Goal: Task Accomplishment & Management: Use online tool/utility

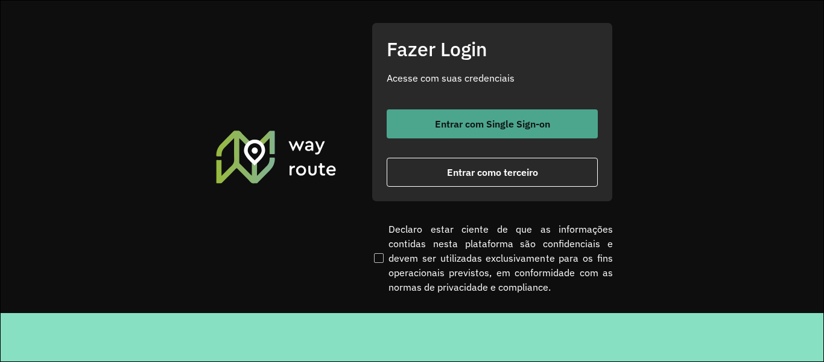
click at [445, 134] on button "Entrar com Single Sign-on" at bounding box center [492, 123] width 211 height 29
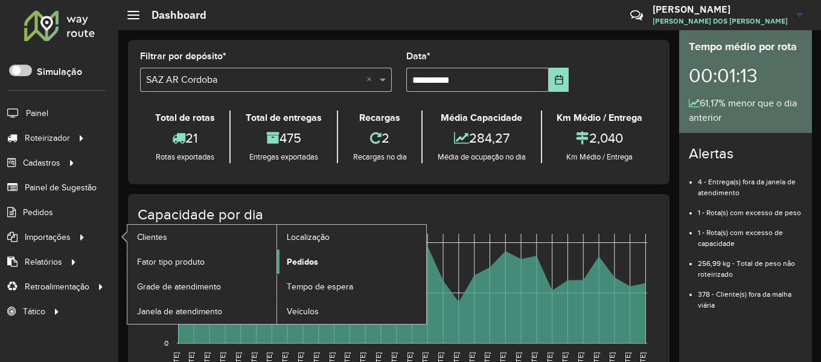
click at [316, 256] on span "Pedidos" at bounding box center [302, 261] width 31 height 13
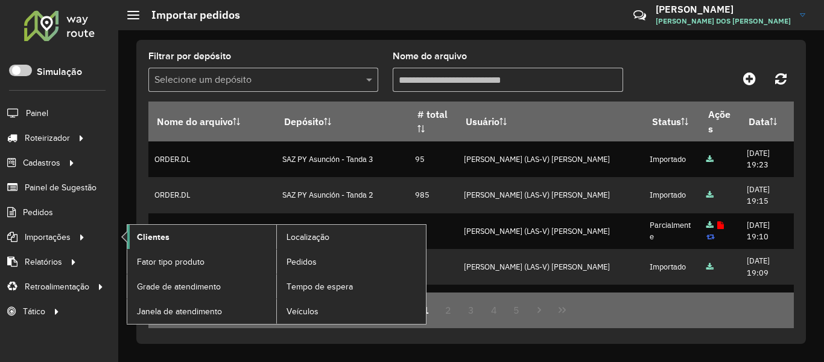
click at [179, 243] on link "Clientes" at bounding box center [201, 237] width 149 height 24
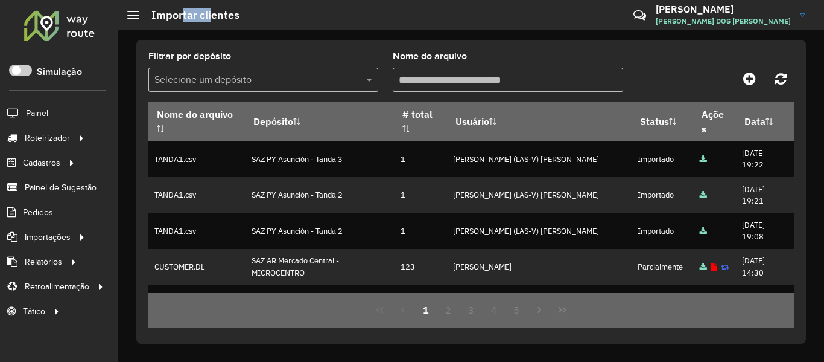
drag, startPoint x: 271, startPoint y: 18, endPoint x: 385, endPoint y: 18, distance: 114.1
click at [378, 18] on hb-header "Importar clientes Críticas? Dúvidas? Elogios? Sugestões? Entre em contato conos…" at bounding box center [471, 15] width 706 height 30
click at [743, 77] on link at bounding box center [749, 79] width 27 height 22
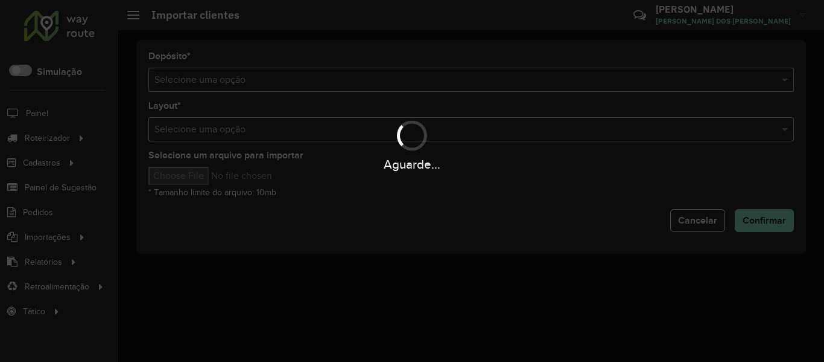
click at [508, 69] on div "Aguarde..." at bounding box center [412, 181] width 824 height 362
click at [507, 69] on div "Aguarde..." at bounding box center [412, 181] width 824 height 362
click at [488, 89] on div "Aguarde..." at bounding box center [412, 181] width 824 height 362
click at [488, 89] on div "Selecione uma opção" at bounding box center [471, 80] width 646 height 24
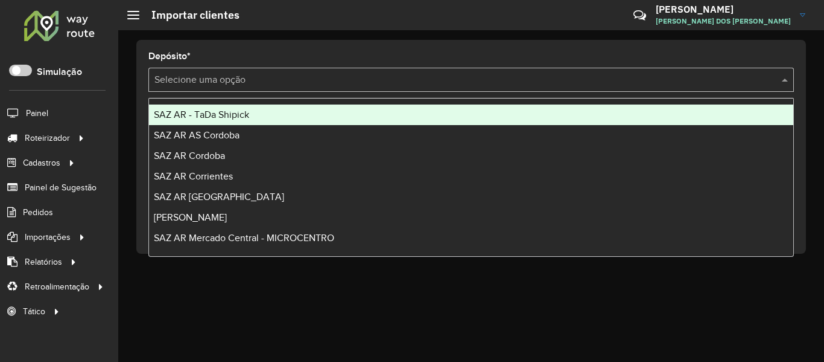
click at [488, 89] on div "Selecione uma opção" at bounding box center [471, 80] width 646 height 24
click at [220, 107] on div "SAZ AR - TaDa Shipick" at bounding box center [471, 114] width 645 height 21
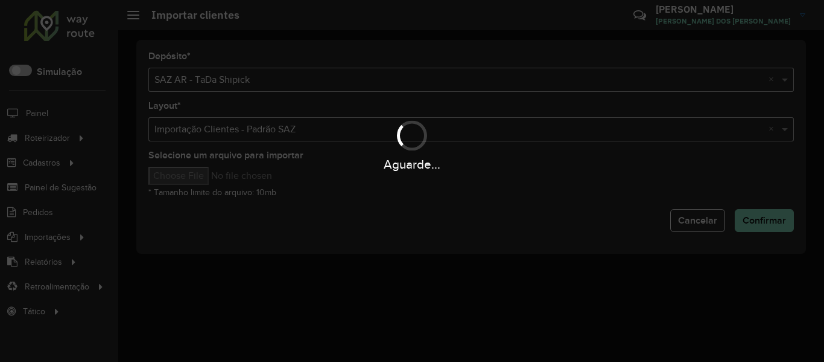
click at [200, 171] on div "Aguarde..." at bounding box center [412, 163] width 824 height 19
click at [199, 177] on div "Aguarde..." at bounding box center [412, 181] width 824 height 362
click at [199, 177] on input "Selecione um arquivo para importar" at bounding box center [250, 176] width 205 height 18
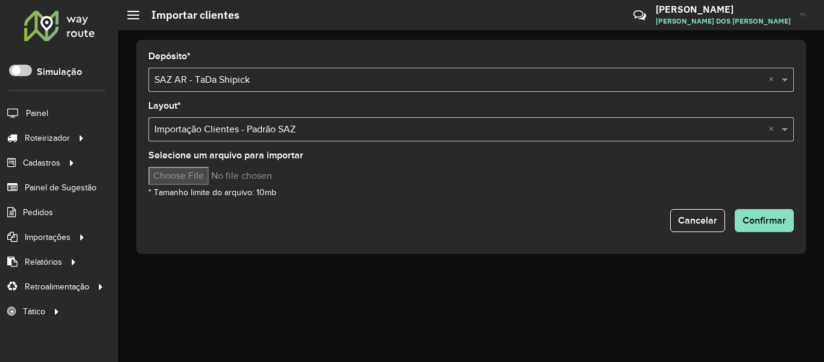
type input "**********"
click at [780, 218] on span "Confirmar" at bounding box center [764, 220] width 43 height 10
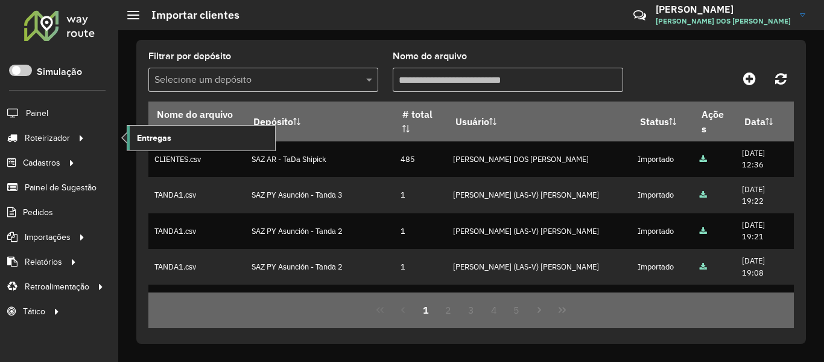
click at [173, 135] on link "Entregas" at bounding box center [201, 138] width 148 height 24
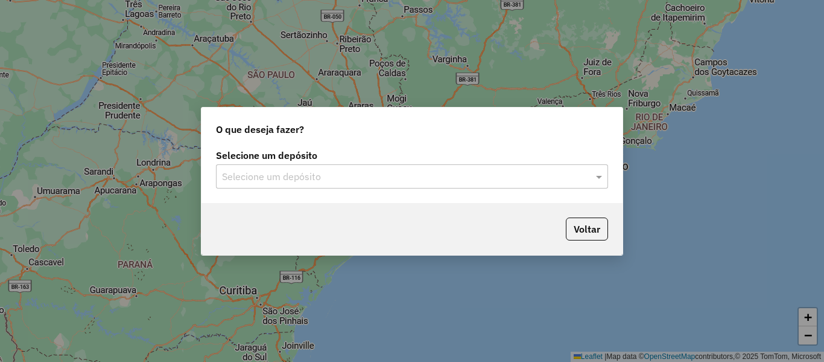
click at [330, 180] on input "text" at bounding box center [400, 177] width 356 height 14
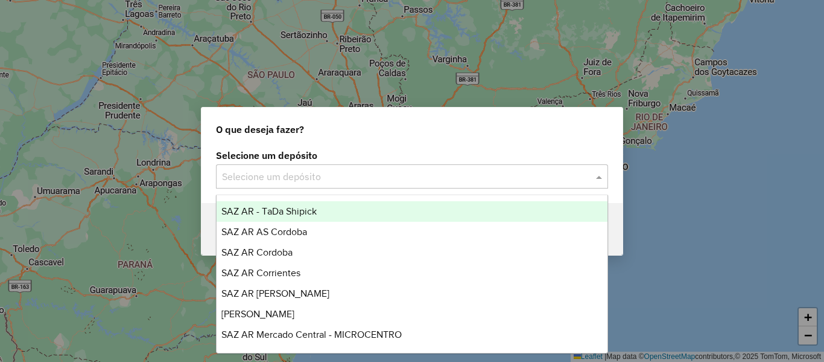
click at [332, 209] on div "SAZ AR - TaDa Shipick" at bounding box center [412, 211] width 391 height 21
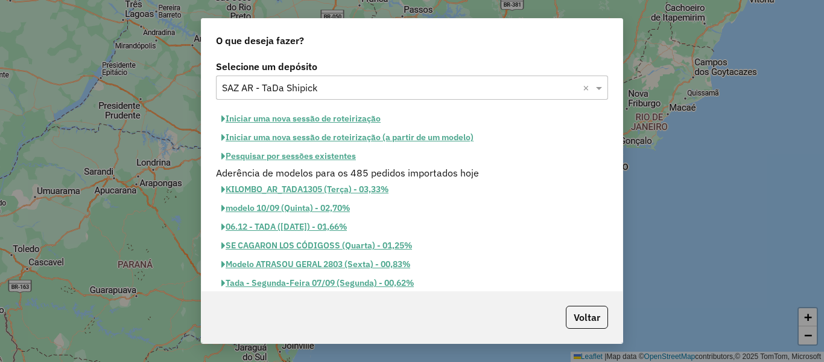
click at [348, 159] on button "Pesquisar por sessões existentes" at bounding box center [288, 156] width 145 height 19
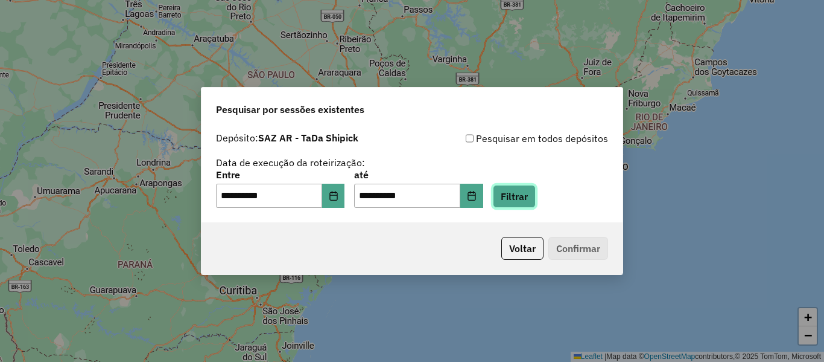
click at [526, 193] on button "Filtrar" at bounding box center [514, 196] width 43 height 23
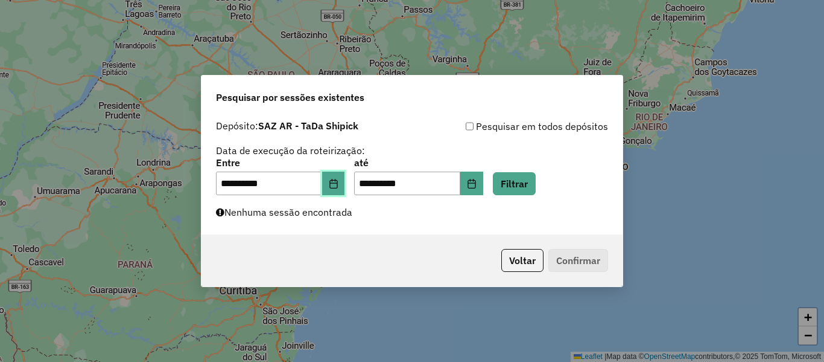
click at [345, 186] on button "Choose Date" at bounding box center [333, 183] width 23 height 24
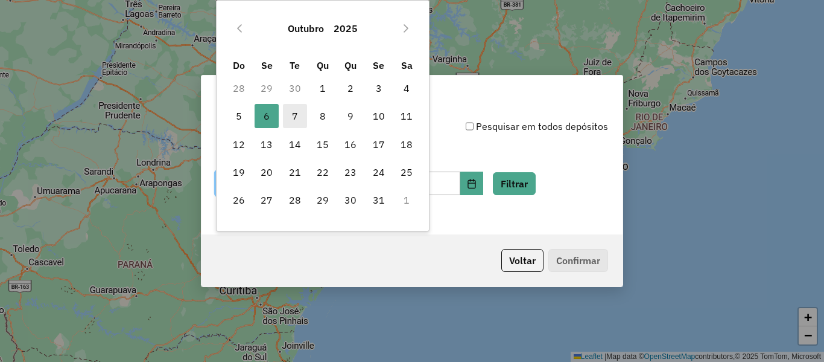
click at [298, 110] on span "7" at bounding box center [295, 116] width 24 height 24
type input "**********"
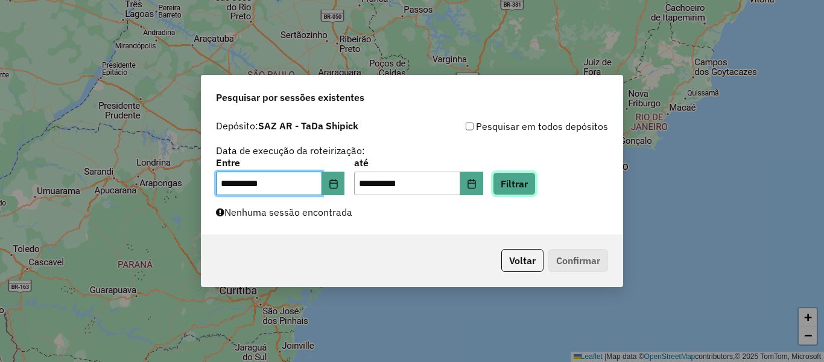
click at [524, 180] on button "Filtrar" at bounding box center [514, 183] width 43 height 23
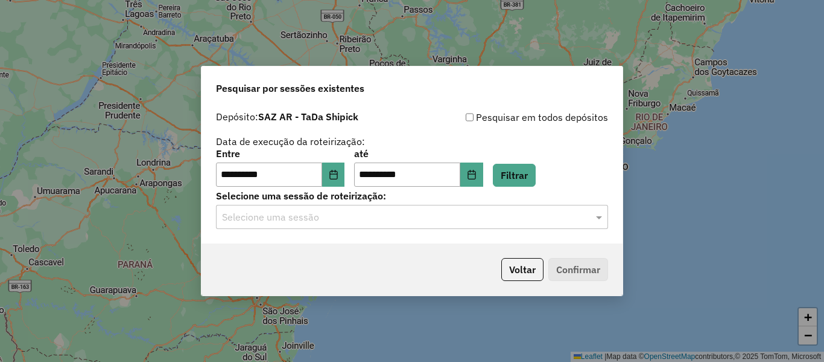
click at [401, 216] on input "text" at bounding box center [400, 217] width 356 height 14
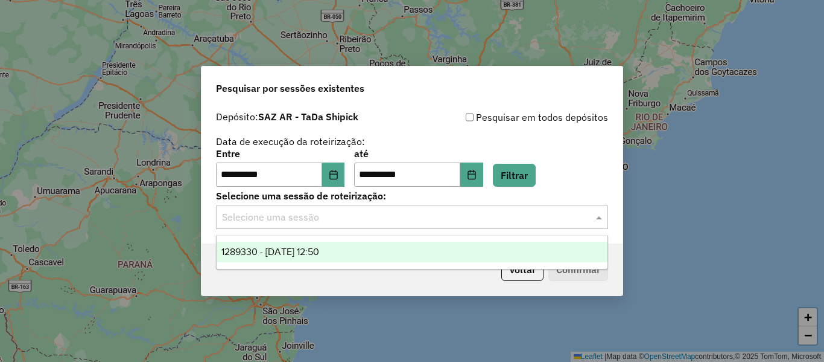
click at [319, 244] on div "1289330 - 07/10/2025 12:50" at bounding box center [412, 251] width 391 height 21
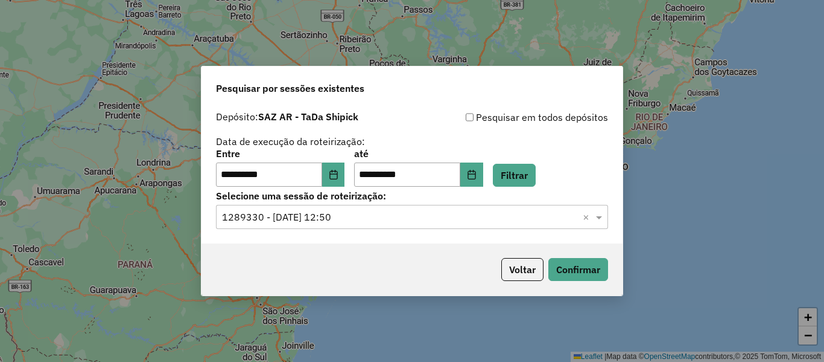
click at [596, 154] on div "**********" at bounding box center [412, 167] width 392 height 37
click at [591, 276] on button "Confirmar" at bounding box center [579, 269] width 60 height 23
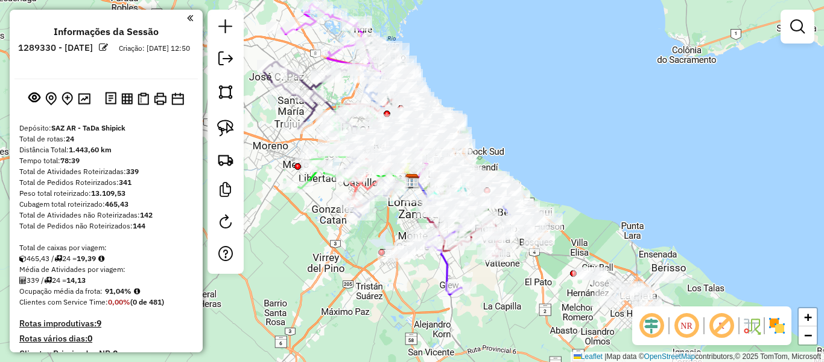
click at [573, 158] on div "Rota 12 - Placa JTZ263 523983 - walter lerme Janela de atendimento Grade de ate…" at bounding box center [412, 181] width 824 height 362
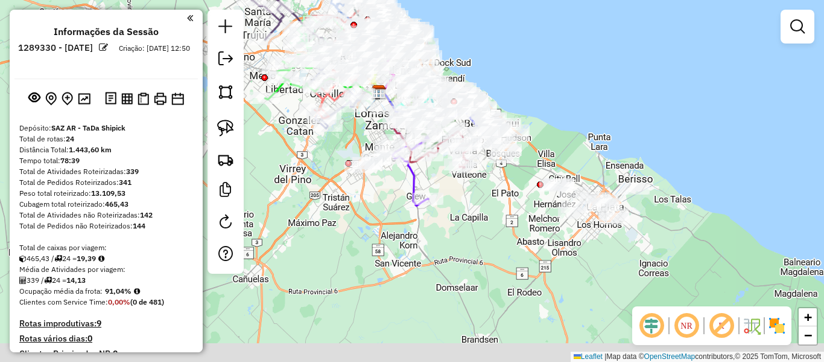
drag, startPoint x: 606, startPoint y: 199, endPoint x: 573, endPoint y: 111, distance: 94.2
click at [573, 111] on div "Janela de atendimento Grade de atendimento Capacidade Transportadoras Veículos …" at bounding box center [412, 181] width 824 height 362
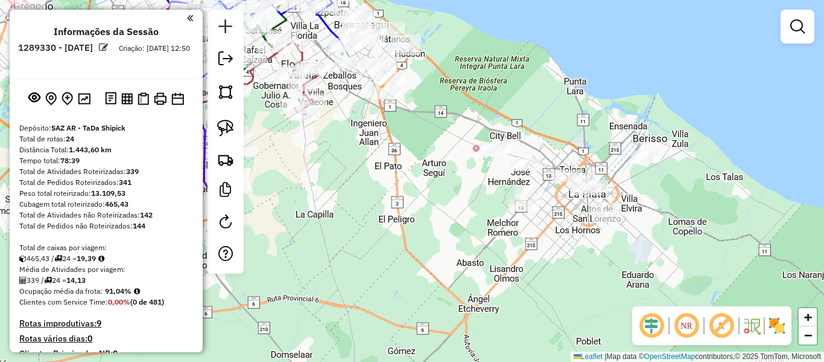
click at [786, 334] on img at bounding box center [777, 325] width 19 height 19
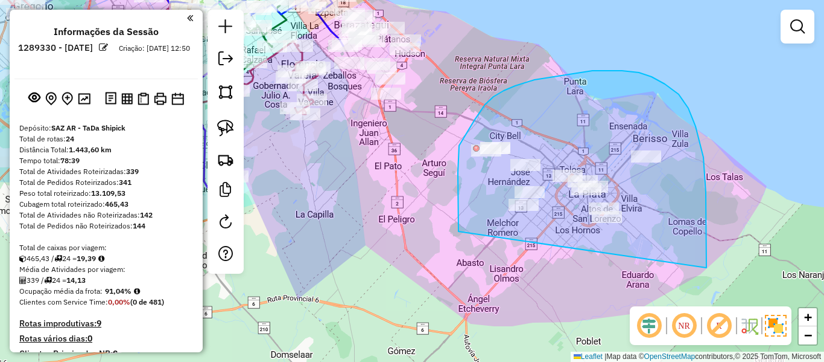
drag, startPoint x: 706, startPoint y: 192, endPoint x: 462, endPoint y: 254, distance: 252.2
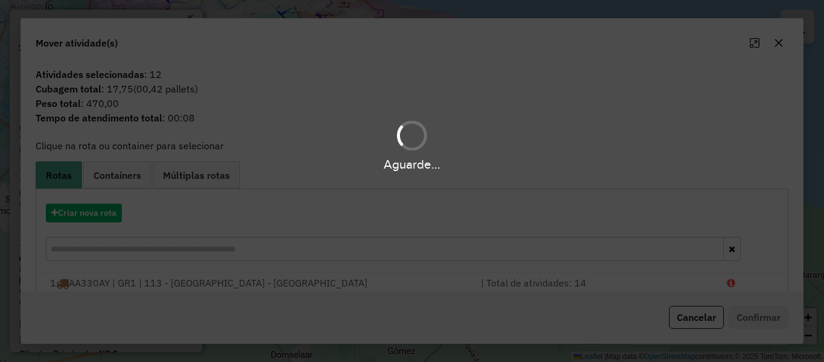
click at [86, 205] on hb-app "Aguarde... Pop-up bloqueado! Seu navegador bloqueou automáticamente a abertura …" at bounding box center [412, 181] width 824 height 362
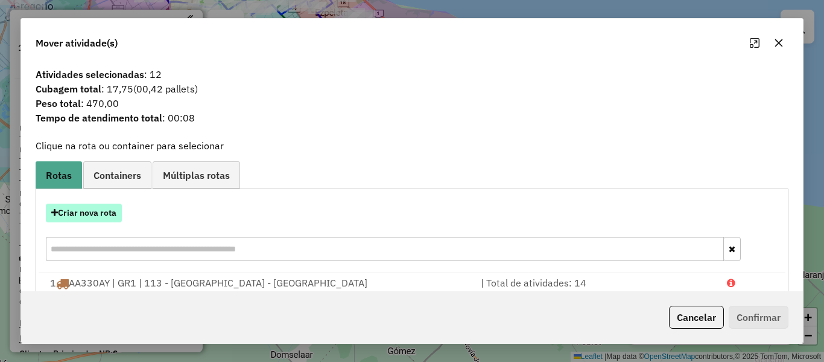
click at [88, 209] on button "Criar nova rota" at bounding box center [84, 212] width 76 height 19
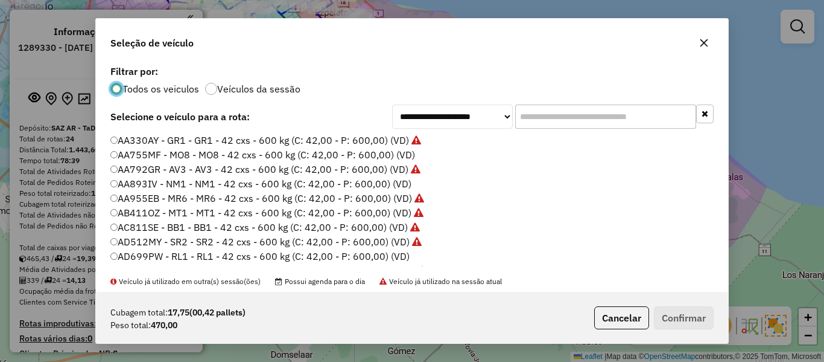
scroll to position [7, 4]
click at [218, 84] on label "Veículos da sessão" at bounding box center [258, 89] width 83 height 10
click at [186, 88] on label "Todos os veiculos" at bounding box center [161, 89] width 77 height 10
click at [371, 156] on label "AA755MF - MO8 - MO8 - 42 cxs - 600 kg (C: 42,00 - P: 600,00) (VD)" at bounding box center [262, 154] width 305 height 14
click at [266, 90] on label "Veículos da sessão" at bounding box center [258, 89] width 83 height 10
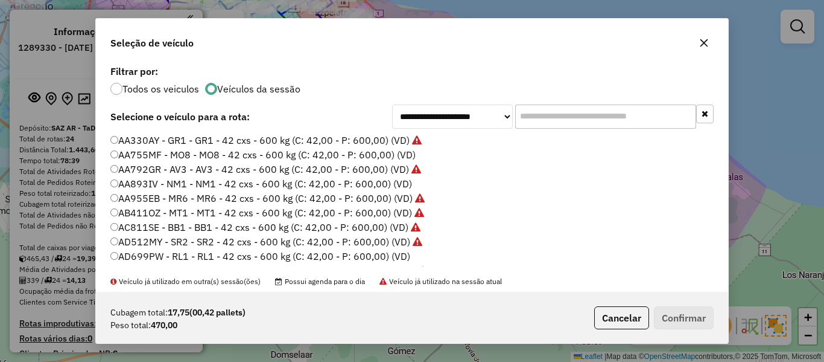
click at [405, 155] on label "AA755MF - MO8 - MO8 - 42 cxs - 600 kg (C: 42,00 - P: 600,00) (VD)" at bounding box center [262, 154] width 305 height 14
click at [657, 317] on button "Confirmar" at bounding box center [684, 317] width 60 height 23
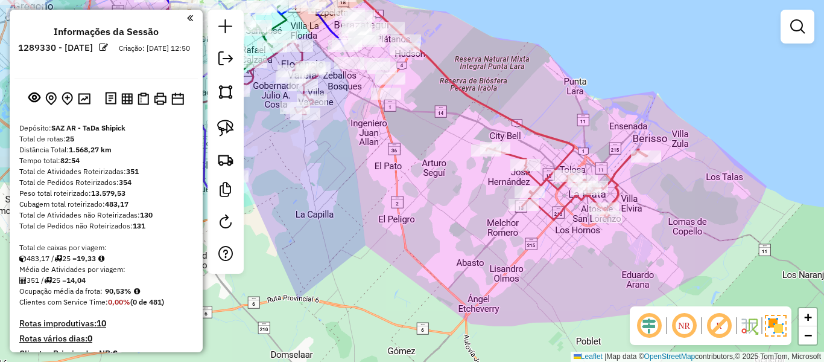
click at [431, 106] on div "Janela de atendimento Grade de atendimento Capacidade Transportadoras Veículos …" at bounding box center [412, 181] width 824 height 362
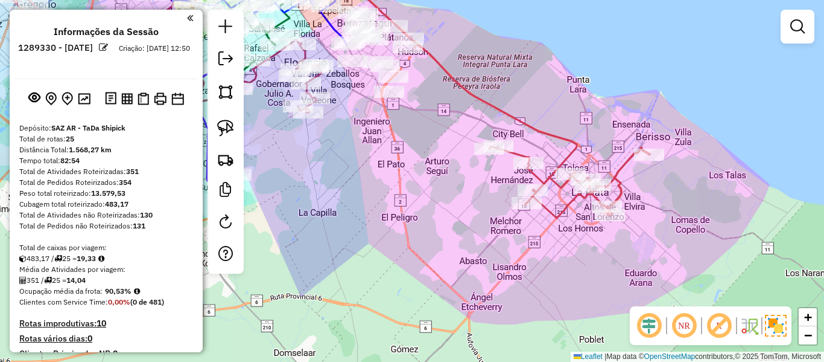
click at [484, 92] on div "Janela de atendimento Grade de atendimento Capacidade Transportadoras Veículos …" at bounding box center [412, 181] width 824 height 362
click at [492, 98] on icon at bounding box center [362, 84] width 428 height 241
select select "**********"
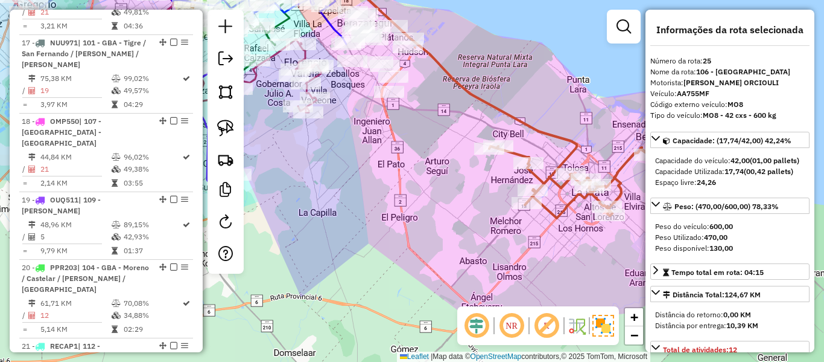
scroll to position [2126, 0]
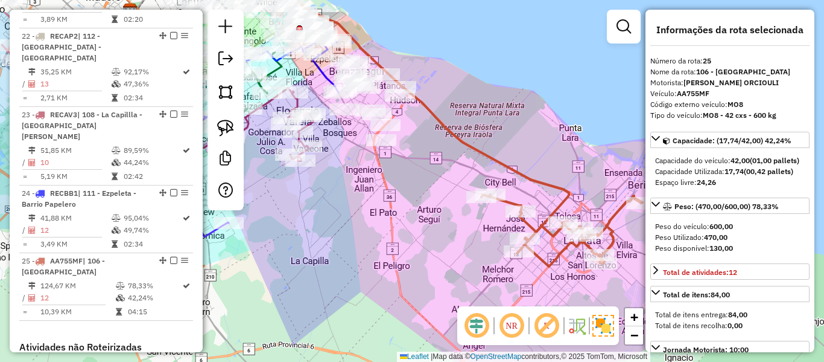
drag, startPoint x: 448, startPoint y: 115, endPoint x: 436, endPoint y: 162, distance: 47.9
click at [438, 163] on div "Janela de atendimento Grade de atendimento Capacidade Transportadoras Veículos …" at bounding box center [412, 181] width 824 height 362
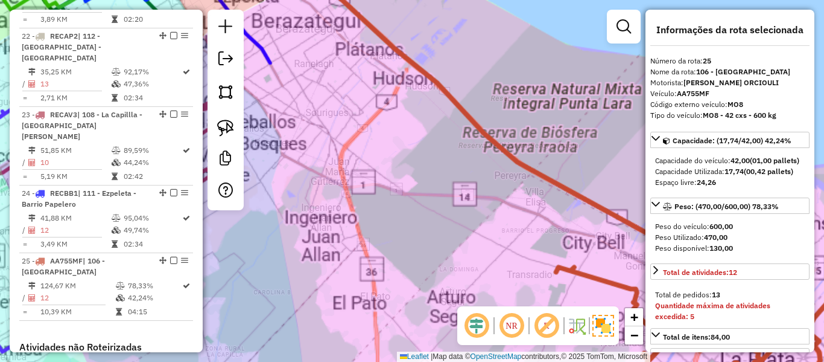
click at [455, 129] on div "Janela de atendimento Grade de atendimento Capacidade Transportadoras Veículos …" at bounding box center [412, 181] width 824 height 362
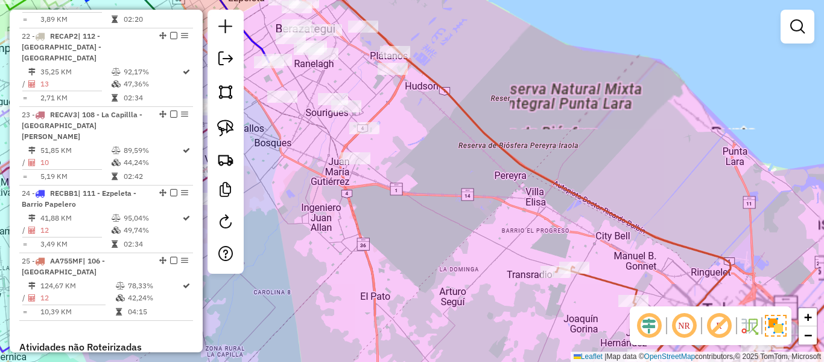
click at [472, 112] on icon at bounding box center [517, 174] width 425 height 421
select select "**********"
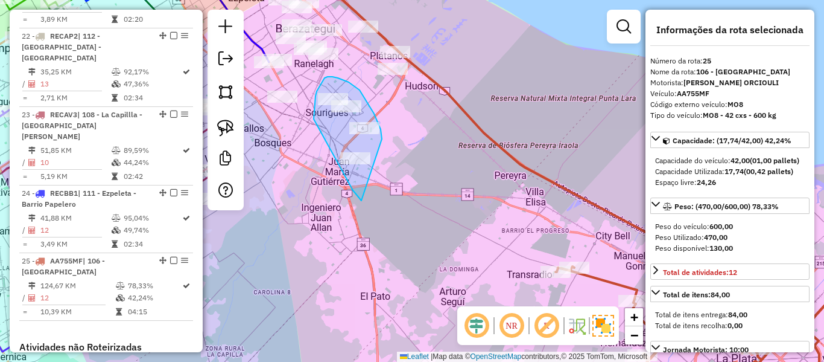
drag, startPoint x: 382, startPoint y: 139, endPoint x: 409, endPoint y: 199, distance: 65.4
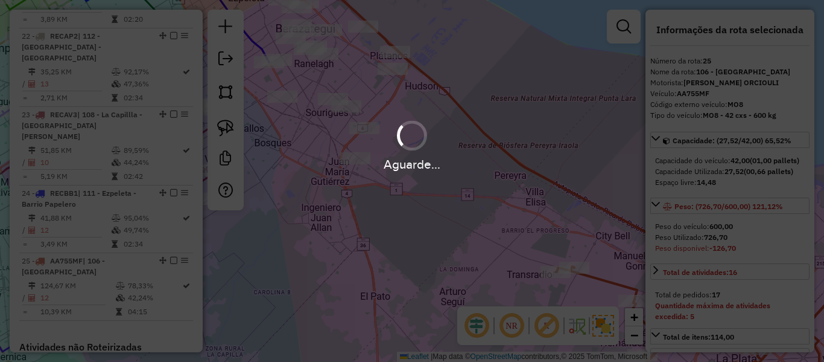
select select "**********"
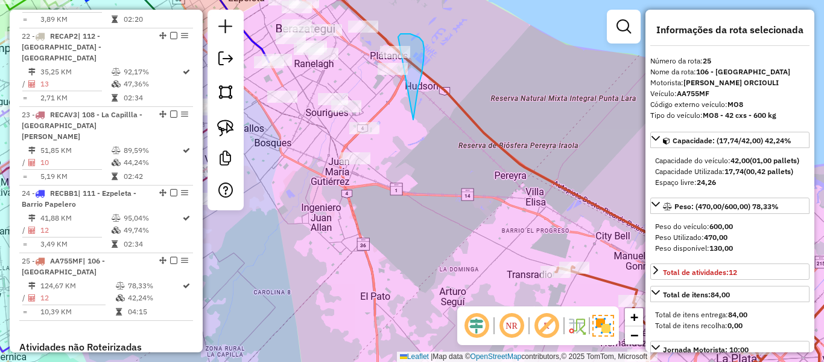
click at [386, 72] on div "Janela de atendimento Grade de atendimento Capacidade Transportadoras Veículos …" at bounding box center [412, 181] width 824 height 362
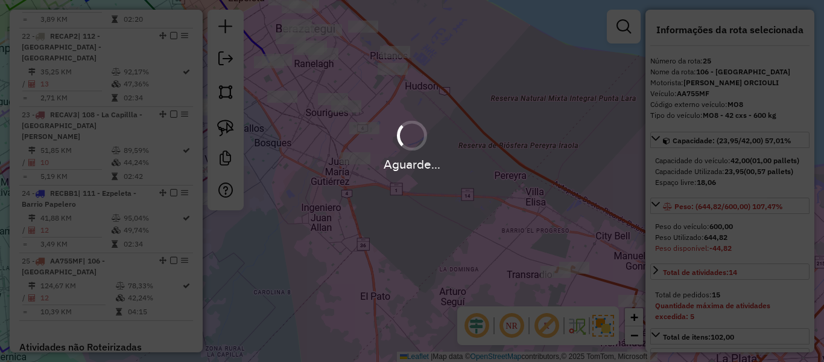
select select "**********"
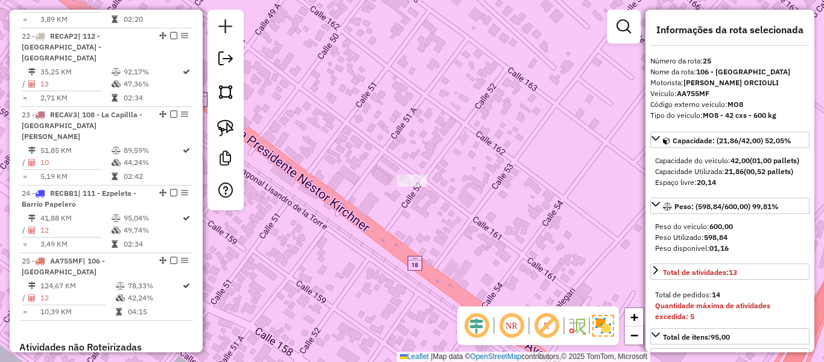
select select "**********"
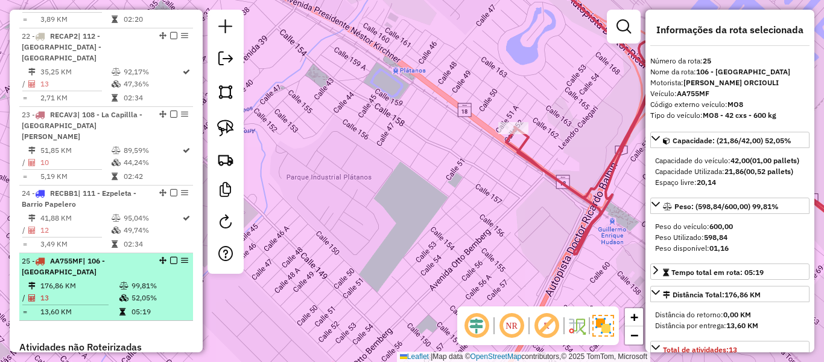
click at [171, 256] on em at bounding box center [173, 259] width 7 height 7
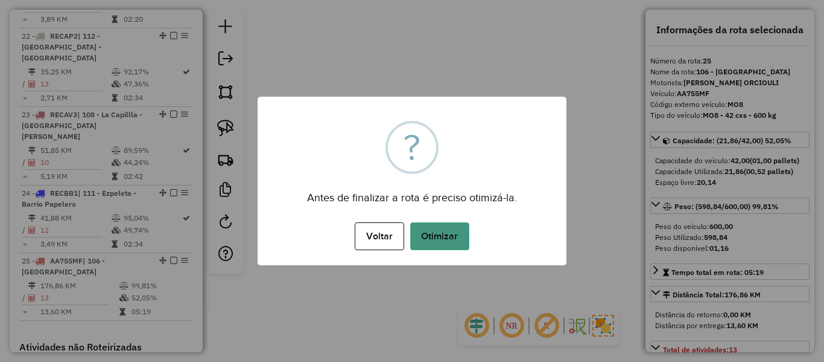
click at [442, 238] on button "Otimizar" at bounding box center [439, 236] width 59 height 28
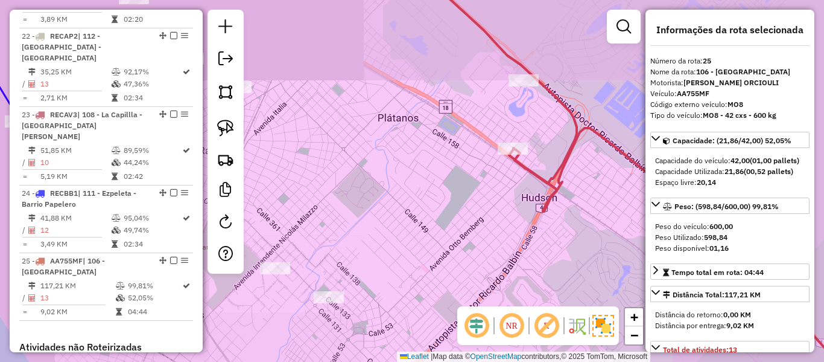
click at [561, 166] on icon at bounding box center [693, 263] width 359 height 270
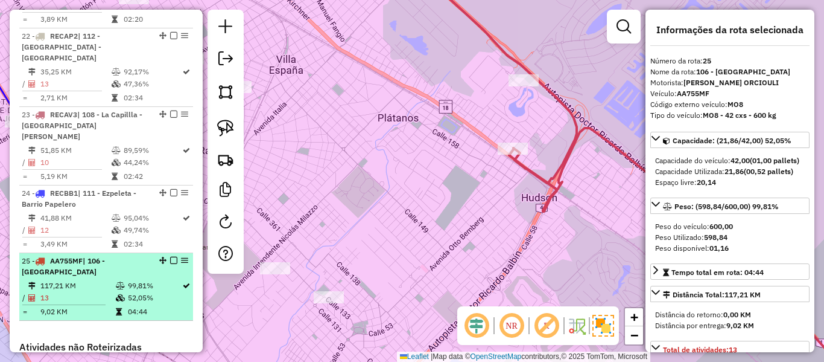
click at [170, 256] on em at bounding box center [173, 259] width 7 height 7
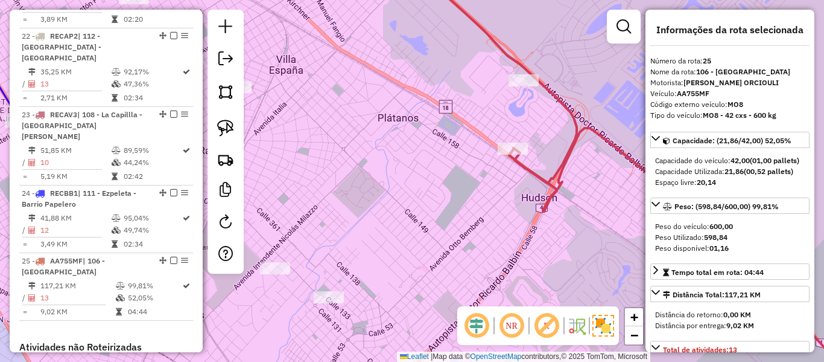
scroll to position [2086, 0]
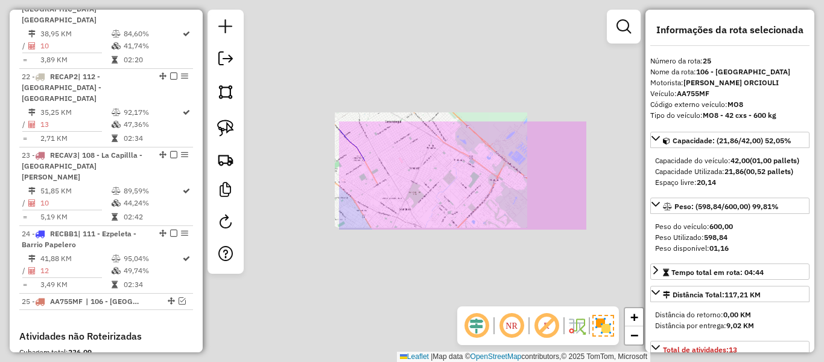
click at [513, 188] on div "Janela de atendimento Grade de atendimento Capacidade Transportadoras Veículos …" at bounding box center [412, 181] width 824 height 362
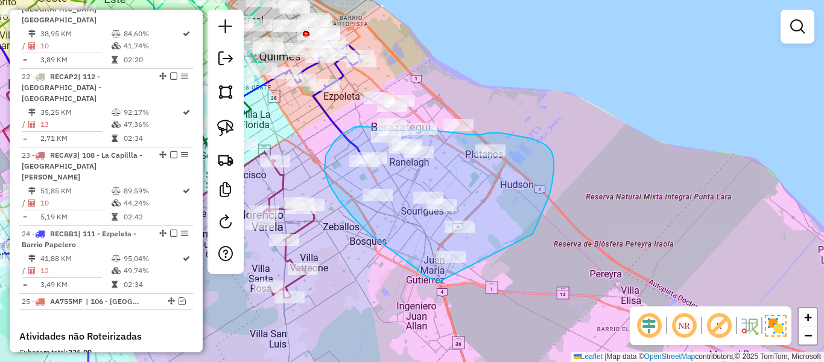
drag, startPoint x: 552, startPoint y: 151, endPoint x: 476, endPoint y: 287, distance: 155.3
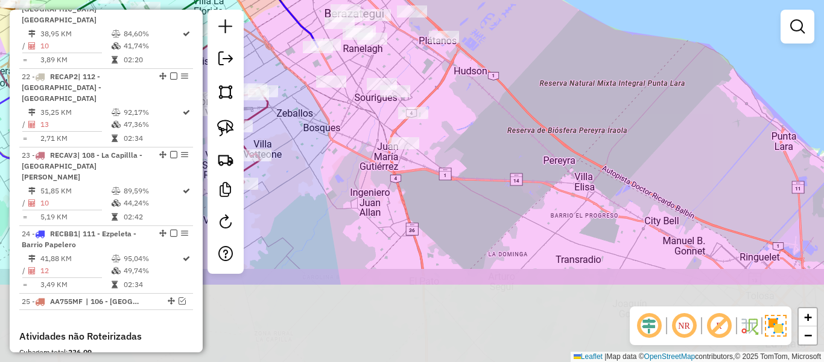
drag, startPoint x: 558, startPoint y: 229, endPoint x: 573, endPoint y: 216, distance: 19.7
click at [570, 218] on div "Janela de atendimento Grade de atendimento Capacidade Transportadoras Veículos …" at bounding box center [412, 181] width 824 height 362
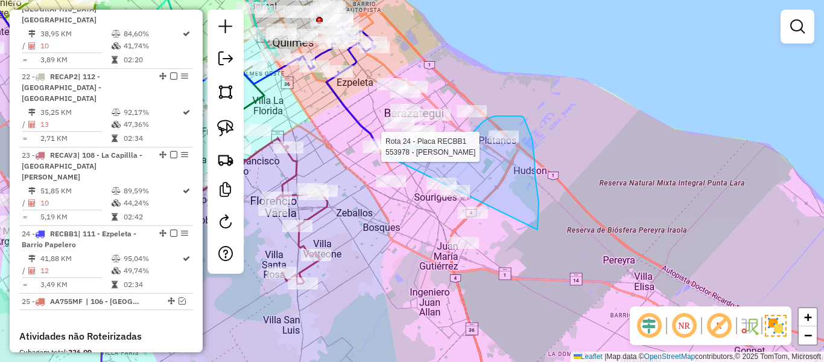
drag, startPoint x: 538, startPoint y: 229, endPoint x: 495, endPoint y: 290, distance: 74.5
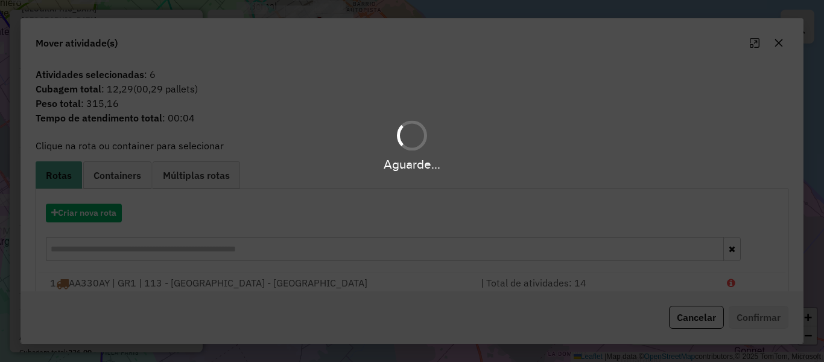
drag, startPoint x: 119, startPoint y: 214, endPoint x: 107, endPoint y: 214, distance: 11.5
click at [110, 214] on div "Aguarde..." at bounding box center [412, 181] width 824 height 362
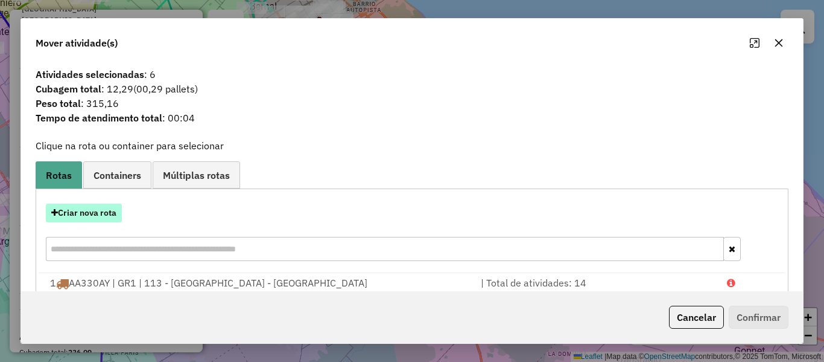
click at [103, 212] on button "Criar nova rota" at bounding box center [84, 212] width 76 height 19
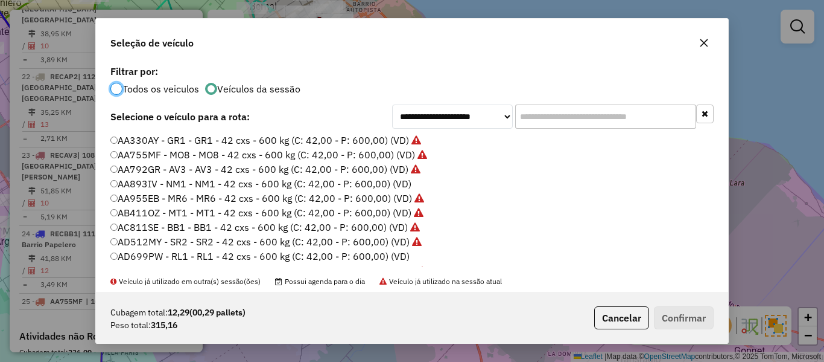
scroll to position [7, 4]
drag, startPoint x: 393, startPoint y: 180, endPoint x: 429, endPoint y: 182, distance: 36.3
click at [397, 180] on label "AA893IV - NM1 - NM1 - 42 cxs - 600 kg (C: 42,00 - P: 600,00) (VD)" at bounding box center [261, 183] width 302 height 14
click at [709, 326] on p-footer "Cubagem total: 12,29 (00,29 pallets) Peso total: 315,16 Cancelar Confirmar" at bounding box center [652, 317] width 124 height 23
drag, startPoint x: 376, startPoint y: 184, endPoint x: 517, endPoint y: 215, distance: 144.5
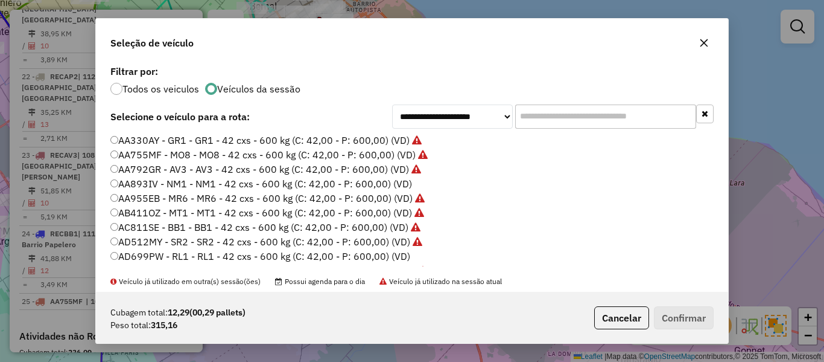
click at [377, 184] on label "AA893IV - NM1 - NM1 - 42 cxs - 600 kg (C: 42,00 - P: 600,00) (VD)" at bounding box center [261, 183] width 302 height 14
drag, startPoint x: 678, startPoint y: 316, endPoint x: 526, endPoint y: 244, distance: 168.7
click at [678, 314] on button "Confirmar" at bounding box center [684, 317] width 60 height 23
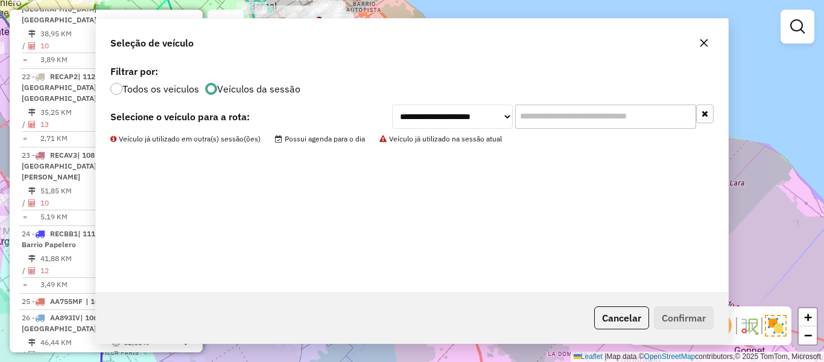
scroll to position [2126, 0]
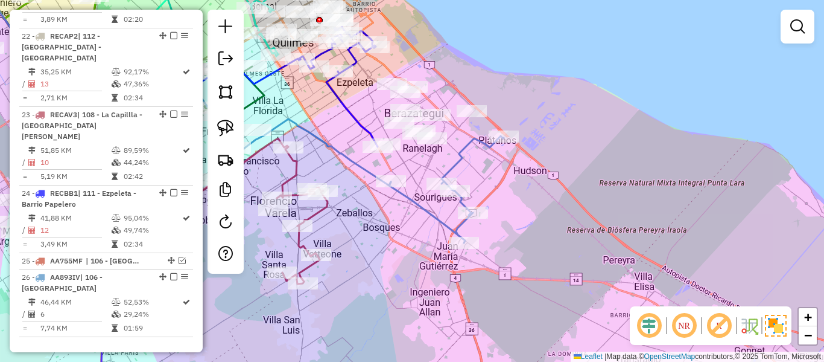
click at [468, 159] on icon at bounding box center [446, 189] width 115 height 107
select select "**********"
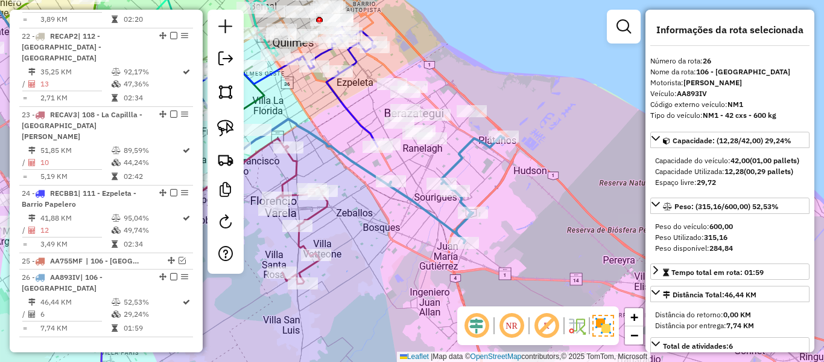
scroll to position [2142, 0]
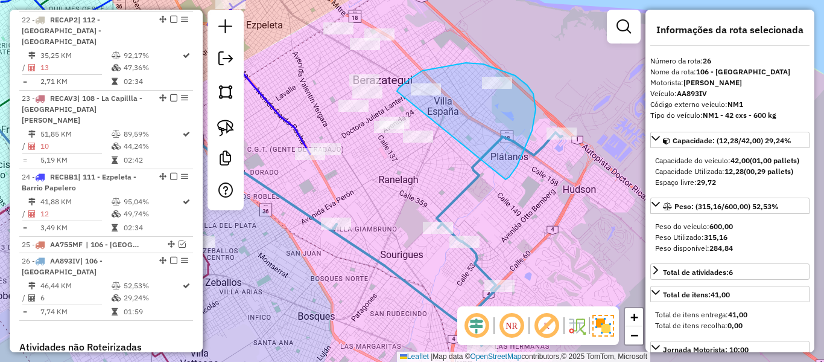
drag, startPoint x: 517, startPoint y: 166, endPoint x: 389, endPoint y: 156, distance: 128.4
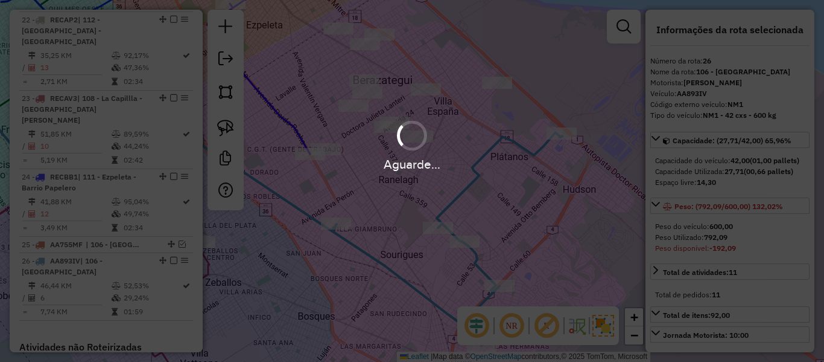
select select "**********"
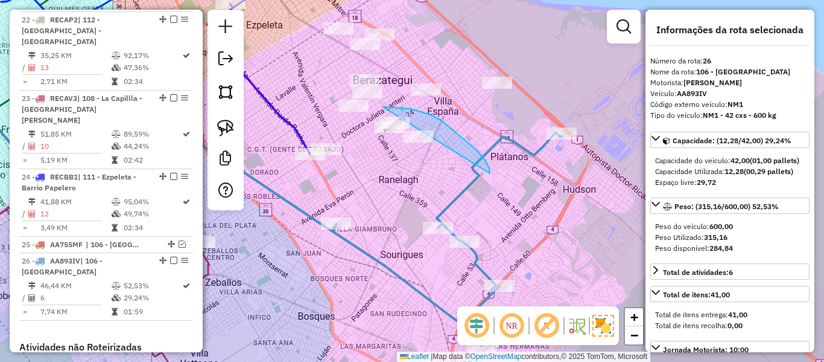
drag, startPoint x: 486, startPoint y: 161, endPoint x: 398, endPoint y: 192, distance: 93.0
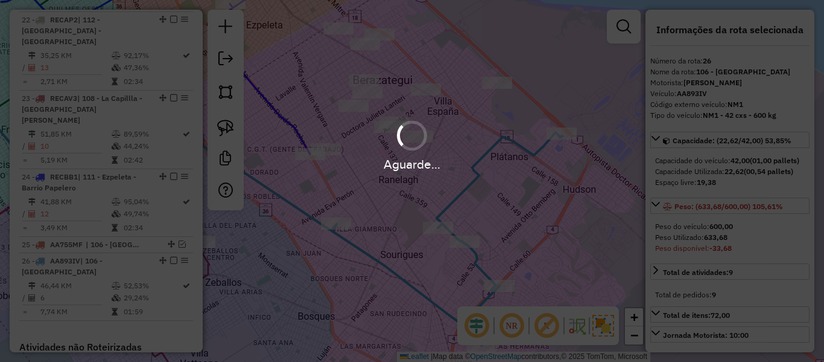
select select "**********"
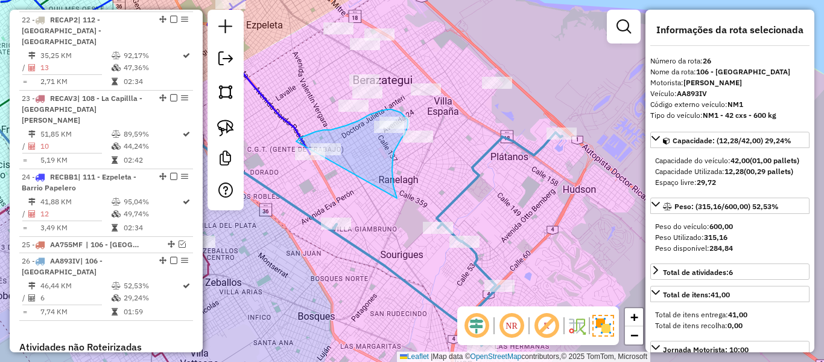
drag, startPoint x: 393, startPoint y: 186, endPoint x: 345, endPoint y: 210, distance: 54.5
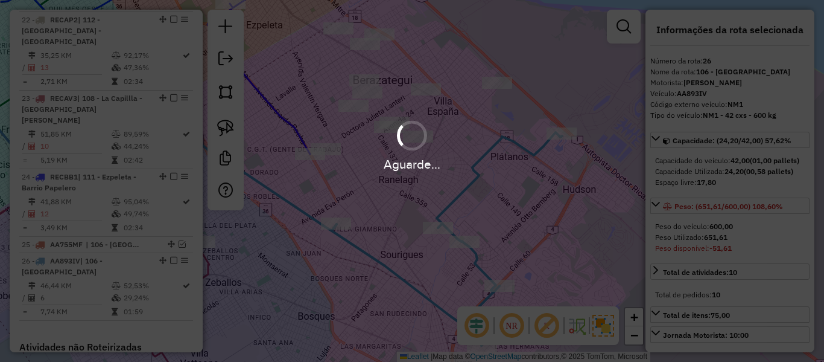
select select "**********"
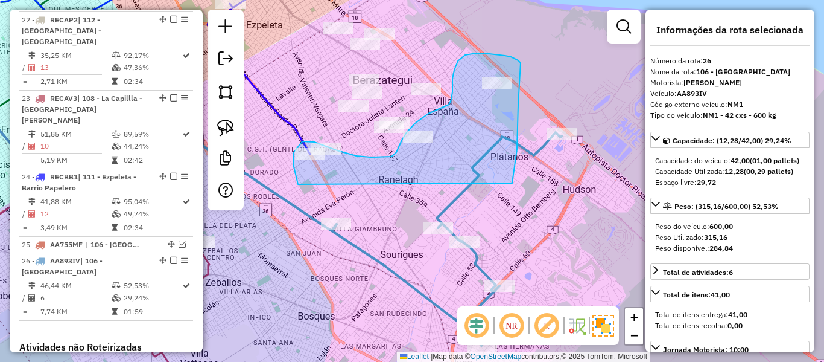
drag, startPoint x: 514, startPoint y: 171, endPoint x: 352, endPoint y: 214, distance: 167.2
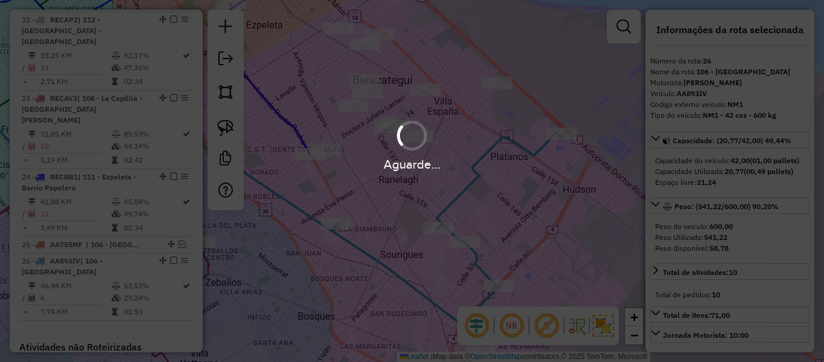
select select "**********"
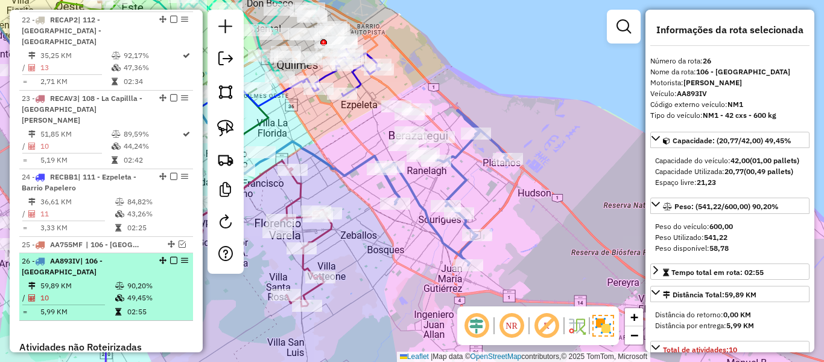
click at [170, 256] on em at bounding box center [173, 259] width 7 height 7
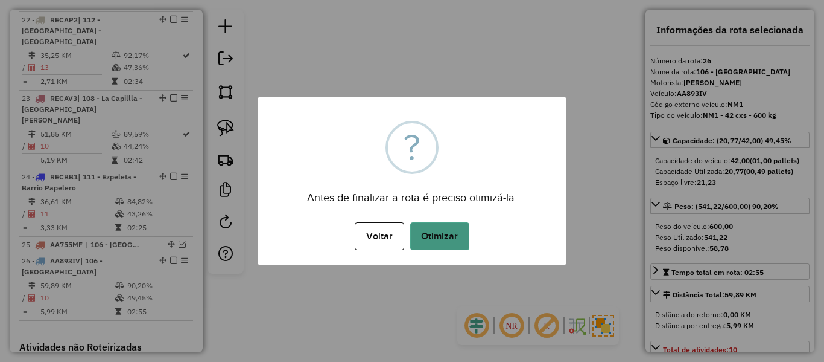
click at [448, 239] on button "Otimizar" at bounding box center [439, 236] width 59 height 28
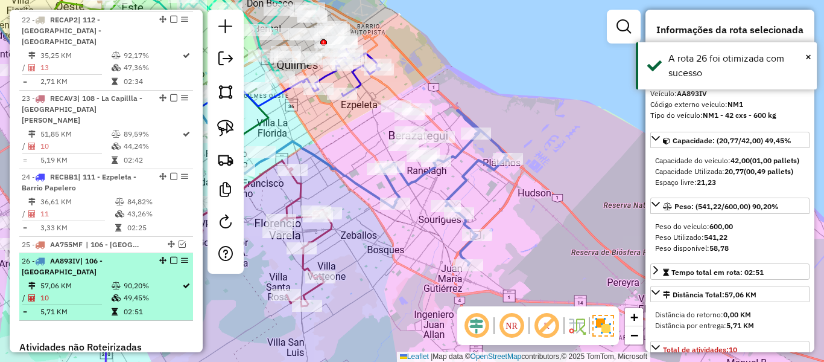
click at [170, 256] on em at bounding box center [173, 259] width 7 height 7
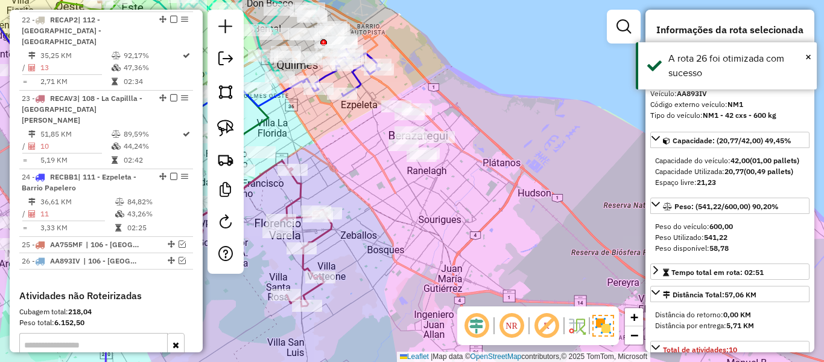
scroll to position [2102, 0]
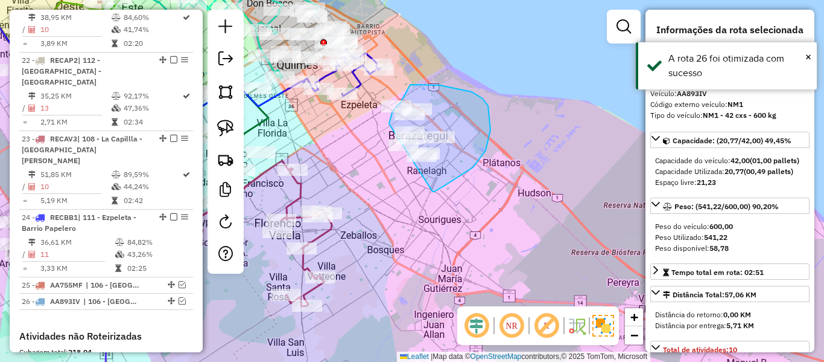
click at [391, 145] on div "Janela de atendimento Grade de atendimento Capacidade Transportadoras Veículos …" at bounding box center [412, 181] width 824 height 362
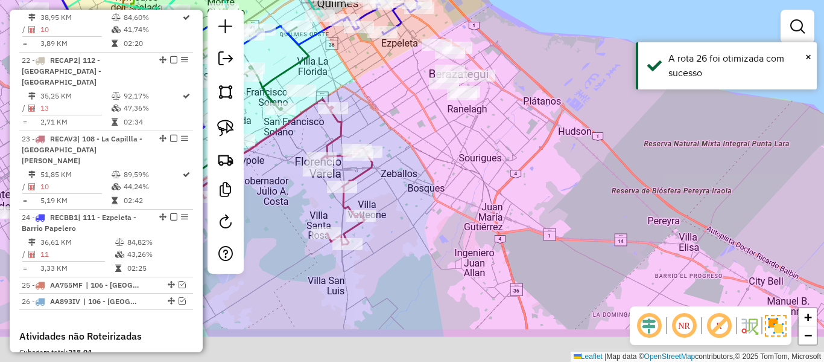
drag, startPoint x: 480, startPoint y: 161, endPoint x: 432, endPoint y: 174, distance: 50.1
click at [426, 170] on div "Janela de atendimento Grade de atendimento Capacidade Transportadoras Veículos …" at bounding box center [412, 181] width 824 height 362
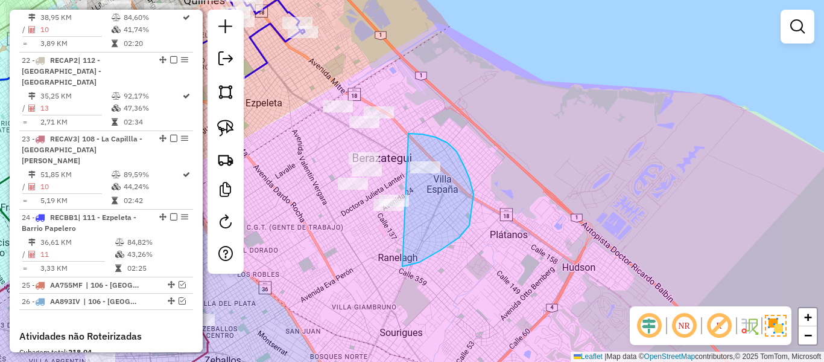
drag, startPoint x: 403, startPoint y: 266, endPoint x: 315, endPoint y: 232, distance: 93.8
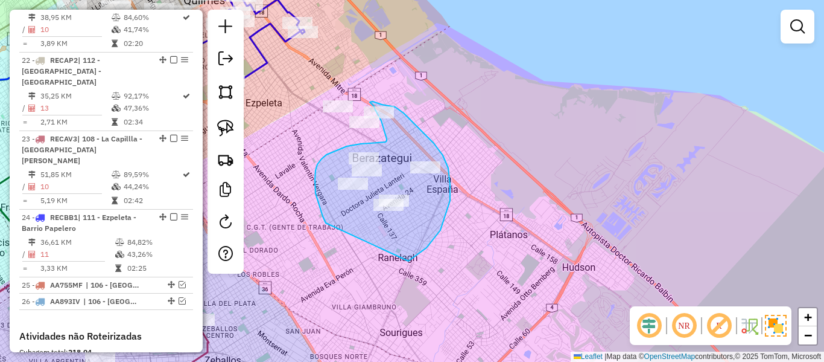
drag, startPoint x: 441, startPoint y: 230, endPoint x: 343, endPoint y: 247, distance: 99.3
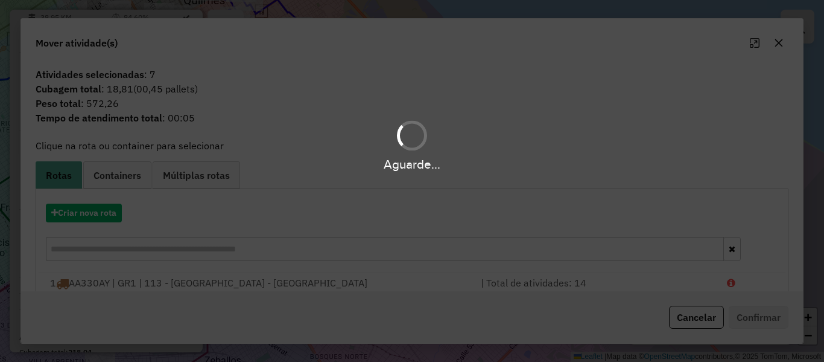
click at [95, 208] on div "Aguarde..." at bounding box center [412, 181] width 824 height 362
click at [91, 215] on button "Criar nova rota" at bounding box center [84, 212] width 76 height 19
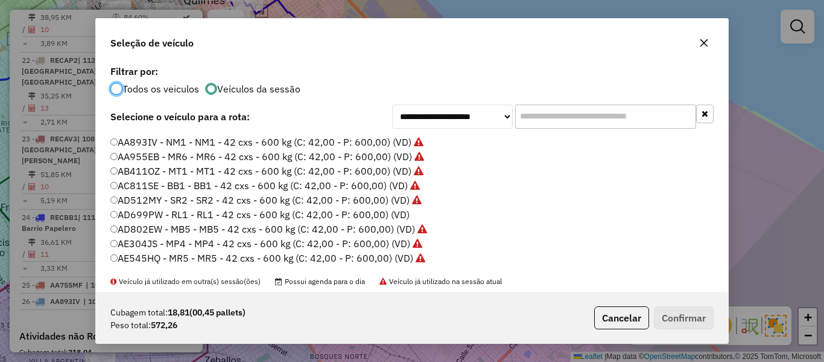
scroll to position [60, 0]
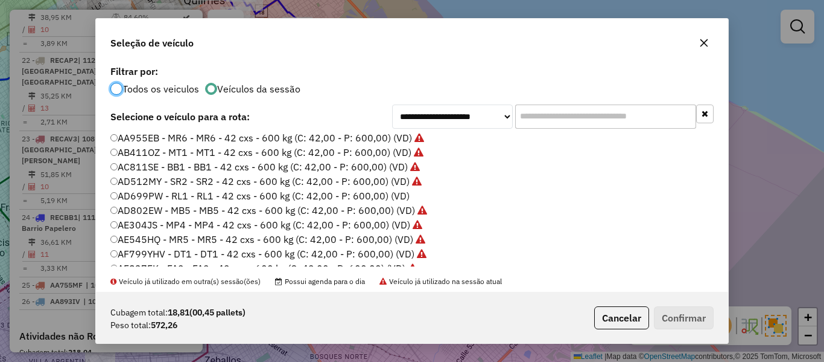
click at [401, 193] on label "AD699PW - RL1 - RL1 - 42 cxs - 600 kg (C: 42,00 - P: 600,00) (VD)" at bounding box center [259, 195] width 299 height 14
click at [693, 319] on button "Confirmar" at bounding box center [684, 317] width 60 height 23
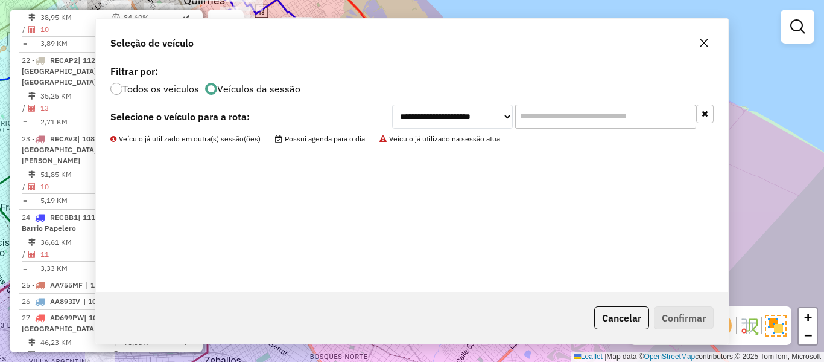
scroll to position [2142, 0]
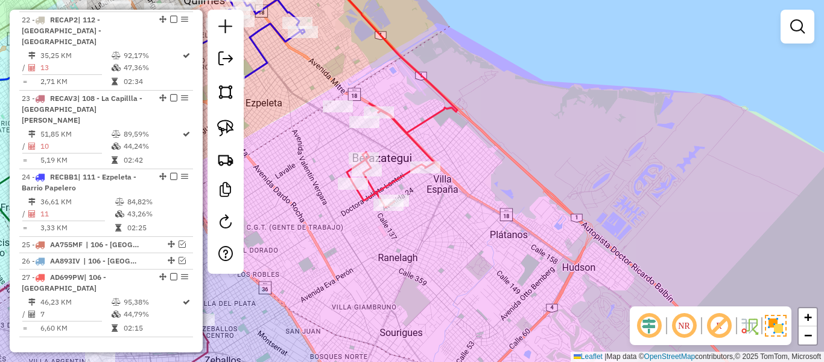
click at [387, 177] on div "Janela de atendimento Grade de atendimento Capacidade Transportadoras Veículos …" at bounding box center [412, 181] width 824 height 362
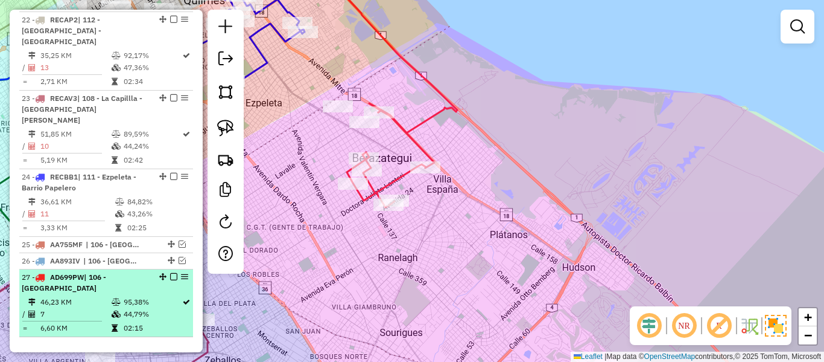
click at [170, 273] on em at bounding box center [173, 276] width 7 height 7
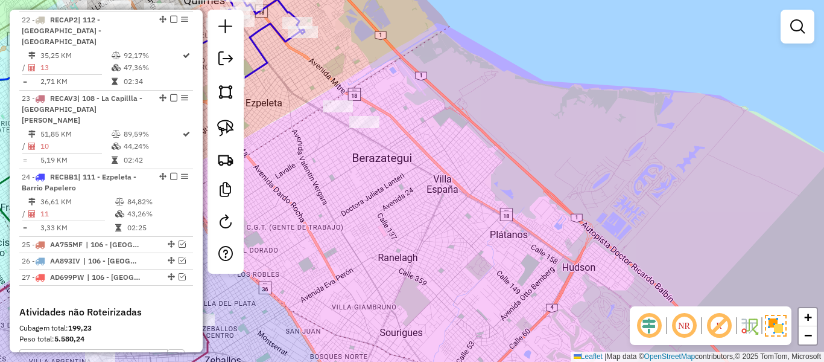
scroll to position [2118, 0]
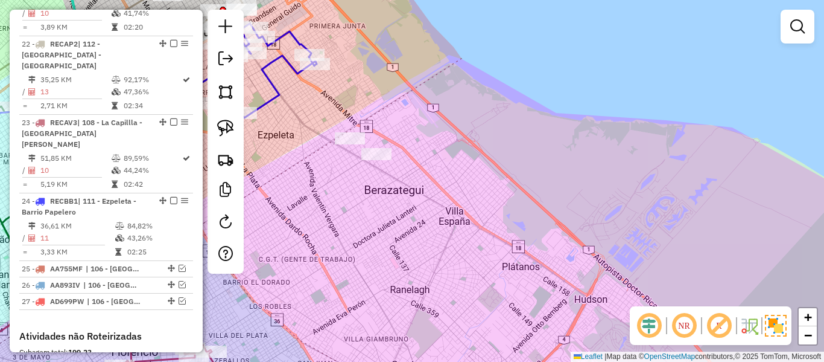
drag, startPoint x: 419, startPoint y: 185, endPoint x: 524, endPoint y: 247, distance: 122.0
click at [522, 250] on div "Janela de atendimento Grade de atendimento Capacidade Transportadoras Veículos …" at bounding box center [412, 181] width 824 height 362
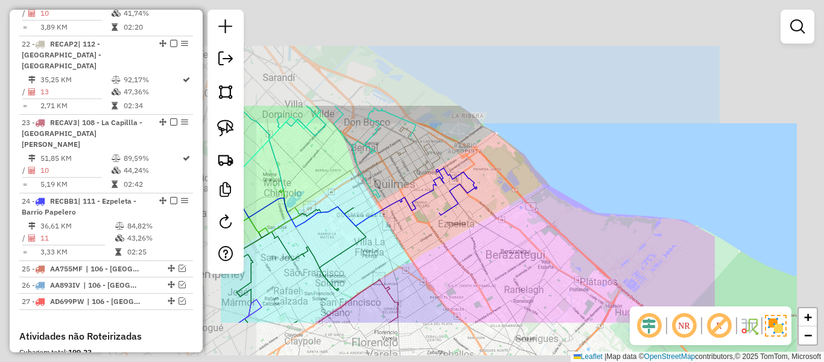
click at [524, 249] on div "Janela de atendimento Grade de atendimento Capacidade Transportadoras Veículos …" at bounding box center [412, 181] width 824 height 362
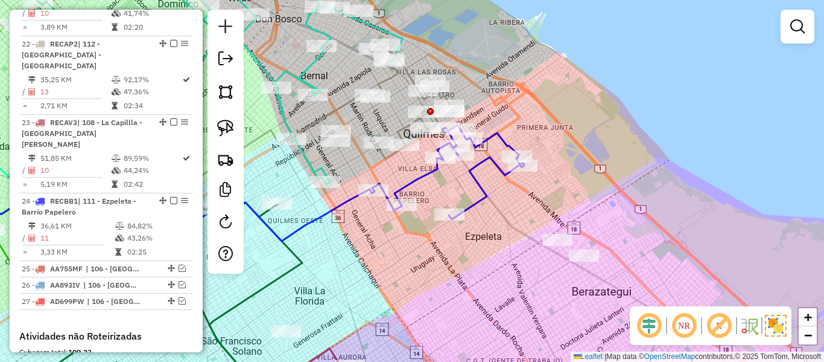
click at [483, 208] on div "Janela de atendimento Grade de atendimento Capacidade Transportadoras Veículos …" at bounding box center [412, 181] width 824 height 362
drag, startPoint x: 485, startPoint y: 198, endPoint x: 501, endPoint y: 225, distance: 31.4
click at [485, 197] on icon at bounding box center [448, 172] width 152 height 94
select select "**********"
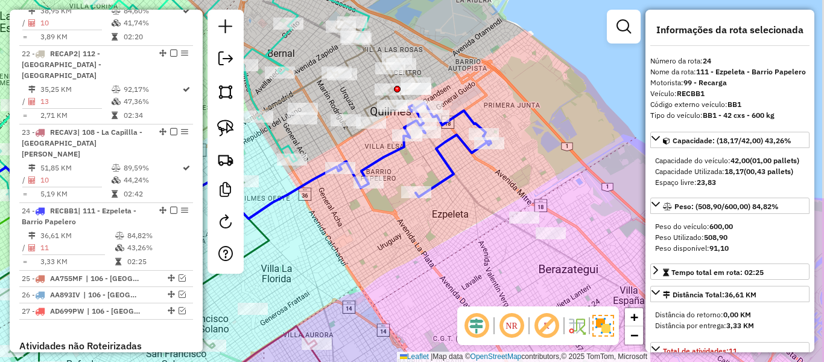
drag, startPoint x: 482, startPoint y: 221, endPoint x: 438, endPoint y: 203, distance: 47.9
click at [428, 193] on div "Janela de atendimento Grade de atendimento Capacidade Transportadoras Veículos …" at bounding box center [412, 181] width 824 height 362
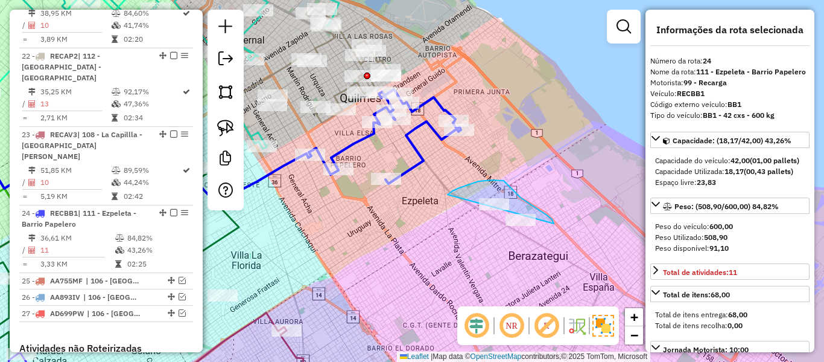
drag, startPoint x: 508, startPoint y: 184, endPoint x: 486, endPoint y: 252, distance: 70.8
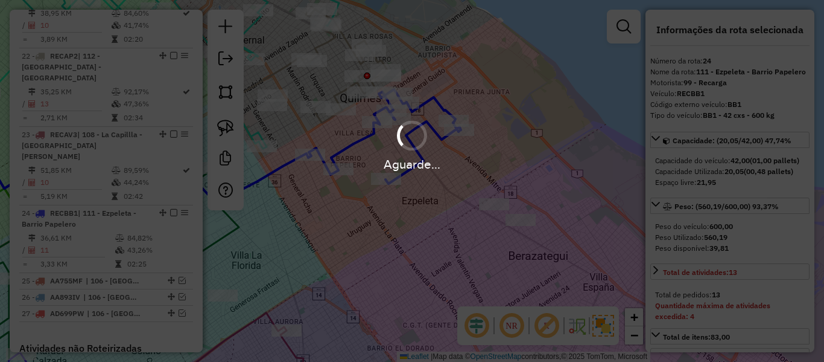
select select "**********"
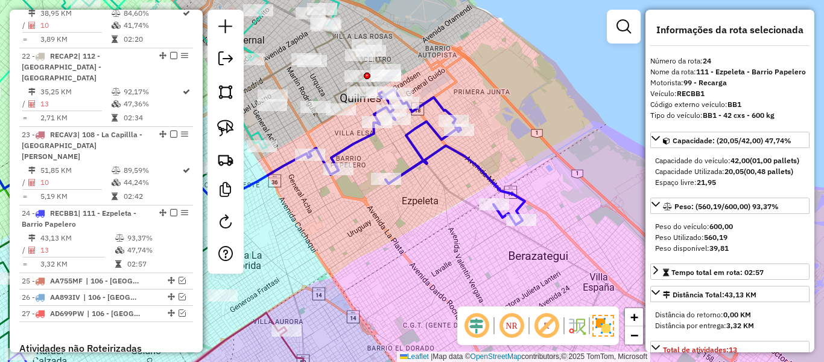
click at [411, 137] on icon at bounding box center [417, 156] width 216 height 135
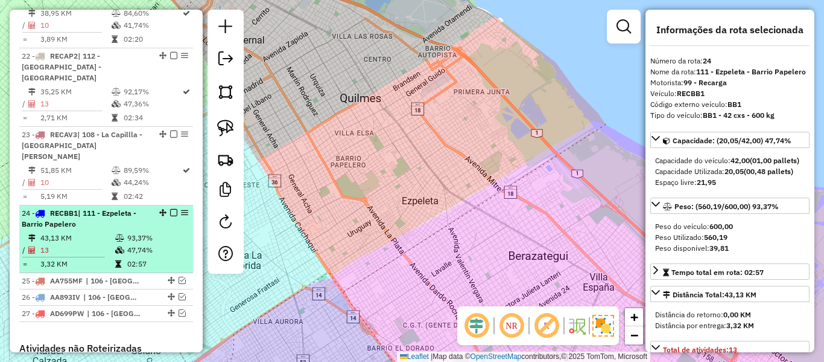
click at [177, 244] on td "47,74%" at bounding box center [157, 250] width 61 height 12
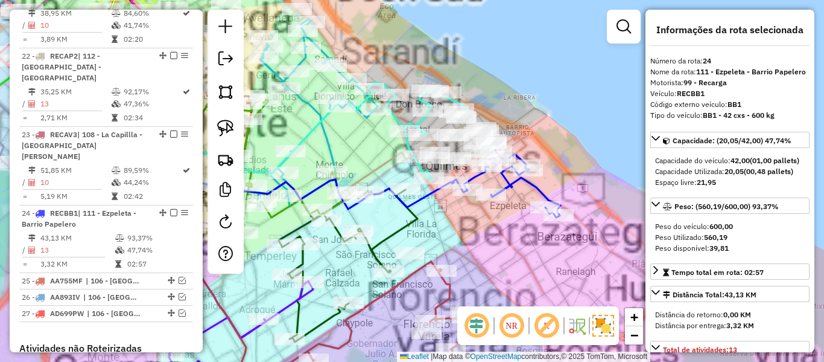
scroll to position [2118, 0]
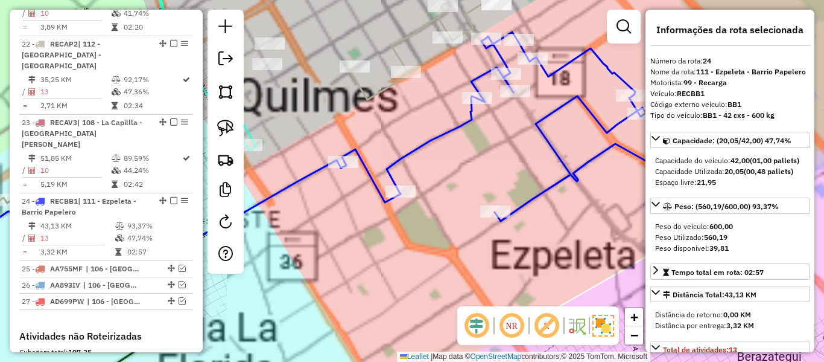
click at [551, 129] on div "Janela de atendimento Grade de atendimento Capacidade Transportadoras Veículos …" at bounding box center [412, 181] width 824 height 362
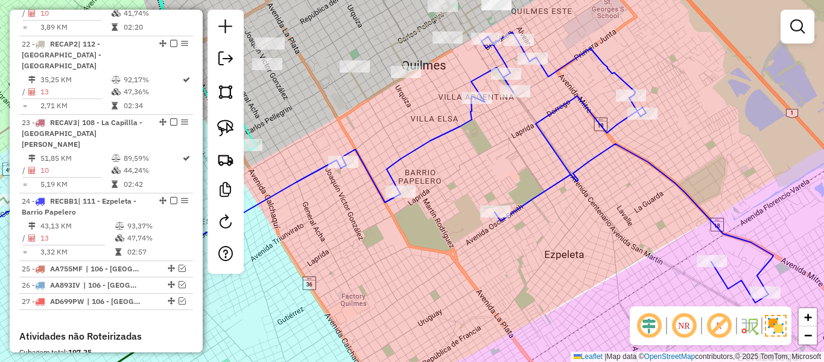
click at [548, 132] on icon at bounding box center [558, 167] width 432 height 270
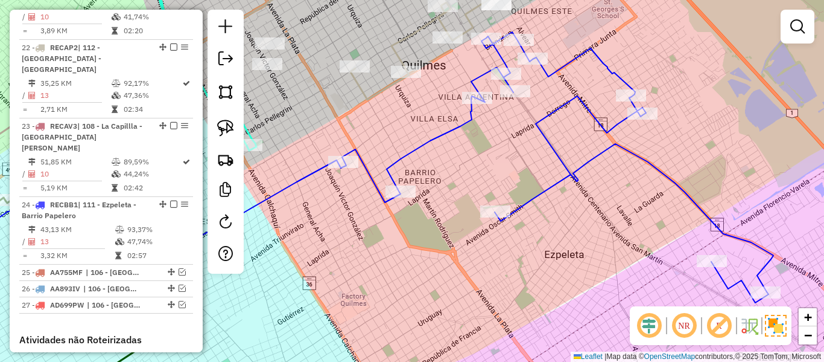
select select "**********"
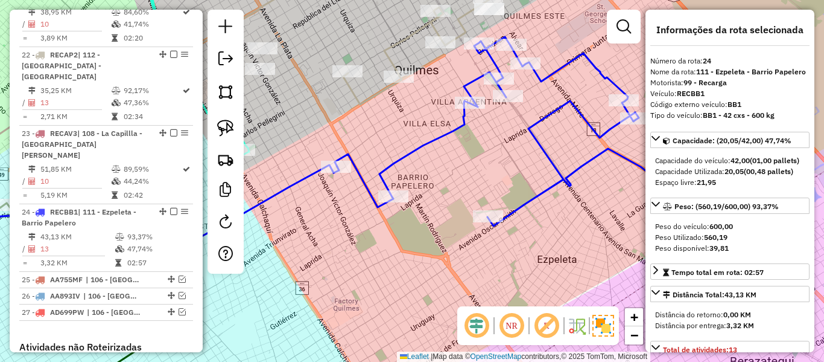
scroll to position [2106, 0]
drag, startPoint x: 527, startPoint y: 151, endPoint x: 417, endPoint y: 195, distance: 118.7
click at [418, 194] on div "Janela de atendimento Grade de atendimento Capacidade Transportadoras Veículos …" at bounding box center [412, 181] width 824 height 362
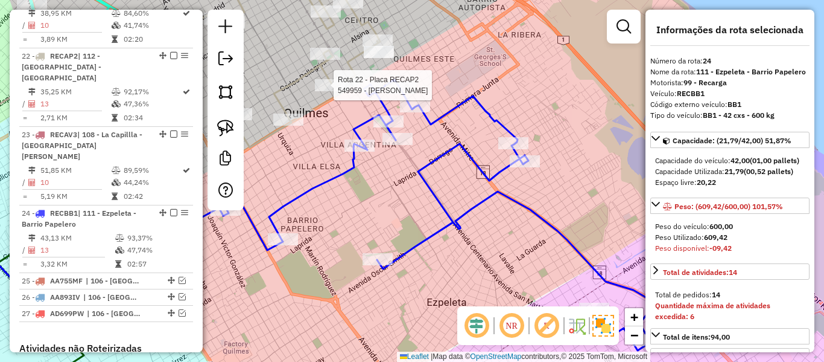
select select "**********"
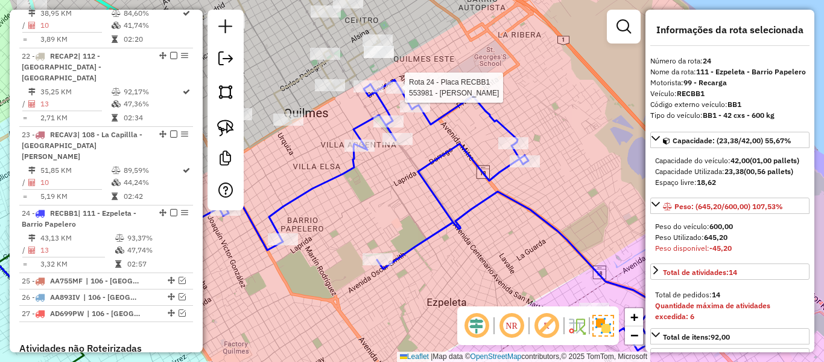
select select "**********"
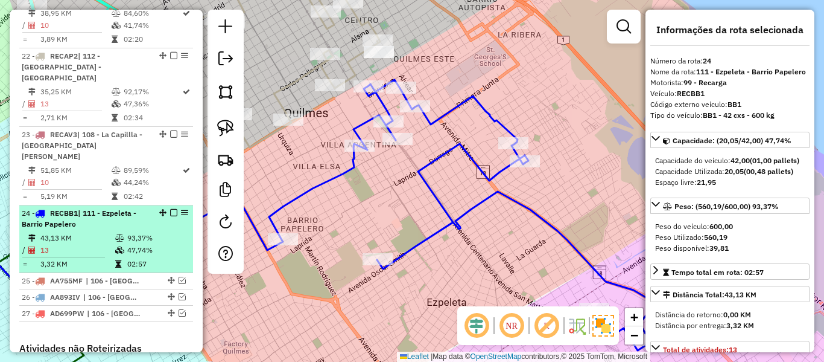
click at [170, 209] on em at bounding box center [173, 212] width 7 height 7
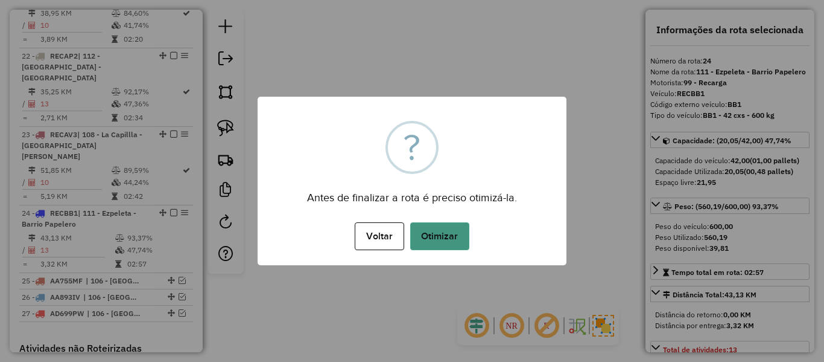
click at [442, 233] on button "Otimizar" at bounding box center [439, 236] width 59 height 28
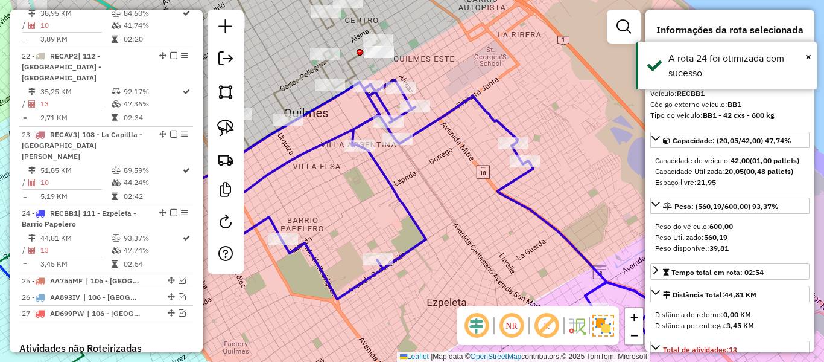
drag, startPoint x: 170, startPoint y: 18, endPoint x: 200, endPoint y: 37, distance: 35.5
click at [170, 209] on em at bounding box center [173, 212] width 7 height 7
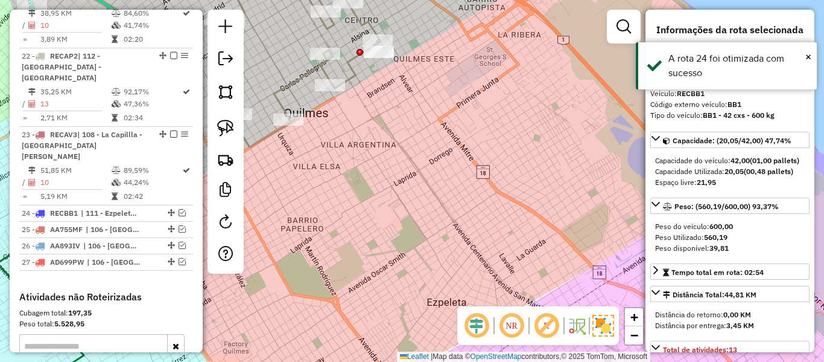
scroll to position [2055, 0]
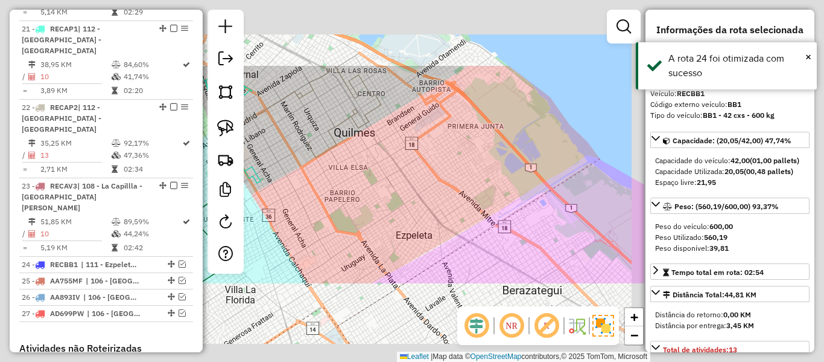
click at [386, 173] on div "Janela de atendimento Grade de atendimento Capacidade Transportadoras Veículos …" at bounding box center [412, 181] width 824 height 362
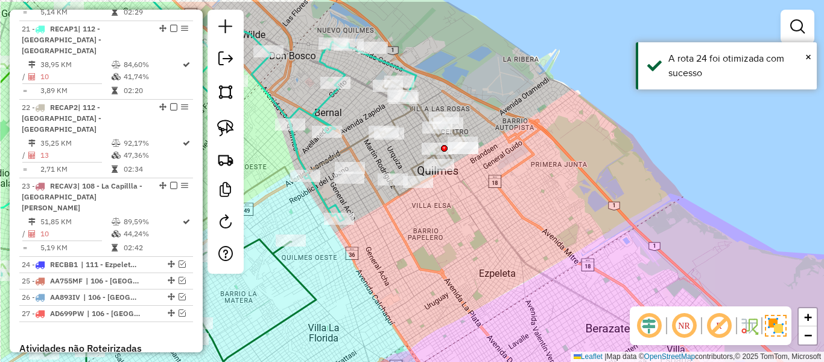
drag, startPoint x: 403, startPoint y: 177, endPoint x: 472, endPoint y: 207, distance: 75.4
click at [472, 207] on div "Janela de atendimento Grade de atendimento Capacidade Transportadoras Veículos …" at bounding box center [412, 181] width 824 height 362
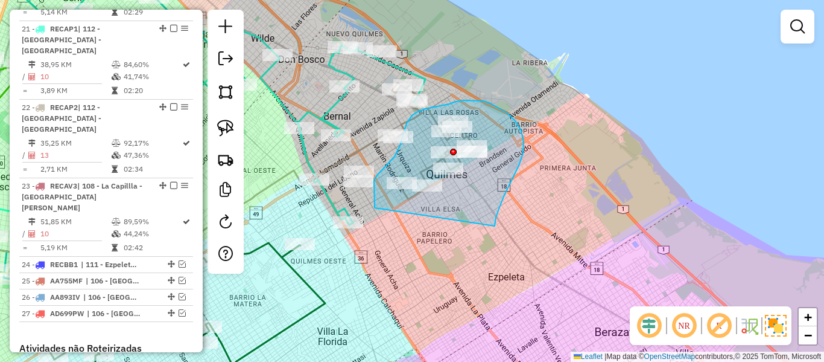
drag, startPoint x: 521, startPoint y: 130, endPoint x: 395, endPoint y: 238, distance: 166.1
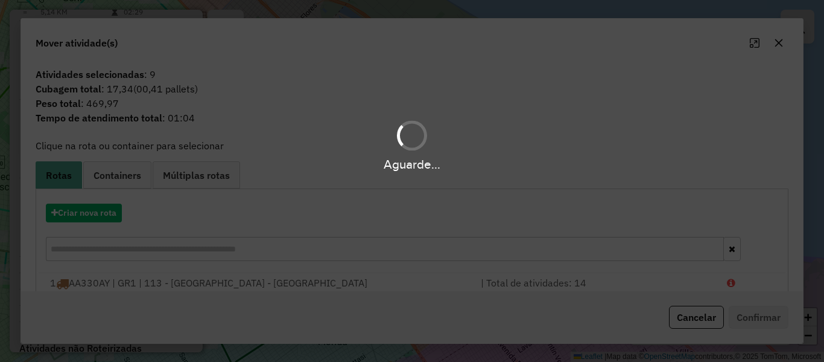
click at [94, 209] on div "Aguarde..." at bounding box center [412, 181] width 824 height 362
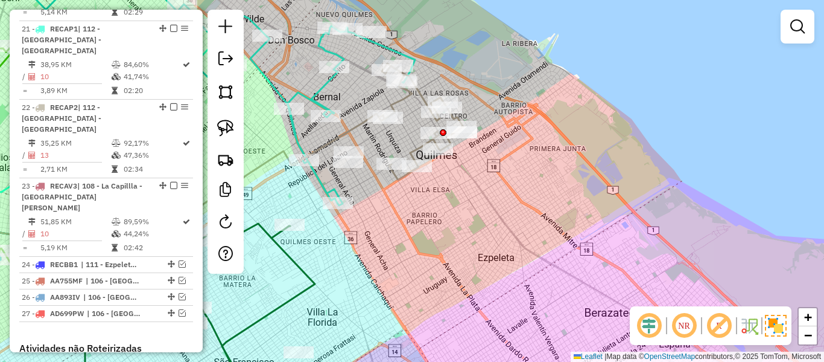
drag, startPoint x: 478, startPoint y: 210, endPoint x: 480, endPoint y: 191, distance: 19.4
click at [476, 193] on div "Janela de atendimento Grade de atendimento Capacidade Transportadoras Veículos …" at bounding box center [412, 181] width 824 height 362
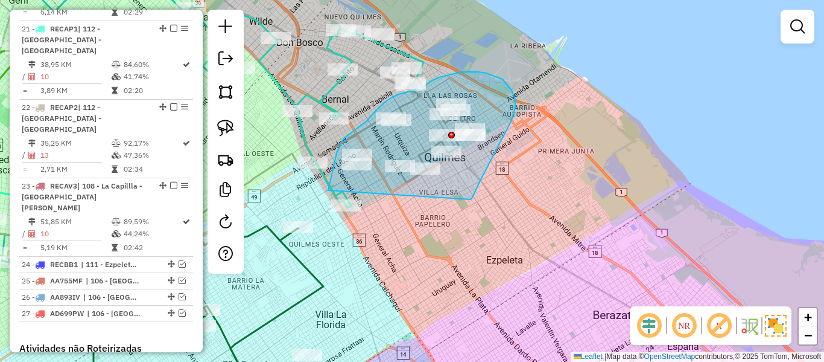
drag, startPoint x: 474, startPoint y: 195, endPoint x: 328, endPoint y: 253, distance: 156.6
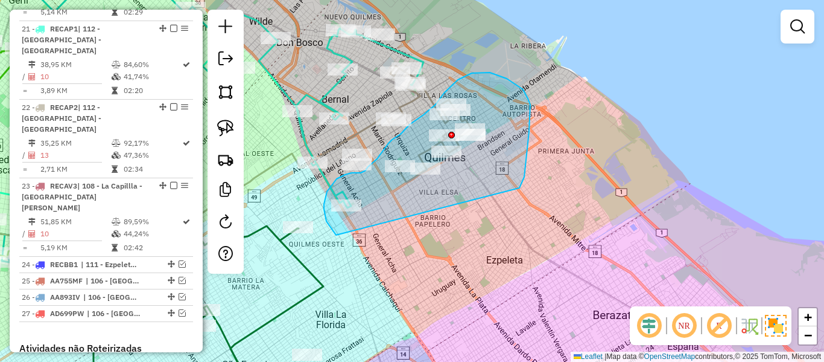
drag, startPoint x: 524, startPoint y: 177, endPoint x: 357, endPoint y: 242, distance: 180.0
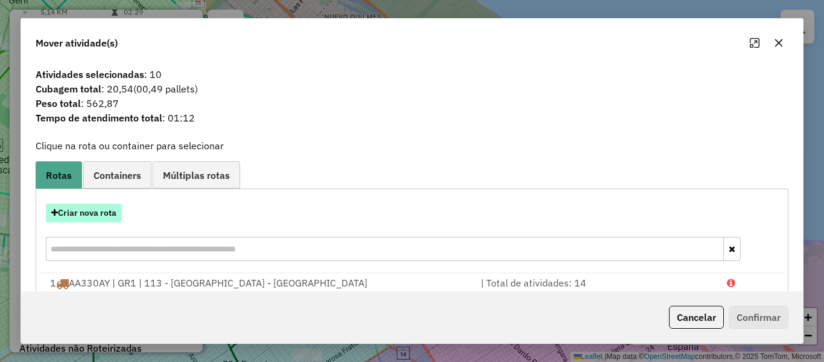
click at [95, 210] on button "Criar nova rota" at bounding box center [84, 212] width 76 height 19
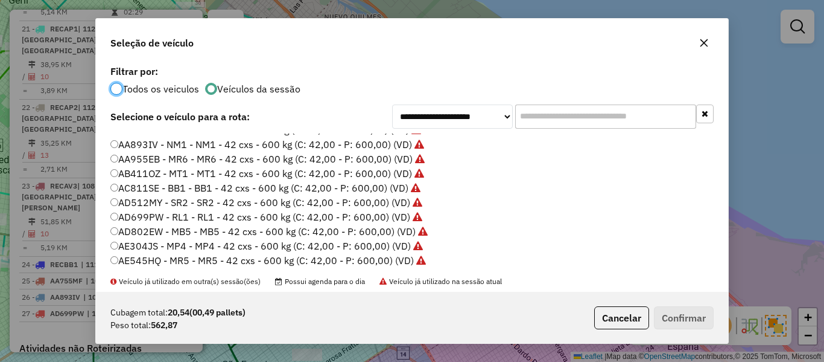
scroll to position [181, 0]
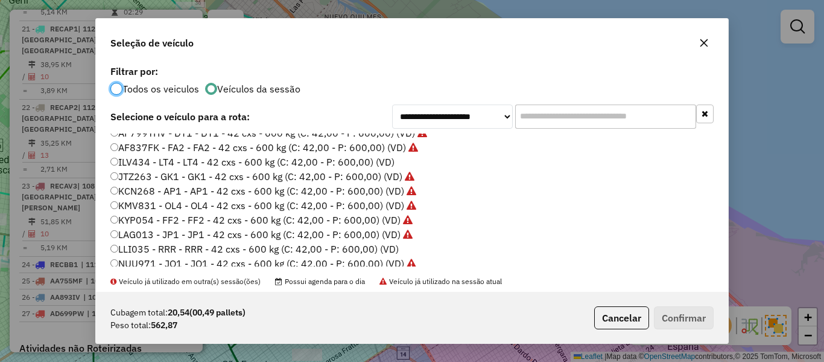
click at [375, 165] on label "ILV434 - LT4 - LT4 - 42 cxs - 600 kg (C: 42,00 - P: 600,00) (VD)" at bounding box center [252, 161] width 284 height 14
click at [694, 317] on button "Confirmar" at bounding box center [684, 317] width 60 height 23
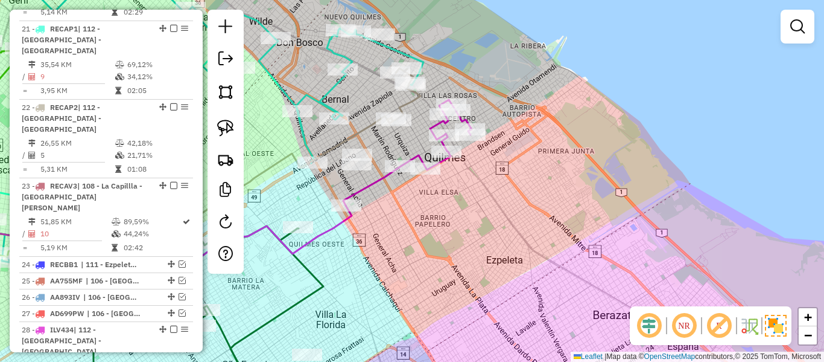
click at [421, 151] on icon at bounding box center [407, 153] width 129 height 106
select select "**********"
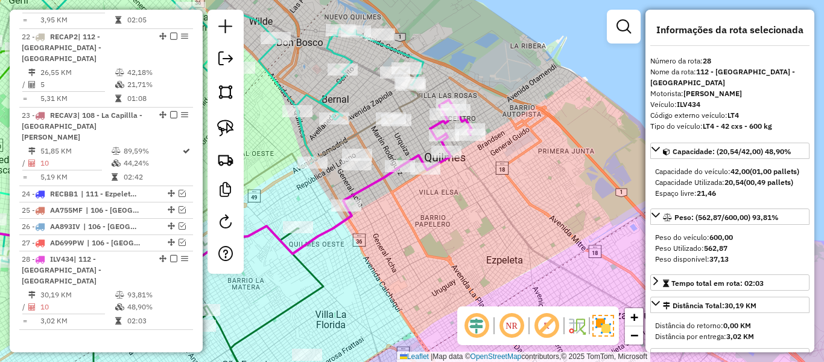
scroll to position [2135, 0]
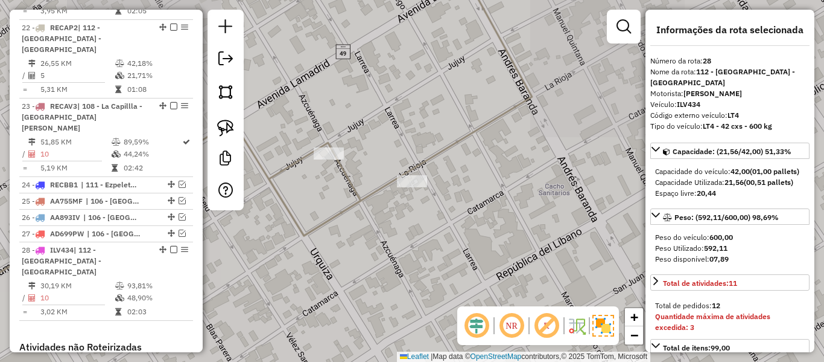
select select "**********"
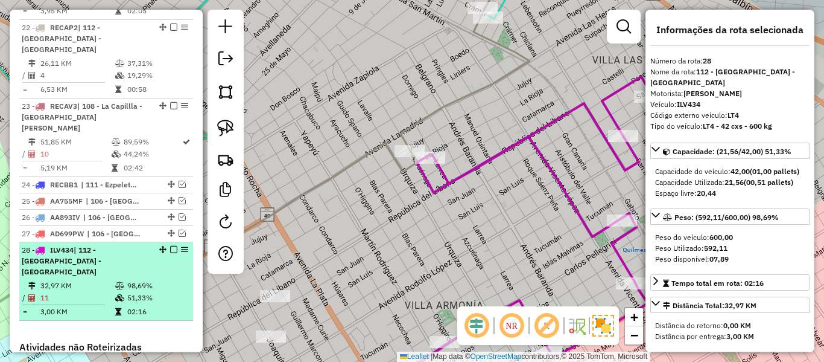
click at [170, 246] on em at bounding box center [173, 249] width 7 height 7
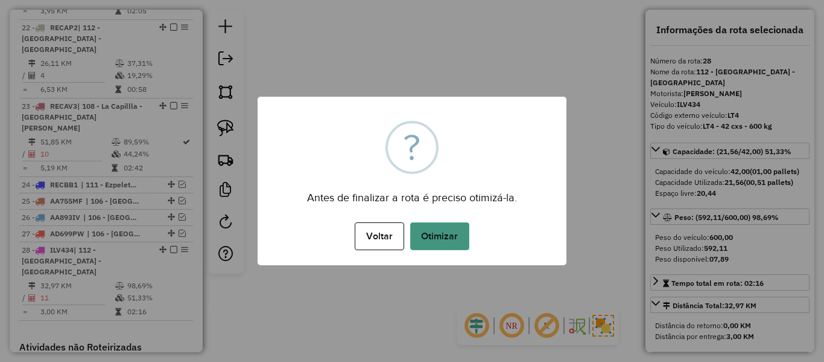
click at [452, 242] on button "Otimizar" at bounding box center [439, 236] width 59 height 28
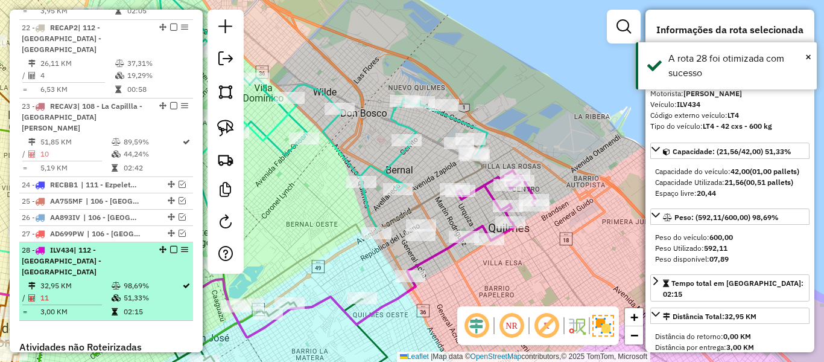
click at [173, 246] on em at bounding box center [173, 249] width 7 height 7
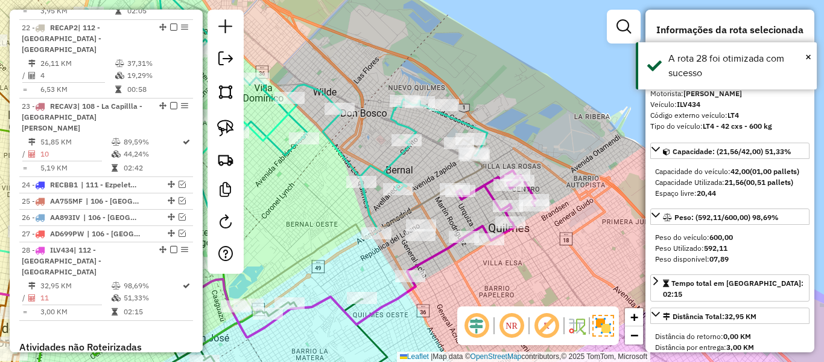
scroll to position [2083, 0]
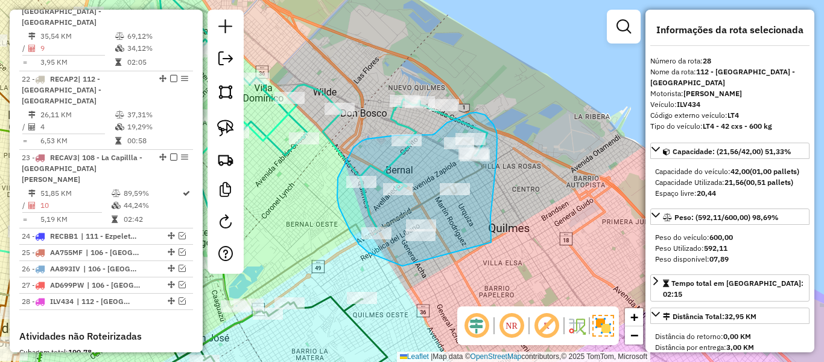
drag, startPoint x: 491, startPoint y: 217, endPoint x: 421, endPoint y: 268, distance: 86.8
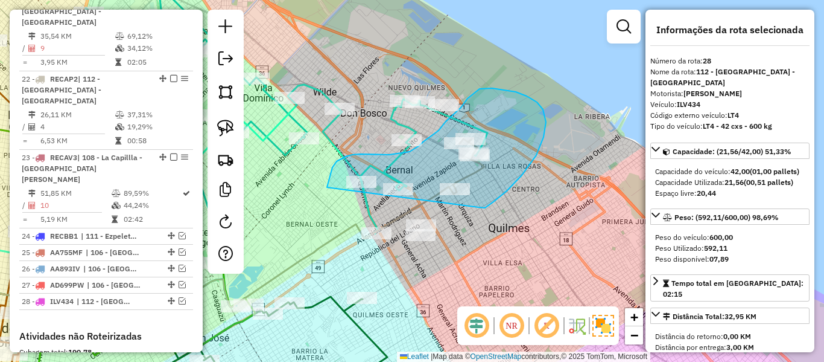
drag, startPoint x: 522, startPoint y: 175, endPoint x: 460, endPoint y: 263, distance: 107.0
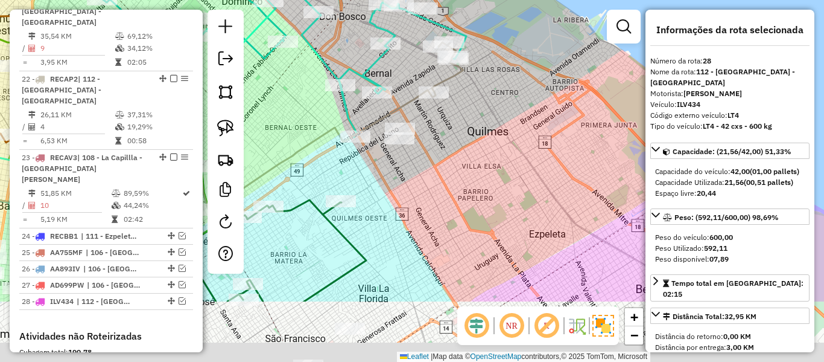
drag, startPoint x: 521, startPoint y: 223, endPoint x: 510, endPoint y: 194, distance: 30.9
click at [510, 193] on div "Janela de atendimento Grade de atendimento Capacidade Transportadoras Veículos …" at bounding box center [412, 181] width 824 height 362
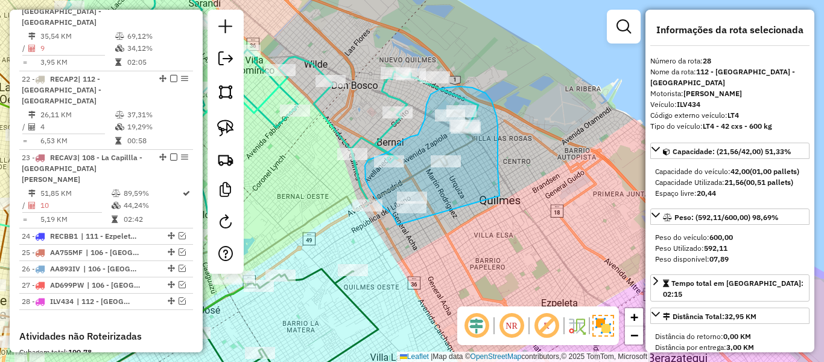
drag, startPoint x: 498, startPoint y: 182, endPoint x: 427, endPoint y: 263, distance: 108.2
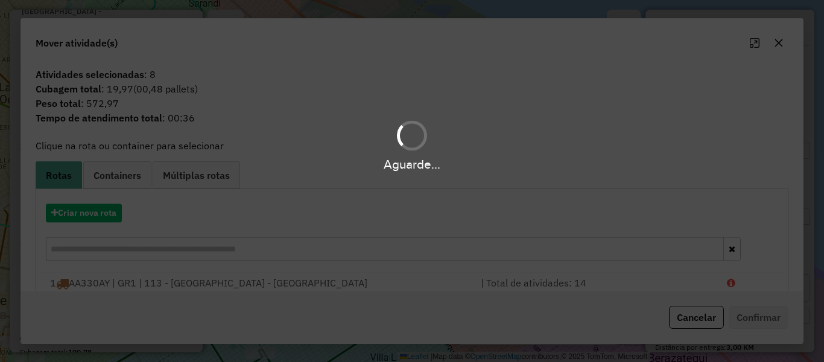
click at [105, 208] on hb-app "Aguarde... Pop-up bloqueado! Seu navegador bloqueou automáticamente a abertura …" at bounding box center [412, 181] width 824 height 362
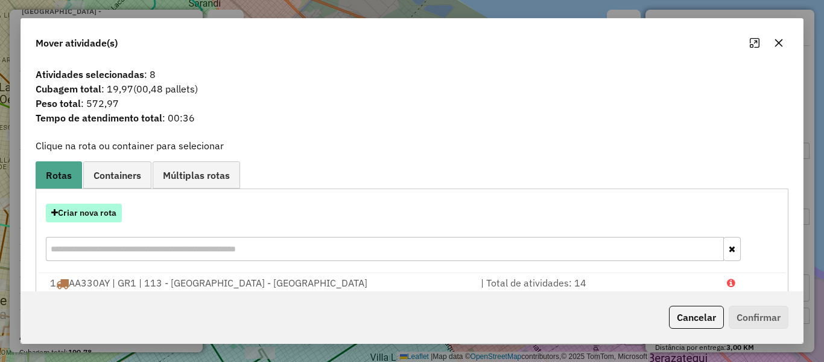
click at [104, 212] on button "Criar nova rota" at bounding box center [84, 212] width 76 height 19
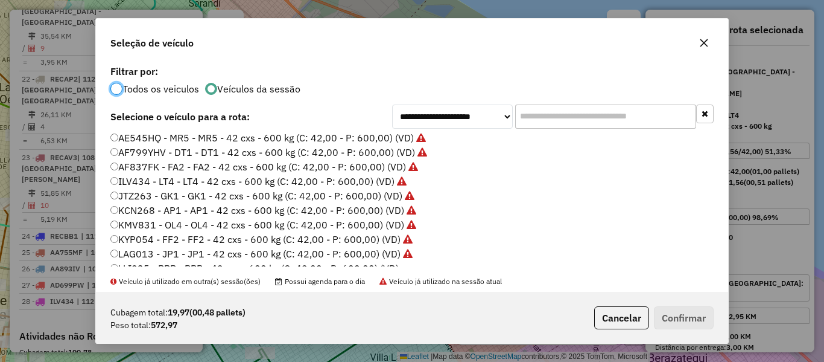
scroll to position [181, 0]
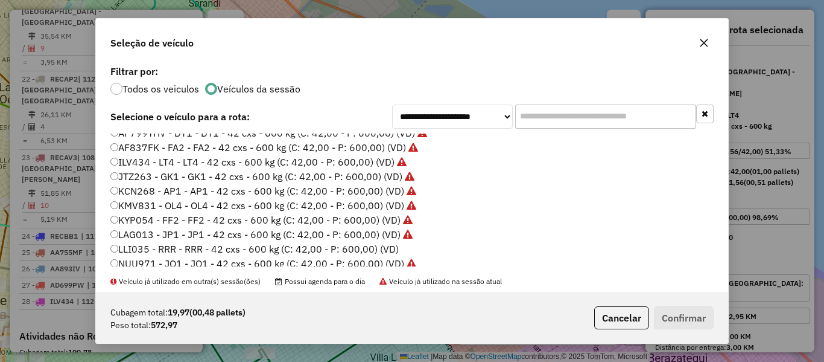
click at [396, 238] on label "LAG013 - JP1 - JP1 - 42 cxs - 600 kg (C: 42,00 - P: 600,00) (VD)" at bounding box center [261, 234] width 302 height 14
click at [392, 243] on label "LLI035 - RRR - RRR - 42 cxs - 600 kg (C: 42,00 - P: 600,00) (VD)" at bounding box center [254, 248] width 288 height 14
click at [687, 322] on button "Confirmar" at bounding box center [684, 317] width 60 height 23
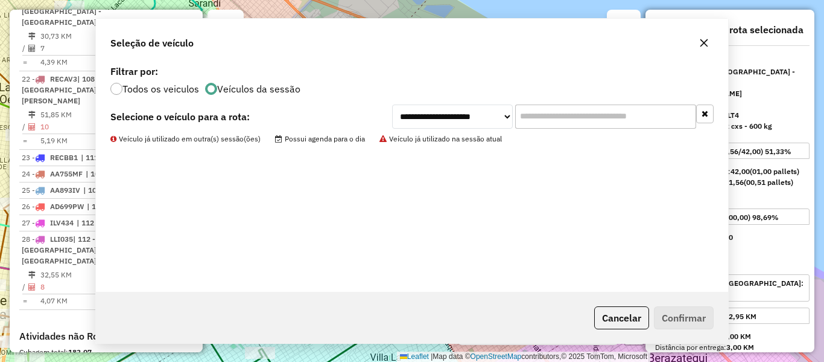
scroll to position [2083, 0]
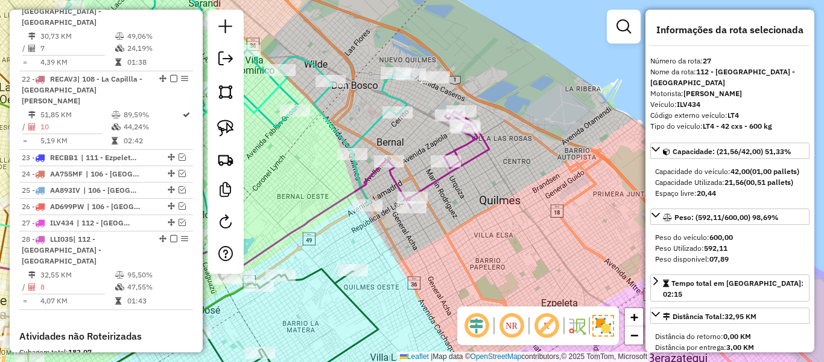
click at [441, 186] on icon at bounding box center [439, 159] width 100 height 97
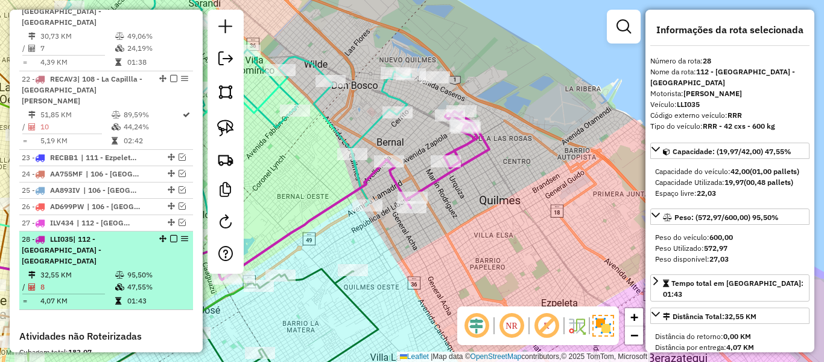
click at [170, 235] on em at bounding box center [173, 238] width 7 height 7
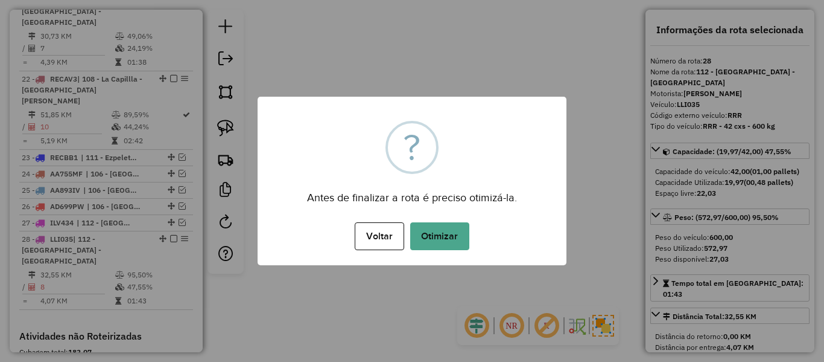
drag, startPoint x: 483, startPoint y: 241, endPoint x: 447, endPoint y: 246, distance: 37.2
click at [482, 242] on div "Voltar No Otimizar" at bounding box center [412, 236] width 309 height 34
click at [444, 247] on button "Otimizar" at bounding box center [439, 236] width 59 height 28
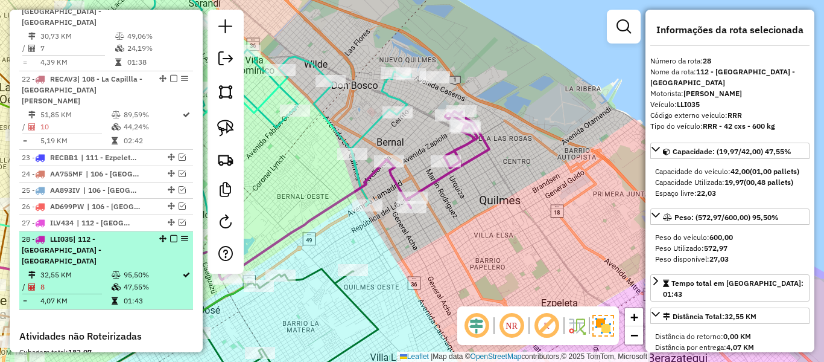
click at [170, 235] on em at bounding box center [173, 238] width 7 height 7
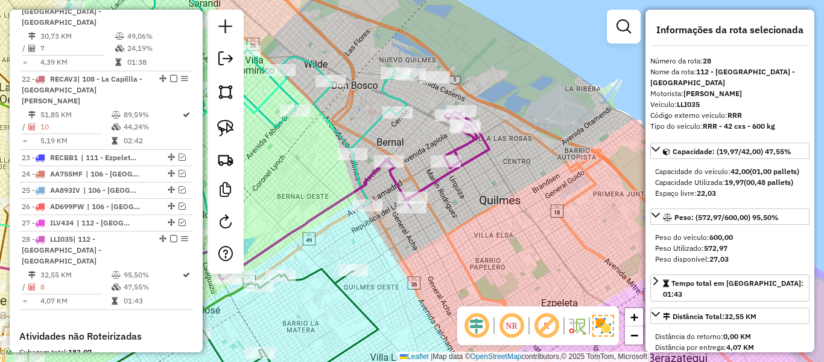
scroll to position [2032, 0]
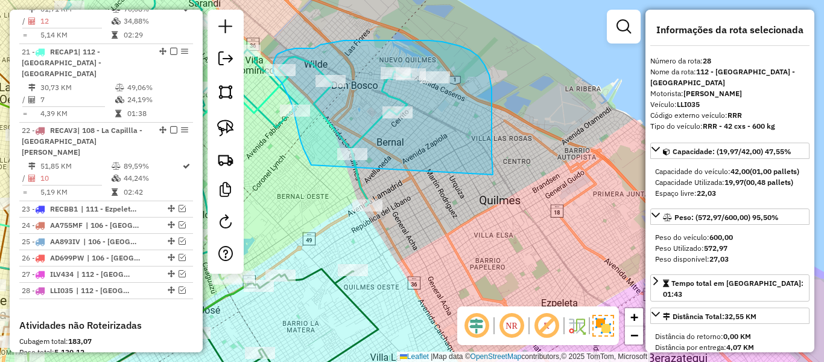
drag, startPoint x: 492, startPoint y: 154, endPoint x: 398, endPoint y: 258, distance: 139.7
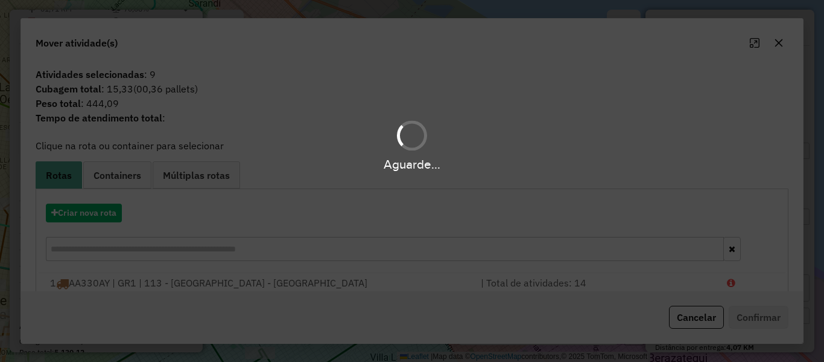
click at [96, 218] on div "Aguarde..." at bounding box center [412, 181] width 824 height 362
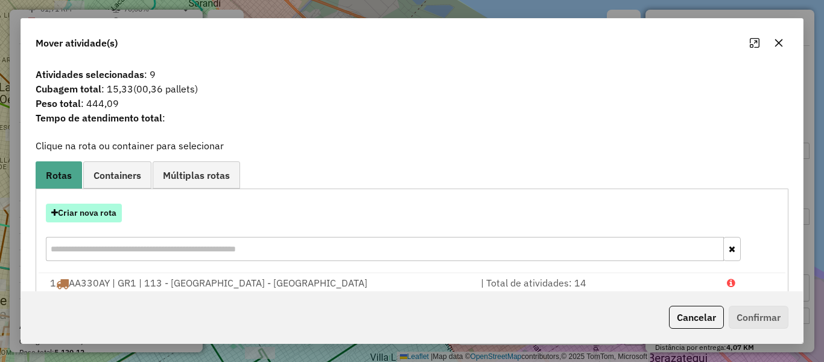
click at [105, 214] on button "Criar nova rota" at bounding box center [84, 212] width 76 height 19
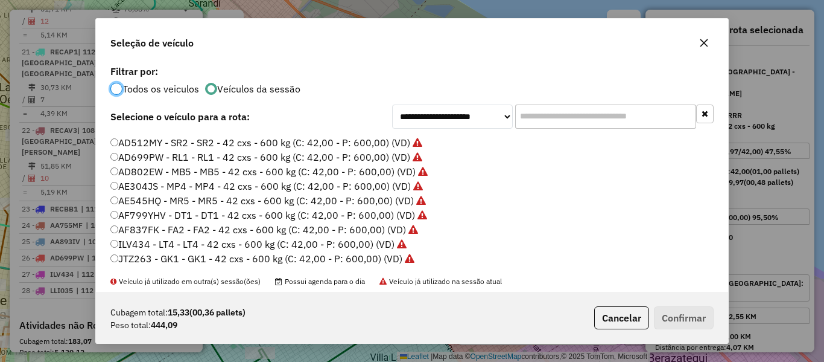
scroll to position [241, 0]
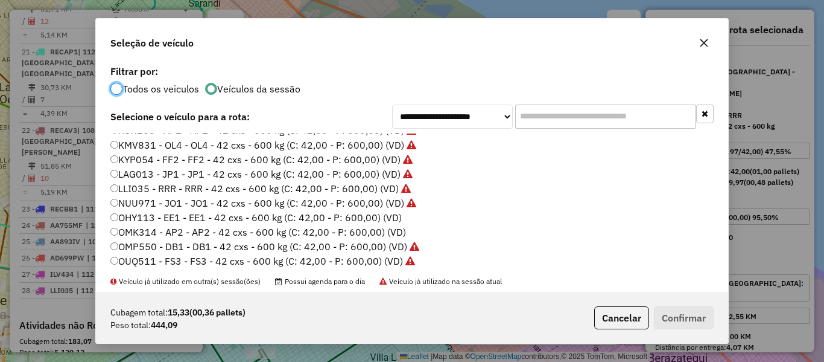
click at [384, 220] on label "OHY113 - EE1 - EE1 - 42 cxs - 600 kg (C: 42,00 - P: 600,00) (VD)" at bounding box center [255, 217] width 291 height 14
click at [704, 319] on button "Confirmar" at bounding box center [684, 317] width 60 height 23
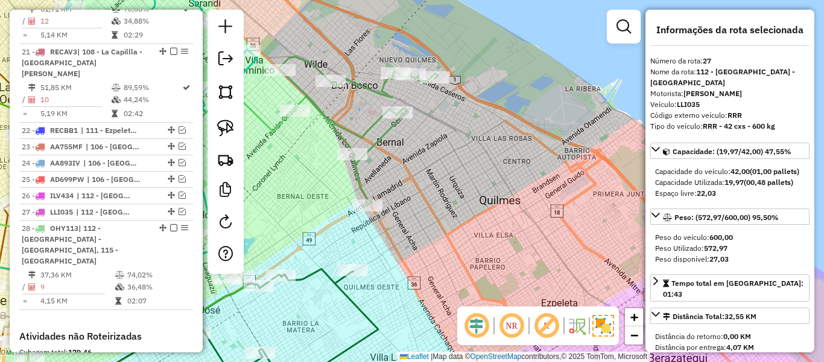
scroll to position [2043, 0]
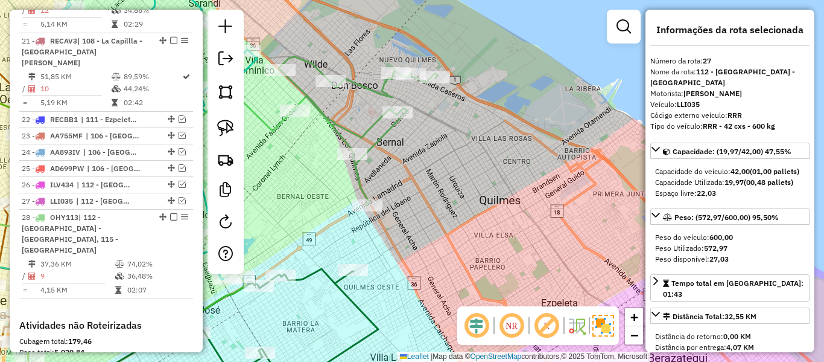
click at [381, 147] on icon at bounding box center [358, 131] width 159 height 149
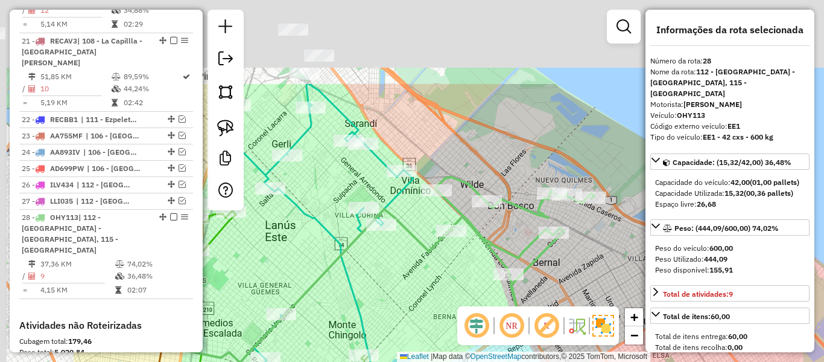
drag, startPoint x: 432, startPoint y: 193, endPoint x: 562, endPoint y: 287, distance: 161.2
click at [562, 287] on div "Janela de atendimento Grade de atendimento Capacidade Transportadoras Veículos …" at bounding box center [412, 181] width 824 height 362
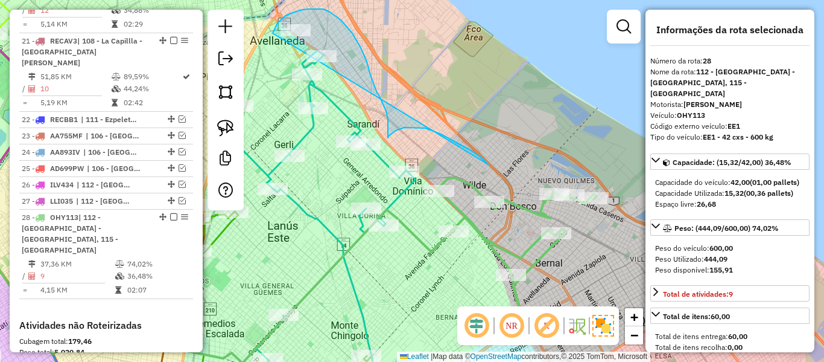
drag, startPoint x: 441, startPoint y: 134, endPoint x: 273, endPoint y: 40, distance: 192.6
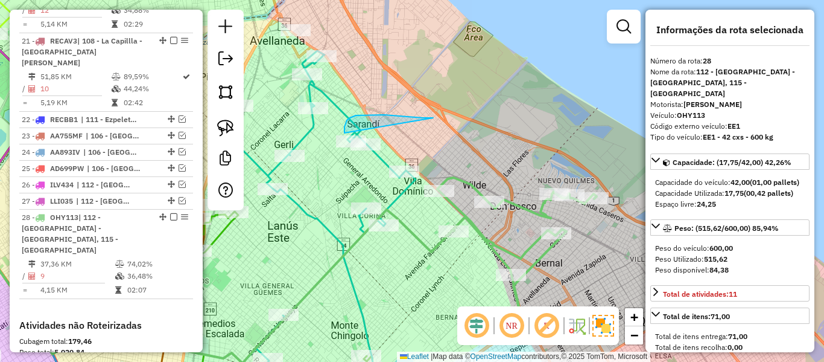
drag, startPoint x: 423, startPoint y: 118, endPoint x: 471, endPoint y: 192, distance: 88.6
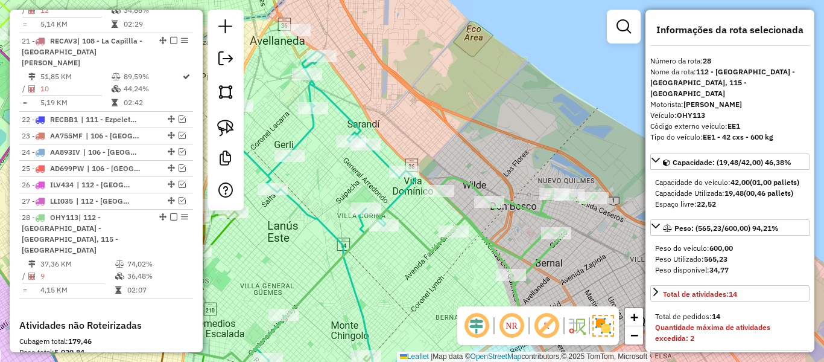
select select "**********"
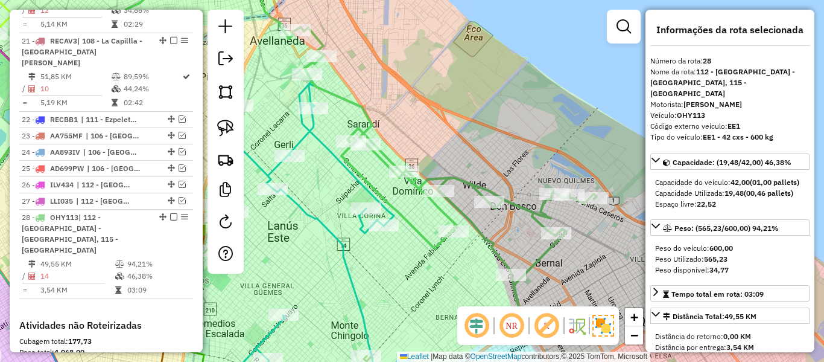
click at [459, 177] on icon at bounding box center [446, 176] width 301 height 299
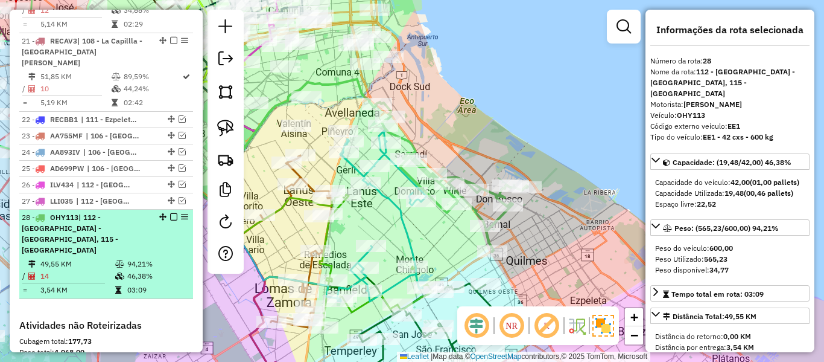
click at [171, 213] on em at bounding box center [173, 216] width 7 height 7
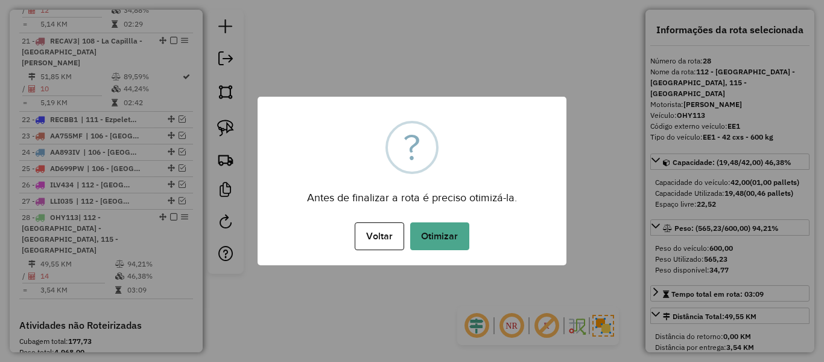
click at [454, 225] on button "Otimizar" at bounding box center [439, 236] width 59 height 28
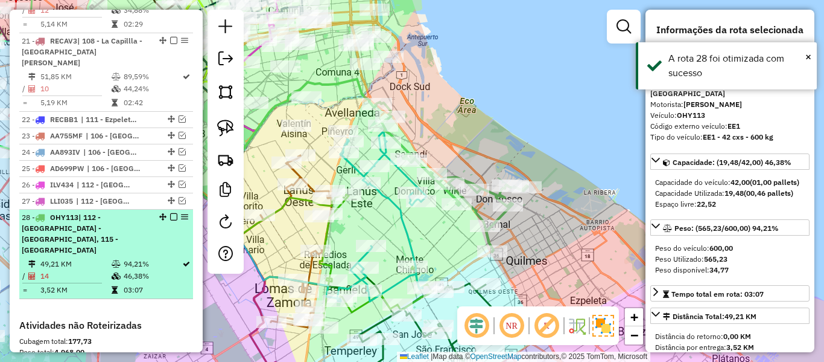
click at [173, 213] on em at bounding box center [173, 216] width 7 height 7
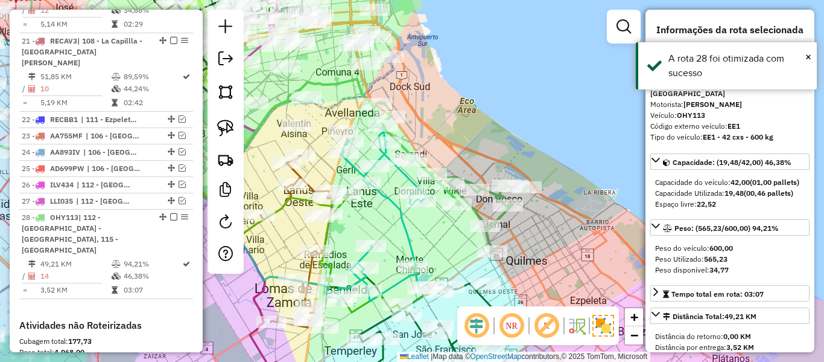
scroll to position [1981, 0]
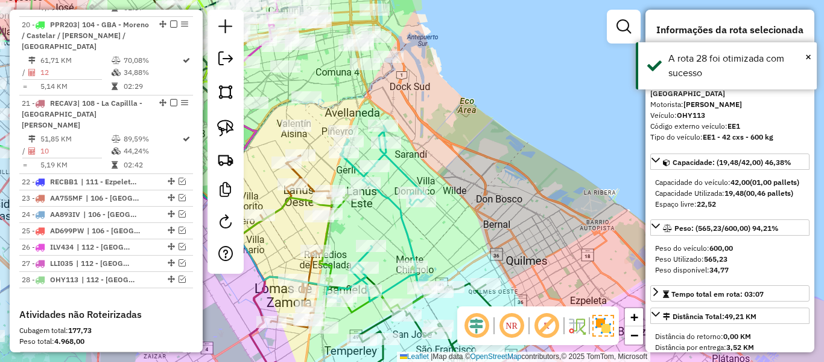
click at [469, 138] on div "Janela de atendimento Grade de atendimento Capacidade Transportadoras Veículos …" at bounding box center [412, 181] width 824 height 362
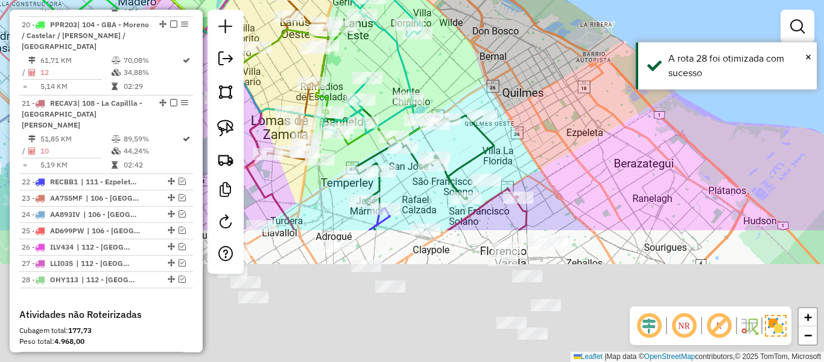
drag, startPoint x: 510, startPoint y: 132, endPoint x: 511, endPoint y: 33, distance: 99.0
click at [508, 36] on div "Janela de atendimento Grade de atendimento Capacidade Transportadoras Veículos …" at bounding box center [412, 181] width 824 height 362
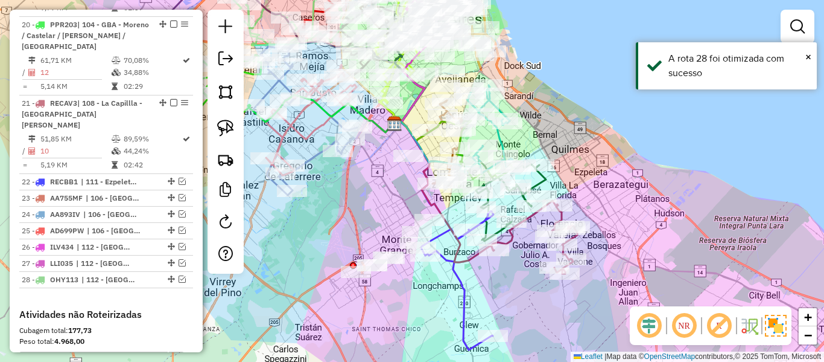
drag, startPoint x: 610, startPoint y: 204, endPoint x: 605, endPoint y: 184, distance: 20.5
click at [607, 184] on div "Janela de atendimento Grade de atendimento Capacidade Transportadoras Veículos …" at bounding box center [412, 181] width 824 height 362
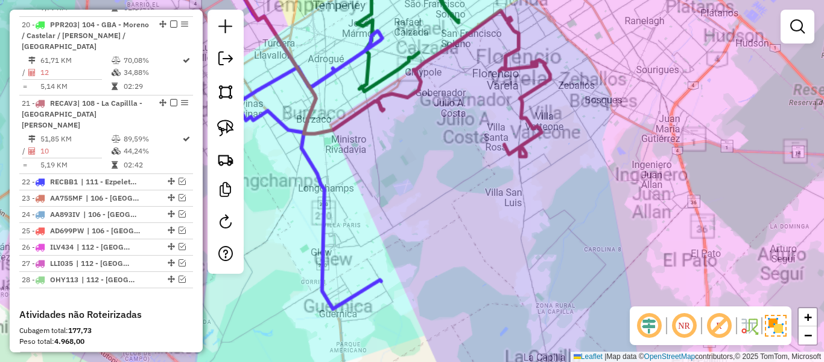
click at [585, 197] on div "Janela de atendimento Grade de atendimento Capacidade Transportadoras Veículos …" at bounding box center [412, 181] width 824 height 362
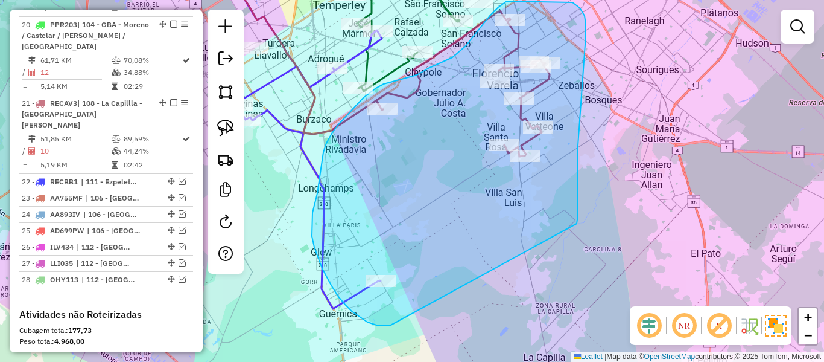
drag, startPoint x: 578, startPoint y: 204, endPoint x: 406, endPoint y: 314, distance: 204.9
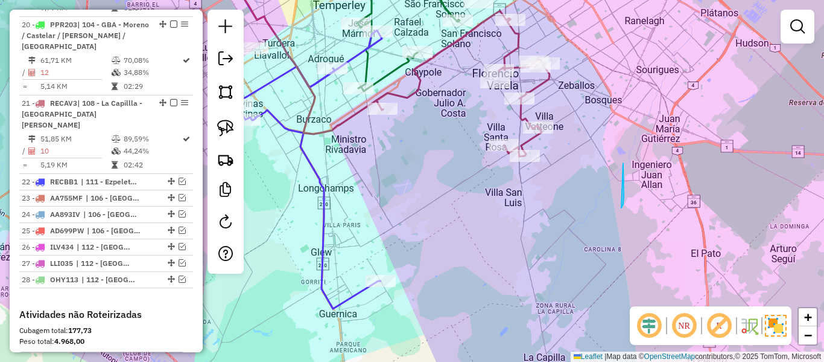
drag, startPoint x: 622, startPoint y: 208, endPoint x: 619, endPoint y: 217, distance: 9.4
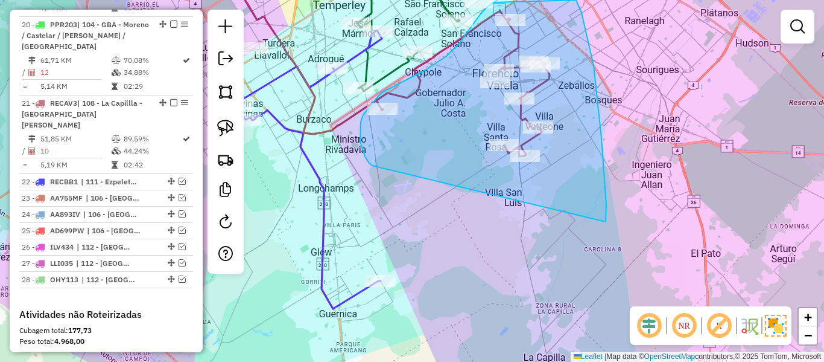
drag, startPoint x: 606, startPoint y: 221, endPoint x: 457, endPoint y: 190, distance: 151.7
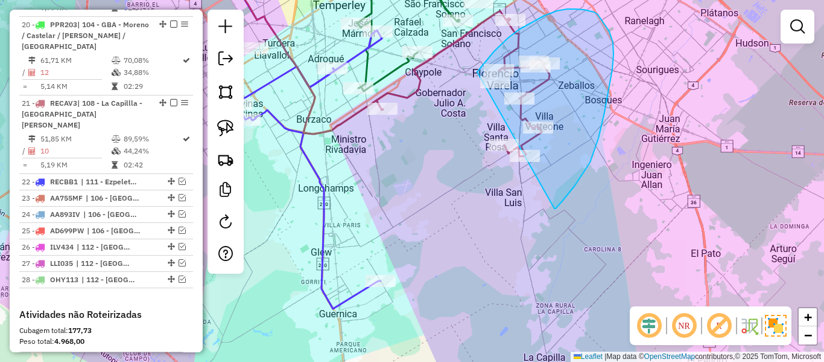
drag, startPoint x: 562, startPoint y: 201, endPoint x: 460, endPoint y: 148, distance: 115.3
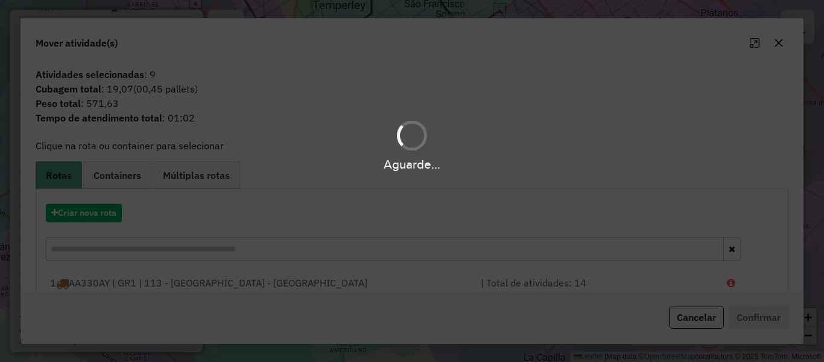
click at [101, 217] on hb-app "Aguarde... Pop-up bloqueado! Seu navegador bloqueou automáticamente a abertura …" at bounding box center [412, 181] width 824 height 362
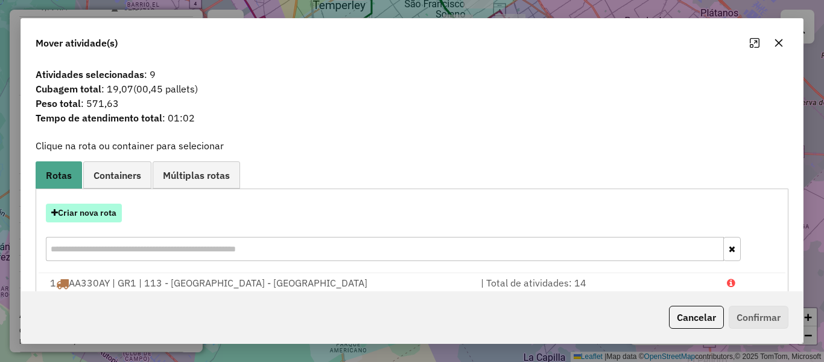
click at [104, 215] on button "Criar nova rota" at bounding box center [84, 212] width 76 height 19
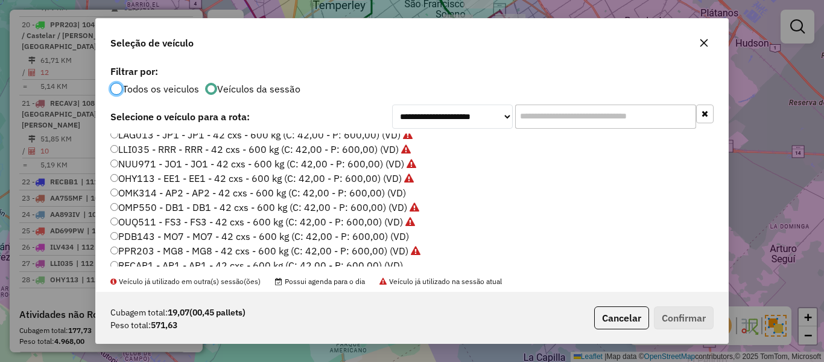
scroll to position [302, 0]
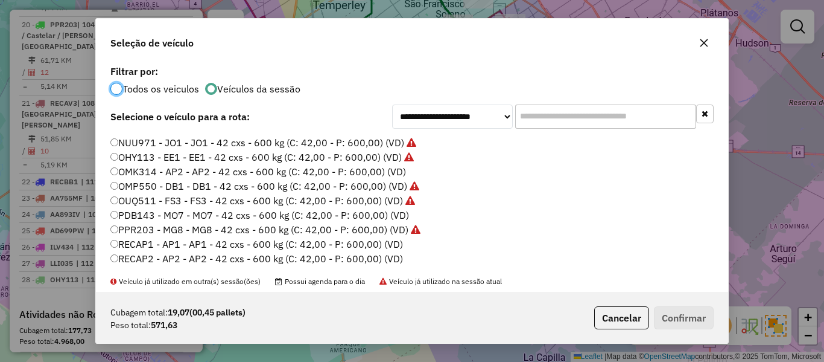
click at [388, 171] on label "OMK314 - AP2 - AP2 - 42 cxs - 600 kg (C: 42,00 - P: 600,00) (VD)" at bounding box center [258, 171] width 296 height 14
click at [682, 316] on button "Confirmar" at bounding box center [684, 317] width 60 height 23
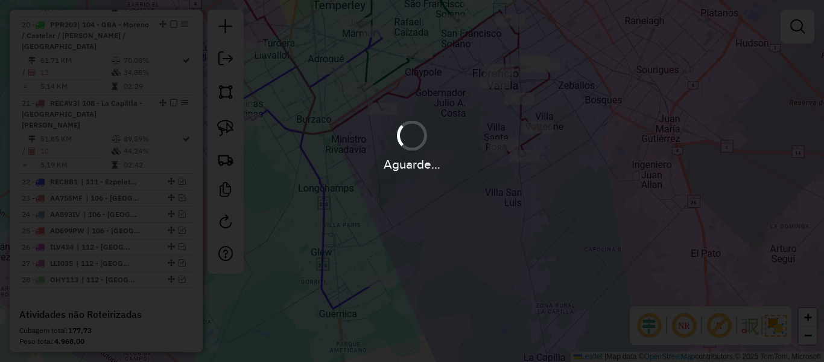
scroll to position [2043, 0]
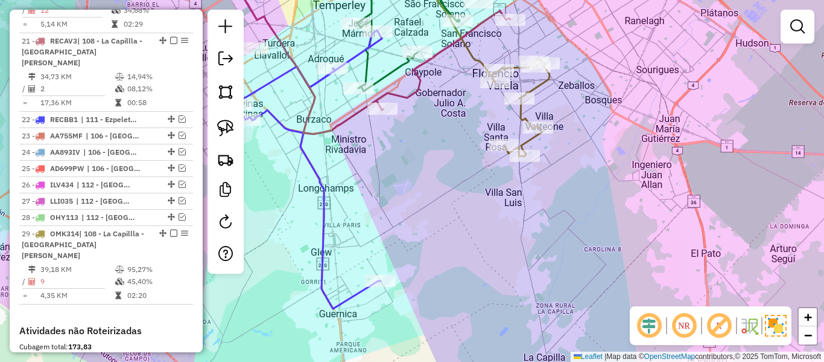
click at [530, 142] on icon at bounding box center [520, 108] width 59 height 97
select select "**********"
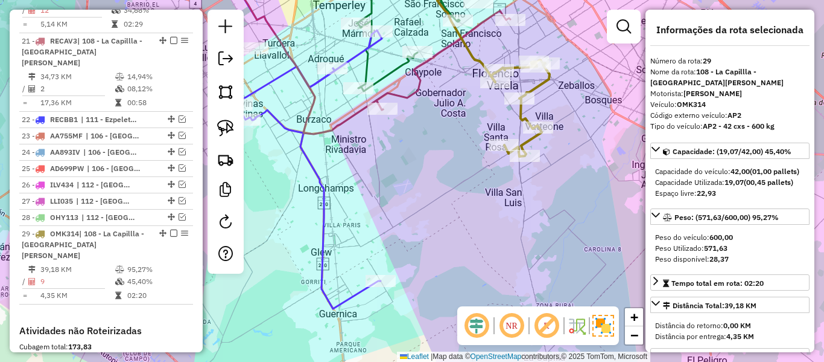
scroll to position [2048, 0]
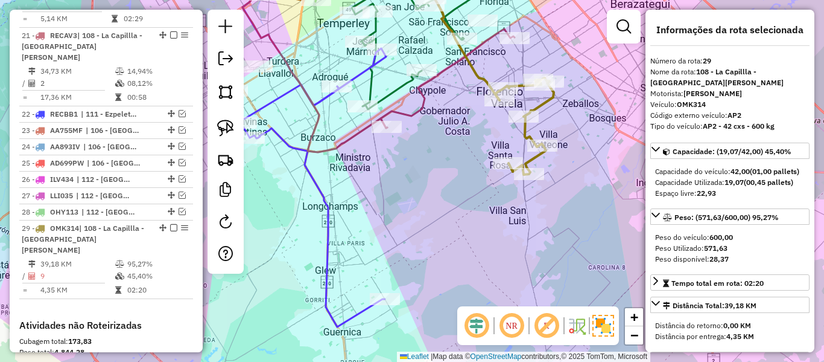
drag, startPoint x: 572, startPoint y: 148, endPoint x: 285, endPoint y: 92, distance: 292.8
click at [575, 186] on div "Janela de atendimento Grade de atendimento Capacidade Transportadoras Veículos …" at bounding box center [412, 181] width 824 height 362
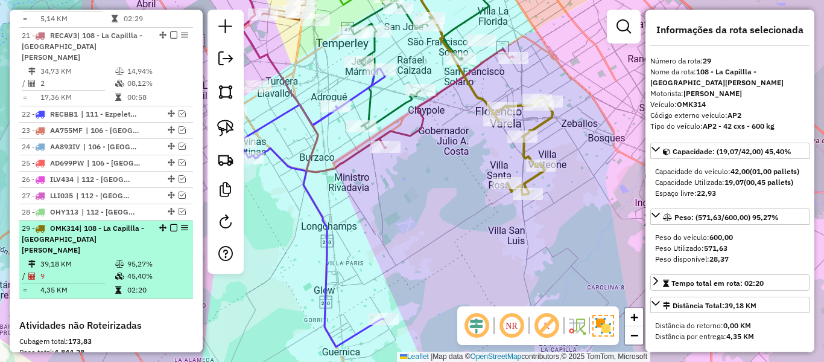
click at [170, 224] on em at bounding box center [173, 227] width 7 height 7
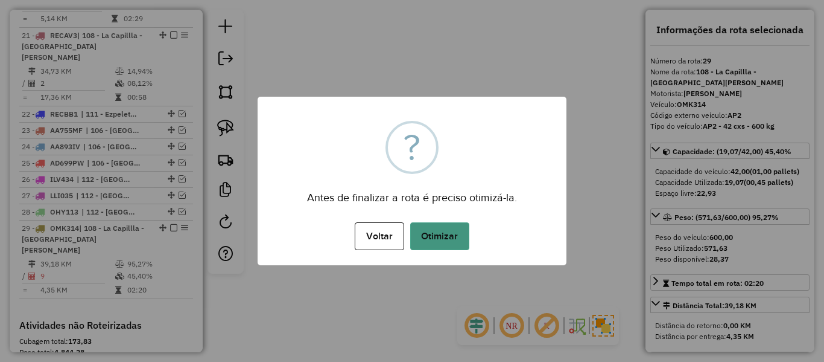
drag, startPoint x: 439, startPoint y: 235, endPoint x: 456, endPoint y: 241, distance: 17.4
click at [439, 235] on button "Otimizar" at bounding box center [439, 236] width 59 height 28
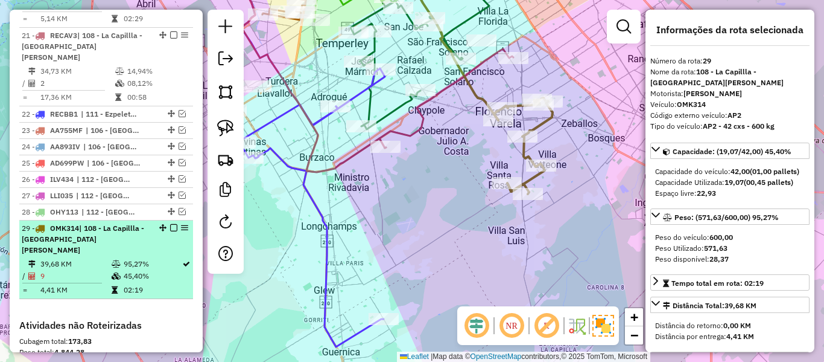
click at [170, 224] on em at bounding box center [173, 227] width 7 height 7
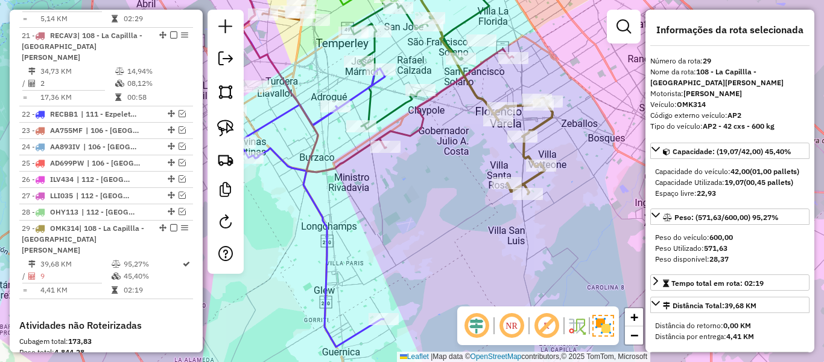
scroll to position [1997, 0]
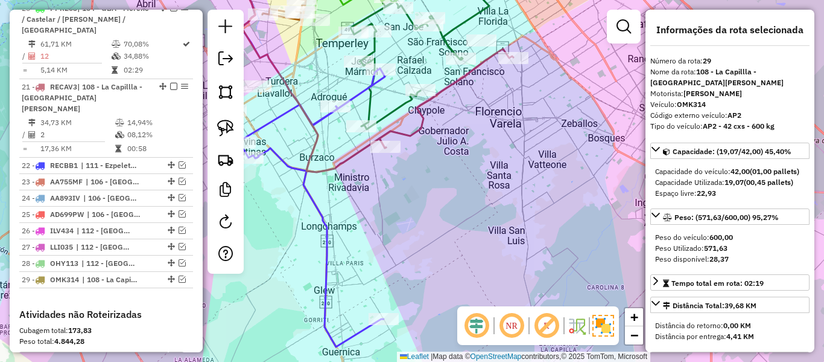
click at [437, 173] on div "Janela de atendimento Grade de atendimento Capacidade Transportadoras Veículos …" at bounding box center [412, 181] width 824 height 362
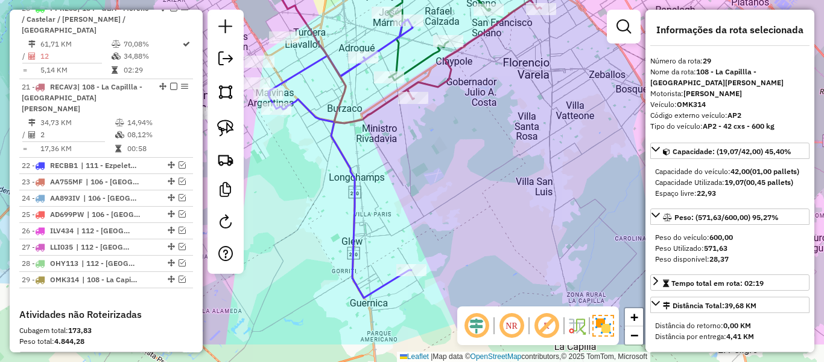
drag, startPoint x: 492, startPoint y: 220, endPoint x: 518, endPoint y: 165, distance: 61.0
click at [518, 165] on div "Janela de atendimento Grade de atendimento Capacidade Transportadoras Veículos …" at bounding box center [412, 181] width 824 height 362
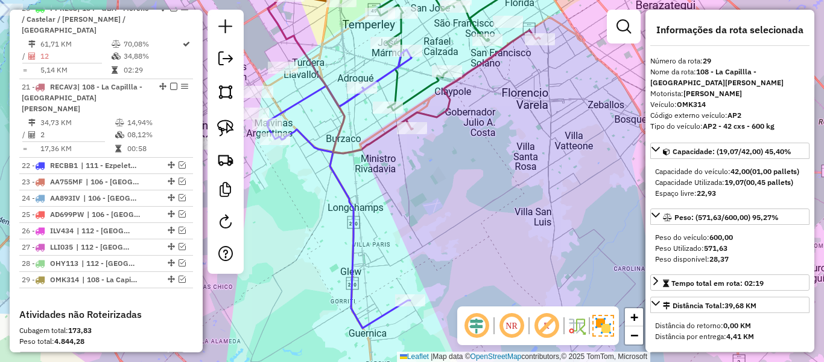
drag, startPoint x: 518, startPoint y: 165, endPoint x: 515, endPoint y: 251, distance: 86.4
click at [517, 256] on div "Janela de atendimento Grade de atendimento Capacidade Transportadoras Veículos …" at bounding box center [412, 181] width 824 height 362
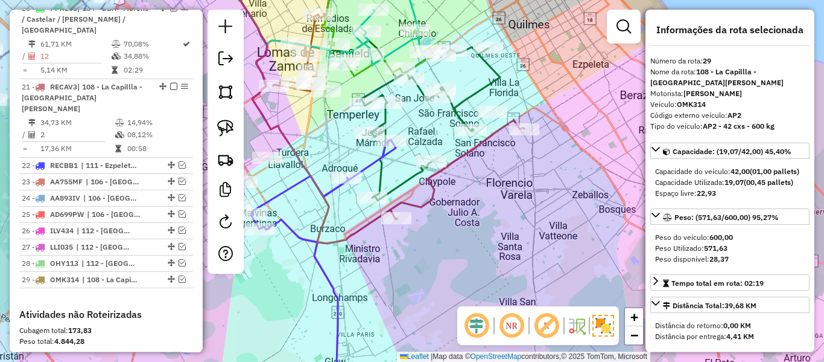
click at [512, 212] on div "Janela de atendimento Grade de atendimento Capacidade Transportadoras Veículos …" at bounding box center [412, 181] width 824 height 362
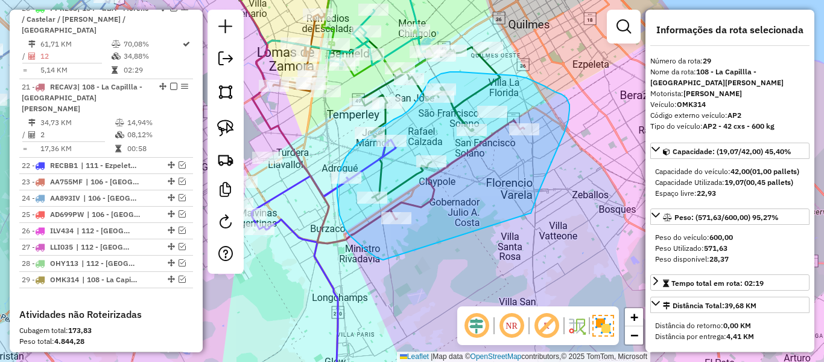
drag, startPoint x: 530, startPoint y: 213, endPoint x: 403, endPoint y: 263, distance: 136.6
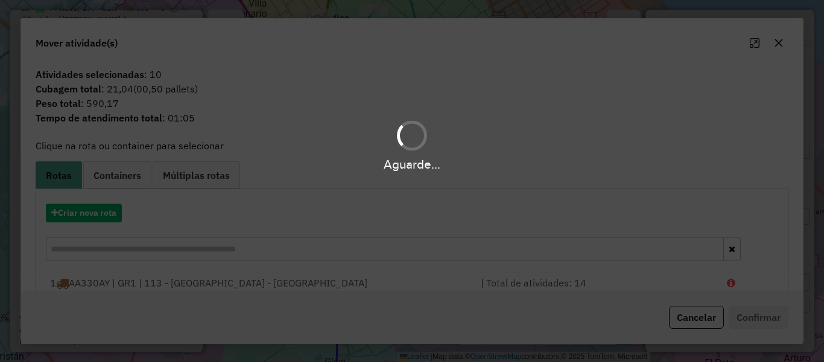
click at [103, 207] on hb-app "Aguarde... Pop-up bloqueado! Seu navegador bloqueou automáticamente a abertura …" at bounding box center [412, 181] width 824 height 362
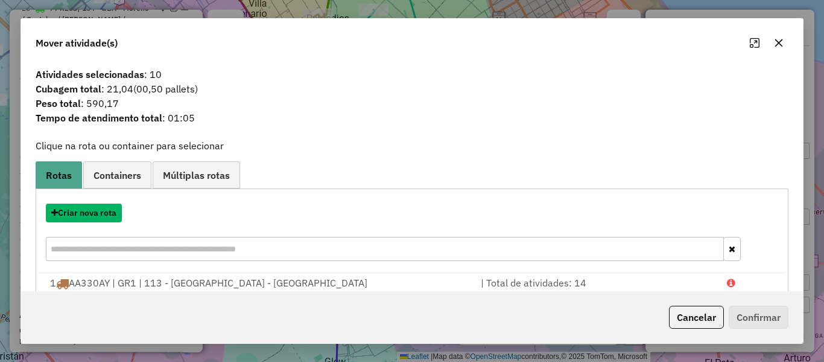
click at [103, 207] on button "Criar nova rota" at bounding box center [84, 212] width 76 height 19
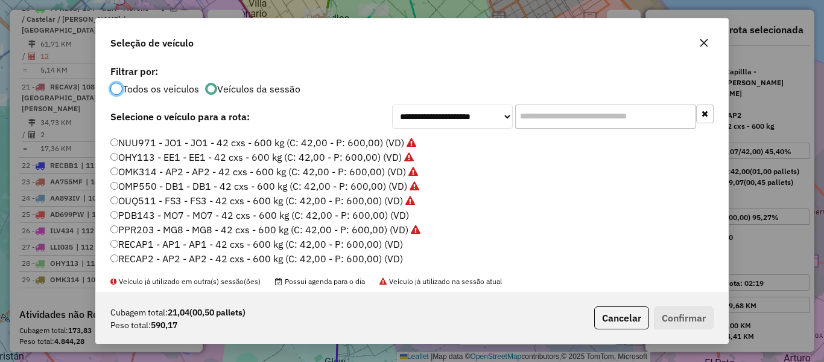
scroll to position [331, 0]
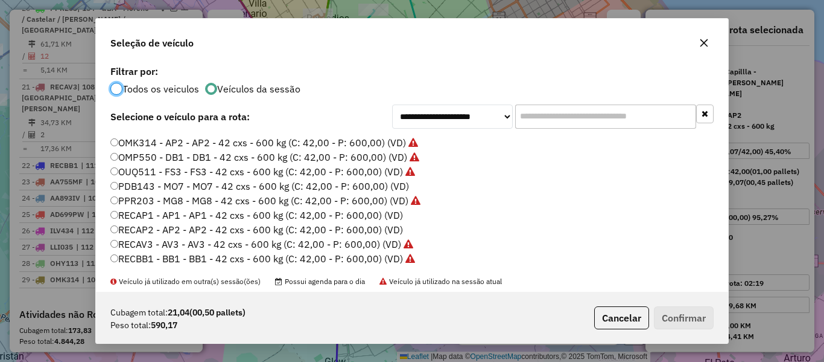
click at [400, 208] on label "RECAP1 - AP1 - AP1 - 42 cxs - 600 kg (C: 42,00 - P: 600,00) (VD)" at bounding box center [256, 215] width 293 height 14
click at [398, 212] on label "RECAP1 - AP1 - AP1 - 42 cxs - 600 kg (C: 42,00 - P: 600,00) (VD)" at bounding box center [256, 215] width 293 height 14
drag, startPoint x: 697, startPoint y: 307, endPoint x: 565, endPoint y: 244, distance: 145.8
click at [696, 306] on button "Confirmar" at bounding box center [684, 317] width 60 height 23
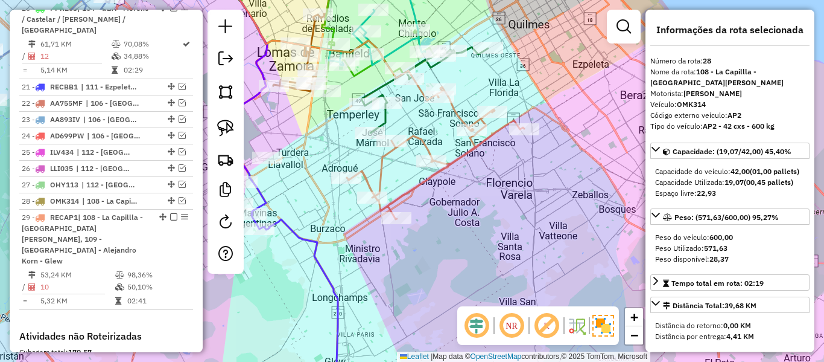
scroll to position [2008, 0]
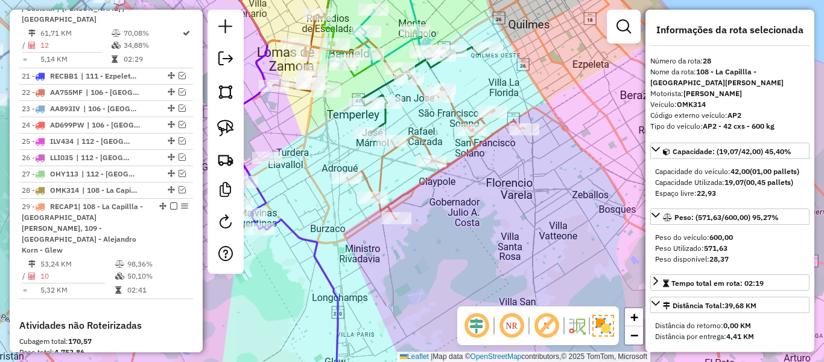
drag, startPoint x: 456, startPoint y: 142, endPoint x: 454, endPoint y: 159, distance: 17.6
click at [456, 142] on div "Janela de atendimento Grade de atendimento Capacidade Transportadoras Veículos …" at bounding box center [412, 181] width 824 height 362
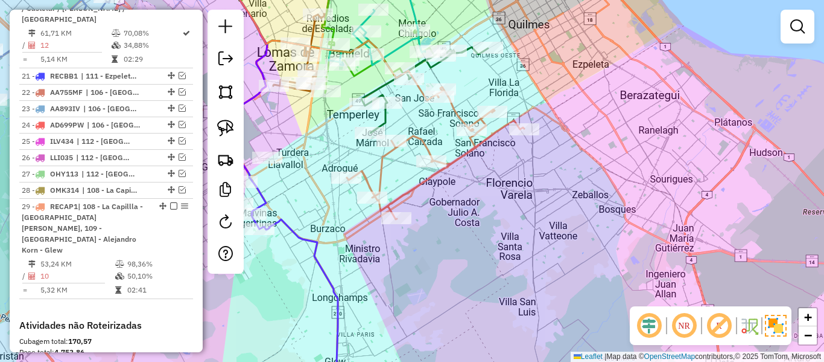
click at [455, 164] on icon at bounding box center [435, 153] width 177 height 132
select select "**********"
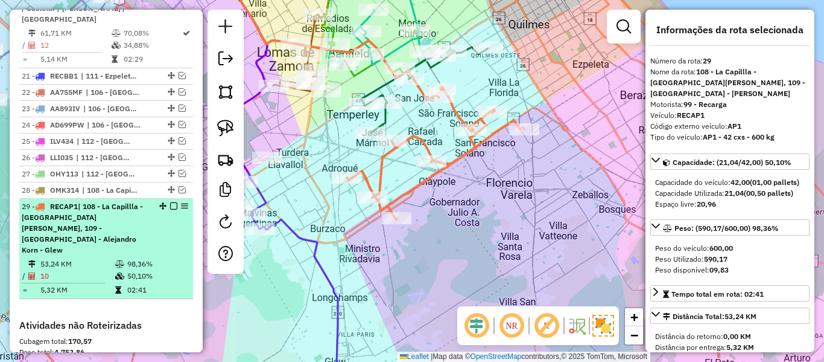
click at [167, 202] on div at bounding box center [170, 205] width 36 height 7
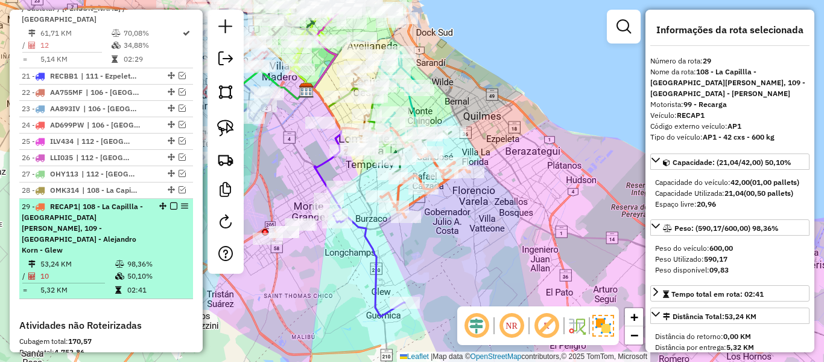
click at [171, 202] on em at bounding box center [173, 205] width 7 height 7
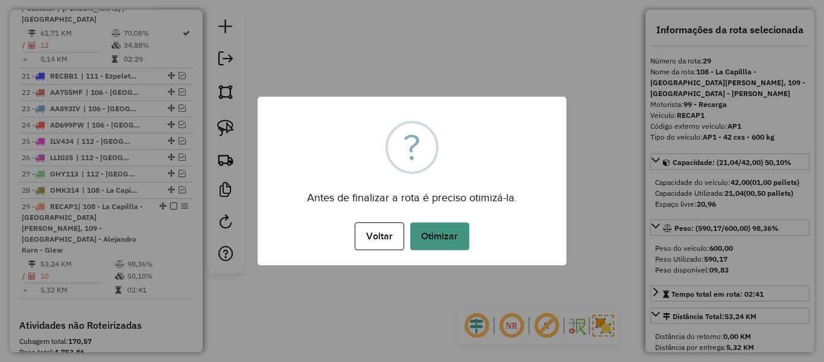
click at [458, 244] on button "Otimizar" at bounding box center [439, 236] width 59 height 28
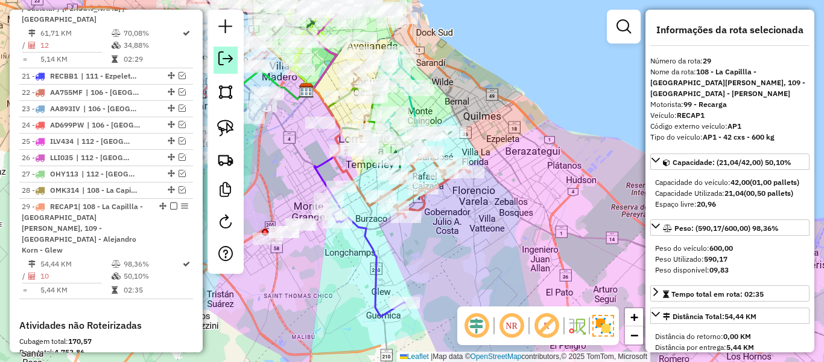
drag, startPoint x: 168, startPoint y: 43, endPoint x: 218, endPoint y: 66, distance: 55.3
click at [170, 202] on em at bounding box center [173, 205] width 7 height 7
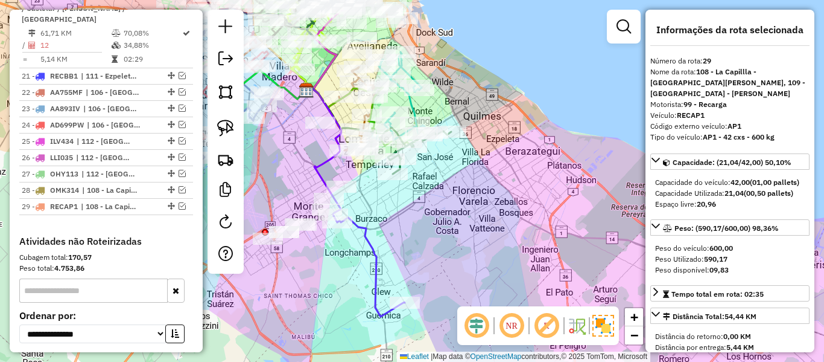
scroll to position [1946, 0]
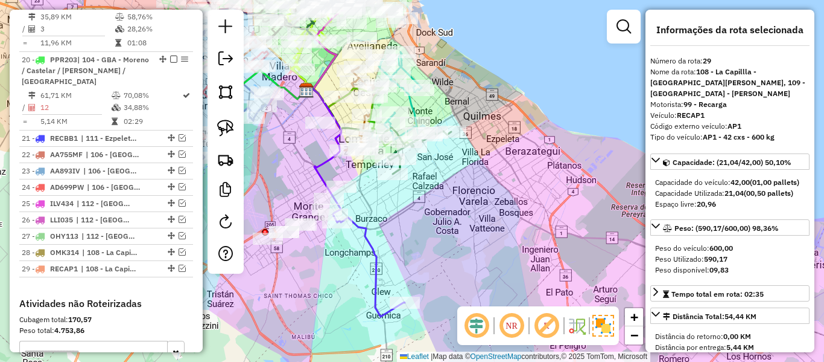
drag, startPoint x: 439, startPoint y: 252, endPoint x: 525, endPoint y: 222, distance: 91.2
click at [527, 212] on div "Janela de atendimento Grade de atendimento Capacidade Transportadoras Veículos …" at bounding box center [412, 181] width 824 height 362
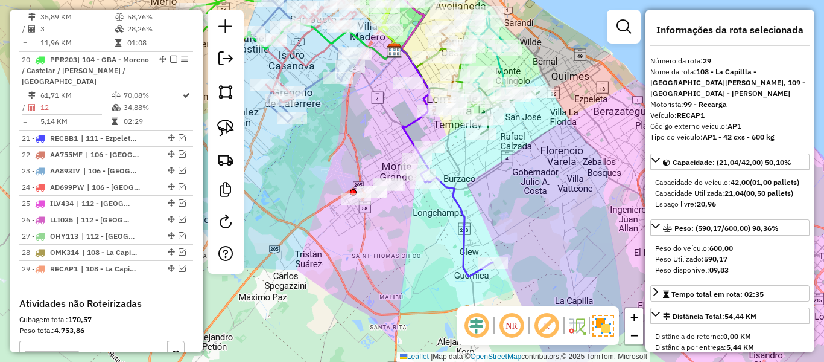
click at [465, 230] on icon at bounding box center [457, 225] width 72 height 102
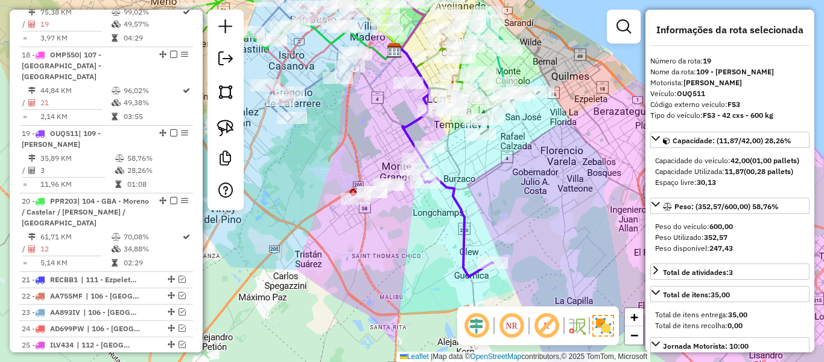
scroll to position [1757, 0]
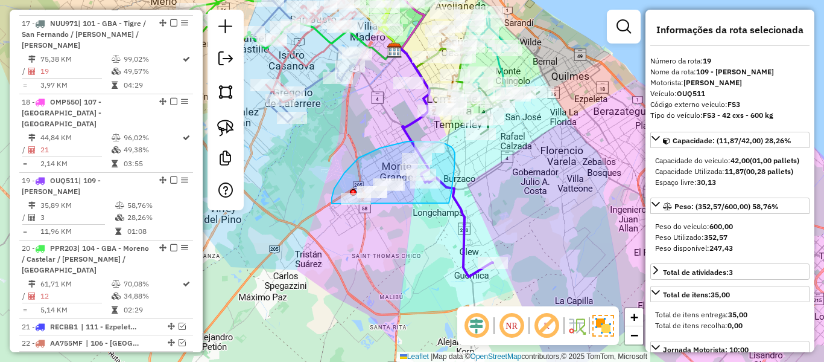
drag, startPoint x: 449, startPoint y: 203, endPoint x: 447, endPoint y: 236, distance: 33.3
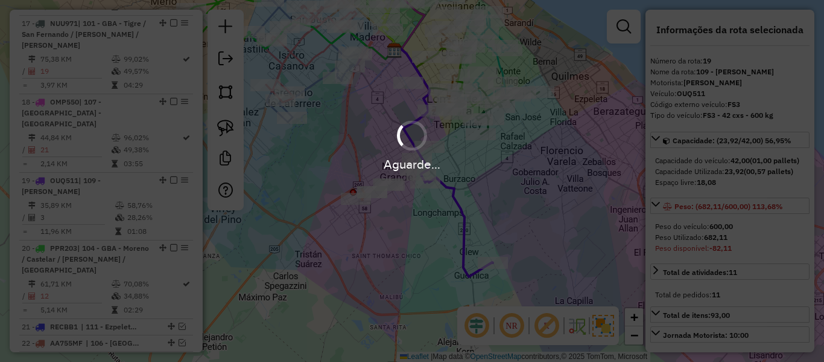
select select "**********"
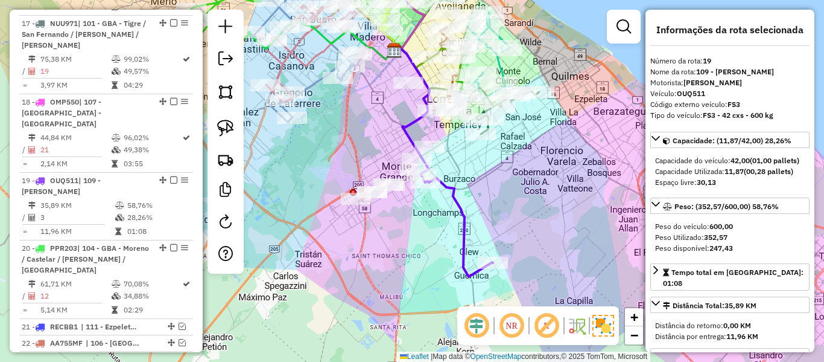
click at [454, 235] on div "Janela de atendimento Grade de atendimento Capacidade Transportadoras Veículos …" at bounding box center [412, 181] width 824 height 362
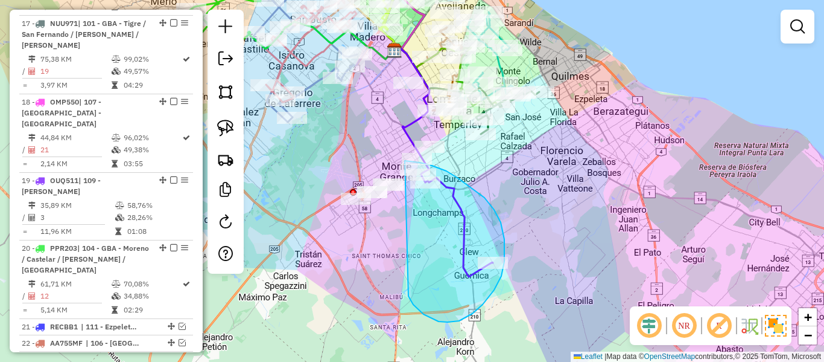
drag, startPoint x: 439, startPoint y: 321, endPoint x: 328, endPoint y: 243, distance: 135.1
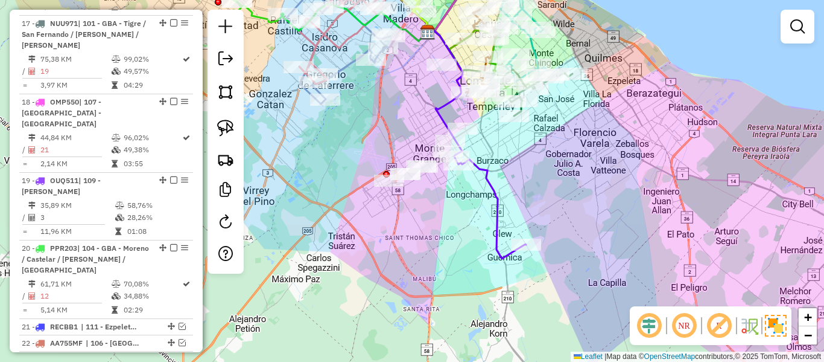
drag, startPoint x: 382, startPoint y: 291, endPoint x: 411, endPoint y: 267, distance: 37.3
click at [411, 268] on div "Janela de atendimento Grade de atendimento Capacidade Transportadoras Veículos …" at bounding box center [412, 181] width 824 height 362
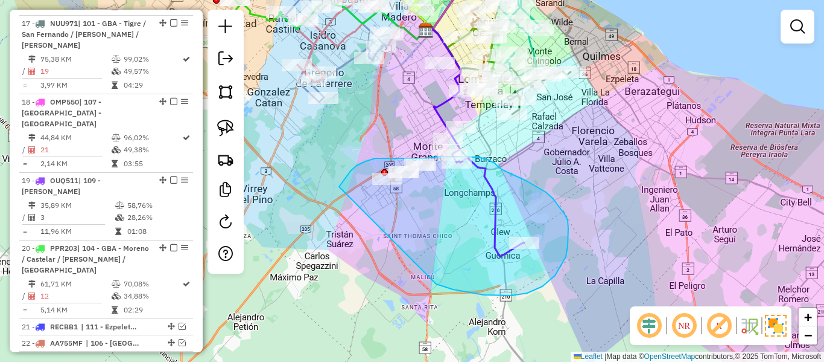
drag, startPoint x: 442, startPoint y: 286, endPoint x: 340, endPoint y: 214, distance: 125.6
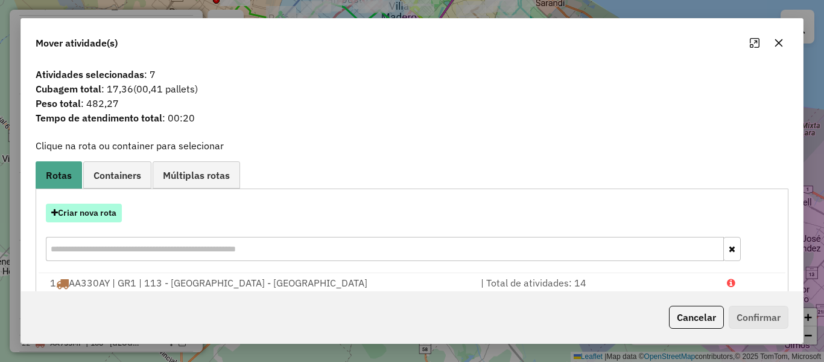
click at [96, 207] on button "Criar nova rota" at bounding box center [84, 212] width 76 height 19
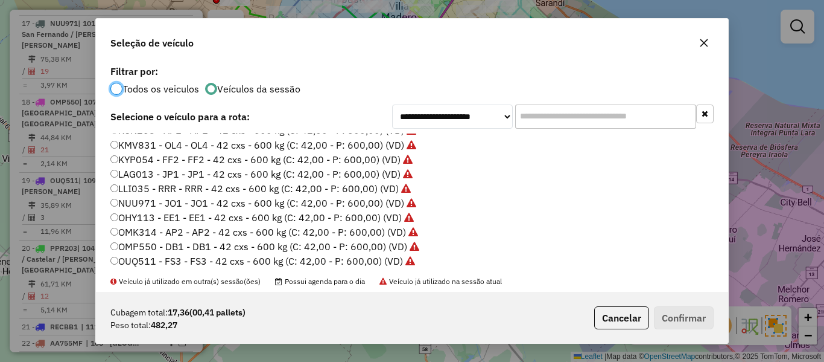
scroll to position [331, 0]
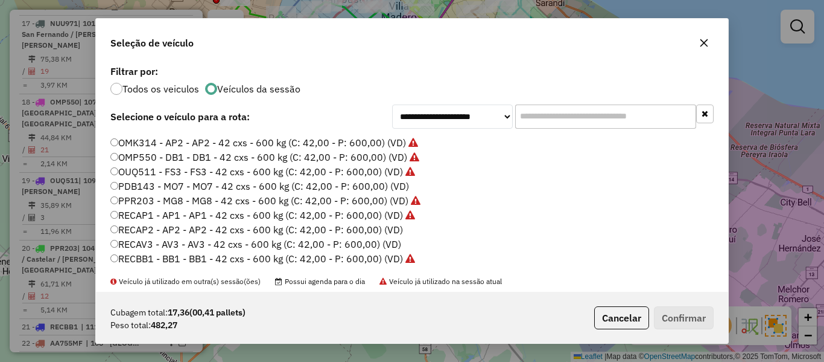
click at [398, 188] on label "PDB143 - MO7 - MO7 - 42 cxs - 600 kg (C: 42,00 - P: 600,00) (VD)" at bounding box center [259, 186] width 299 height 14
click at [687, 307] on button "Confirmar" at bounding box center [684, 317] width 60 height 23
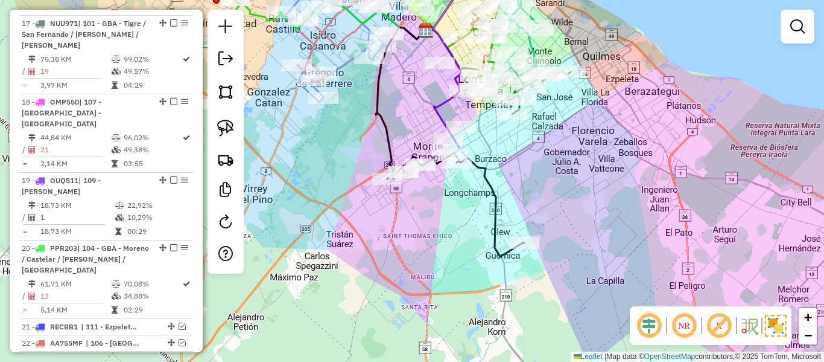
scroll to position [1690, 0]
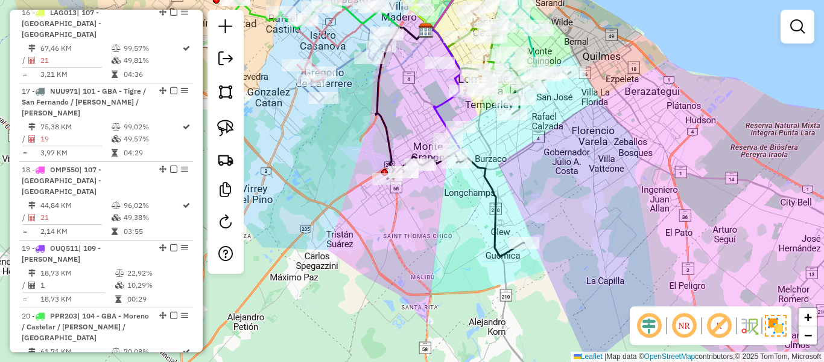
click at [484, 179] on icon at bounding box center [455, 205] width 137 height 104
select select "**********"
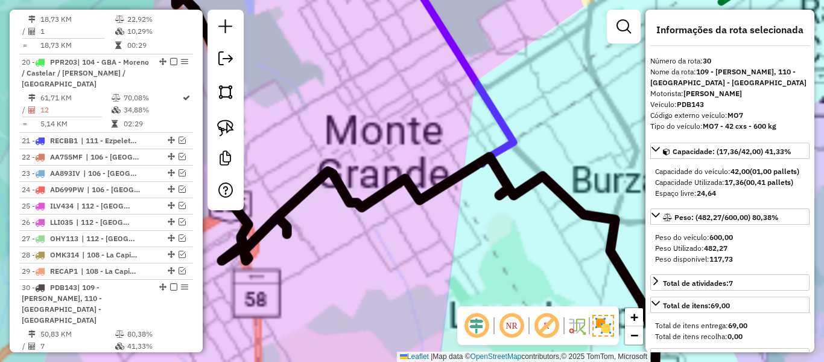
scroll to position [2024, 0]
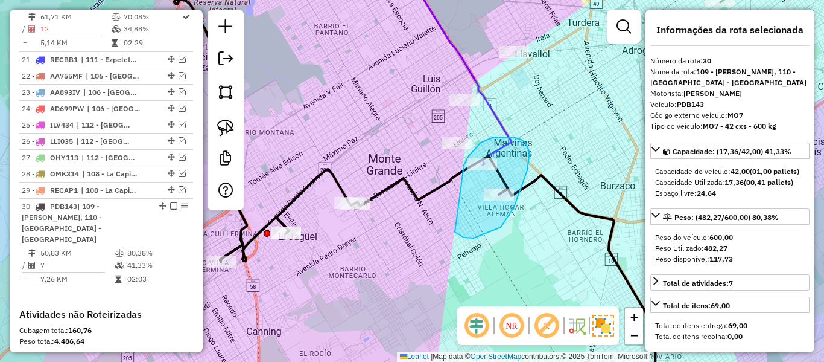
drag, startPoint x: 474, startPoint y: 238, endPoint x: 462, endPoint y: 167, distance: 72.2
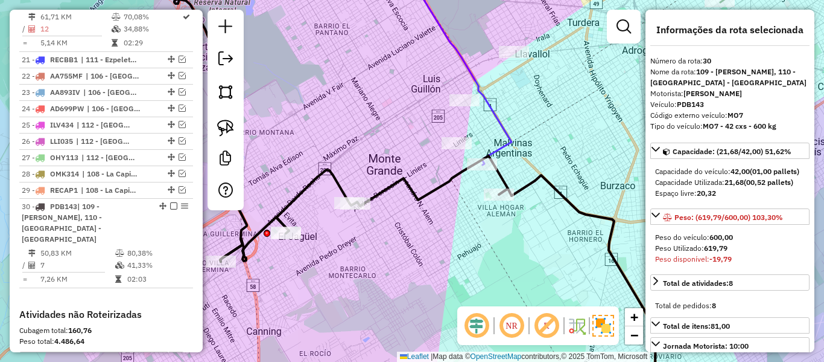
select select "**********"
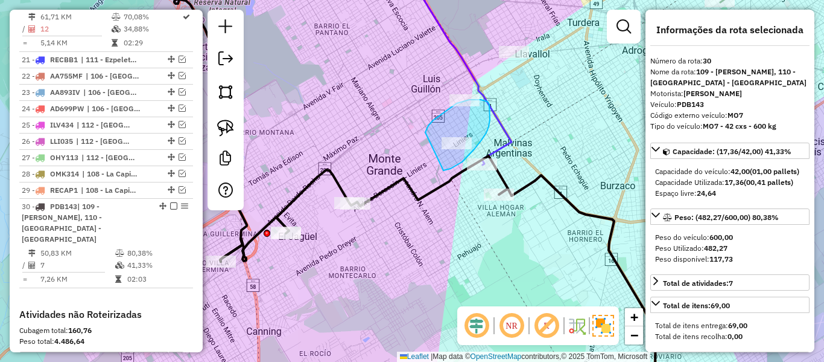
drag, startPoint x: 462, startPoint y: 162, endPoint x: 425, endPoint y: 134, distance: 46.1
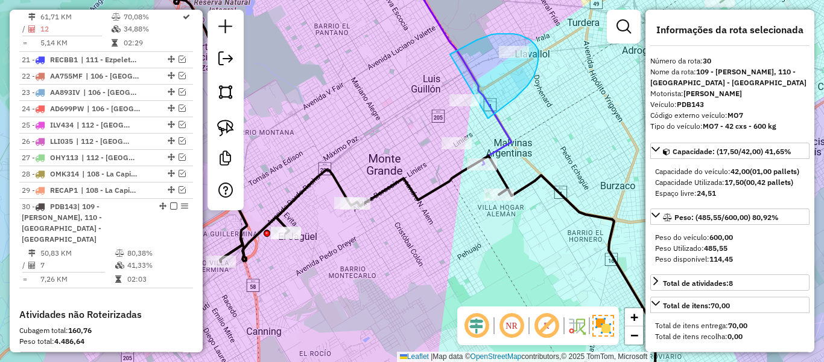
drag, startPoint x: 490, startPoint y: 117, endPoint x: 400, endPoint y: 128, distance: 91.2
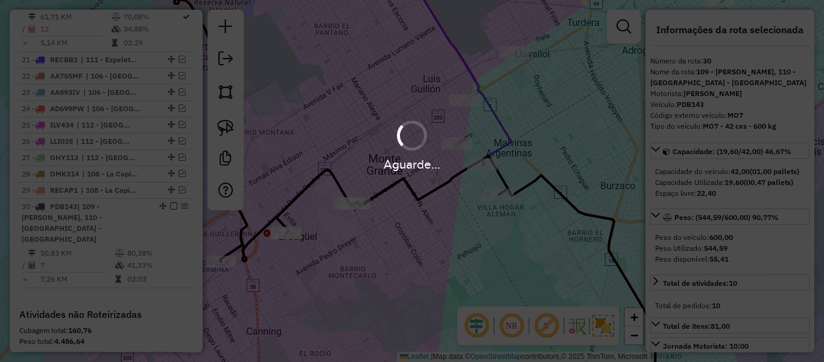
select select "**********"
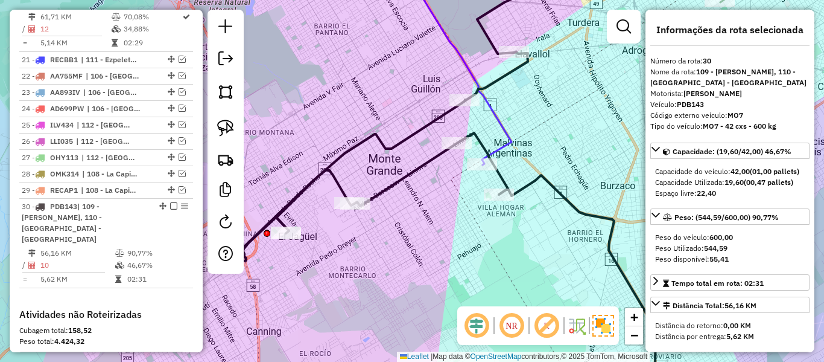
click at [439, 154] on icon at bounding box center [438, 225] width 436 height 346
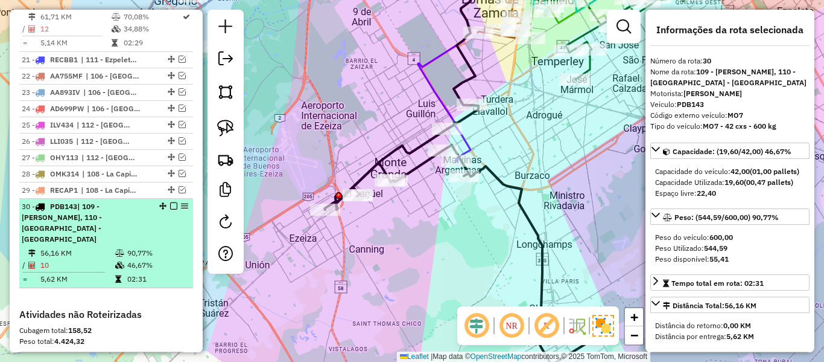
click at [170, 202] on em at bounding box center [173, 205] width 7 height 7
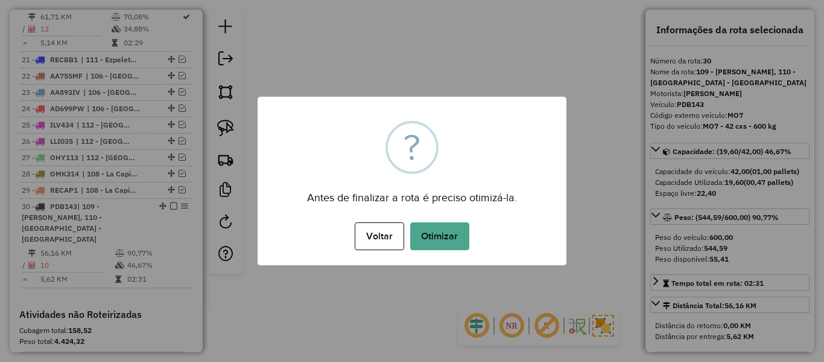
click at [447, 235] on button "Otimizar" at bounding box center [439, 236] width 59 height 28
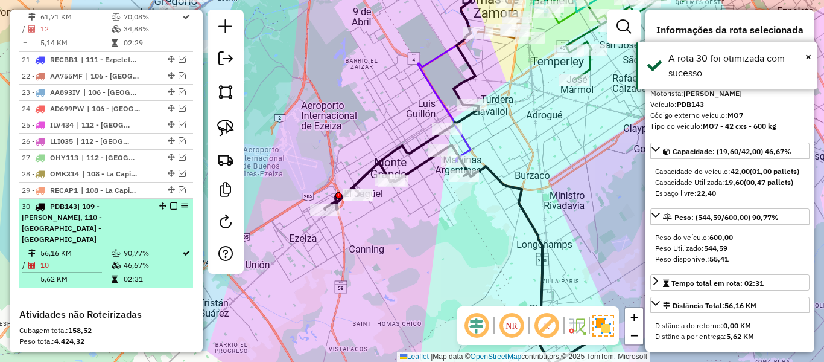
click at [176, 202] on div at bounding box center [170, 205] width 36 height 7
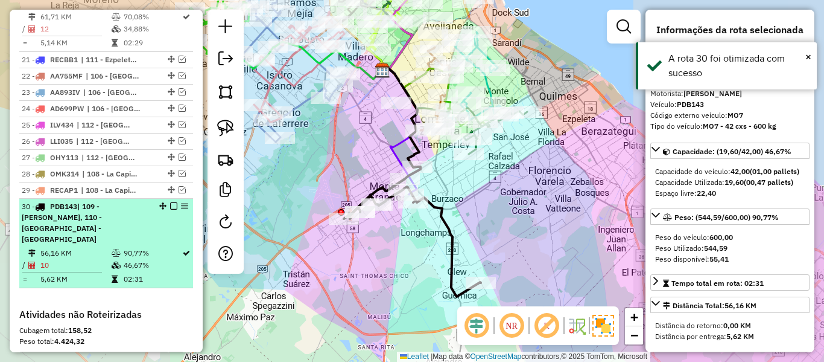
click at [170, 202] on em at bounding box center [173, 205] width 7 height 7
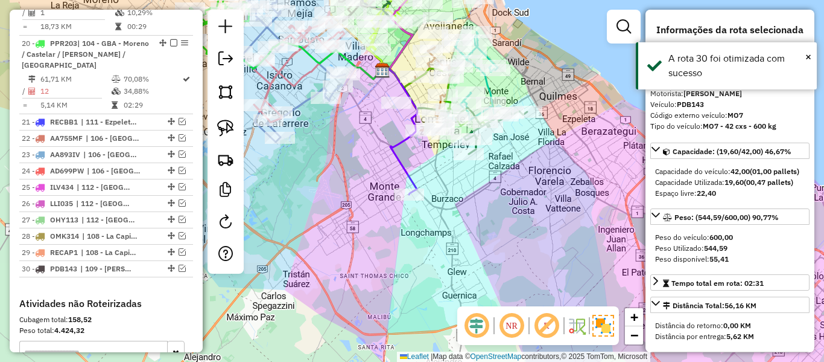
click at [400, 168] on icon at bounding box center [400, 129] width 36 height 129
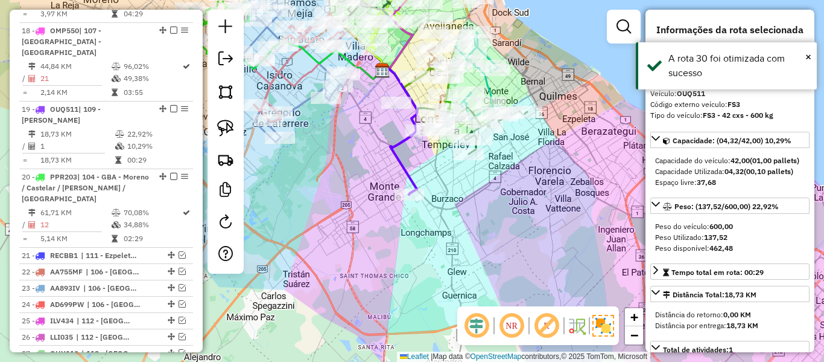
scroll to position [1757, 0]
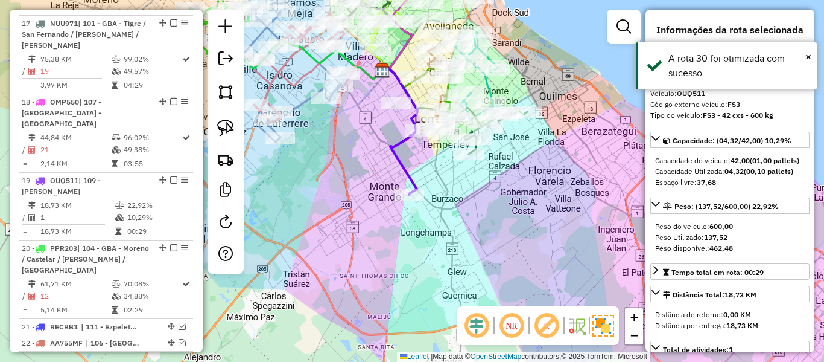
click at [506, 167] on div "Janela de atendimento Grade de atendimento Capacidade Transportadoras Veículos …" at bounding box center [412, 181] width 824 height 362
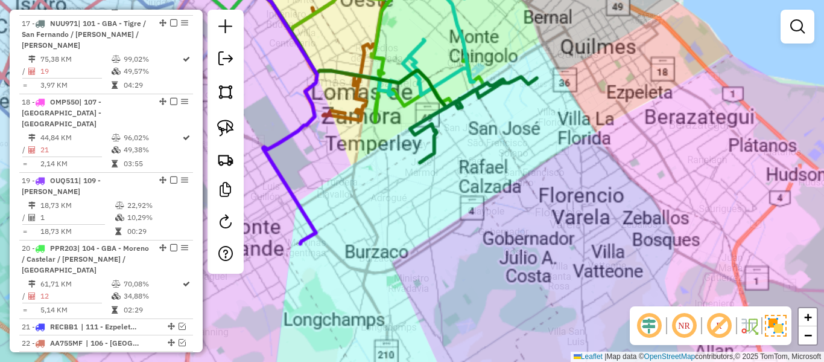
click at [518, 145] on div "Janela de atendimento Grade de atendimento Capacidade Transportadoras Veículos …" at bounding box center [412, 181] width 824 height 362
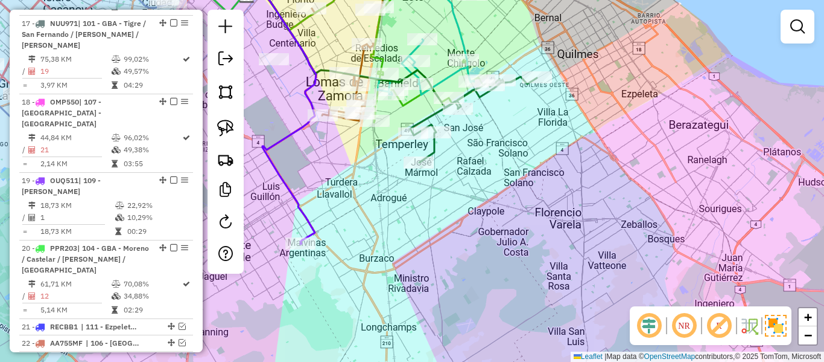
click at [479, 98] on icon at bounding box center [473, 120] width 127 height 86
select select "**********"
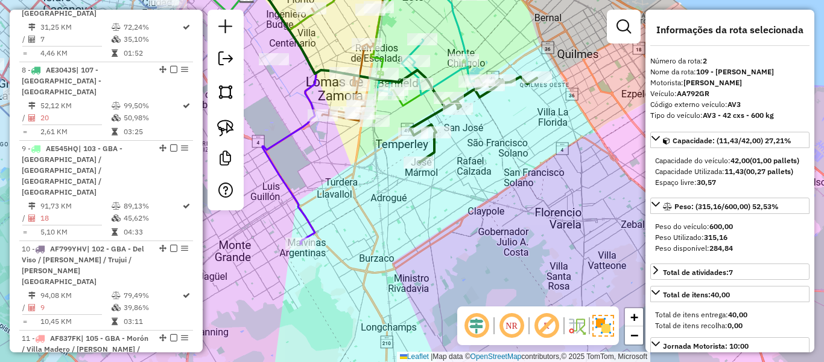
scroll to position [532, 0]
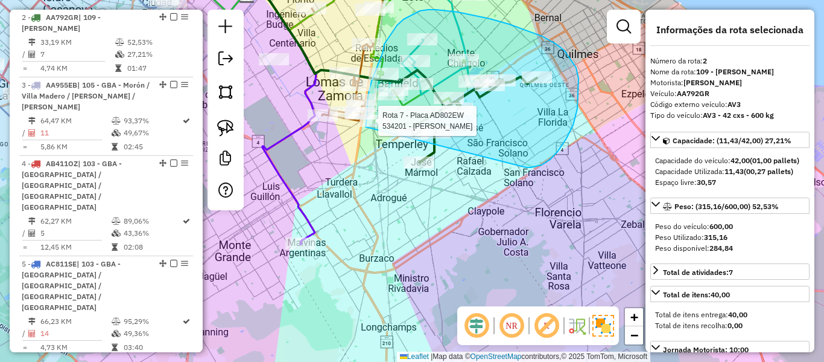
drag, startPoint x: 531, startPoint y: 167, endPoint x: 371, endPoint y: 158, distance: 160.8
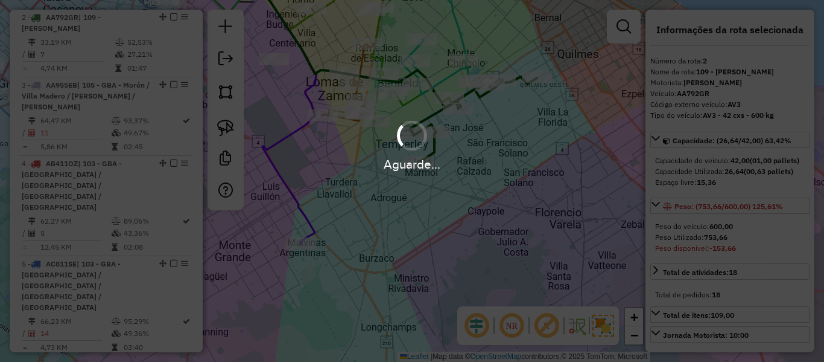
select select "**********"
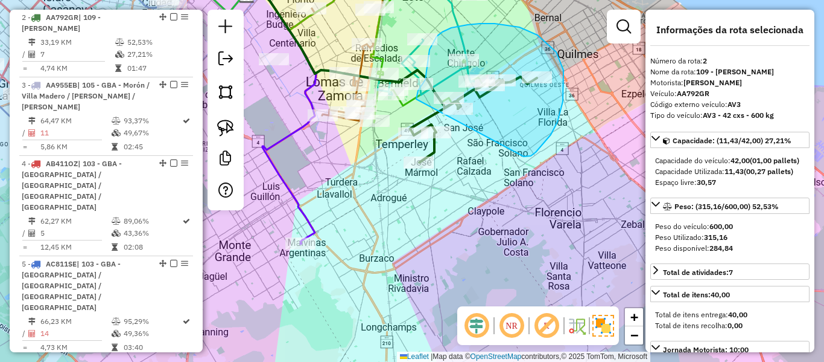
click at [413, 160] on div "Rota 6 - Placa AD512MY 527971 - Rama Escobar Rota 6 - Placa AD512MY 484833 - Lu…" at bounding box center [412, 181] width 824 height 362
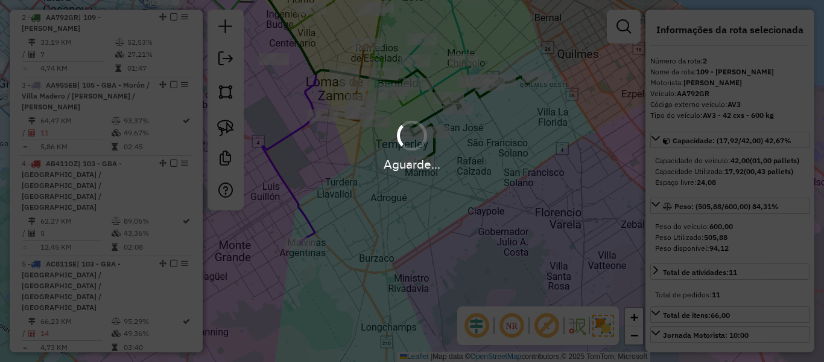
select select "**********"
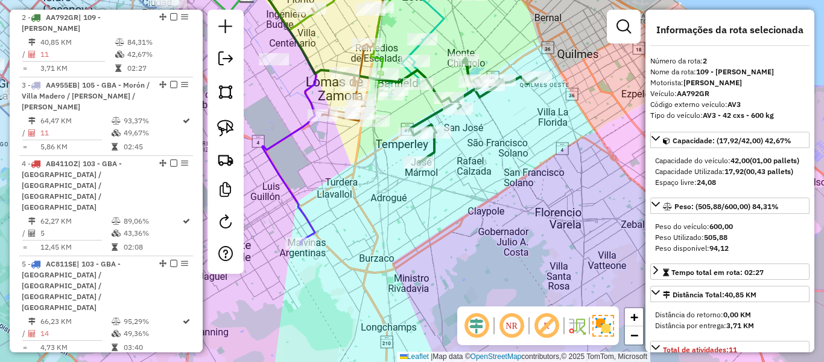
click at [442, 88] on div "Rota 2 - Placa AA792GR 551836 - Daniel osvaldo sanchez Janela de atendimento Gr…" at bounding box center [412, 181] width 824 height 362
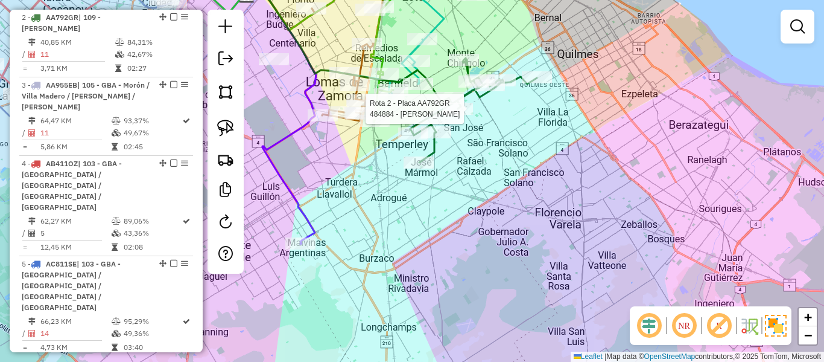
select select "**********"
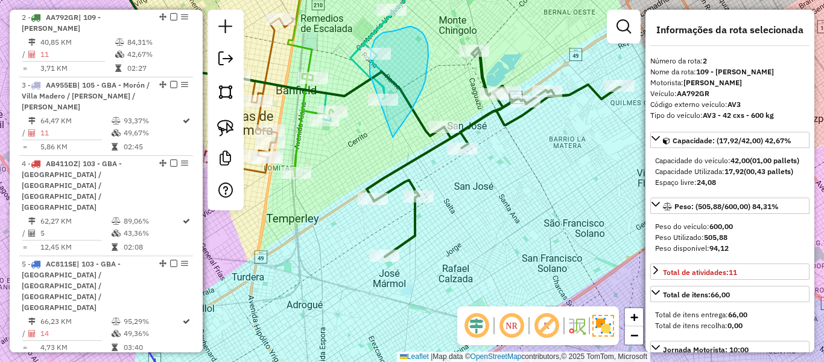
drag, startPoint x: 425, startPoint y: 36, endPoint x: 392, endPoint y: 114, distance: 84.4
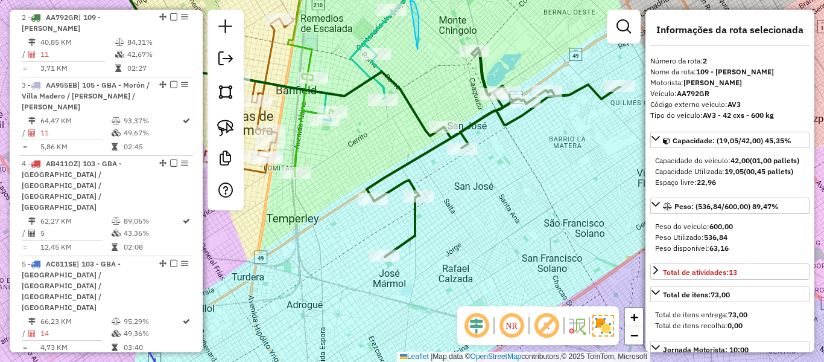
drag, startPoint x: 418, startPoint y: 47, endPoint x: 373, endPoint y: 22, distance: 51.1
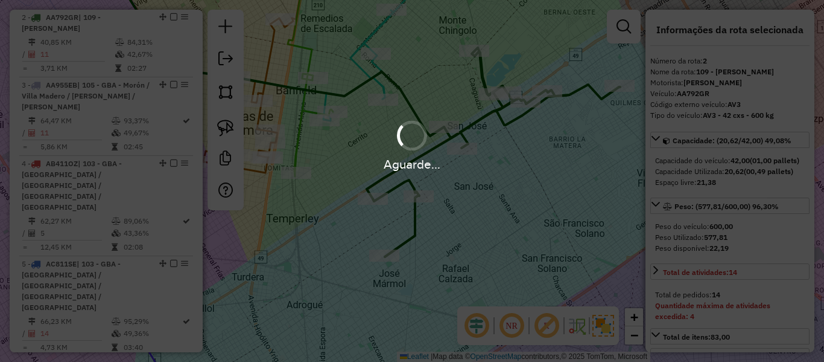
select select "**********"
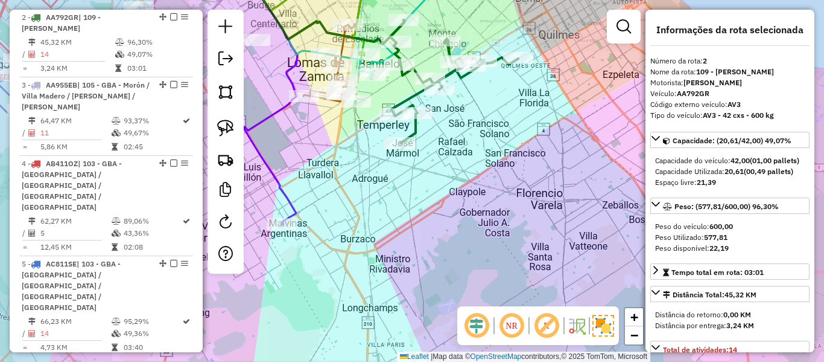
drag, startPoint x: 468, startPoint y: 109, endPoint x: 461, endPoint y: 171, distance: 62.0
click at [462, 170] on div "Rota 2 - Placa AA792GR 484884 - Diego Diaz Janela de atendimento Grade de atend…" at bounding box center [412, 181] width 824 height 362
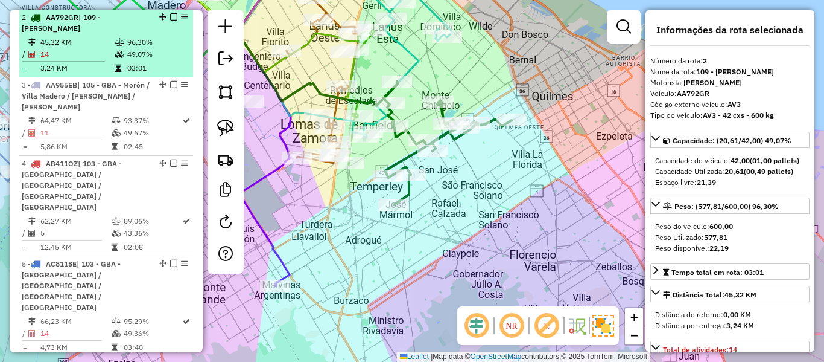
click at [170, 16] on em at bounding box center [173, 16] width 7 height 7
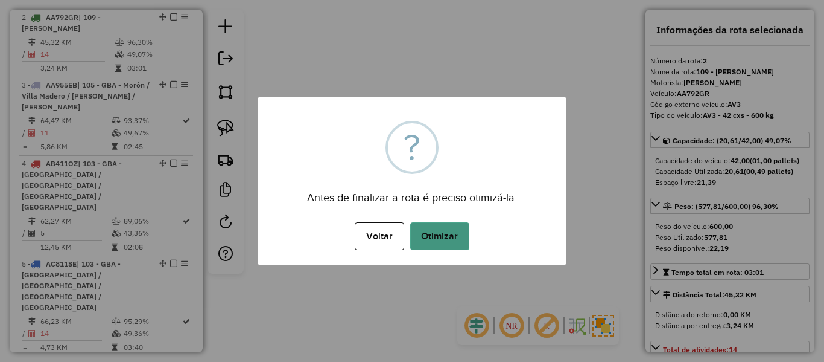
click at [439, 223] on button "Otimizar" at bounding box center [439, 236] width 59 height 28
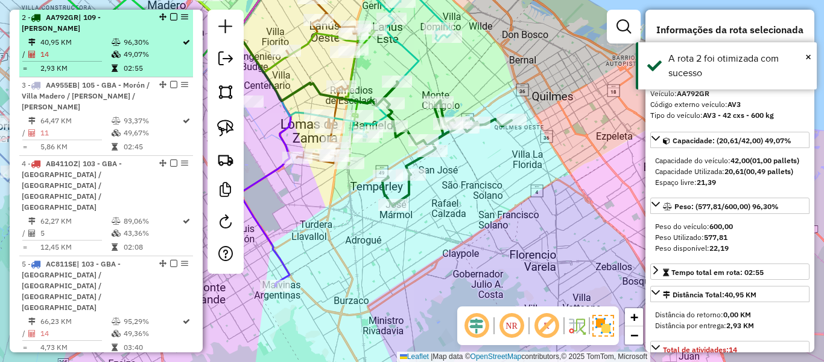
click at [170, 18] on em at bounding box center [173, 16] width 7 height 7
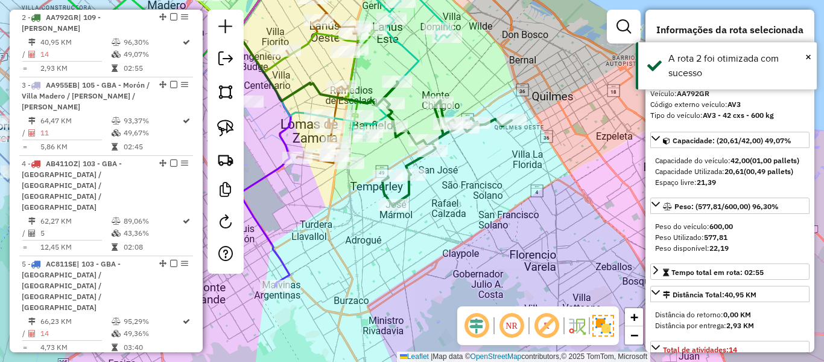
scroll to position [481, 0]
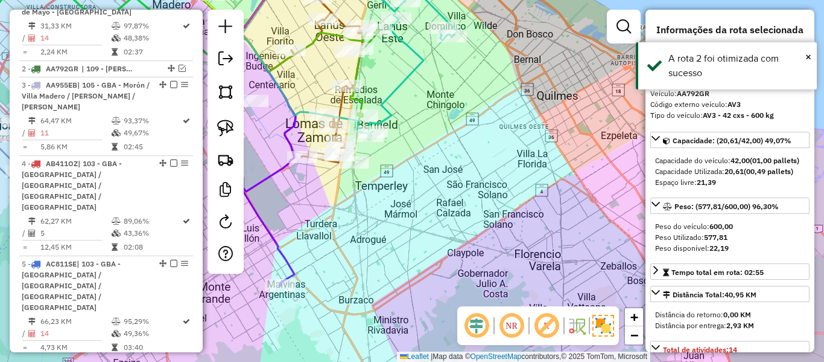
drag, startPoint x: 411, startPoint y: 235, endPoint x: 503, endPoint y: 216, distance: 93.7
click at [524, 208] on div "Janela de atendimento Grade de atendimento Capacidade Transportadoras Veículos …" at bounding box center [412, 181] width 824 height 362
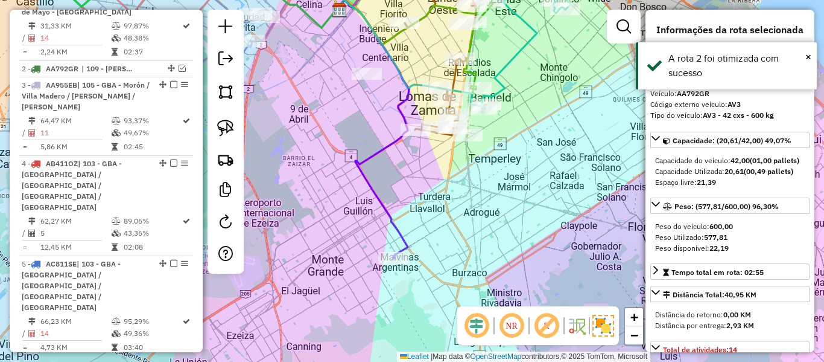
click at [410, 223] on div "Janela de atendimento Grade de atendimento Capacidade Transportadoras Veículos …" at bounding box center [412, 181] width 824 height 362
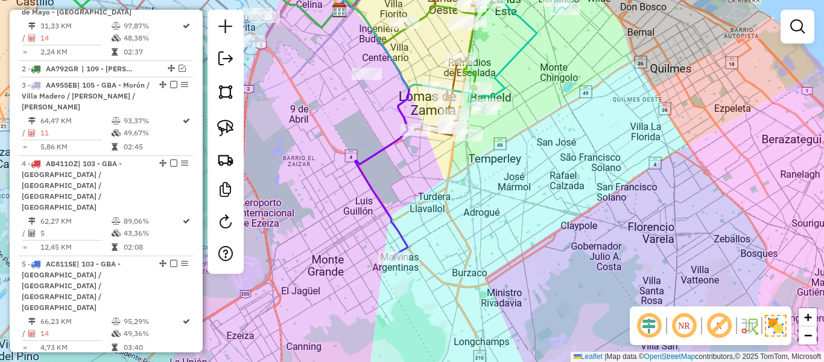
click at [398, 225] on icon at bounding box center [373, 129] width 71 height 258
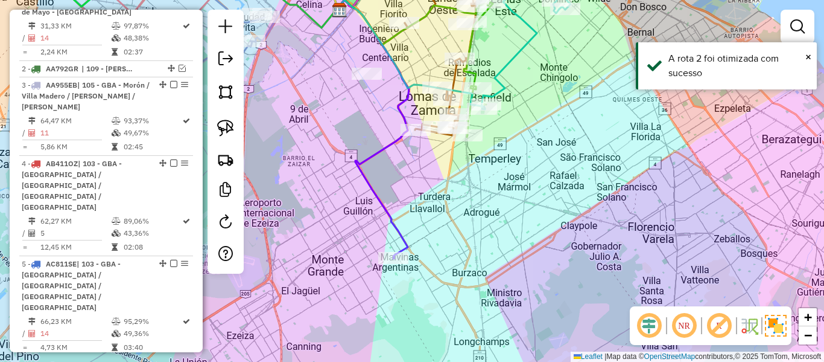
select select "**********"
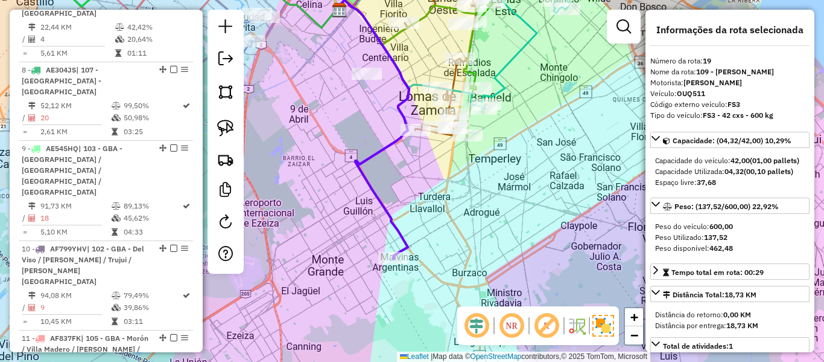
scroll to position [1706, 0]
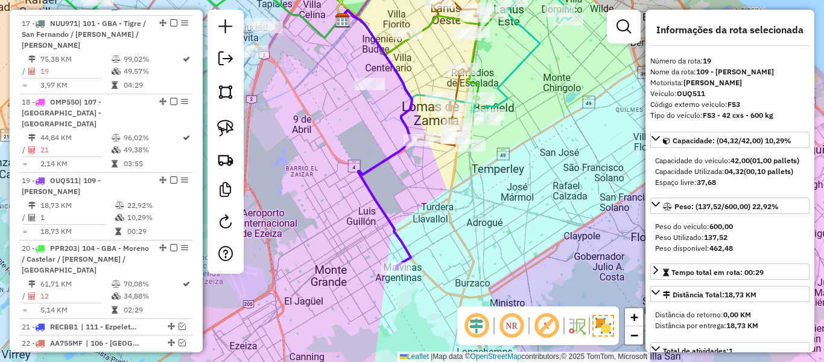
drag, startPoint x: 446, startPoint y: 215, endPoint x: 444, endPoint y: 251, distance: 36.3
click at [445, 251] on div "Janela de atendimento Grade de atendimento Capacidade Transportadoras Veículos …" at bounding box center [412, 181] width 824 height 362
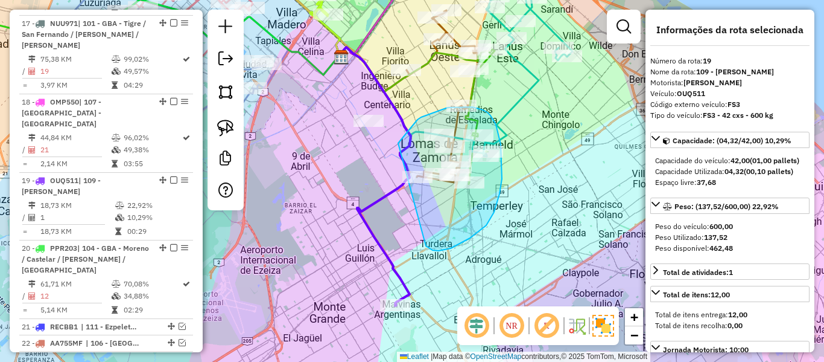
drag, startPoint x: 451, startPoint y: 248, endPoint x: 384, endPoint y: 191, distance: 87.7
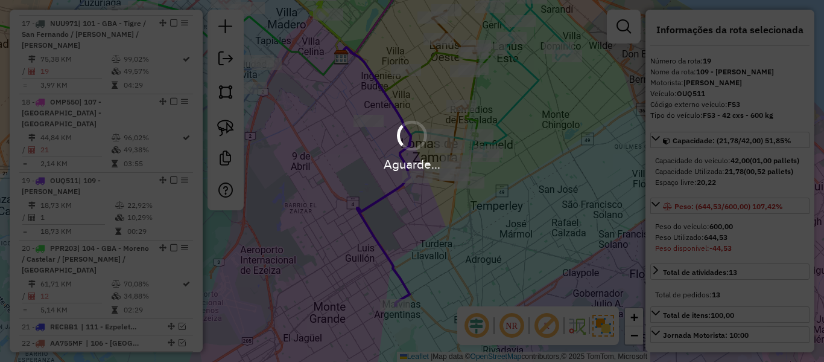
select select "**********"
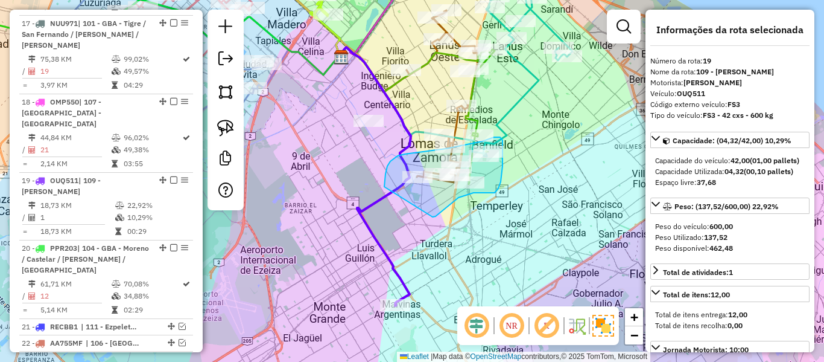
drag, startPoint x: 433, startPoint y: 217, endPoint x: 384, endPoint y: 193, distance: 54.0
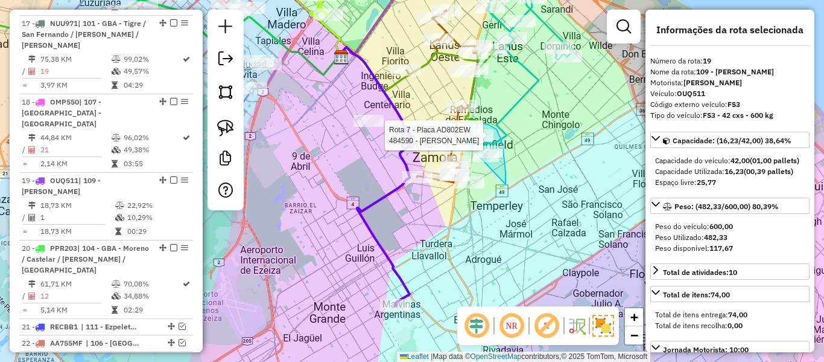
click at [464, 141] on div "Rota 7 - Placa AD802EW 484590 - Sabrina Italiano Janela de atendimento Grade de…" at bounding box center [412, 181] width 824 height 362
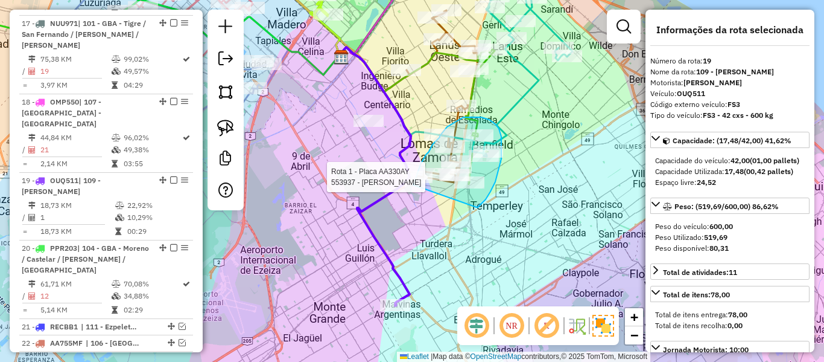
drag, startPoint x: 477, startPoint y: 207, endPoint x: 411, endPoint y: 190, distance: 67.9
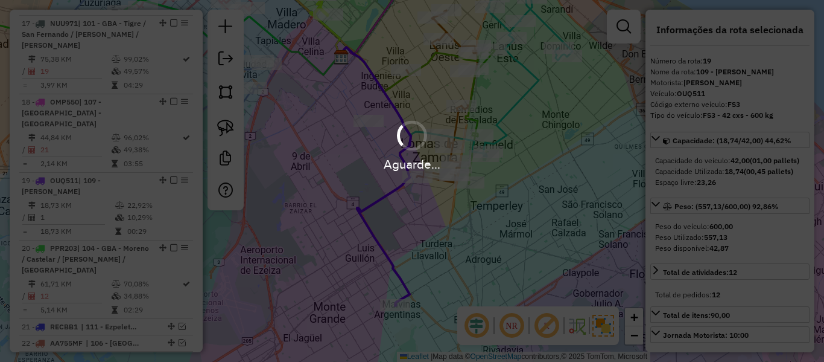
select select "**********"
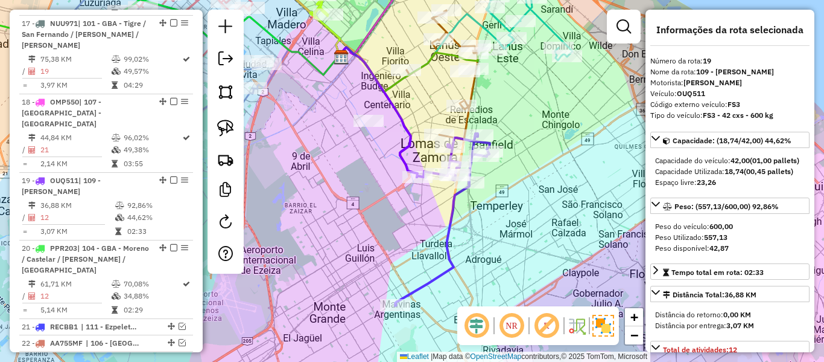
click at [401, 152] on icon at bounding box center [379, 112] width 78 height 130
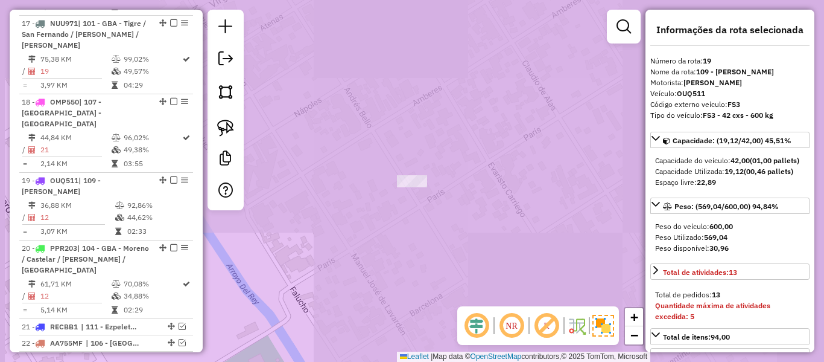
select select "**********"
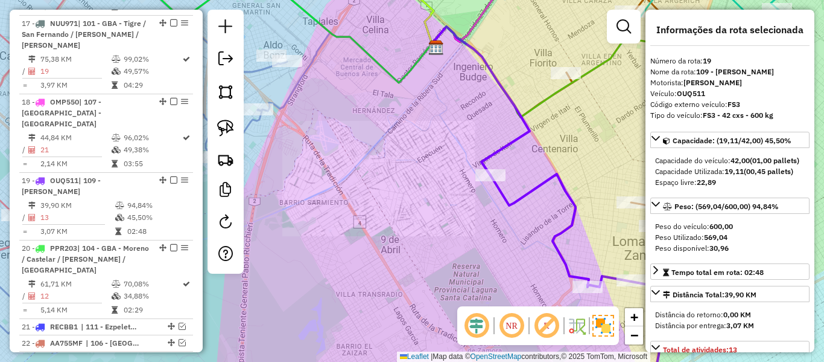
click at [488, 156] on icon at bounding box center [481, 101] width 97 height 148
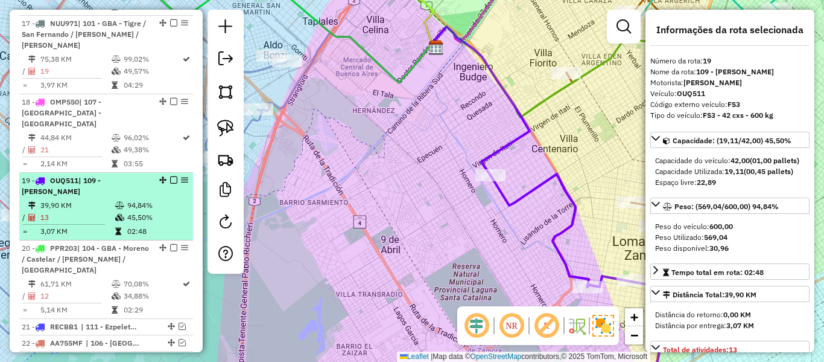
click at [170, 176] on em at bounding box center [173, 179] width 7 height 7
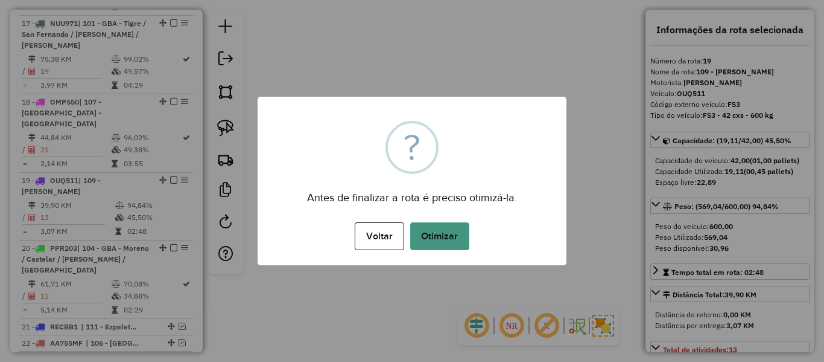
click at [430, 228] on button "Otimizar" at bounding box center [439, 236] width 59 height 28
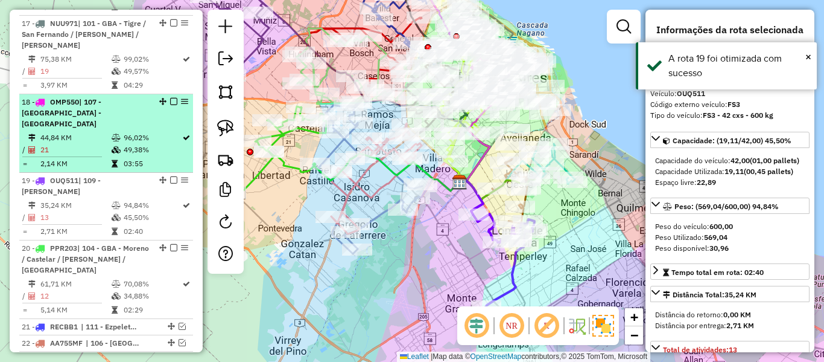
drag, startPoint x: 168, startPoint y: 17, endPoint x: 187, endPoint y: 21, distance: 19.2
click at [170, 176] on em at bounding box center [173, 179] width 7 height 7
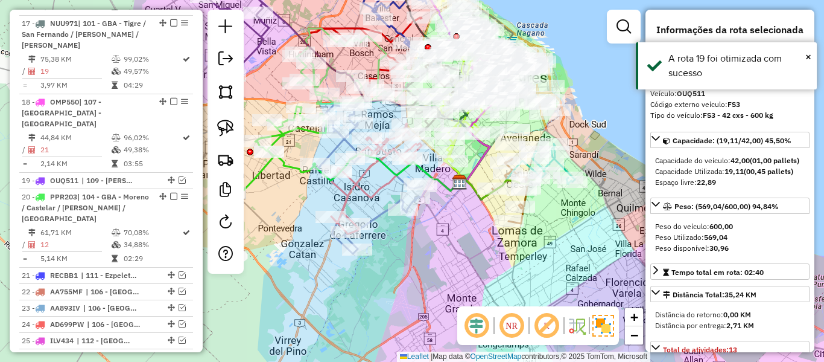
scroll to position [1655, 0]
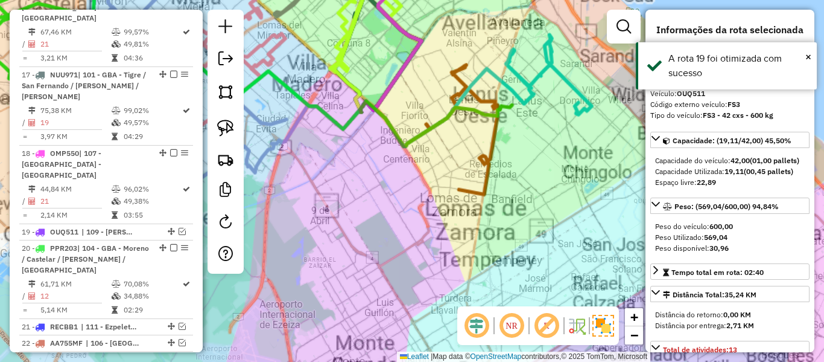
click at [550, 232] on div "Janela de atendimento Grade de atendimento Capacidade Transportadoras Veículos …" at bounding box center [412, 181] width 824 height 362
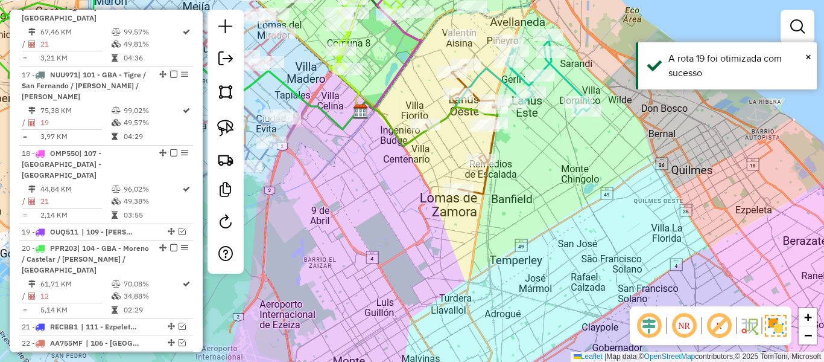
click at [515, 250] on div "Janela de atendimento Grade de atendimento Capacidade Transportadoras Veículos …" at bounding box center [412, 181] width 824 height 362
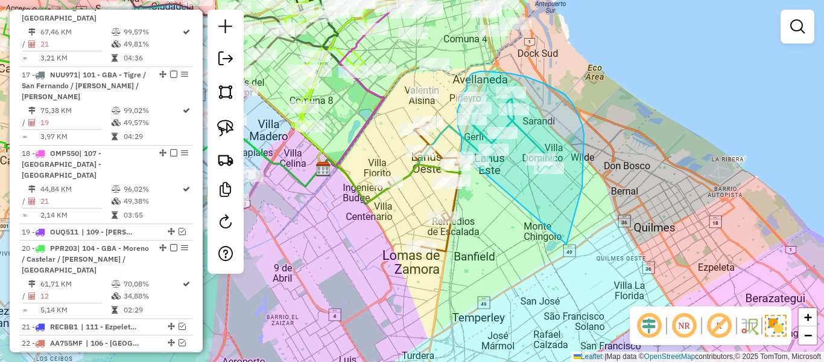
drag, startPoint x: 567, startPoint y: 243, endPoint x: 476, endPoint y: 186, distance: 106.5
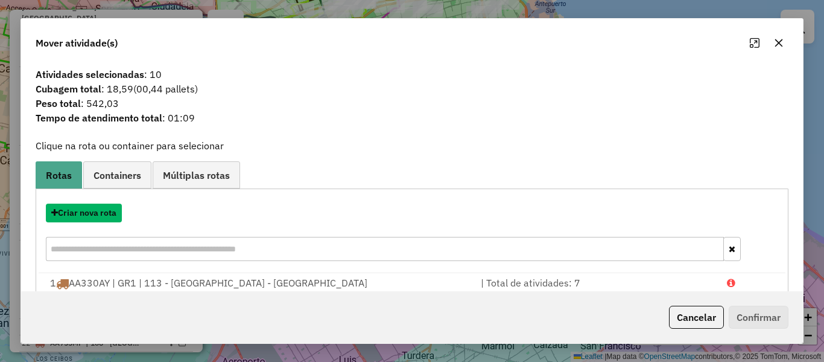
click at [110, 218] on button "Criar nova rota" at bounding box center [84, 212] width 76 height 19
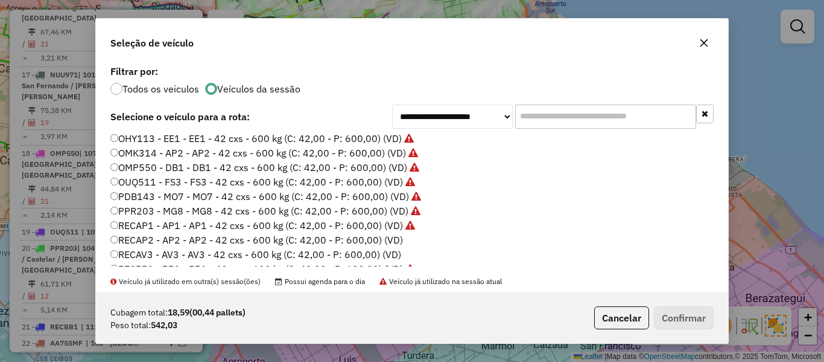
scroll to position [331, 0]
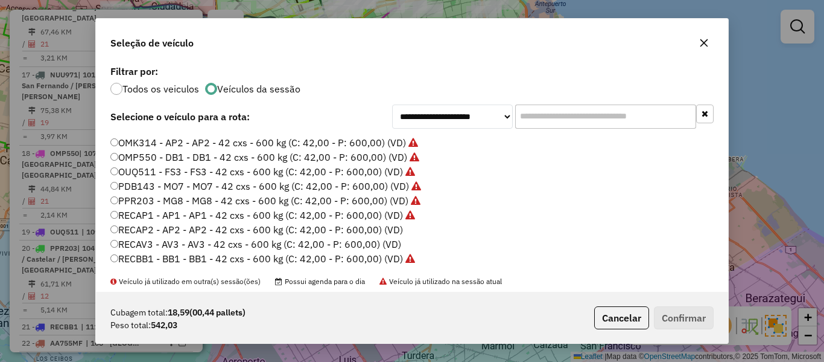
click at [393, 230] on label "RECAP2 - AP2 - AP2 - 42 cxs - 600 kg (C: 42,00 - P: 600,00) (VD)" at bounding box center [256, 229] width 293 height 14
click at [695, 311] on button "Confirmar" at bounding box center [684, 317] width 60 height 23
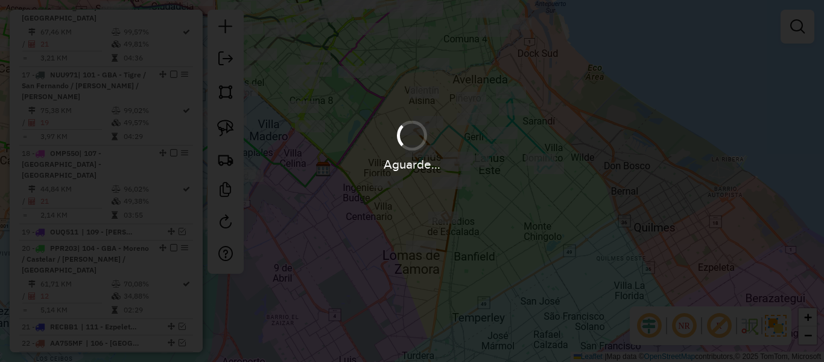
scroll to position [1520, 0]
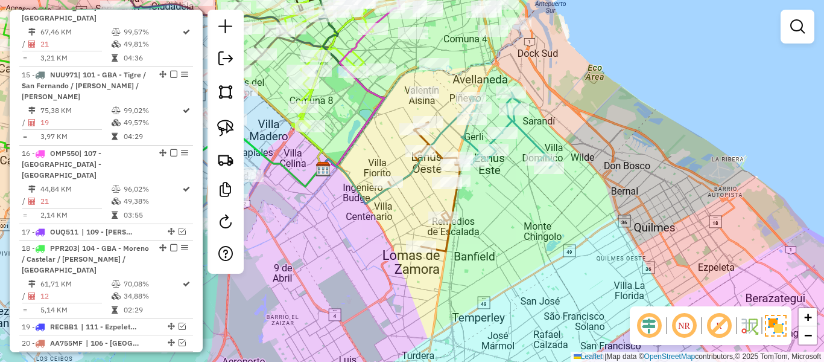
click at [524, 133] on icon at bounding box center [508, 129] width 93 height 75
select select "**********"
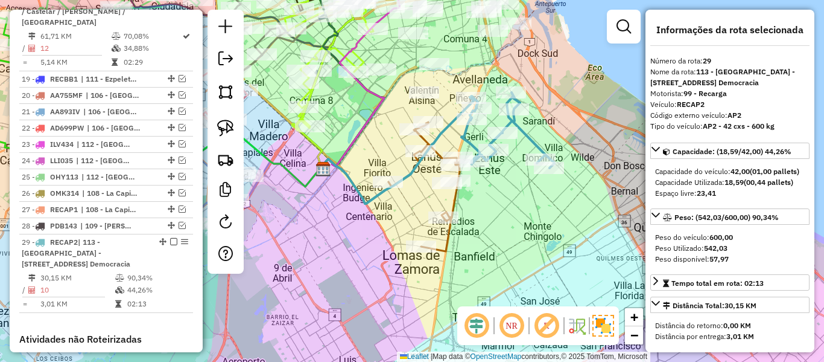
scroll to position [1803, 0]
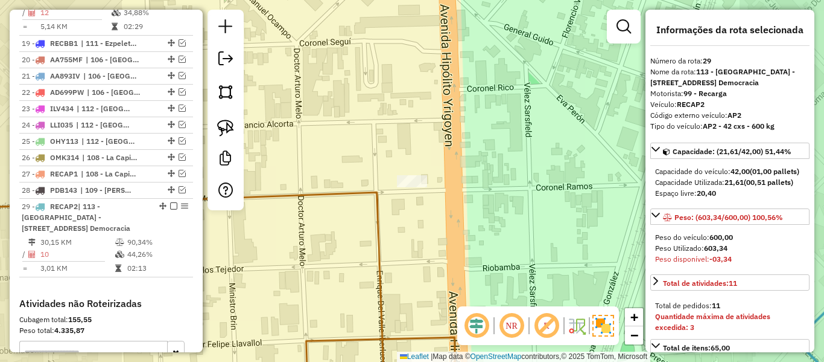
select select "**********"
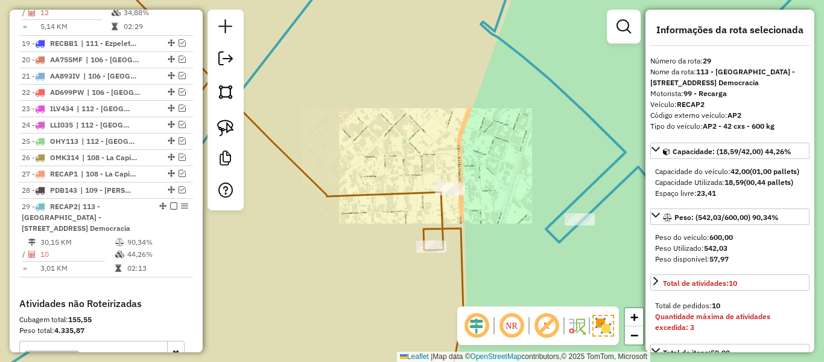
drag, startPoint x: 475, startPoint y: 215, endPoint x: 475, endPoint y: 192, distance: 22.9
click at [475, 195] on div "Janela de atendimento Grade de atendimento Capacidade Transportadoras Veículos …" at bounding box center [412, 181] width 824 height 362
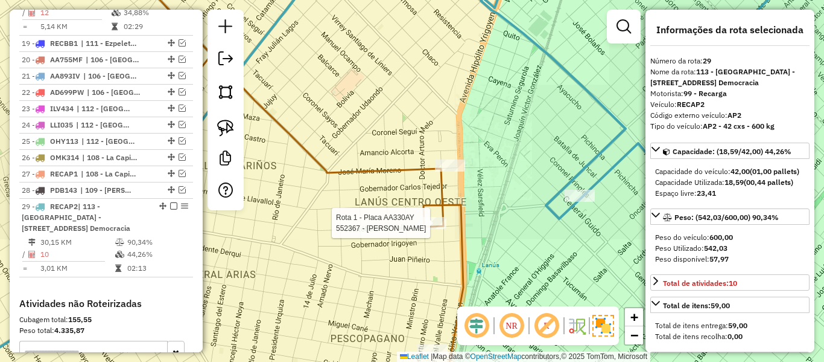
click at [430, 229] on div at bounding box center [431, 223] width 30 height 12
drag, startPoint x: 481, startPoint y: 253, endPoint x: 482, endPoint y: 197, distance: 56.7
click at [482, 198] on div "Rota 1 - Placa AA330AY 552367 - Marianela Bordes Janela de atendimento Grade de…" at bounding box center [412, 181] width 824 height 362
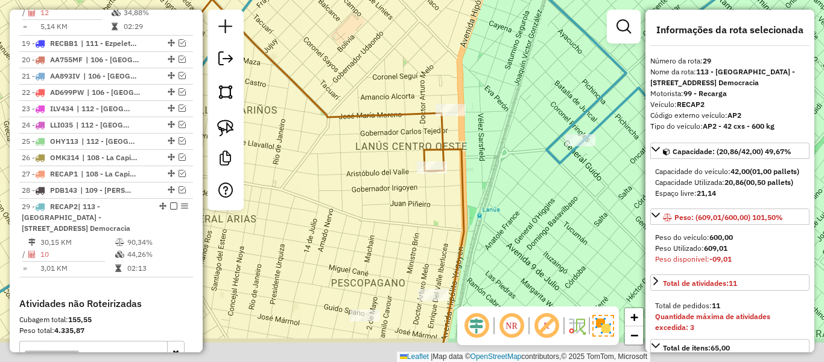
select select "**********"
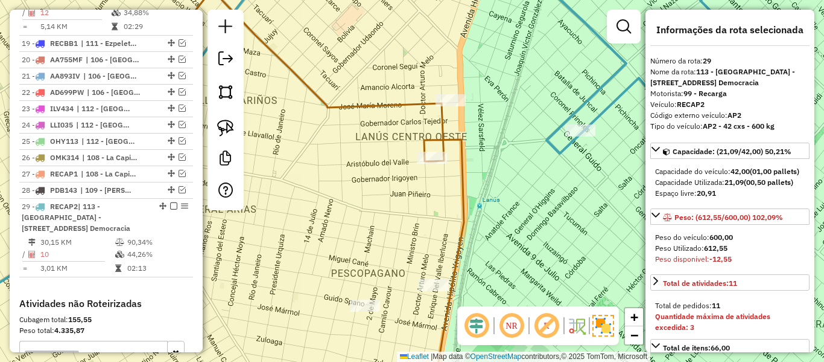
select select "**********"
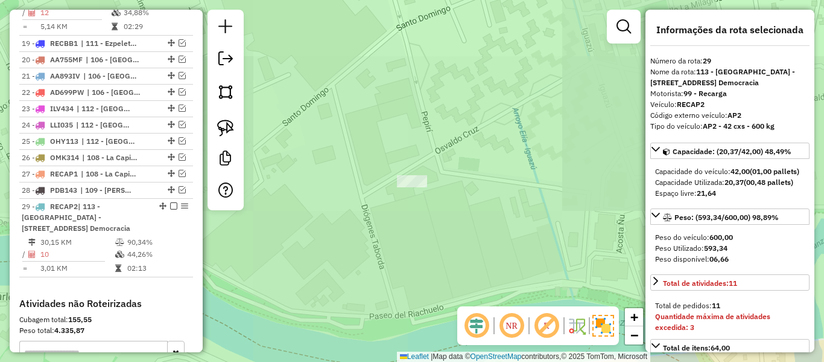
select select "**********"
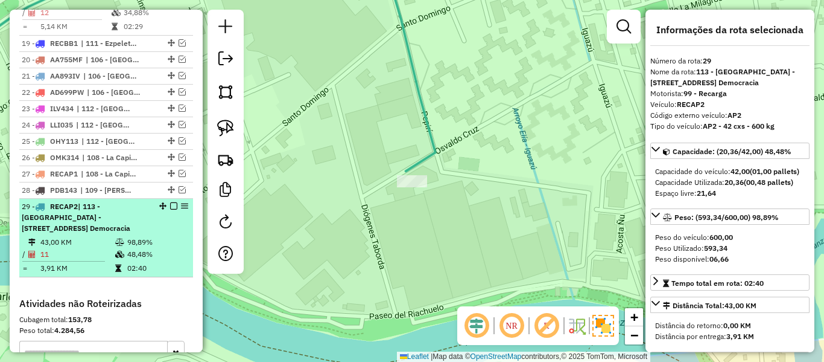
click at [171, 202] on em at bounding box center [173, 205] width 7 height 7
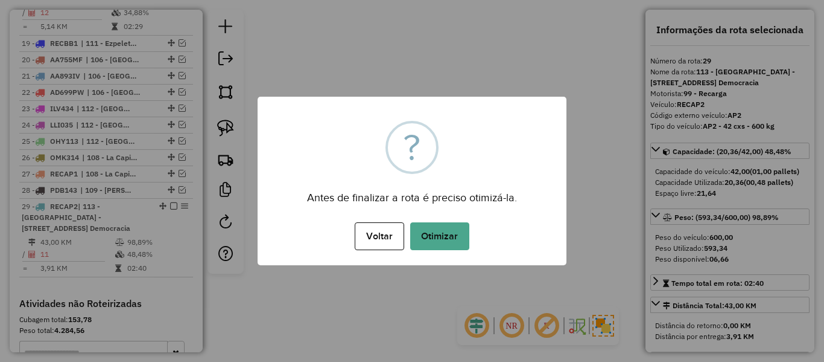
click at [466, 232] on button "Otimizar" at bounding box center [439, 236] width 59 height 28
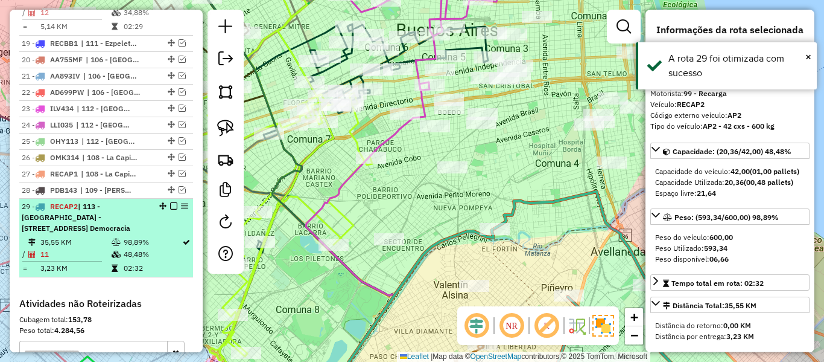
click at [170, 201] on div "29 - RECAP2 | 113 - Vila Primero de Mayo - Paso de Burgos, 115 - San José - Pla…" at bounding box center [106, 217] width 169 height 33
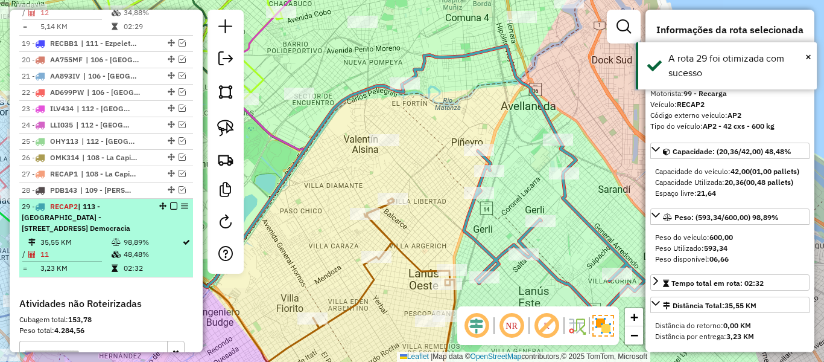
click at [176, 202] on div at bounding box center [170, 205] width 36 height 7
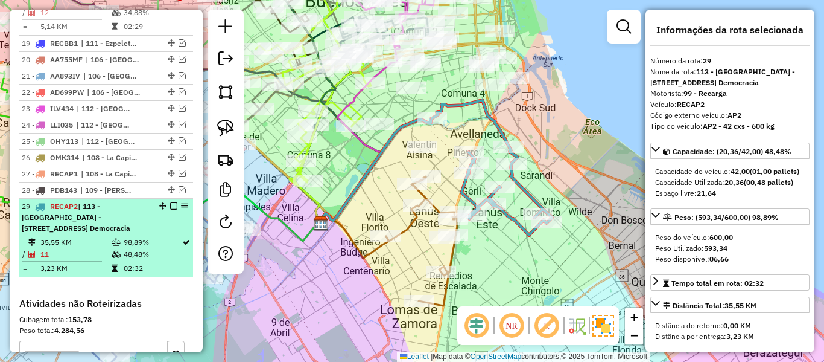
click at [170, 202] on em at bounding box center [173, 205] width 7 height 7
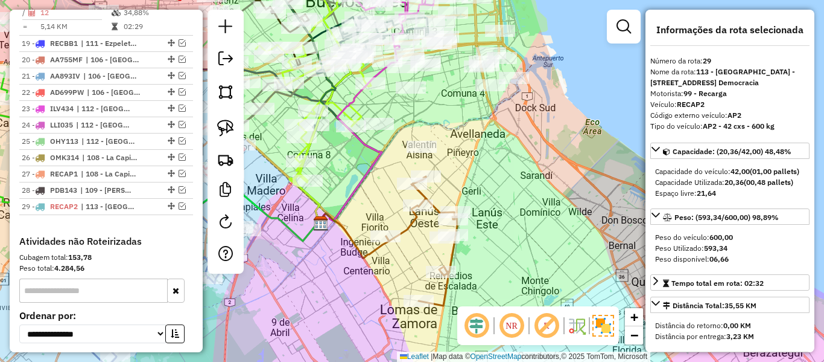
scroll to position [1741, 0]
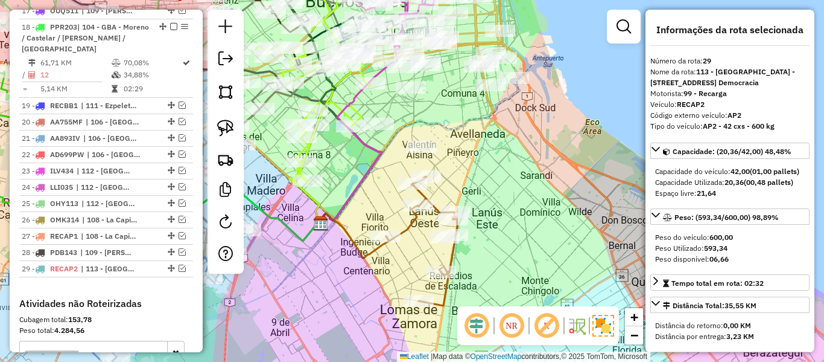
click at [550, 231] on div "Janela de atendimento Grade de atendimento Capacidade Transportadoras Veículos …" at bounding box center [412, 181] width 824 height 362
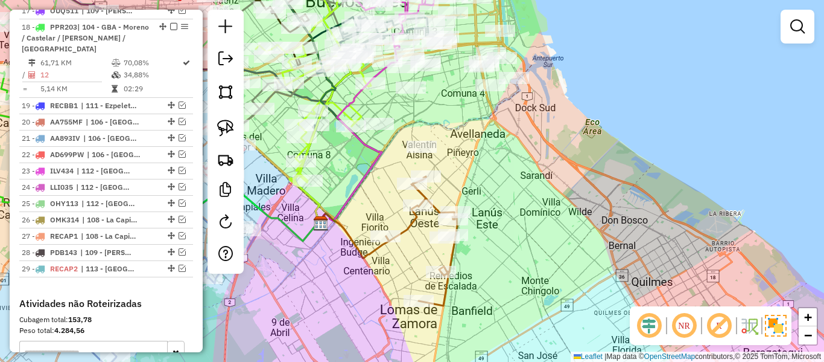
drag, startPoint x: 520, startPoint y: 242, endPoint x: 544, endPoint y: 168, distance: 78.2
click at [547, 167] on div "Janela de atendimento Grade de atendimento Capacidade Transportadoras Veículos …" at bounding box center [412, 181] width 824 height 362
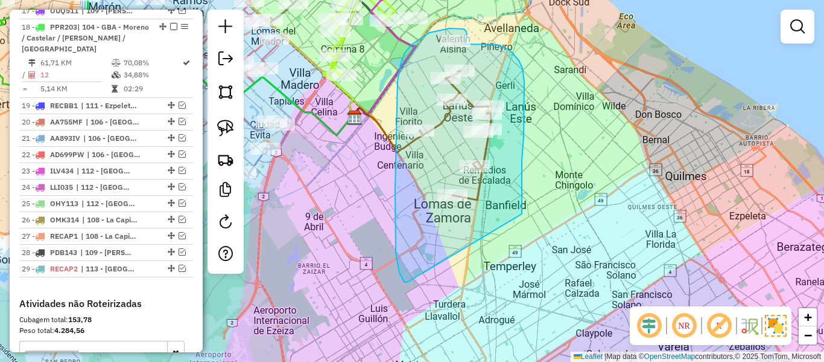
drag, startPoint x: 522, startPoint y: 214, endPoint x: 419, endPoint y: 280, distance: 122.7
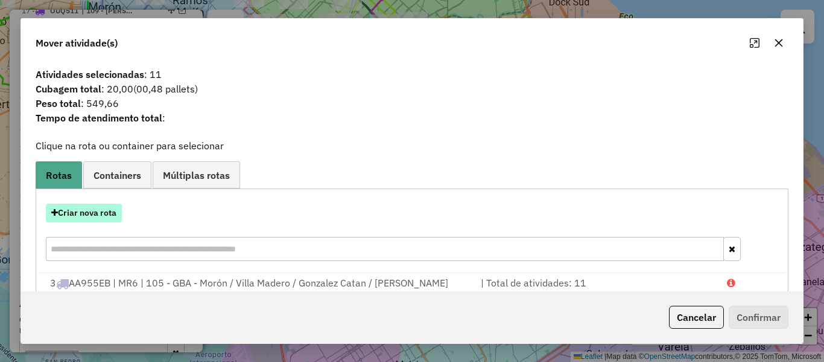
click at [98, 215] on button "Criar nova rota" at bounding box center [84, 212] width 76 height 19
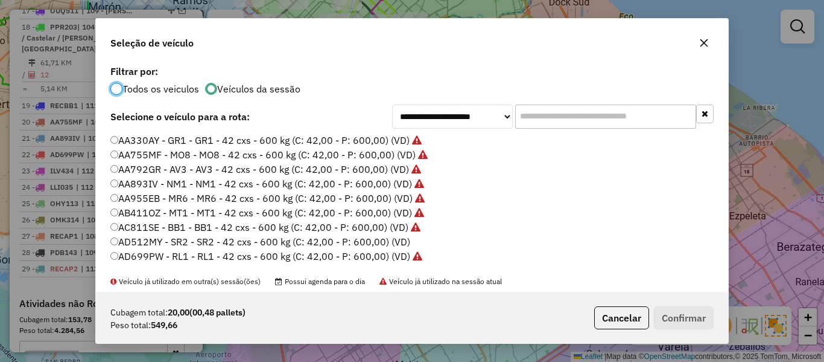
scroll to position [60, 0]
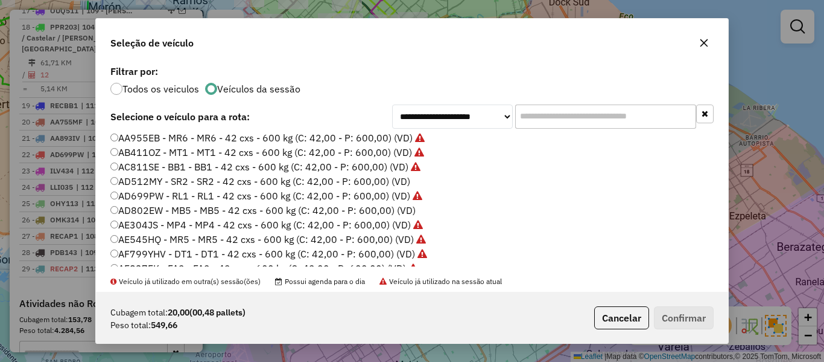
click at [390, 185] on label "AD512MY - SR2 - SR2 - 42 cxs - 600 kg (C: 42,00 - P: 600,00) (VD)" at bounding box center [260, 181] width 300 height 14
drag, startPoint x: 649, startPoint y: 312, endPoint x: 667, endPoint y: 315, distance: 18.4
click at [658, 314] on p-footer "Cubagem total: 20,00 (00,48 pallets) Peso total: 549,66 Cancelar Confirmar" at bounding box center [652, 317] width 124 height 23
drag, startPoint x: 669, startPoint y: 315, endPoint x: 582, endPoint y: 249, distance: 109.4
click at [668, 314] on button "Confirmar" at bounding box center [684, 317] width 60 height 23
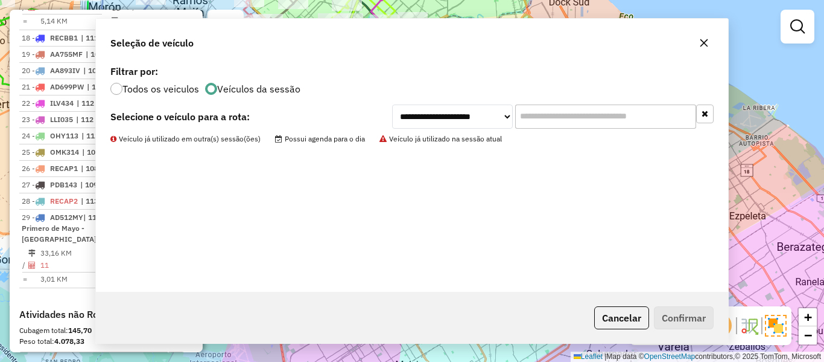
scroll to position [1735, 0]
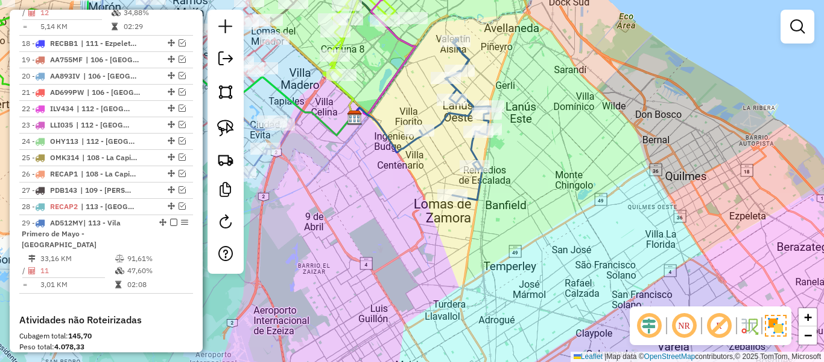
click at [442, 121] on icon at bounding box center [455, 119] width 71 height 161
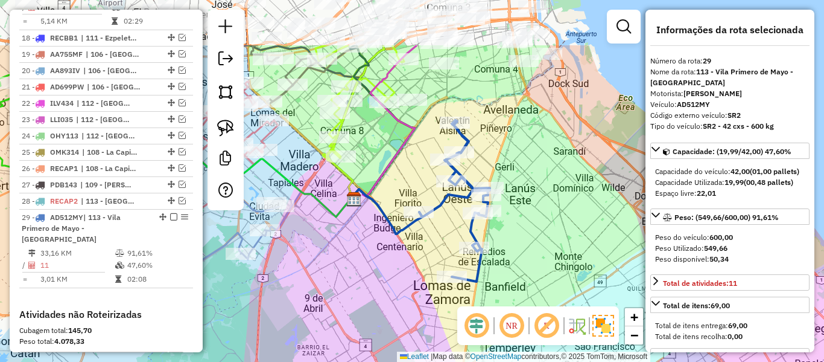
drag, startPoint x: 422, startPoint y: 163, endPoint x: 422, endPoint y: 142, distance: 21.1
click at [422, 163] on div "Janela de atendimento Grade de atendimento Capacidade Transportadoras Veículos …" at bounding box center [412, 181] width 824 height 362
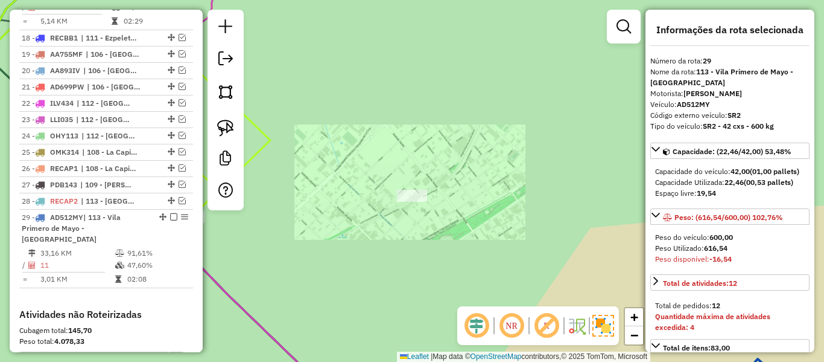
select select "**********"
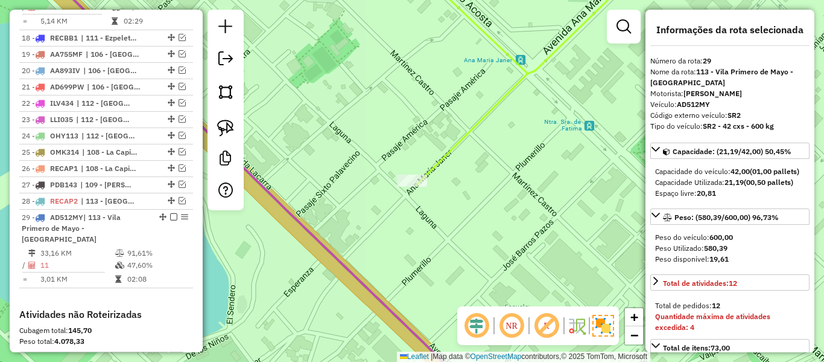
select select "**********"
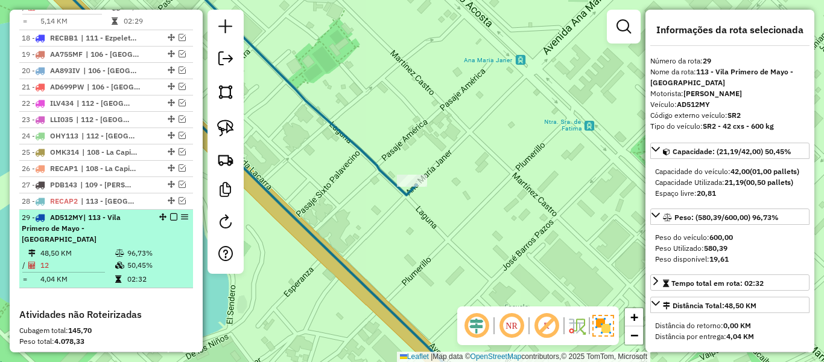
click at [164, 213] on div at bounding box center [170, 216] width 36 height 7
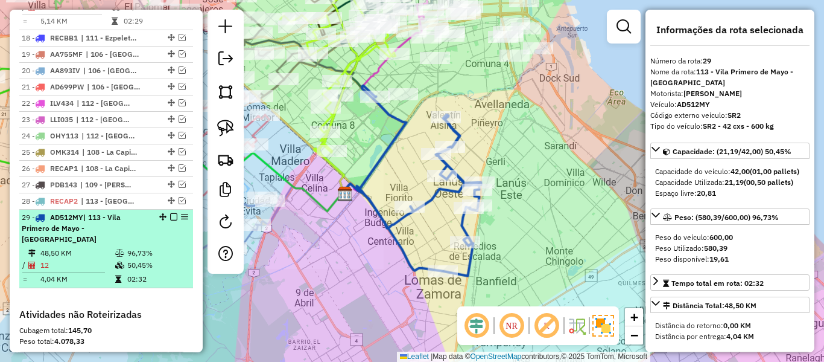
click at [170, 213] on em at bounding box center [173, 216] width 7 height 7
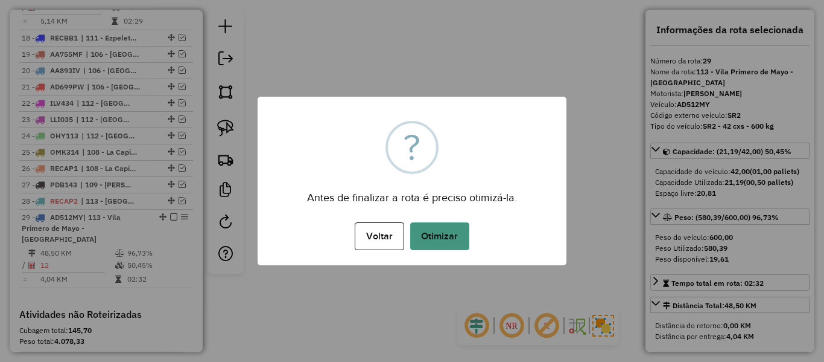
click at [442, 234] on button "Otimizar" at bounding box center [439, 236] width 59 height 28
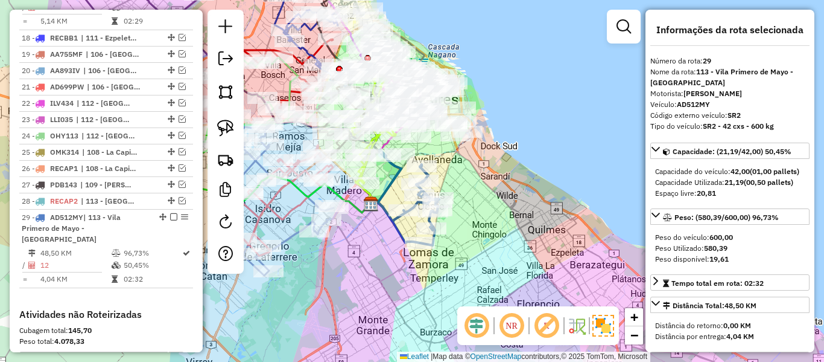
drag, startPoint x: 168, startPoint y: 51, endPoint x: 190, endPoint y: 65, distance: 26.3
click at [170, 213] on em at bounding box center [173, 216] width 7 height 7
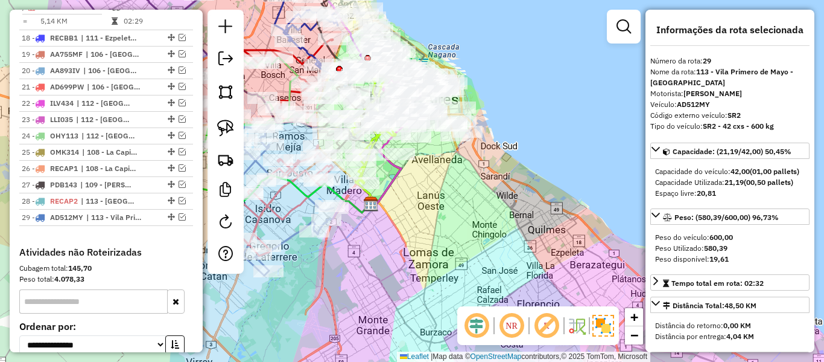
scroll to position [1689, 0]
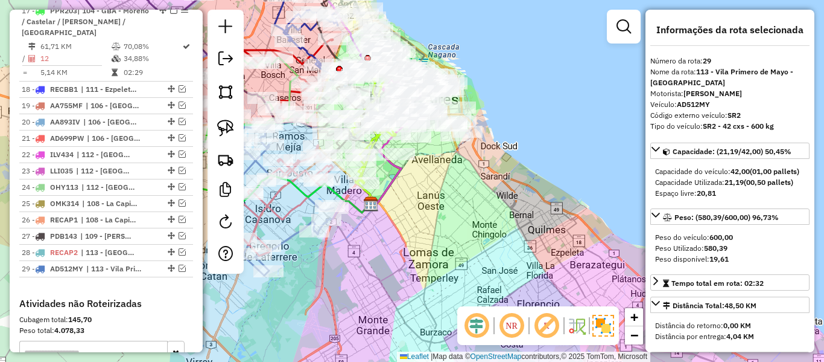
drag, startPoint x: 498, startPoint y: 266, endPoint x: 486, endPoint y: 265, distance: 12.7
click at [498, 266] on div "Rota 6 - Placa AE545HQ 534240 - Federico Vitto Rota 13 - Placa LAG013 484716 - …" at bounding box center [412, 181] width 824 height 362
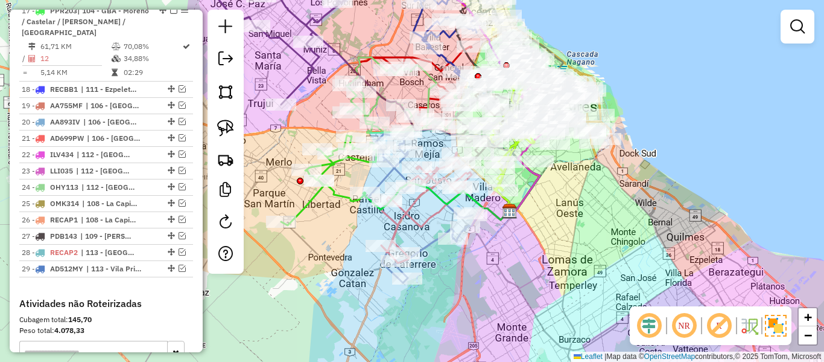
drag, startPoint x: 509, startPoint y: 264, endPoint x: 626, endPoint y: 255, distance: 117.4
click at [626, 258] on div "Janela de atendimento Grade de atendimento Capacidade Transportadoras Veículos …" at bounding box center [412, 181] width 824 height 362
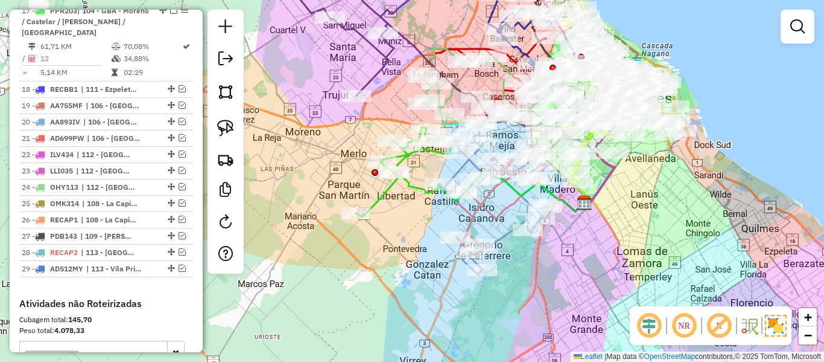
drag, startPoint x: 585, startPoint y: 252, endPoint x: 574, endPoint y: 323, distance: 72.7
click at [577, 325] on div "Janela de atendimento Grade de atendimento Capacidade Transportadoras Veículos …" at bounding box center [412, 181] width 824 height 362
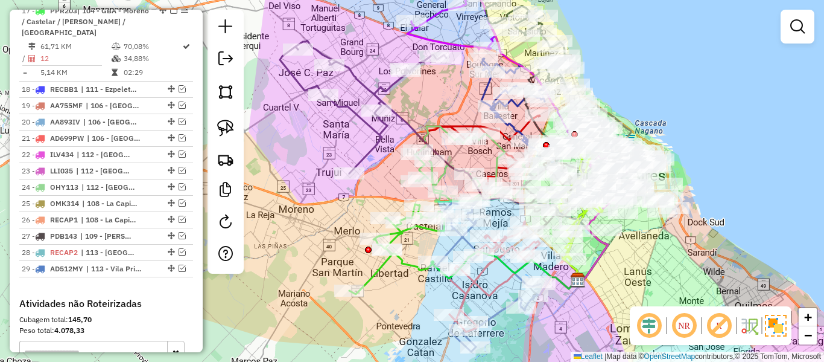
drag, startPoint x: 428, startPoint y: 95, endPoint x: 473, endPoint y: 218, distance: 131.2
click at [473, 218] on div "Janela de atendimento Grade de atendimento Capacidade Transportadoras Veículos …" at bounding box center [412, 181] width 824 height 362
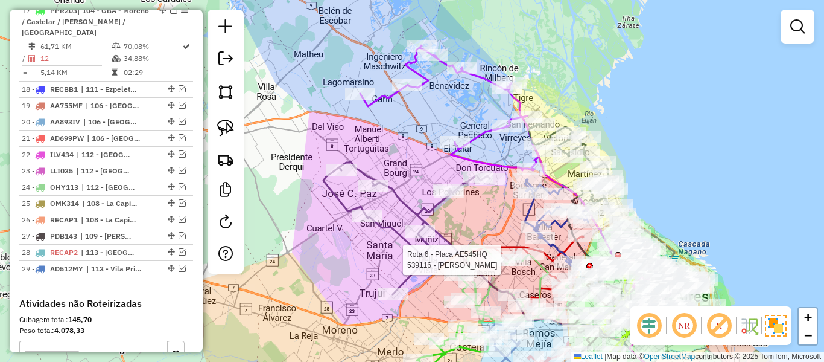
click at [482, 138] on icon at bounding box center [449, 107] width 179 height 125
select select "**********"
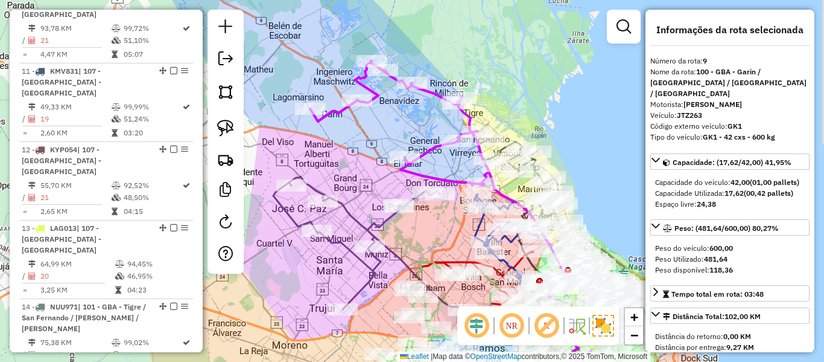
scroll to position [1019, 0]
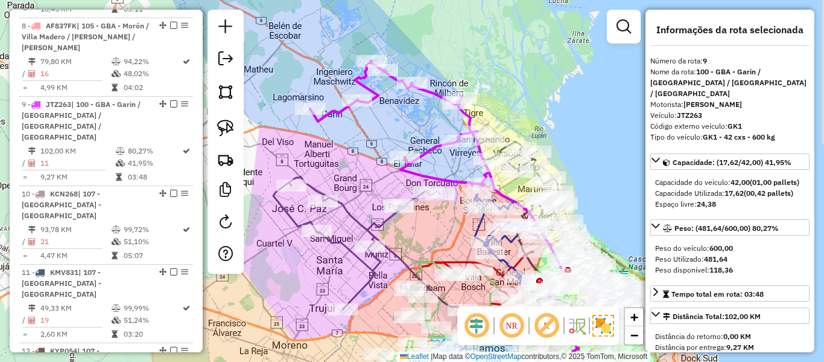
drag, startPoint x: 476, startPoint y: 115, endPoint x: 400, endPoint y: 139, distance: 79.8
click at [404, 137] on div "Janela de atendimento Grade de atendimento Capacidade Transportadoras Veículos …" at bounding box center [412, 181] width 824 height 362
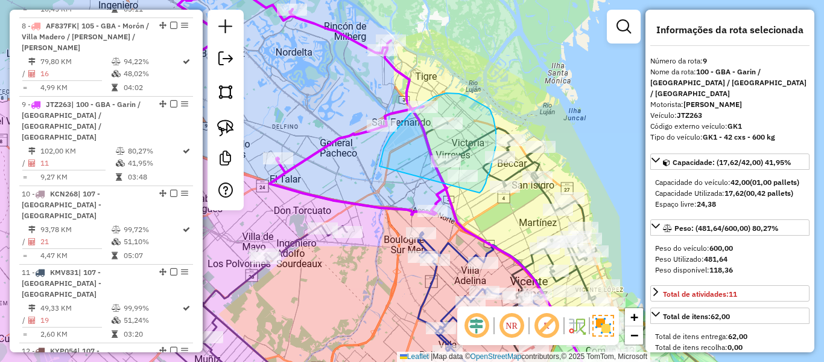
drag, startPoint x: 380, startPoint y: 166, endPoint x: 465, endPoint y: 200, distance: 91.6
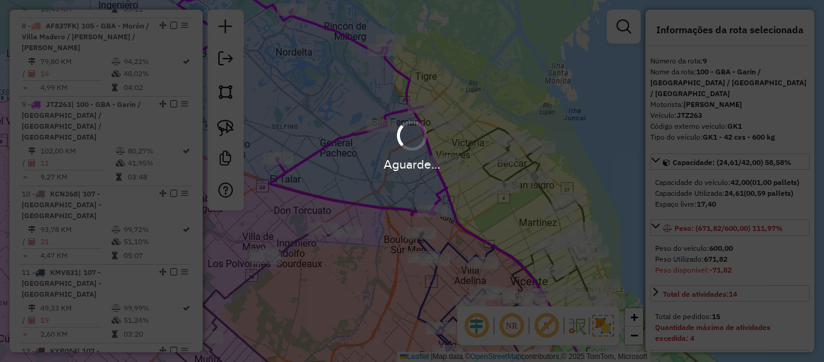
select select "**********"
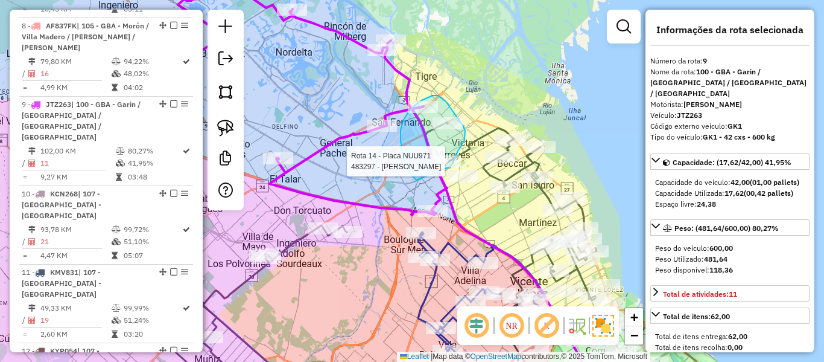
drag, startPoint x: 416, startPoint y: 179, endPoint x: 450, endPoint y: 167, distance: 35.9
click at [450, 167] on div "Rota 14 - Placa NUU971 483297 - Alejandro Valente Janela de atendimento Grade d…" at bounding box center [412, 181] width 824 height 362
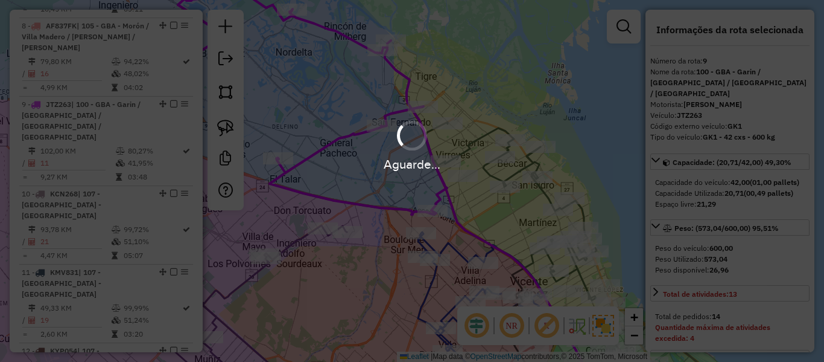
select select "**********"
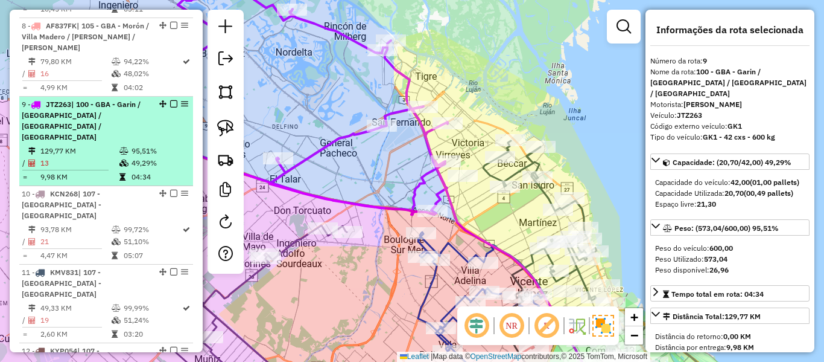
click at [170, 100] on em at bounding box center [173, 103] width 7 height 7
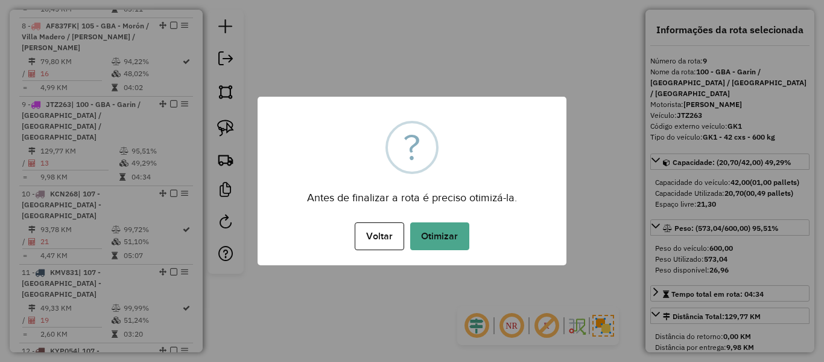
click at [428, 217] on div "× ? Antes de finalizar a rota é preciso otimizá-la. Voltar No Otimizar" at bounding box center [412, 181] width 309 height 168
click at [431, 222] on button "Otimizar" at bounding box center [439, 236] width 59 height 28
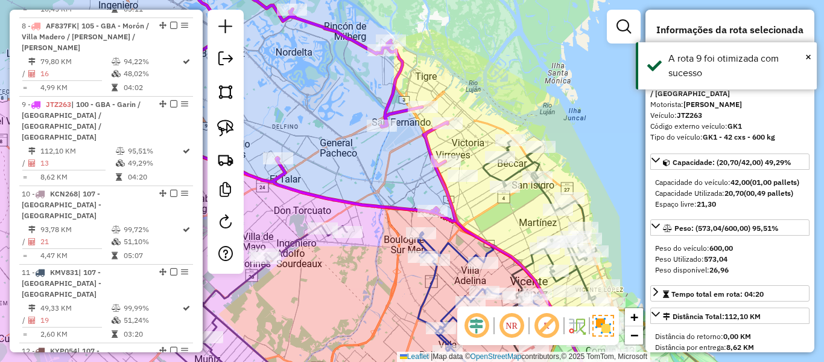
drag, startPoint x: 170, startPoint y: 16, endPoint x: 373, endPoint y: 136, distance: 235.9
click at [172, 100] on em at bounding box center [173, 103] width 7 height 7
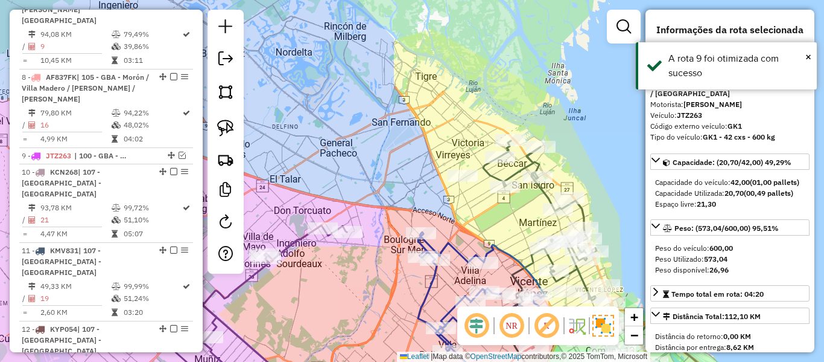
drag, startPoint x: 460, startPoint y: 129, endPoint x: 524, endPoint y: 119, distance: 64.7
click at [524, 119] on div "Janela de atendimento Grade de atendimento Capacidade Transportadoras Veículos …" at bounding box center [412, 181] width 824 height 362
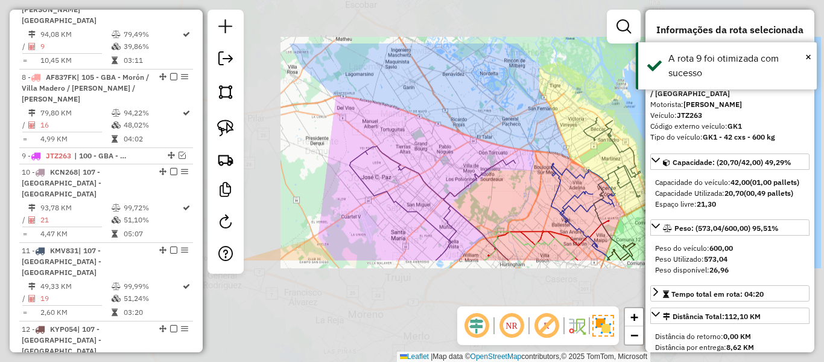
click at [519, 124] on div "Janela de atendimento Grade de atendimento Capacidade Transportadoras Veículos …" at bounding box center [412, 181] width 824 height 362
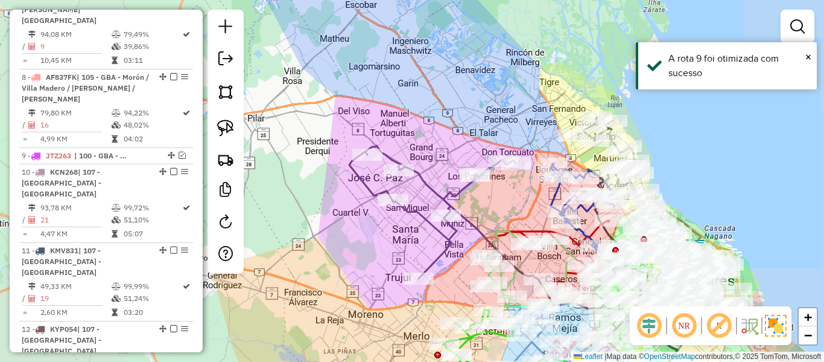
click at [455, 198] on icon at bounding box center [432, 211] width 167 height 133
select select "**********"
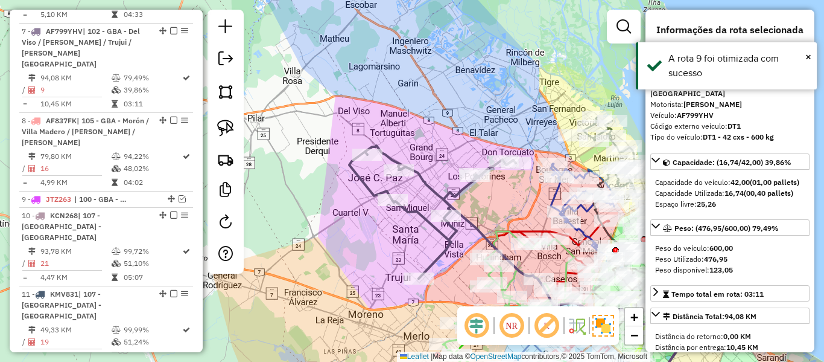
drag, startPoint x: 480, startPoint y: 205, endPoint x: 365, endPoint y: 176, distance: 118.9
click at [365, 176] on div "Janela de atendimento Grade de atendimento Capacidade Transportadoras Veículos …" at bounding box center [412, 181] width 824 height 362
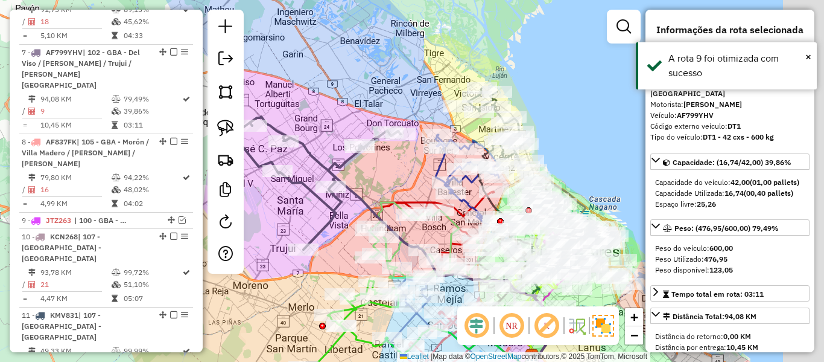
scroll to position [862, 0]
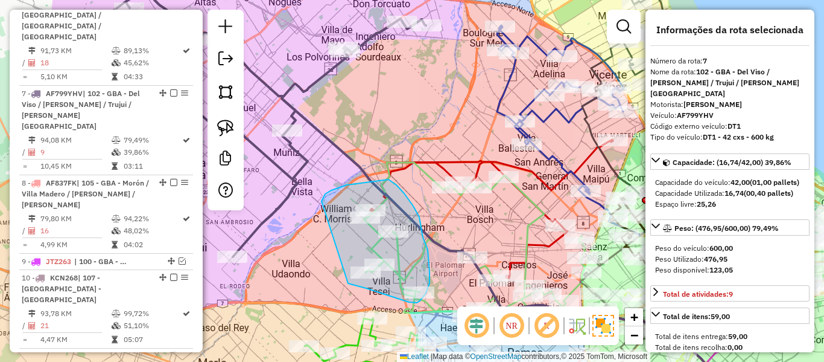
drag, startPoint x: 322, startPoint y: 201, endPoint x: 346, endPoint y: 279, distance: 81.7
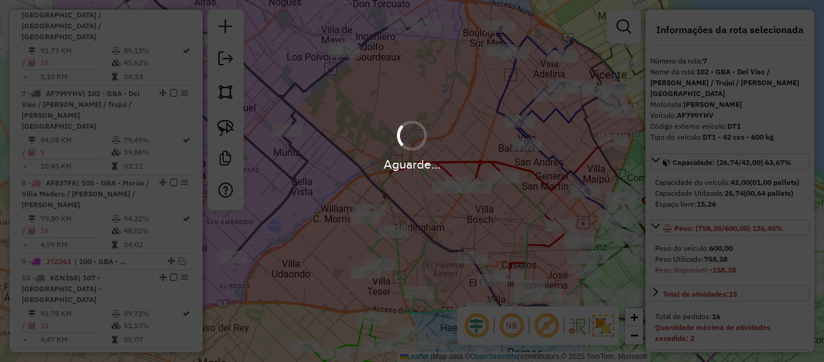
select select "**********"
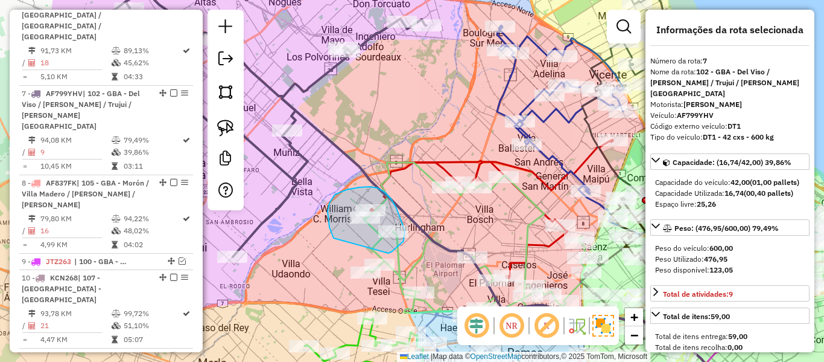
drag, startPoint x: 331, startPoint y: 233, endPoint x: 388, endPoint y: 250, distance: 59.4
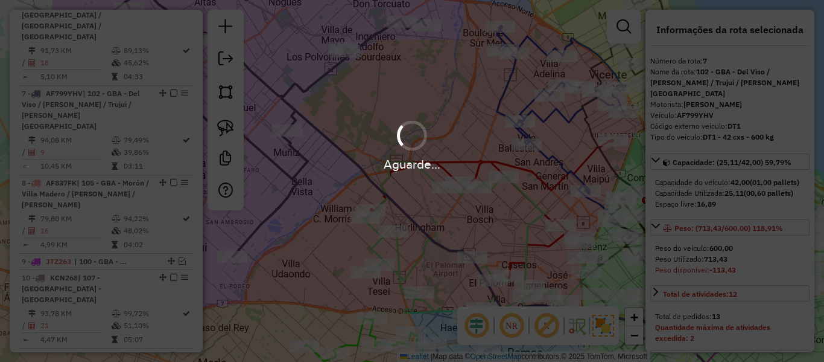
select select "**********"
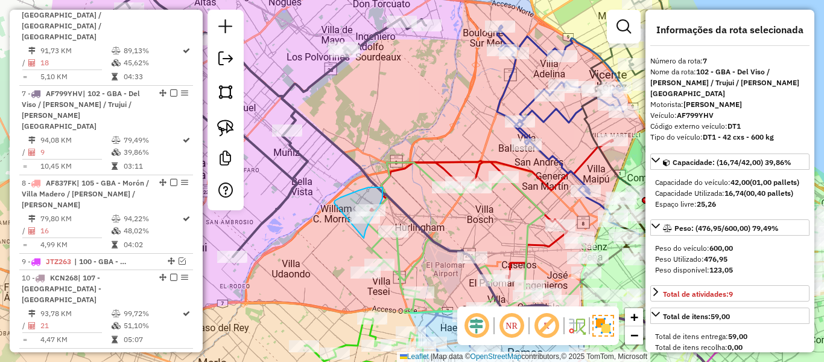
drag, startPoint x: 368, startPoint y: 226, endPoint x: 334, endPoint y: 210, distance: 37.0
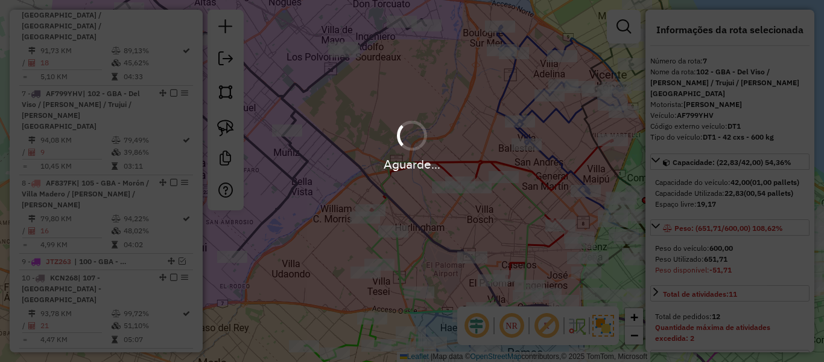
select select "**********"
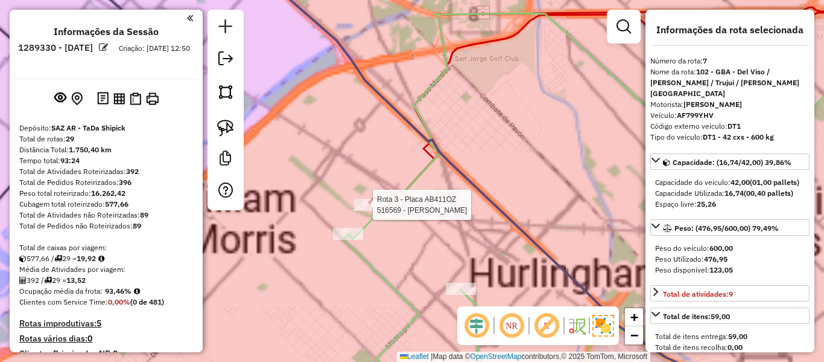
scroll to position [862, 0]
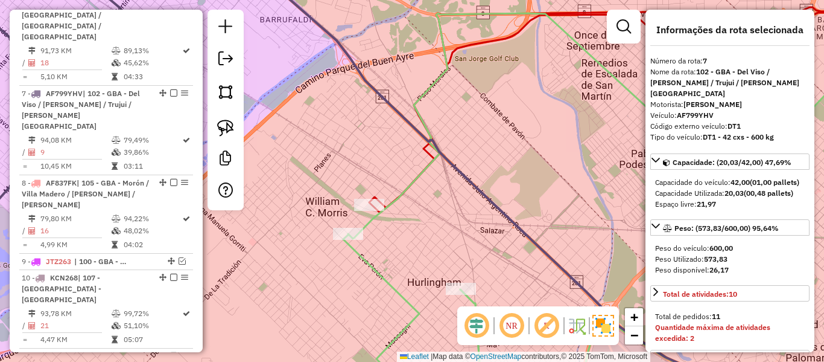
select select "**********"
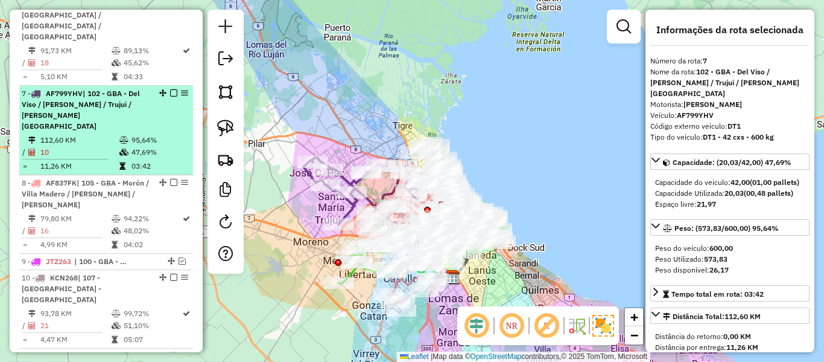
click at [171, 89] on em at bounding box center [173, 92] width 7 height 7
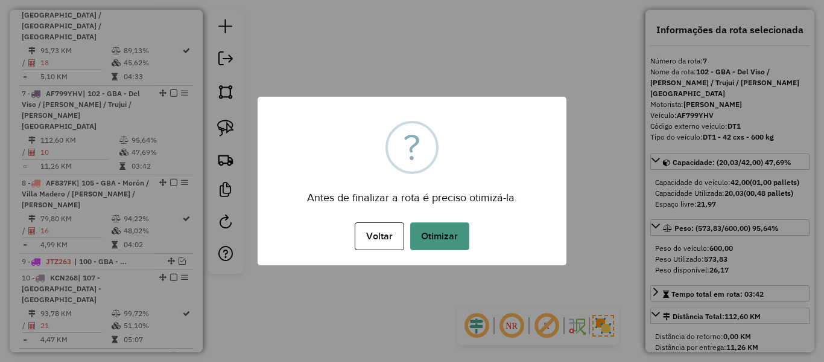
click at [448, 236] on button "Otimizar" at bounding box center [439, 236] width 59 height 28
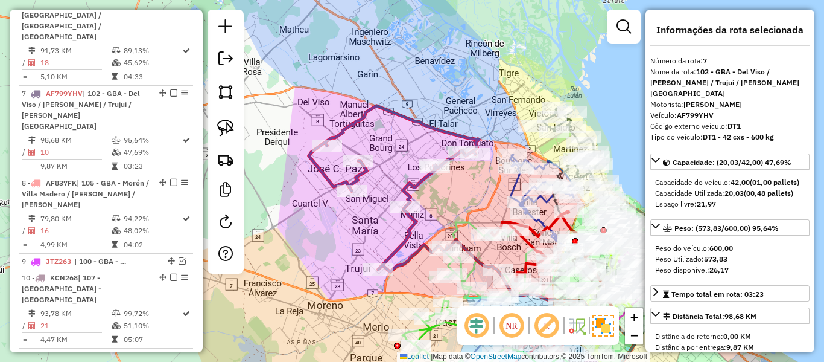
click at [410, 185] on icon at bounding box center [394, 189] width 170 height 166
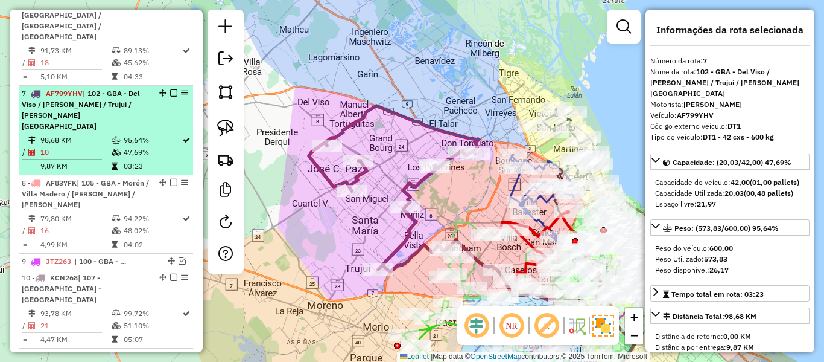
click at [170, 89] on em at bounding box center [173, 92] width 7 height 7
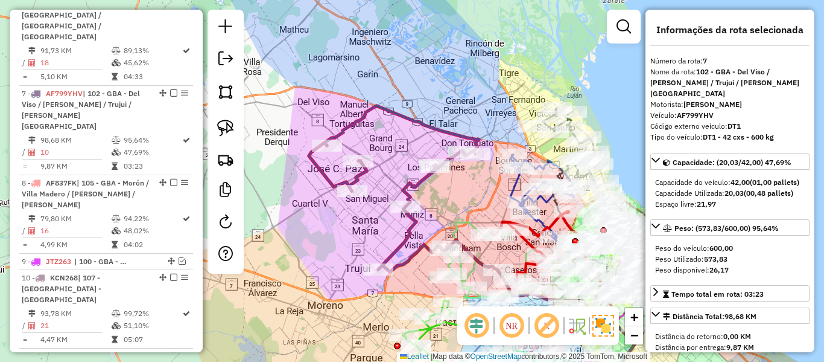
scroll to position [800, 0]
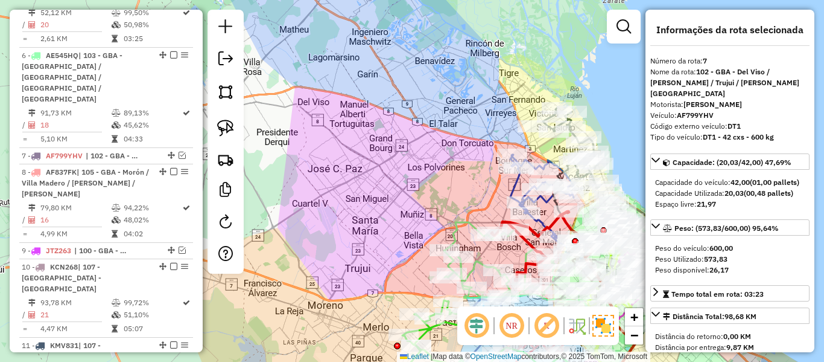
click at [376, 172] on div "Janela de atendimento Grade de atendimento Capacidade Transportadoras Veículos …" at bounding box center [412, 181] width 824 height 362
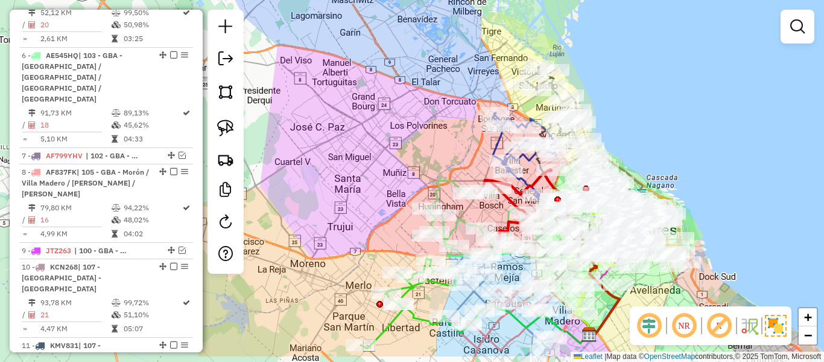
drag, startPoint x: 388, startPoint y: 165, endPoint x: 338, endPoint y: 97, distance: 84.1
click at [338, 97] on div "Janela de atendimento Grade de atendimento Capacidade Transportadoras Veículos …" at bounding box center [412, 181] width 824 height 362
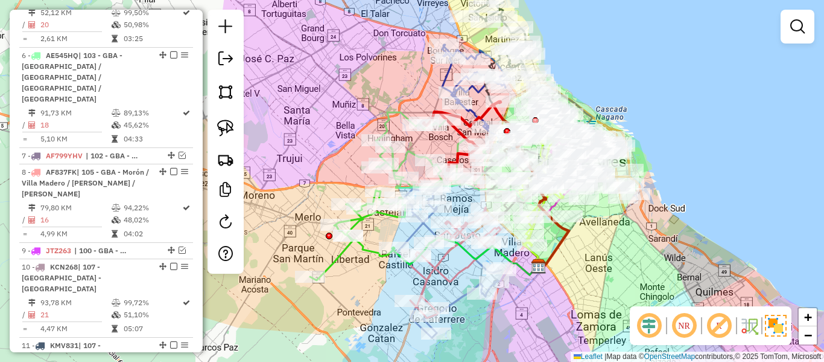
click at [362, 252] on icon at bounding box center [357, 235] width 95 height 90
select select "**********"
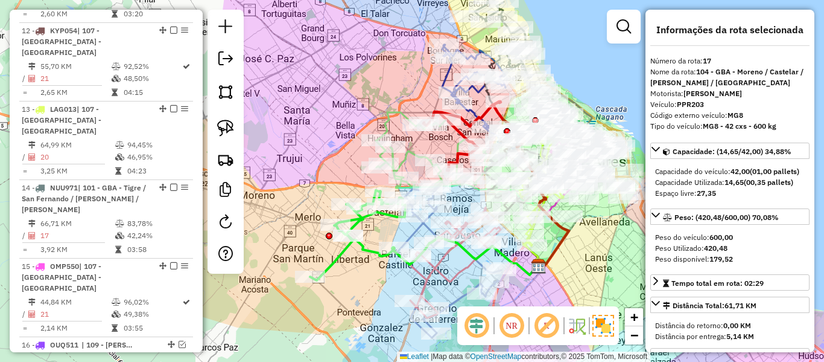
scroll to position [1406, 0]
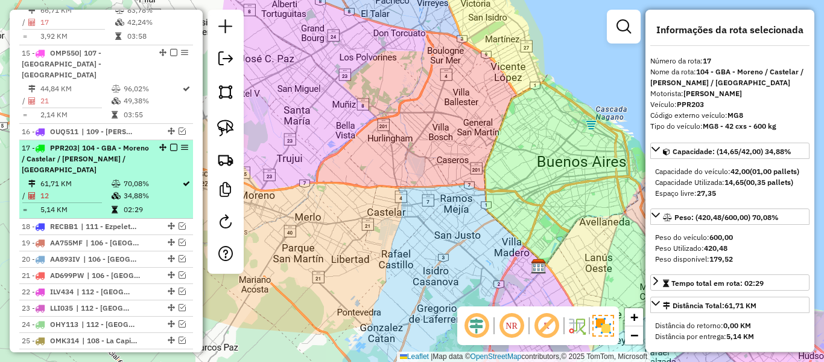
click at [132, 190] on td "34,88%" at bounding box center [152, 196] width 59 height 12
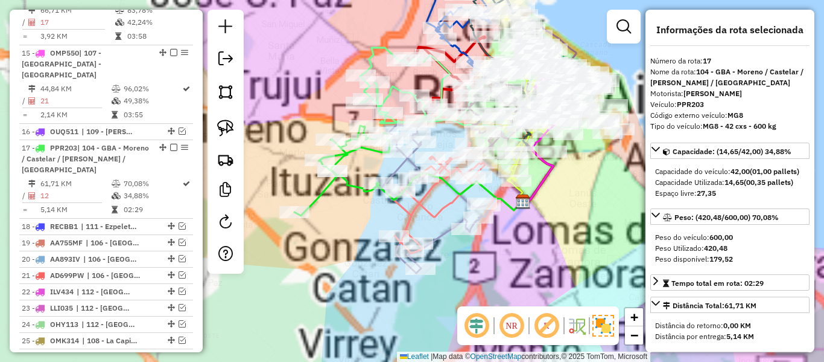
scroll to position [1576, 0]
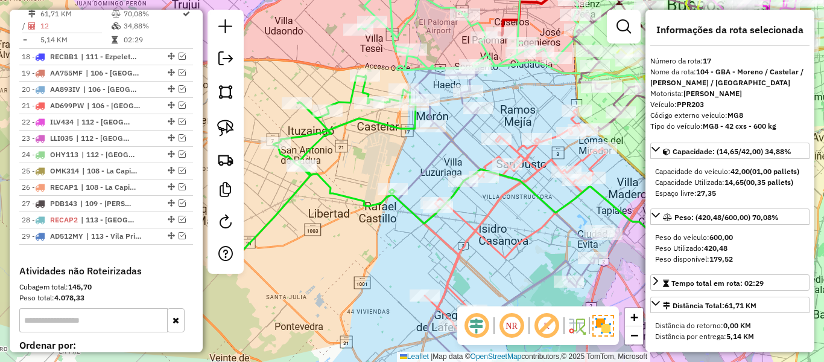
click at [350, 199] on icon at bounding box center [320, 164] width 191 height 179
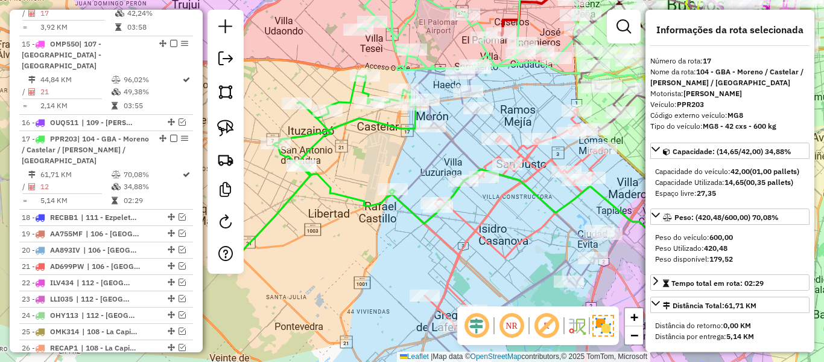
scroll to position [1406, 0]
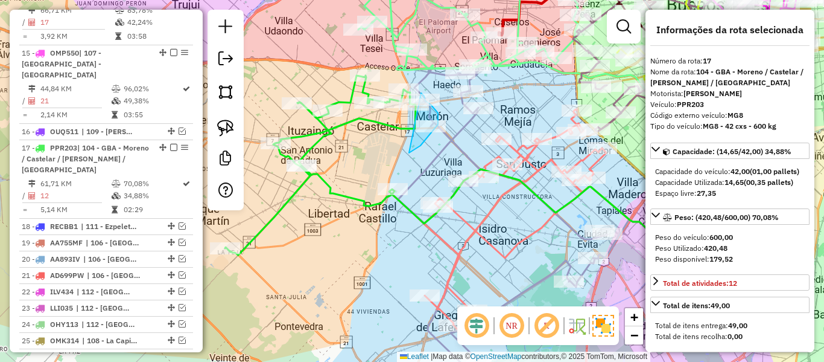
click at [411, 100] on div "Rota 2 - Placa AA955EB 537042 - Gabriel Gonzalez Janela de atendimento Grade de…" at bounding box center [412, 181] width 824 height 362
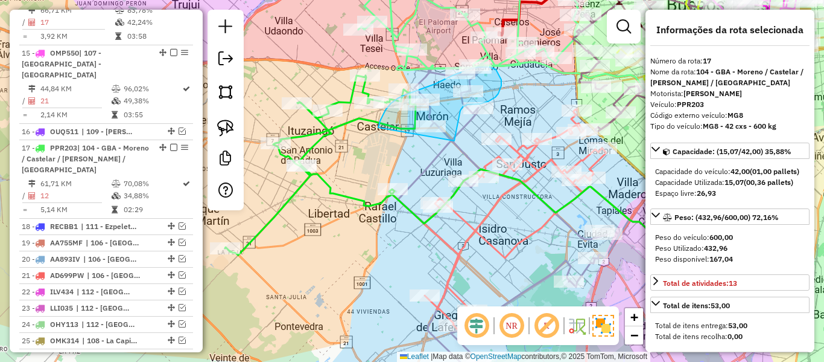
drag, startPoint x: 455, startPoint y: 138, endPoint x: 378, endPoint y: 144, distance: 76.8
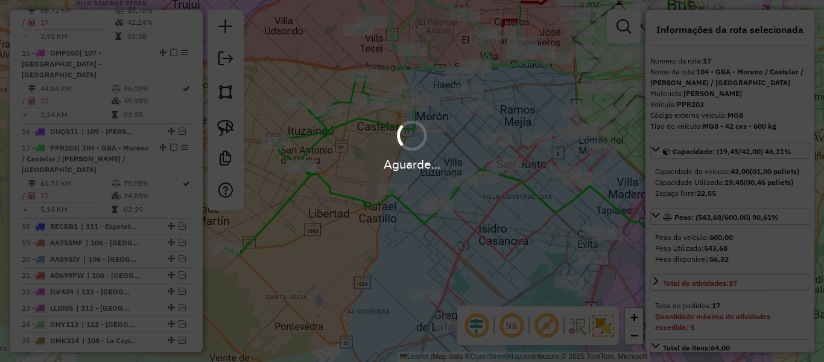
select select "**********"
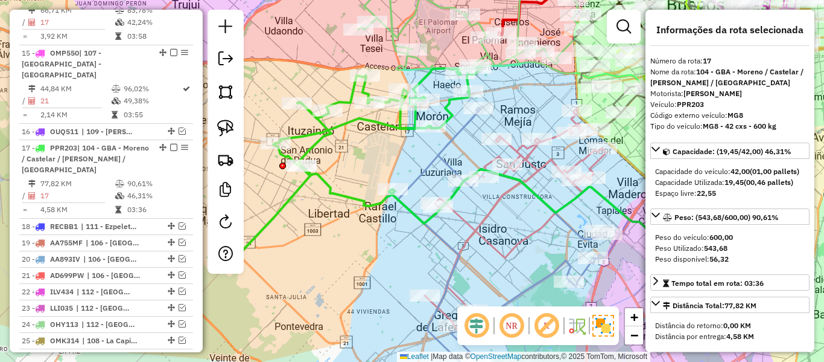
drag, startPoint x: 448, startPoint y: 98, endPoint x: 457, endPoint y: 103, distance: 10.6
click at [448, 98] on icon at bounding box center [353, 161] width 256 height 188
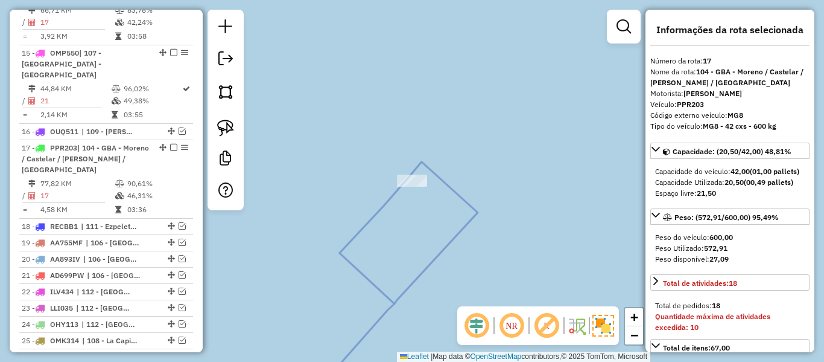
select select "**********"
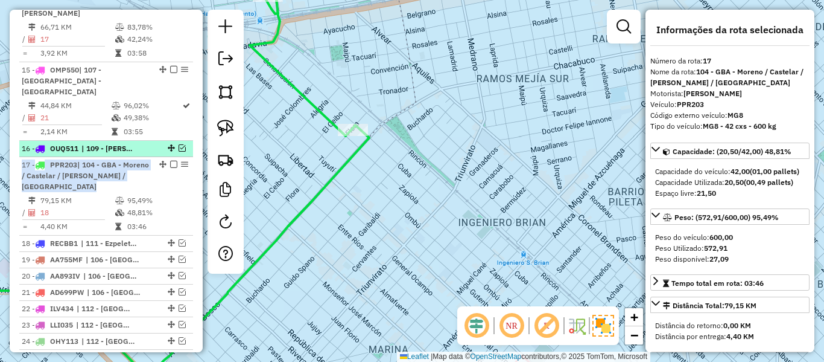
scroll to position [1383, 0]
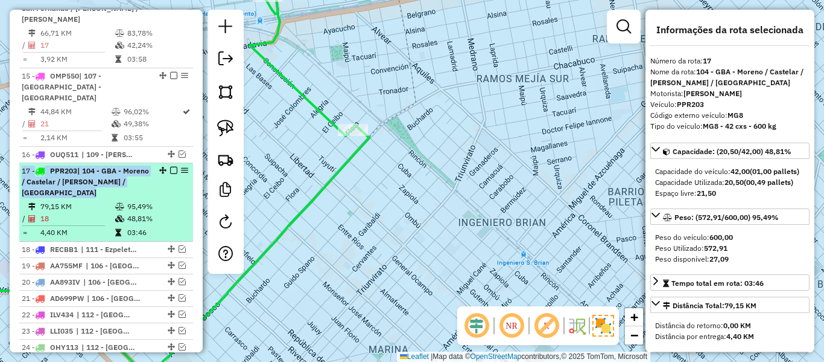
click at [170, 167] on em at bounding box center [173, 170] width 7 height 7
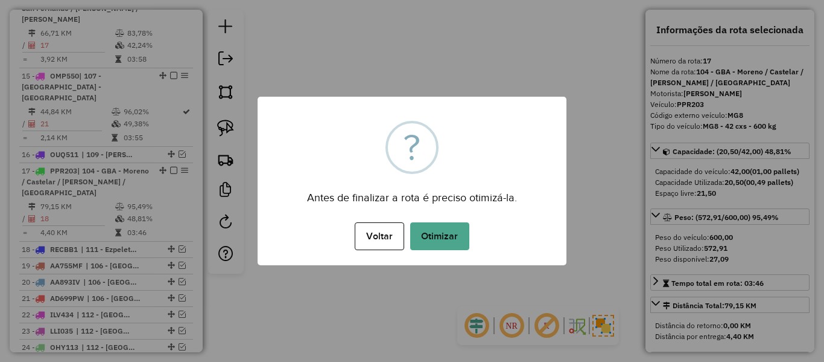
click at [478, 107] on div "× ? Antes de finalizar a rota é preciso otimizá-la. Voltar No Otimizar" at bounding box center [412, 181] width 309 height 168
click at [430, 247] on button "Otimizar" at bounding box center [439, 236] width 59 height 28
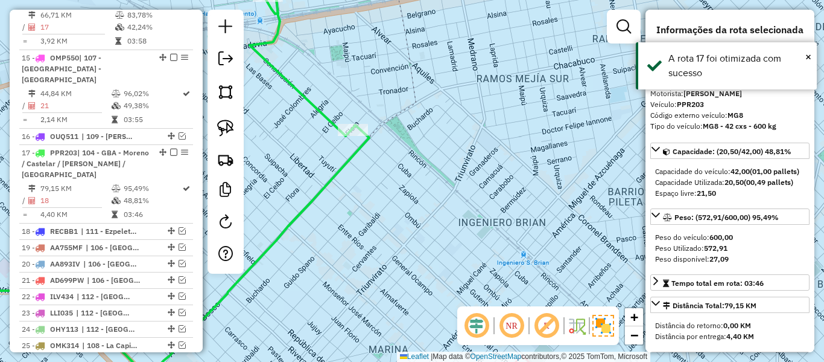
scroll to position [1406, 0]
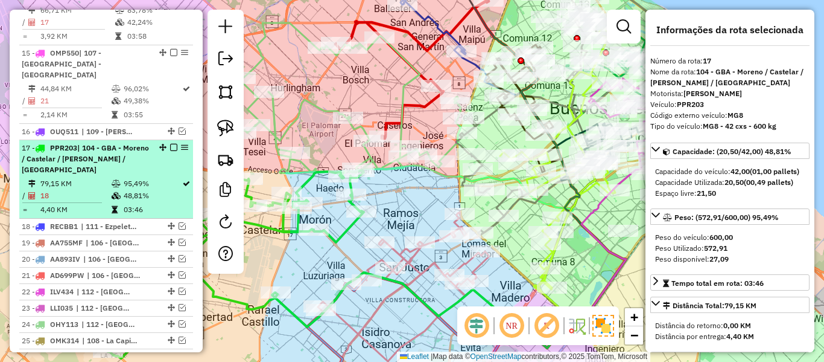
click at [164, 144] on div at bounding box center [170, 147] width 36 height 7
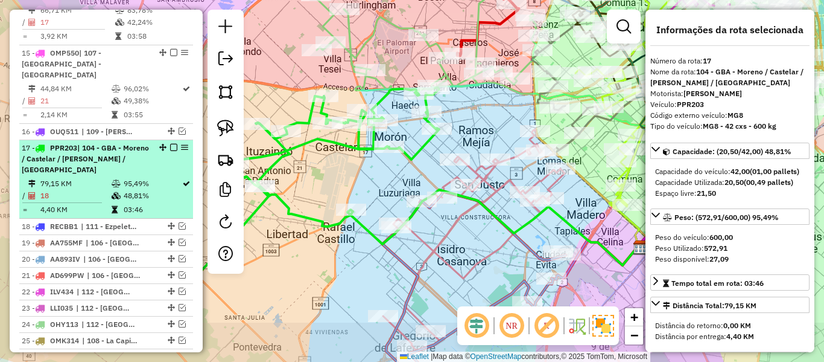
click at [170, 144] on em at bounding box center [173, 147] width 7 height 7
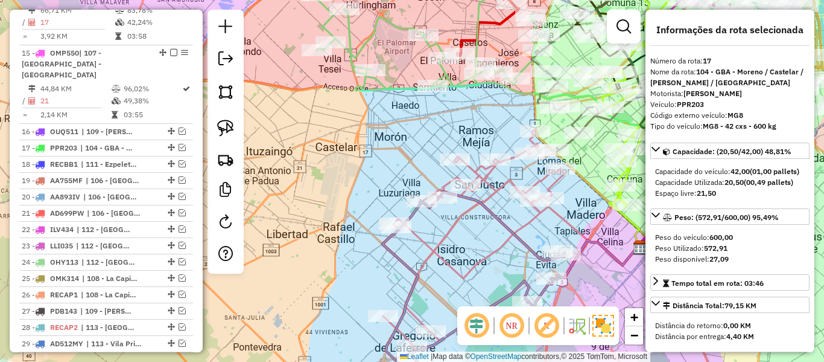
click at [403, 158] on div "Janela de atendimento Grade de atendimento Capacidade Transportadoras Veículos …" at bounding box center [412, 181] width 824 height 362
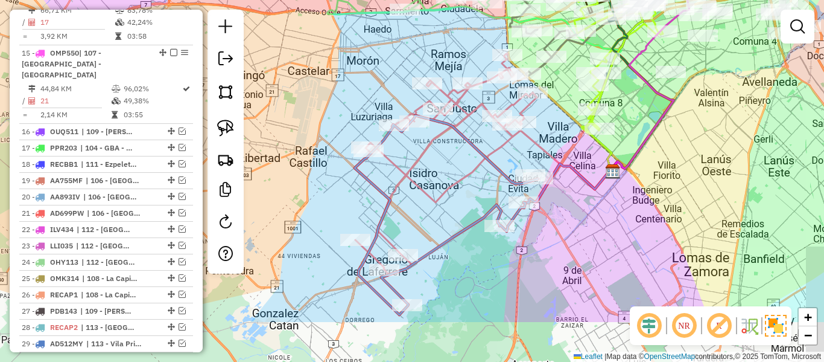
drag, startPoint x: 415, startPoint y: 163, endPoint x: 393, endPoint y: 83, distance: 83.3
click at [393, 83] on div "Rota 2 - Placa AA955EB 525096 - Fernando ariel Tolosa Rota 8 - Placa AF837FK 48…" at bounding box center [412, 181] width 824 height 362
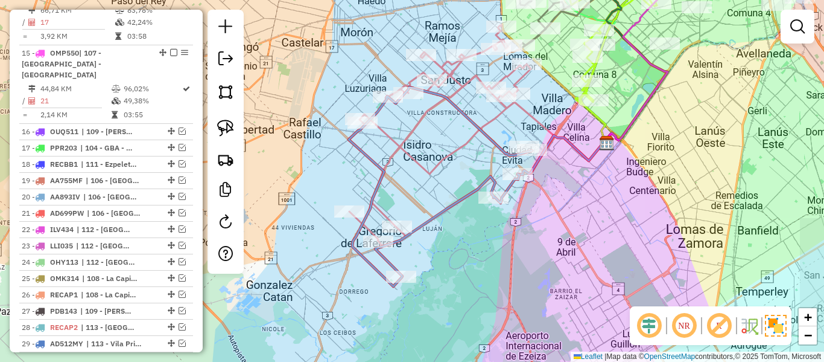
click at [550, 248] on div "Rota 8 - Placa AF837FK 483188 - Karina Miozzo Janela de atendimento Grade de at…" at bounding box center [412, 181] width 824 height 362
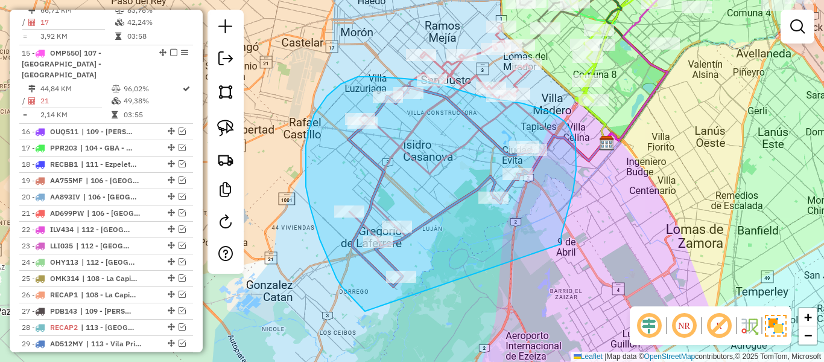
drag, startPoint x: 561, startPoint y: 241, endPoint x: 378, endPoint y: 316, distance: 196.8
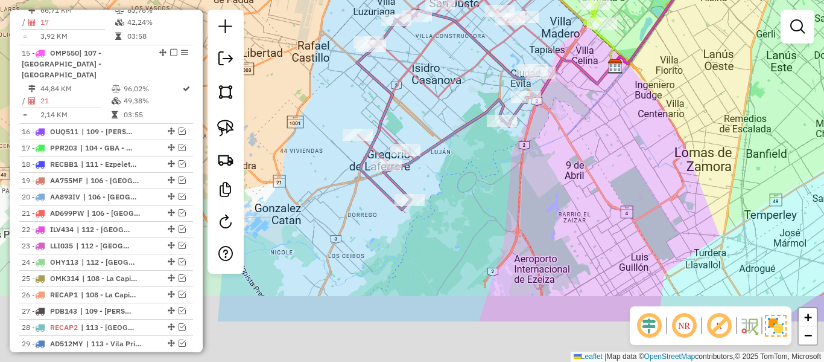
drag, startPoint x: 562, startPoint y: 152, endPoint x: 565, endPoint y: 283, distance: 131.0
click at [565, 283] on div "Janela de atendimento Grade de atendimento Capacidade Transportadoras Veículos …" at bounding box center [412, 181] width 824 height 362
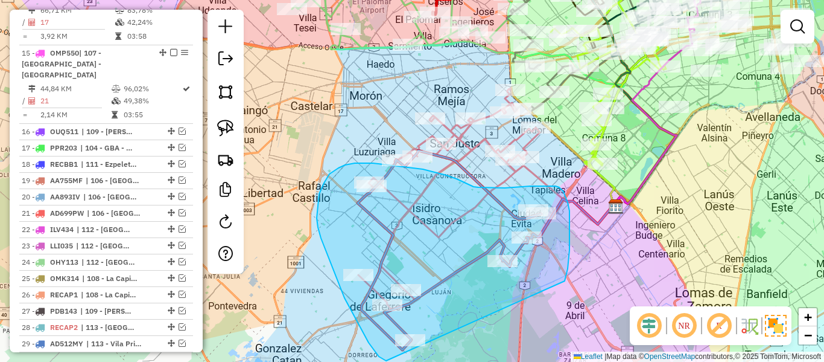
drag, startPoint x: 566, startPoint y: 278, endPoint x: 407, endPoint y: 363, distance: 180.9
click at [407, 361] on html "Aguarde... Pop-up bloqueado! Seu navegador bloqueou automáticamente a abertura …" at bounding box center [412, 181] width 824 height 362
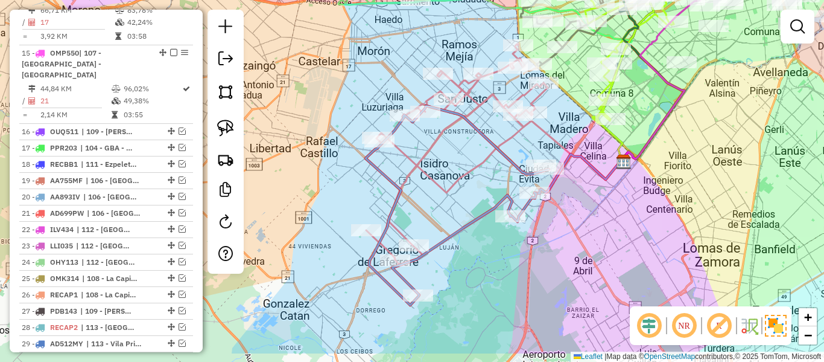
drag, startPoint x: 529, startPoint y: 290, endPoint x: 550, endPoint y: 249, distance: 47.0
click at [537, 219] on div "Janela de atendimento Grade de atendimento Capacidade Transportadoras Veículos …" at bounding box center [412, 181] width 824 height 362
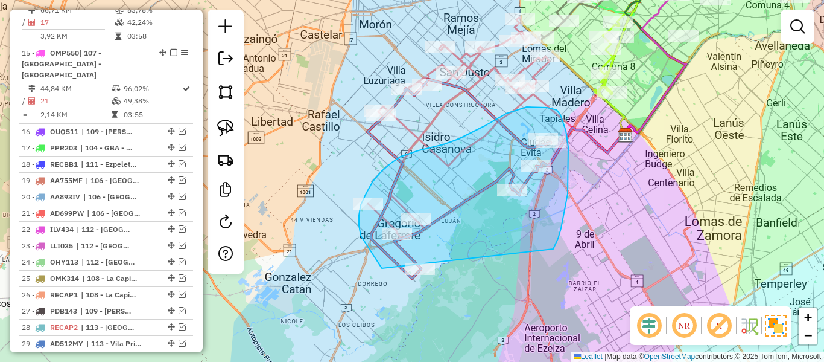
drag, startPoint x: 569, startPoint y: 180, endPoint x: 432, endPoint y: 308, distance: 187.5
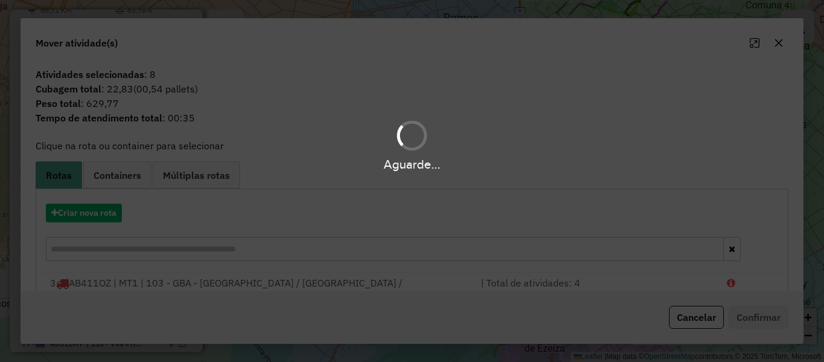
click at [113, 208] on div "Aguarde..." at bounding box center [412, 181] width 824 height 362
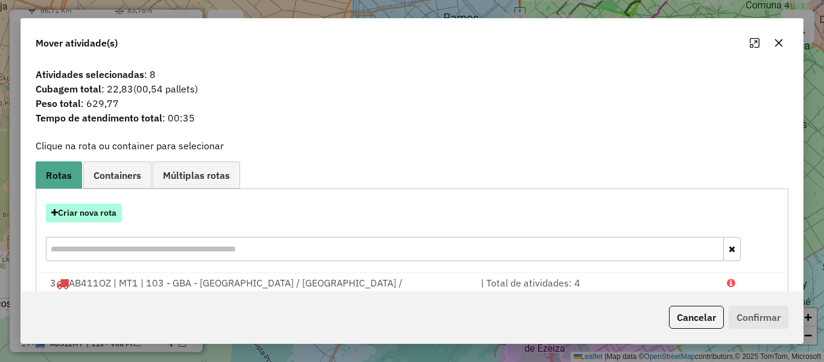
click at [116, 212] on button "Criar nova rota" at bounding box center [84, 212] width 76 height 19
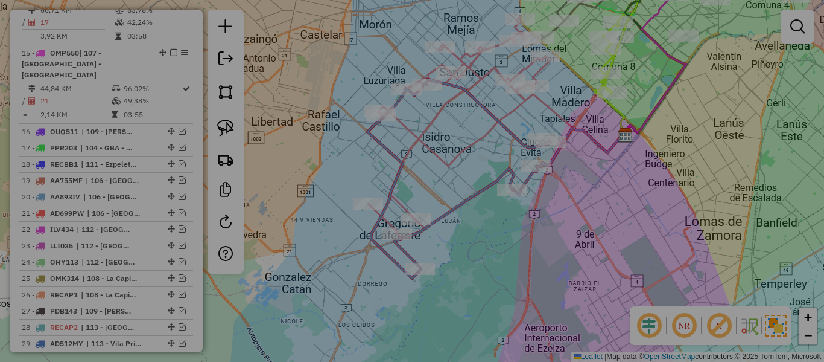
scroll to position [7, 4]
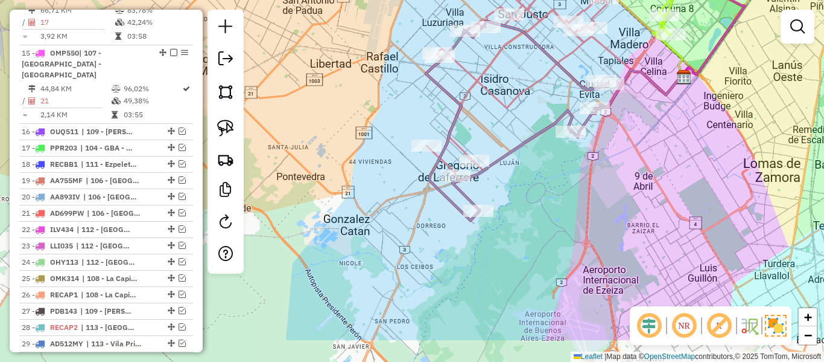
drag, startPoint x: 519, startPoint y: 231, endPoint x: 550, endPoint y: 210, distance: 37.3
click at [548, 197] on div "Janela de atendimento Grade de atendimento Capacidade Transportadoras Veículos …" at bounding box center [412, 181] width 824 height 362
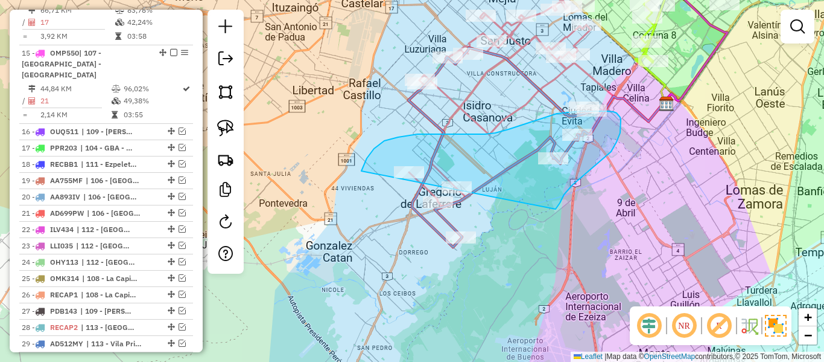
drag, startPoint x: 584, startPoint y: 175, endPoint x: 439, endPoint y: 284, distance: 181.9
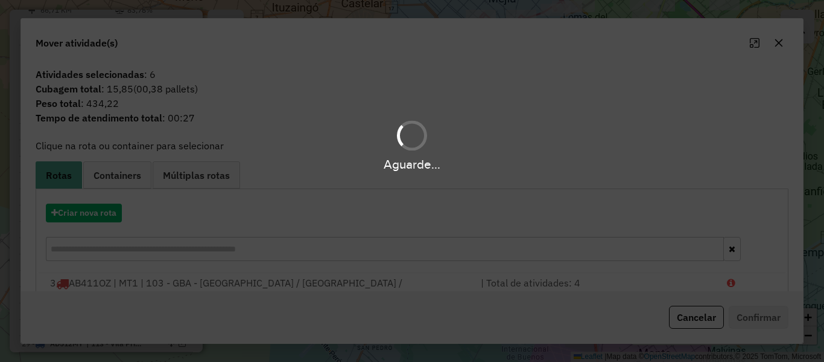
click at [71, 206] on div "Aguarde..." at bounding box center [412, 181] width 824 height 362
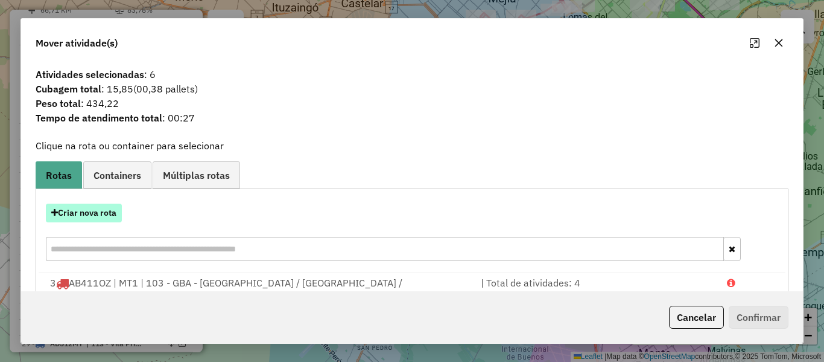
click at [74, 209] on button "Criar nova rota" at bounding box center [84, 212] width 76 height 19
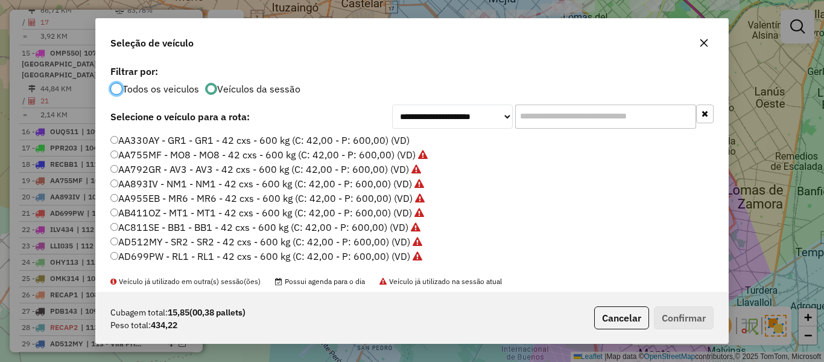
click at [406, 144] on label "AA330AY - GR1 - GR1 - 42 cxs - 600 kg (C: 42,00 - P: 600,00) (VD)" at bounding box center [259, 140] width 299 height 14
click at [709, 328] on button "Confirmar" at bounding box center [684, 317] width 60 height 23
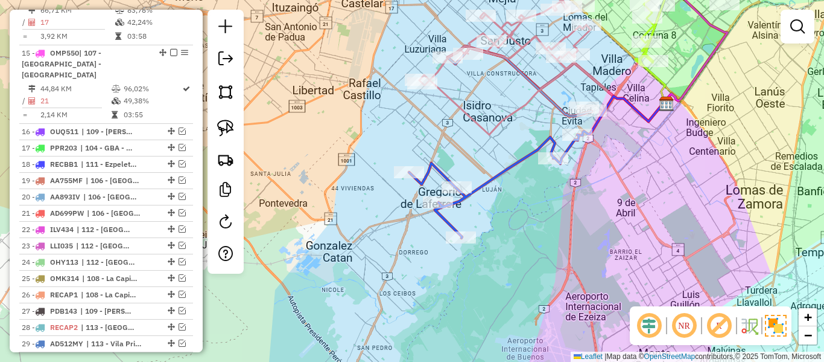
click at [503, 167] on icon at bounding box center [494, 186] width 170 height 103
select select "**********"
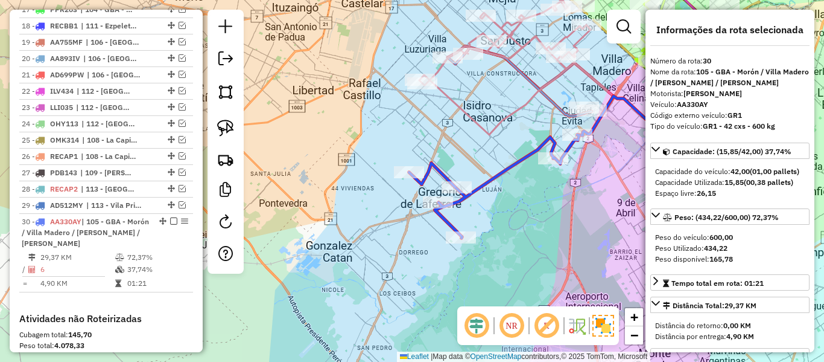
scroll to position [1592, 0]
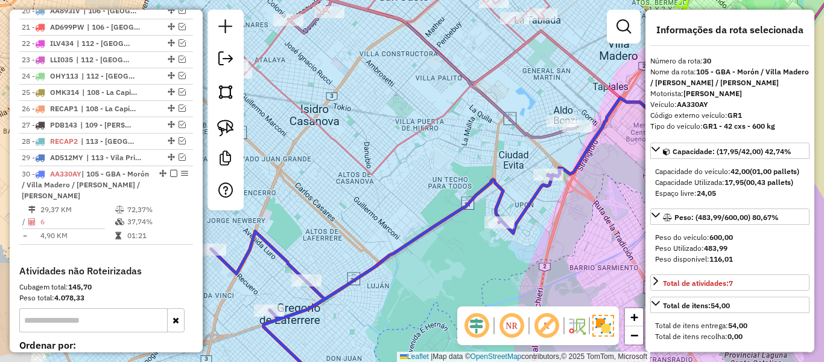
drag, startPoint x: 532, startPoint y: 133, endPoint x: 481, endPoint y: 198, distance: 82.9
click at [476, 137] on icon at bounding box center [432, 69] width 289 height 136
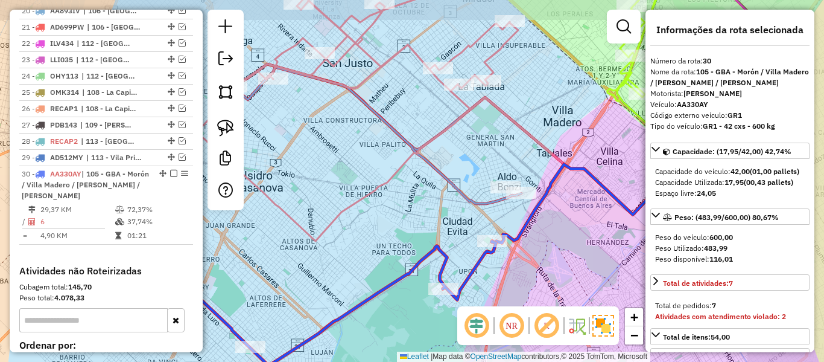
select select "**********"
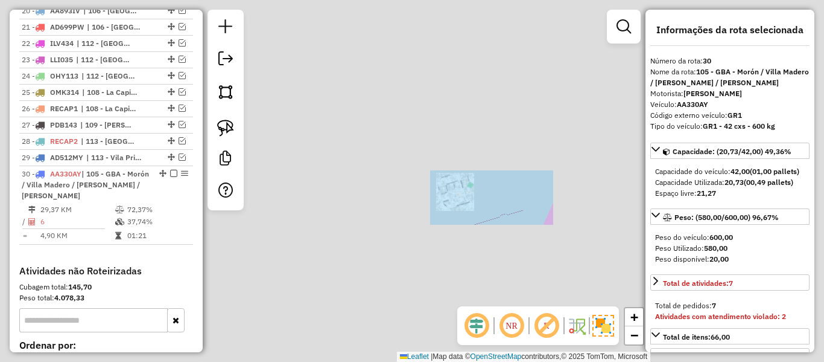
select select "**********"
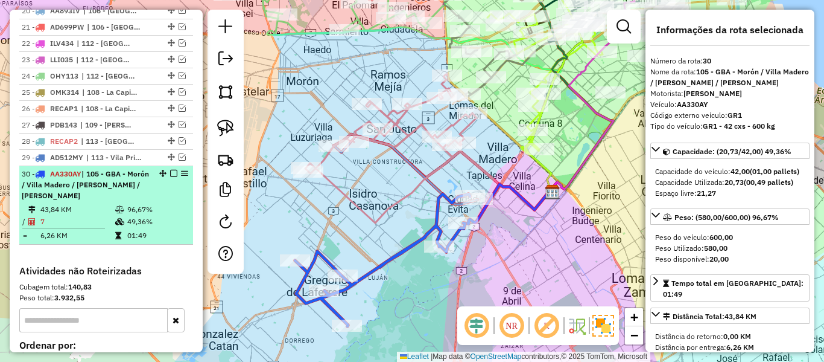
click at [170, 170] on em at bounding box center [173, 173] width 7 height 7
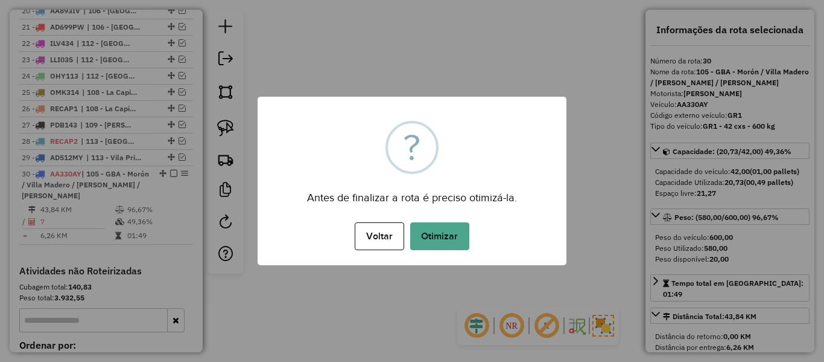
click at [456, 245] on button "Otimizar" at bounding box center [439, 236] width 59 height 28
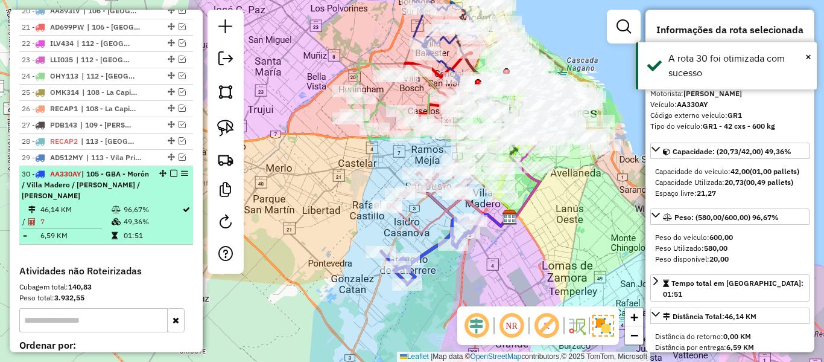
click at [170, 170] on em at bounding box center [173, 173] width 7 height 7
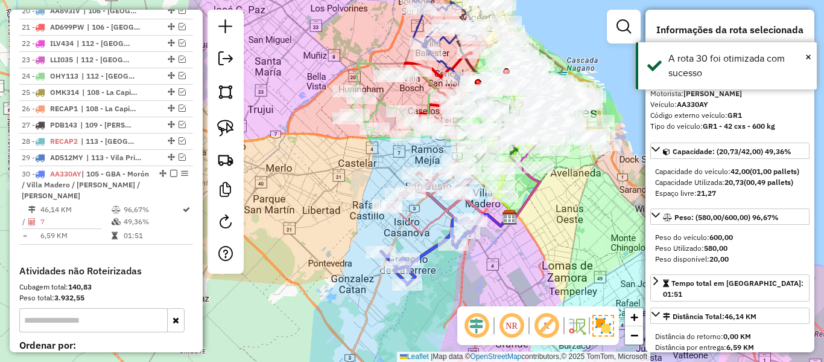
scroll to position [1530, 0]
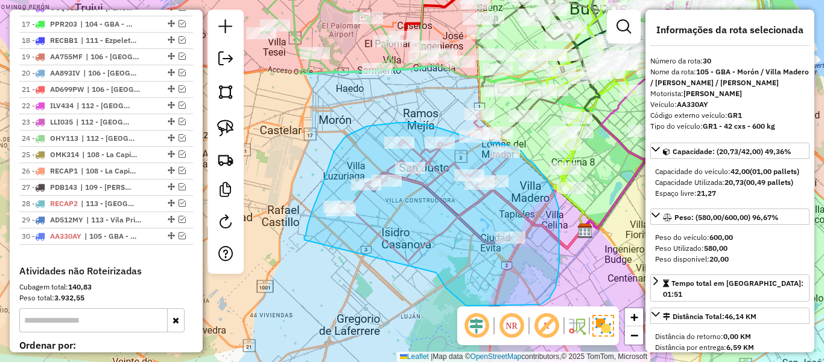
drag, startPoint x: 444, startPoint y: 284, endPoint x: 307, endPoint y: 241, distance: 143.4
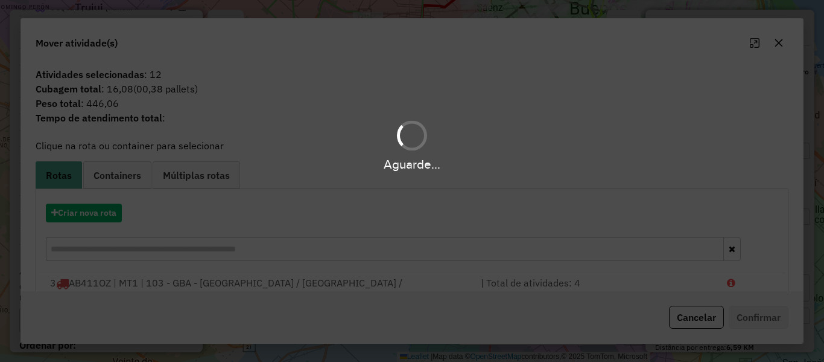
click at [94, 209] on div "Aguarde..." at bounding box center [412, 181] width 824 height 362
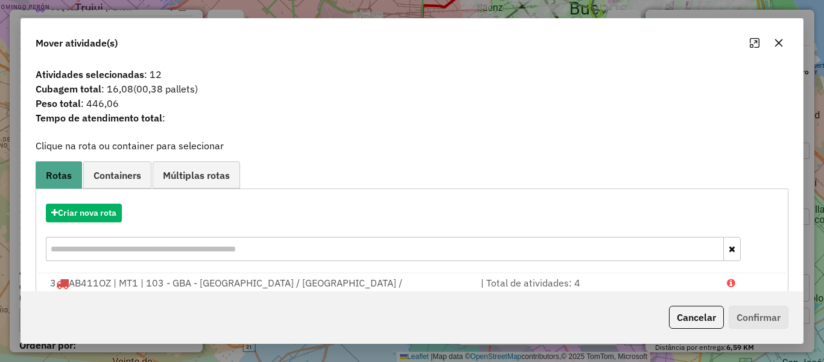
click at [94, 209] on hb-app "Aguarde... Pop-up bloqueado! Seu navegador bloqueou automáticamente a abertura …" at bounding box center [412, 181] width 824 height 362
click at [94, 209] on button "Criar nova rota" at bounding box center [84, 212] width 76 height 19
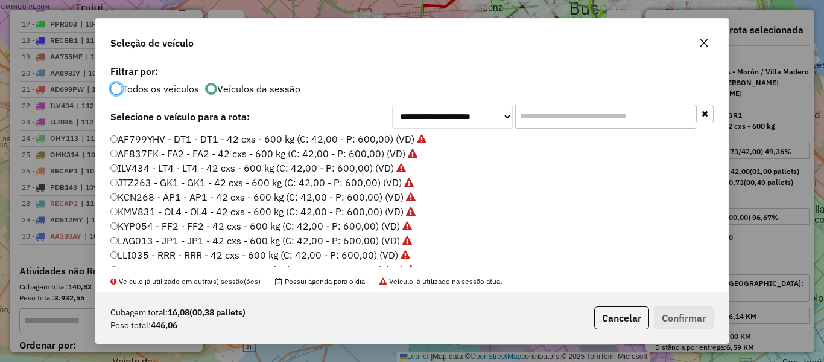
scroll to position [121, 0]
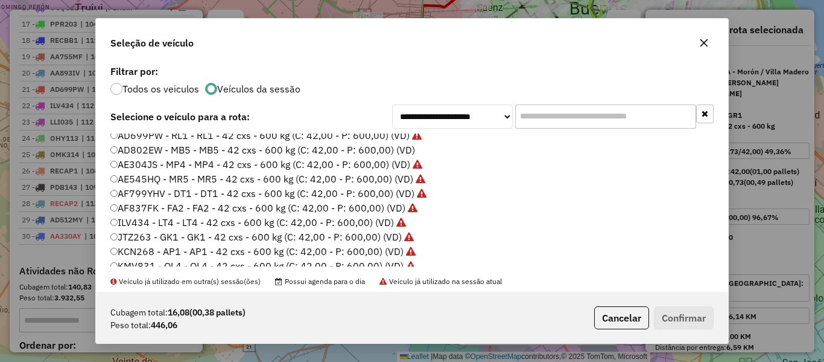
click at [405, 143] on label "AD802EW - MB5 - MB5 - 42 cxs - 600 kg (C: 42,00 - P: 600,00) (VD)" at bounding box center [262, 149] width 305 height 14
click at [403, 149] on label "AD802EW - MB5 - MB5 - 42 cxs - 600 kg (C: 42,00 - P: 600,00) (VD)" at bounding box center [262, 149] width 305 height 14
click at [670, 320] on button "Confirmar" at bounding box center [684, 317] width 60 height 23
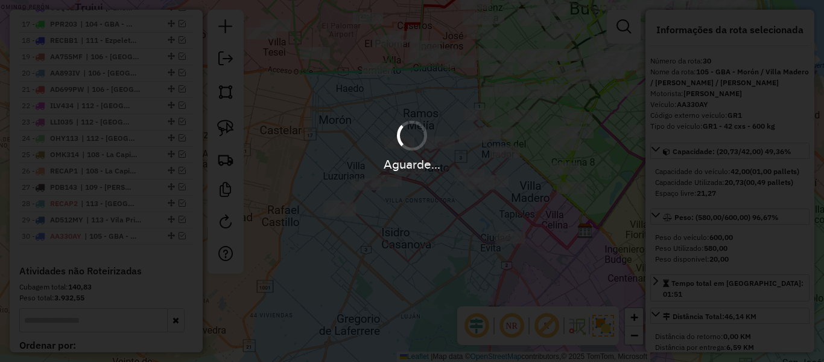
scroll to position [1530, 0]
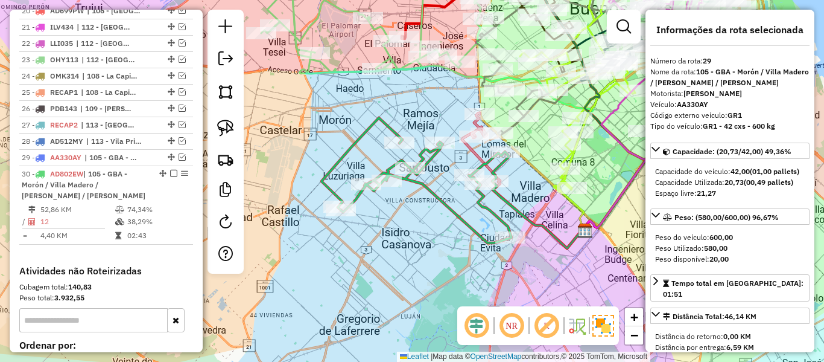
click at [440, 193] on icon at bounding box center [417, 180] width 190 height 125
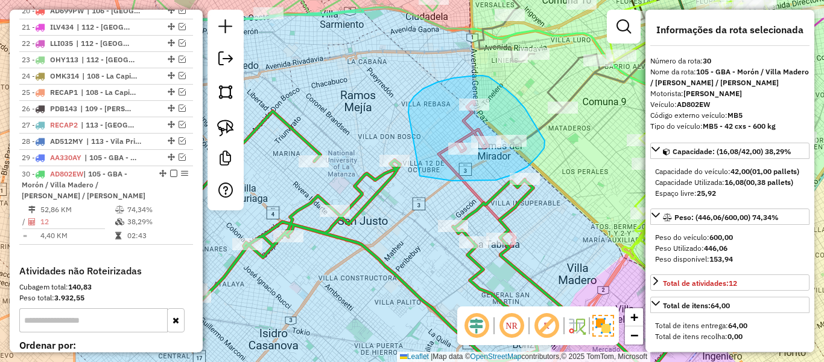
drag, startPoint x: 409, startPoint y: 112, endPoint x: 416, endPoint y: 175, distance: 63.3
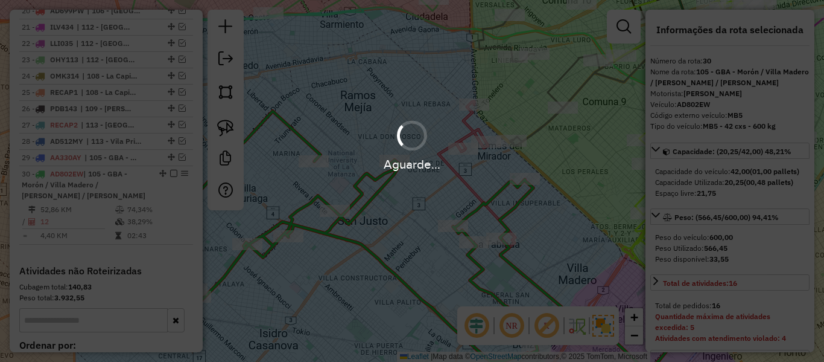
select select "**********"
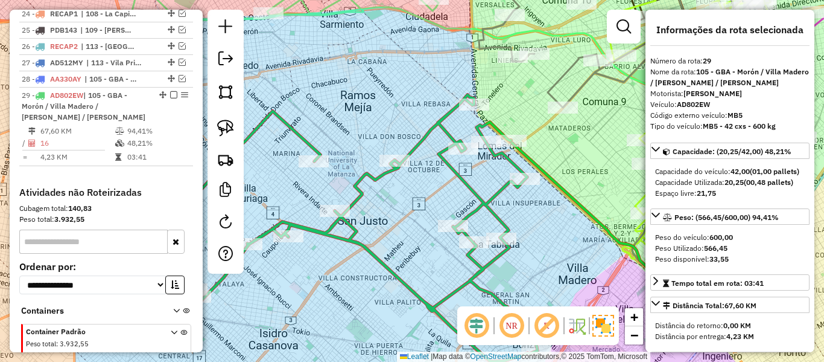
scroll to position [1451, 0]
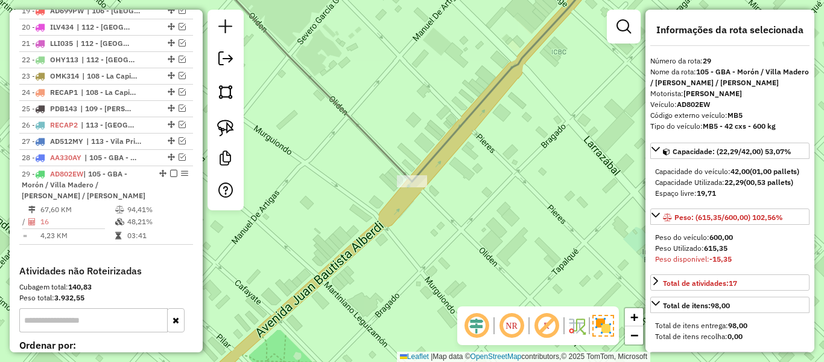
select select "**********"
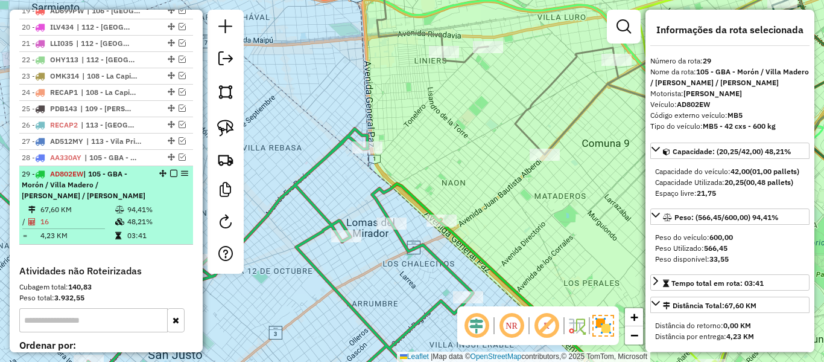
click at [173, 170] on em at bounding box center [173, 173] width 7 height 7
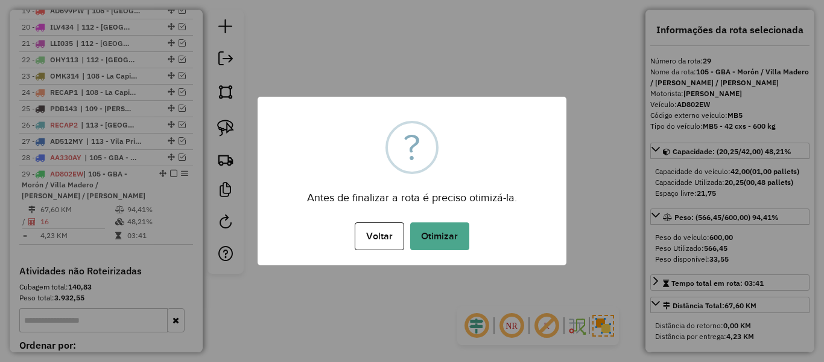
click at [407, 214] on div "× ? Antes de finalizar a rota é preciso otimizá-la. Voltar No Otimizar" at bounding box center [412, 181] width 309 height 168
click at [429, 230] on button "Otimizar" at bounding box center [439, 236] width 59 height 28
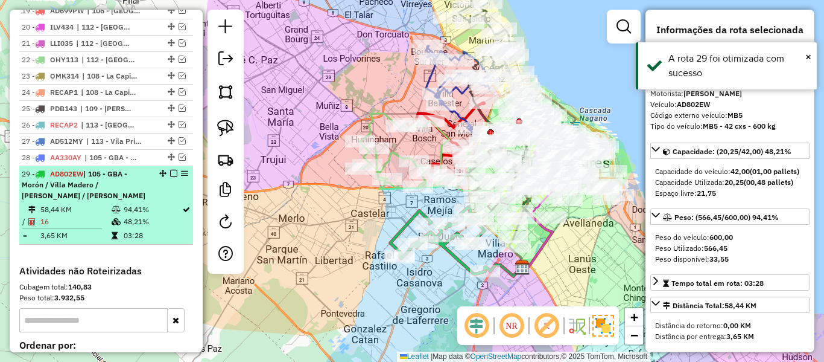
click at [171, 170] on em at bounding box center [173, 173] width 7 height 7
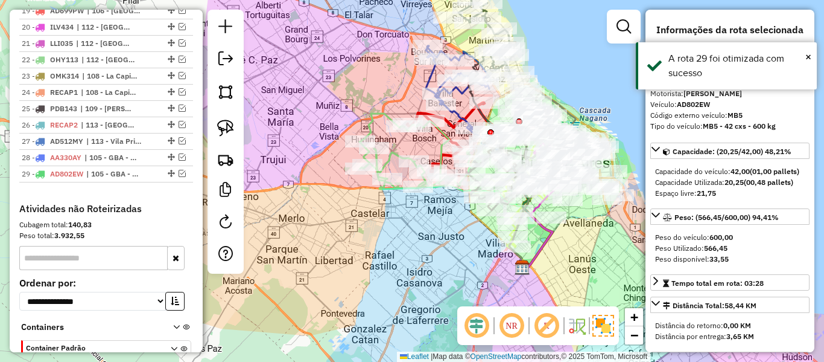
scroll to position [1389, 0]
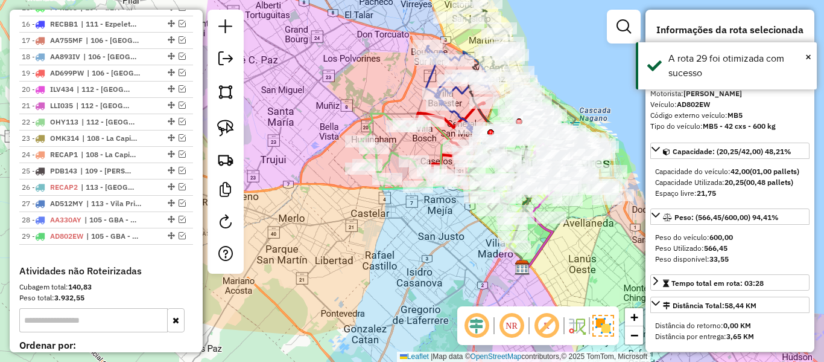
click at [438, 214] on div "Rota 2 - Placa AB411OZ 552266 - Gabriel Gianini Rota 5 - Placa AE545HQ 484944 -…" at bounding box center [412, 181] width 824 height 362
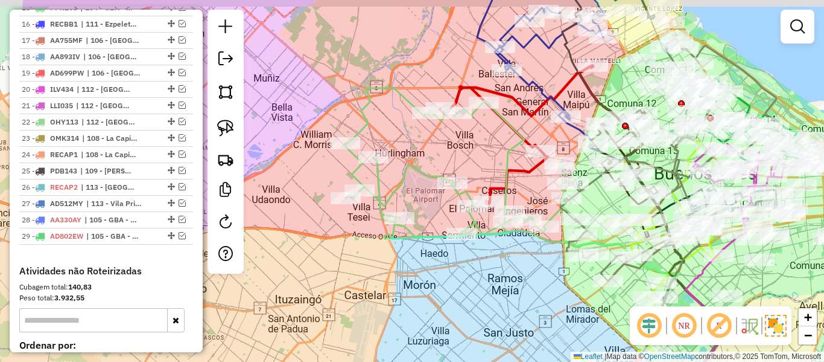
click at [410, 238] on icon at bounding box center [454, 163] width 221 height 150
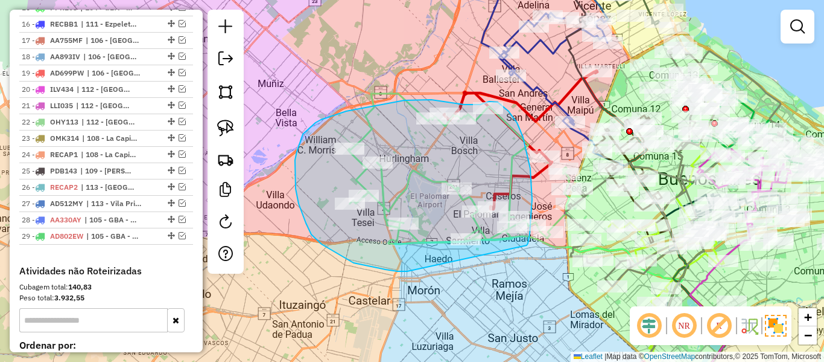
drag, startPoint x: 346, startPoint y: 259, endPoint x: 520, endPoint y: 269, distance: 173.5
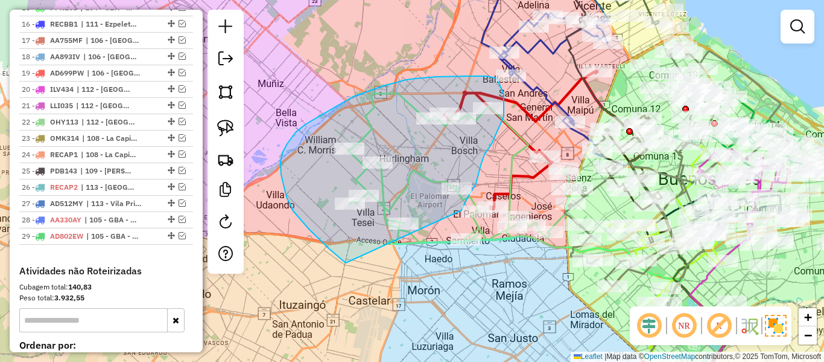
drag, startPoint x: 346, startPoint y: 263, endPoint x: 450, endPoint y: 254, distance: 104.7
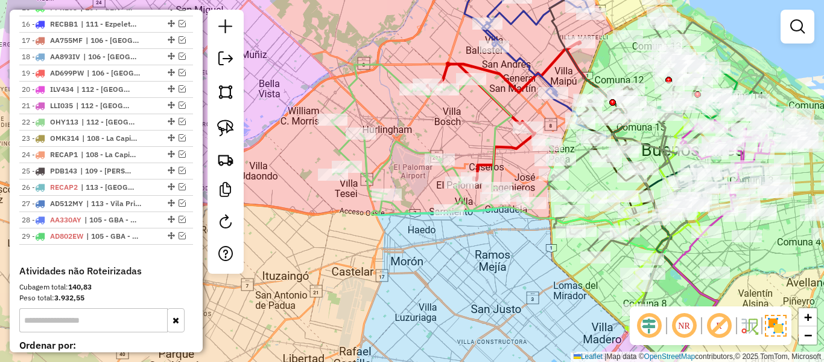
drag, startPoint x: 304, startPoint y: 252, endPoint x: 281, endPoint y: 275, distance: 32.0
click at [281, 275] on div "Janela de atendimento Grade de atendimento Capacidade Transportadoras Veículos …" at bounding box center [412, 181] width 824 height 362
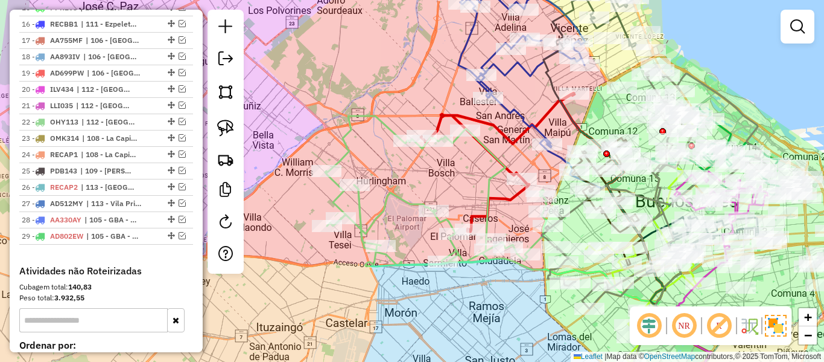
drag, startPoint x: 229, startPoint y: 128, endPoint x: 260, endPoint y: 154, distance: 40.7
click at [230, 129] on img at bounding box center [225, 127] width 17 height 17
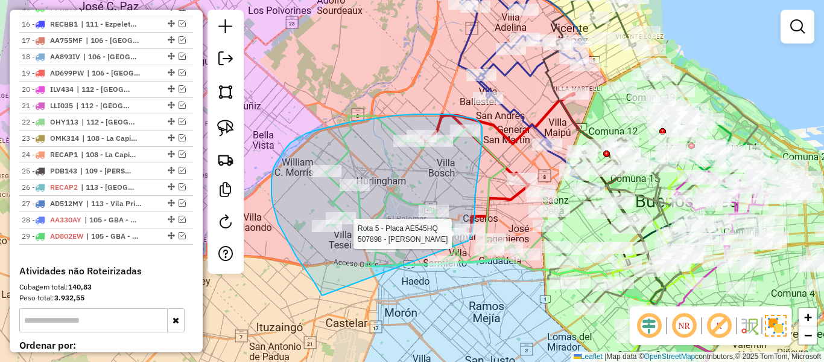
drag, startPoint x: 312, startPoint y: 278, endPoint x: 450, endPoint y: 290, distance: 138.1
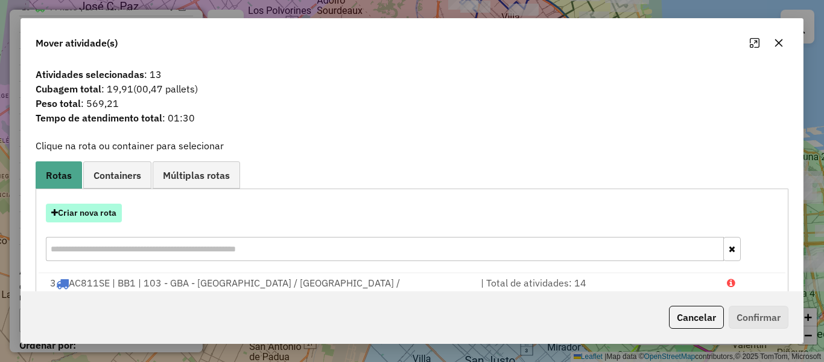
click at [94, 212] on button "Criar nova rota" at bounding box center [84, 212] width 76 height 19
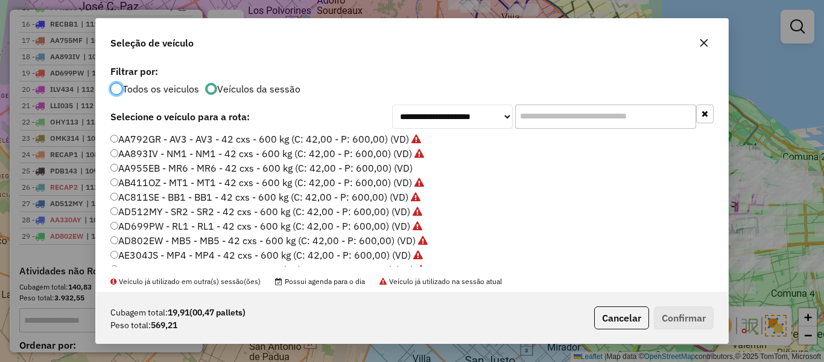
scroll to position [0, 0]
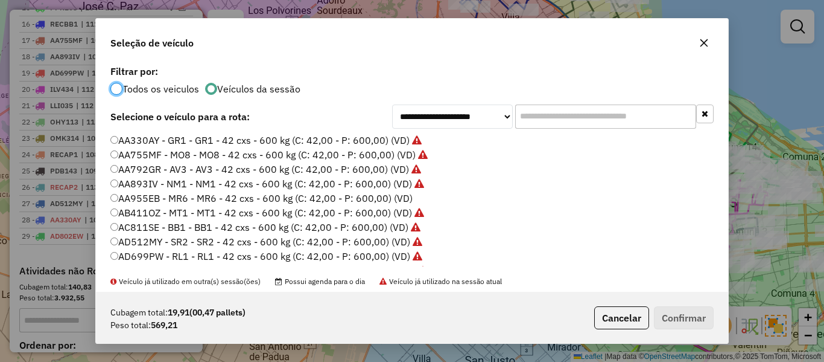
click at [398, 194] on label "AA955EB - MR6 - MR6 - 42 cxs - 600 kg (C: 42,00 - P: 600,00) (VD)" at bounding box center [261, 198] width 302 height 14
click at [681, 312] on button "Confirmar" at bounding box center [684, 317] width 60 height 23
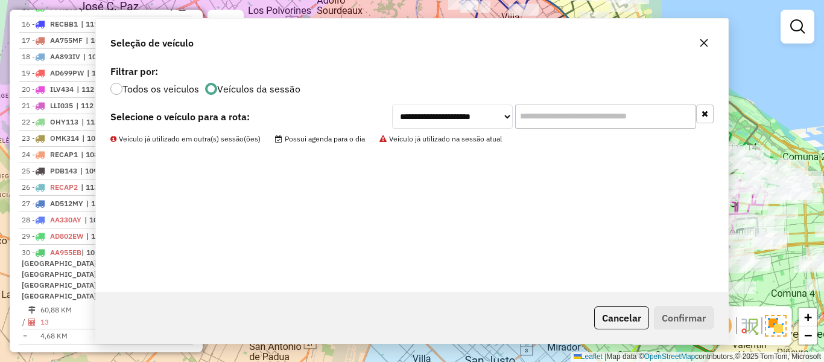
scroll to position [1451, 0]
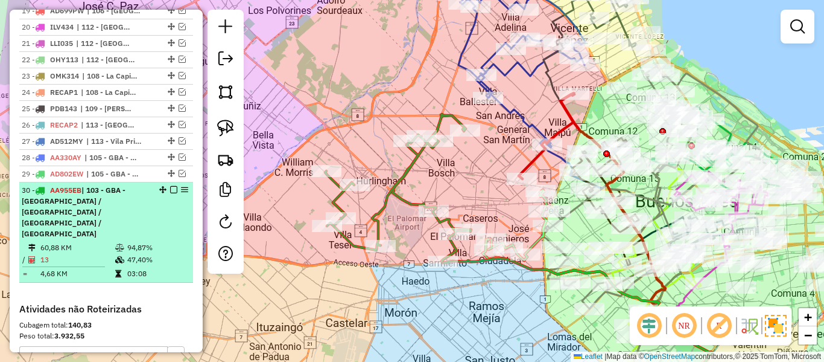
click at [170, 186] on em at bounding box center [173, 189] width 7 height 7
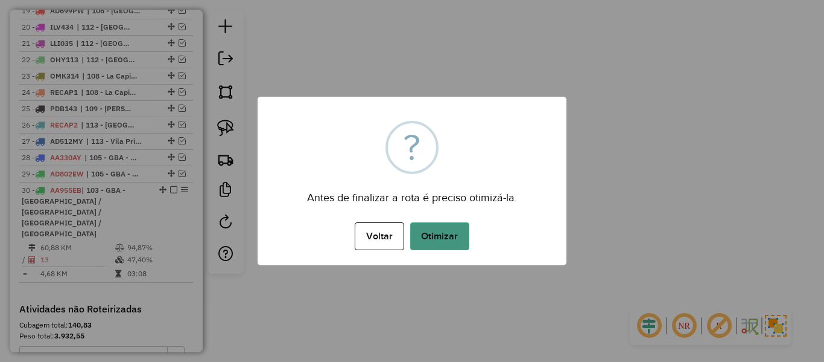
click at [450, 235] on button "Otimizar" at bounding box center [439, 236] width 59 height 28
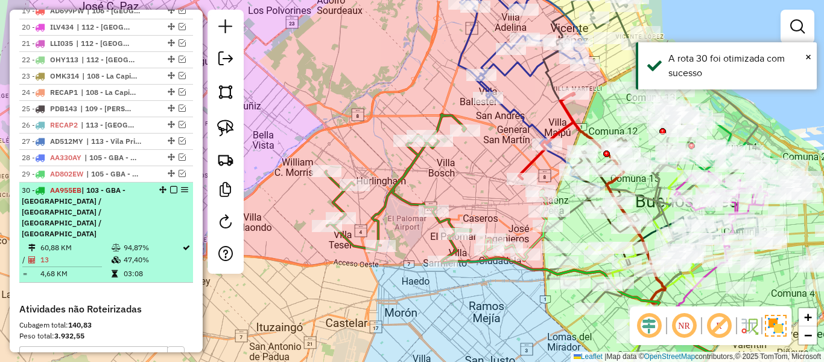
click at [171, 186] on em at bounding box center [173, 189] width 7 height 7
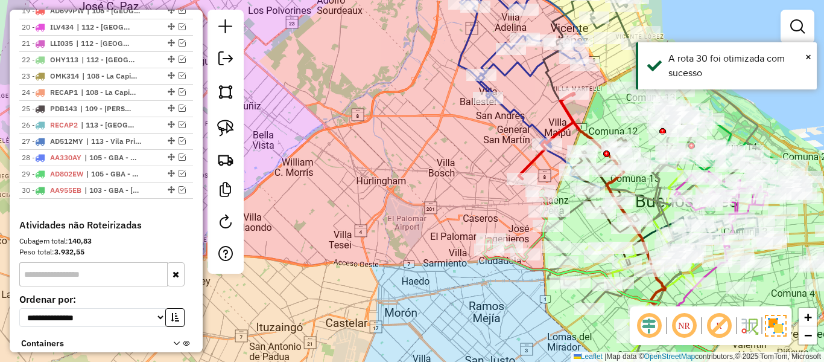
scroll to position [1406, 0]
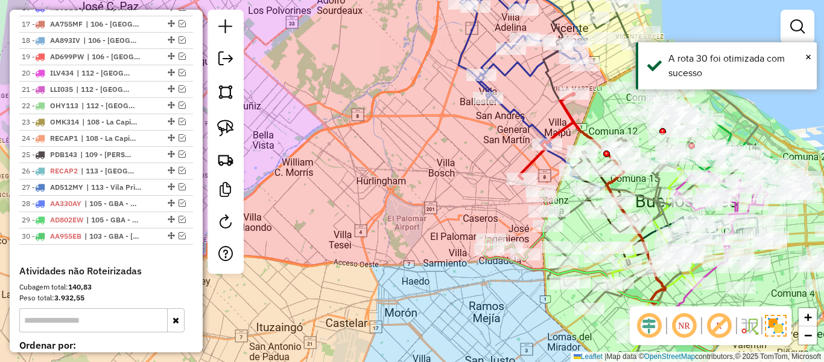
click at [452, 175] on div "Janela de atendimento Grade de atendimento Capacidade Transportadoras Veículos …" at bounding box center [412, 181] width 824 height 362
drag, startPoint x: 421, startPoint y: 261, endPoint x: 413, endPoint y: 250, distance: 13.9
click at [419, 262] on div "Janela de atendimento Grade de atendimento Capacidade Transportadoras Veículos …" at bounding box center [412, 181] width 824 height 362
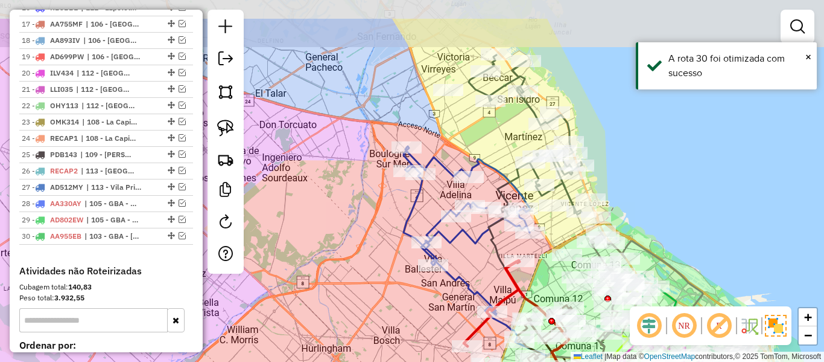
drag, startPoint x: 381, startPoint y: 231, endPoint x: 372, endPoint y: 252, distance: 23.3
click at [372, 252] on div "Janela de atendimento Grade de atendimento Capacidade Transportadoras Veículos …" at bounding box center [412, 181] width 824 height 362
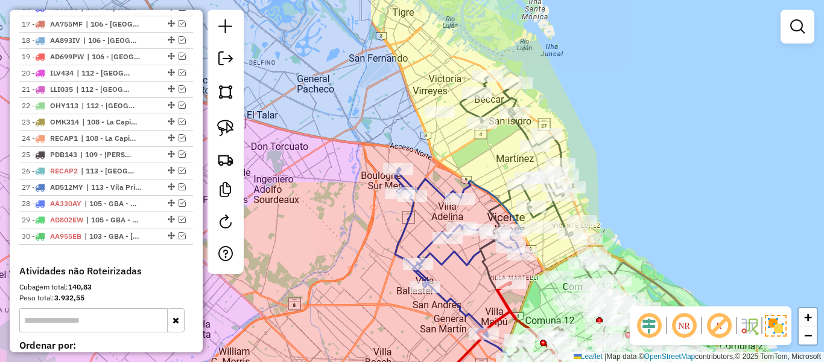
drag, startPoint x: 442, startPoint y: 164, endPoint x: 408, endPoint y: 167, distance: 34.5
click at [401, 176] on div "Janela de atendimento Grade de atendimento Capacidade Transportadoras Veículos …" at bounding box center [412, 181] width 824 height 362
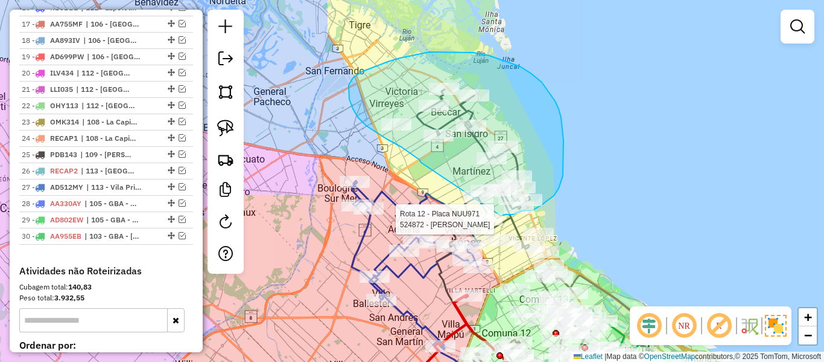
drag, startPoint x: 349, startPoint y: 99, endPoint x: 456, endPoint y: 208, distance: 152.4
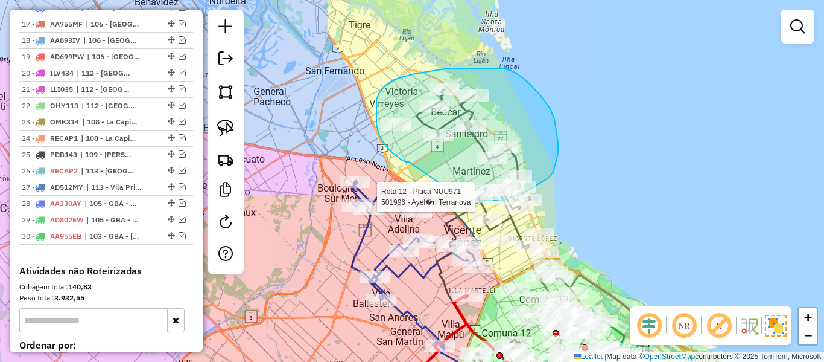
drag, startPoint x: 406, startPoint y: 162, endPoint x: 479, endPoint y: 203, distance: 83.2
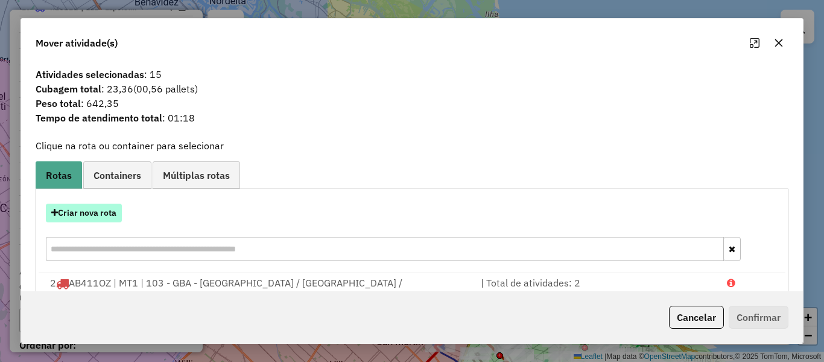
click at [103, 211] on button "Criar nova rota" at bounding box center [84, 212] width 76 height 19
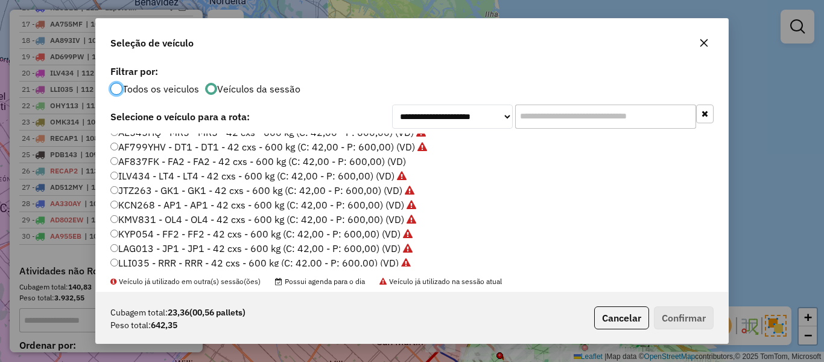
scroll to position [181, 0]
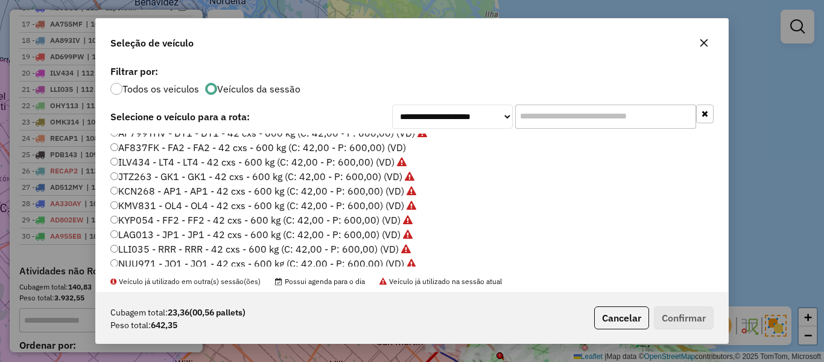
click at [390, 151] on label "AF837FK - FA2 - FA2 - 42 cxs - 600 kg (C: 42,00 - P: 600,00) (VD)" at bounding box center [258, 147] width 296 height 14
click at [687, 323] on button "Confirmar" at bounding box center [684, 317] width 60 height 23
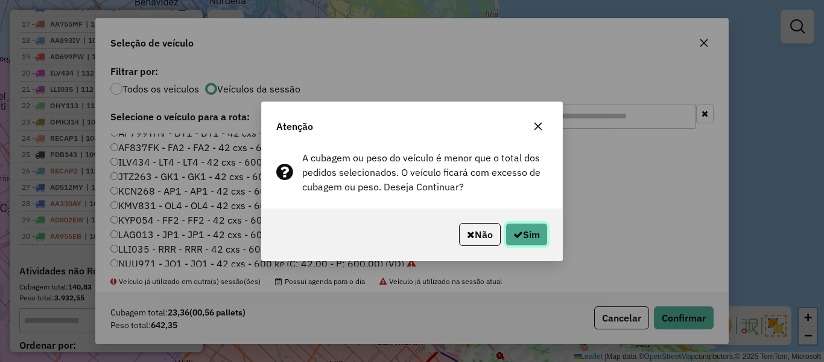
click at [530, 240] on button "Sim" at bounding box center [527, 234] width 42 height 23
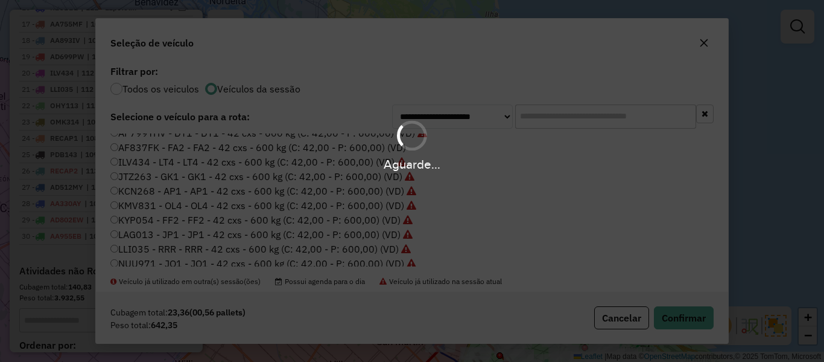
scroll to position [1451, 0]
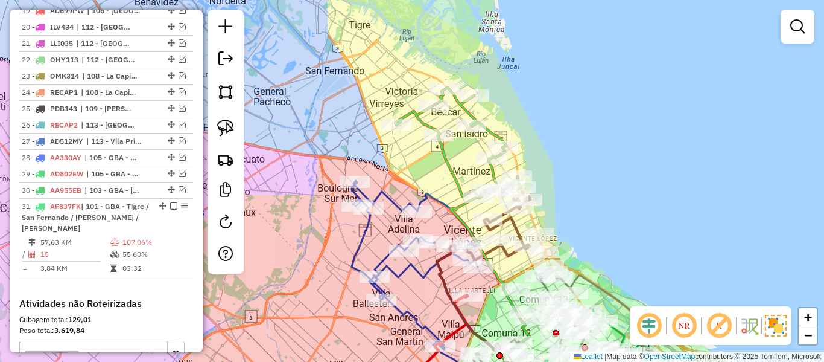
click at [451, 164] on icon at bounding box center [458, 143] width 126 height 110
select select "**********"
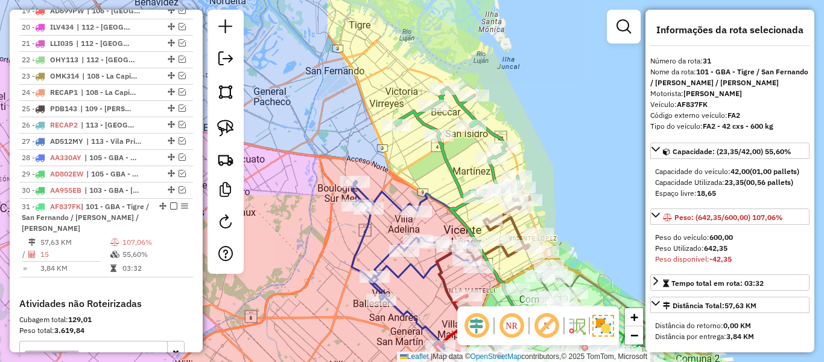
scroll to position [1484, 0]
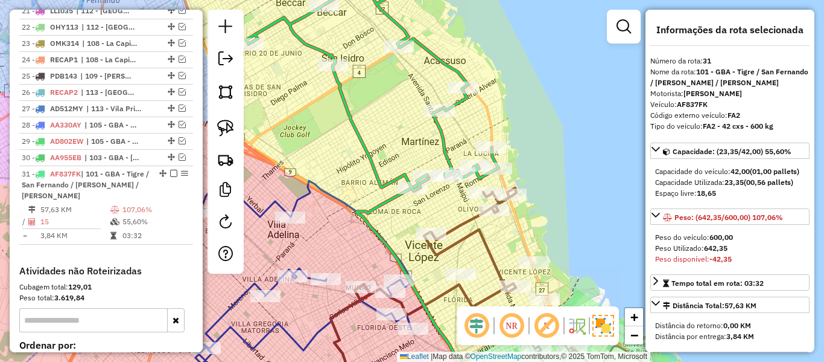
click at [474, 231] on icon at bounding box center [436, 251] width 162 height 127
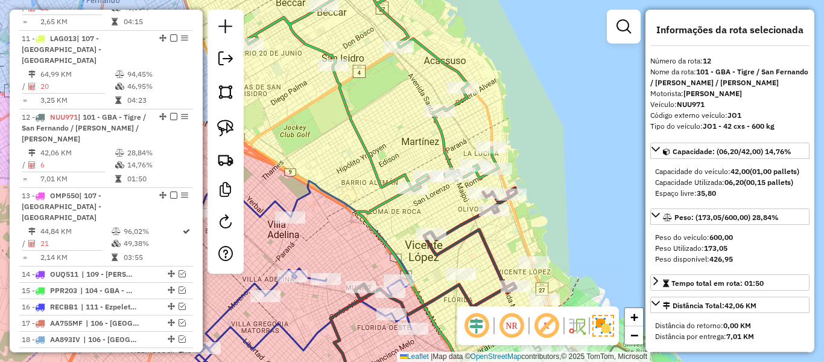
scroll to position [1087, 0]
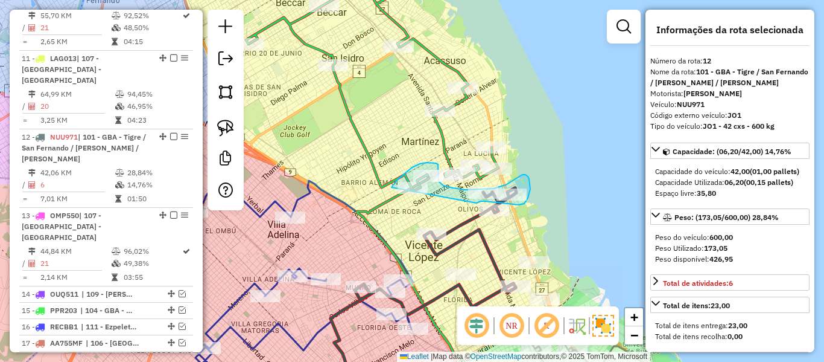
click at [419, 235] on div "Janela de atendimento Grade de atendimento Capacidade Transportadoras Veículos …" at bounding box center [412, 181] width 824 height 362
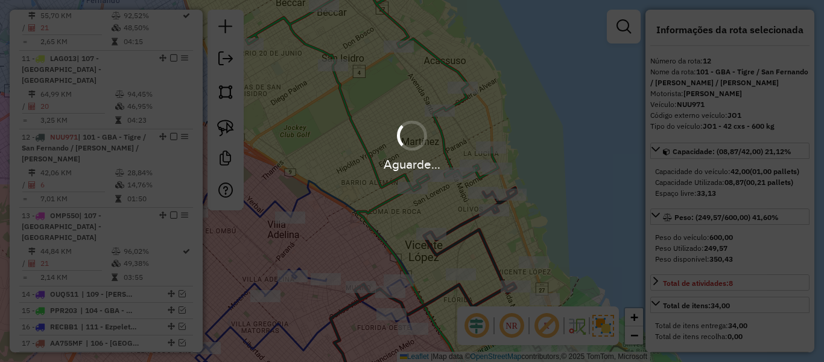
select select "**********"
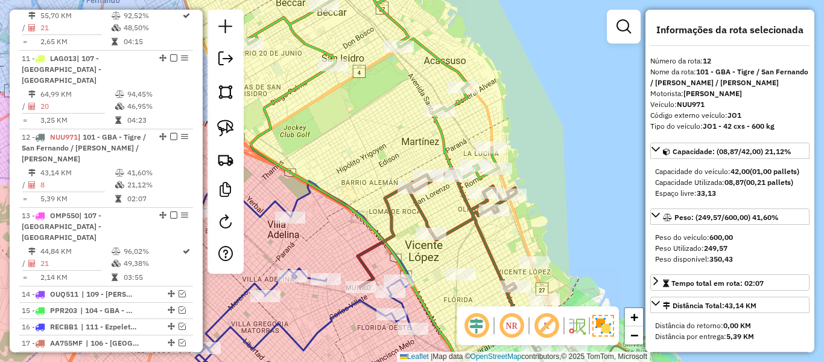
click at [443, 137] on icon at bounding box center [372, 74] width 252 height 208
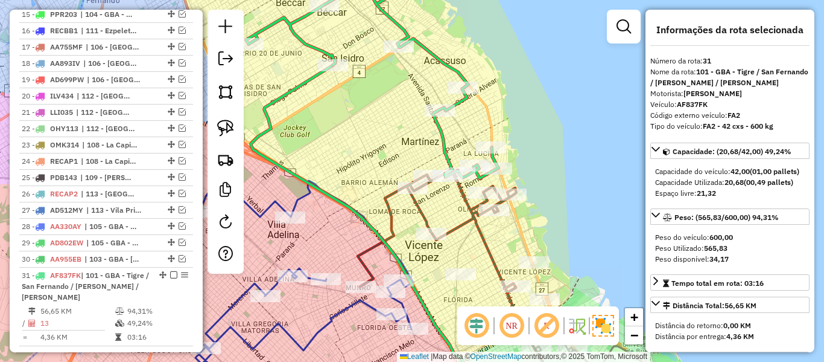
scroll to position [1484, 0]
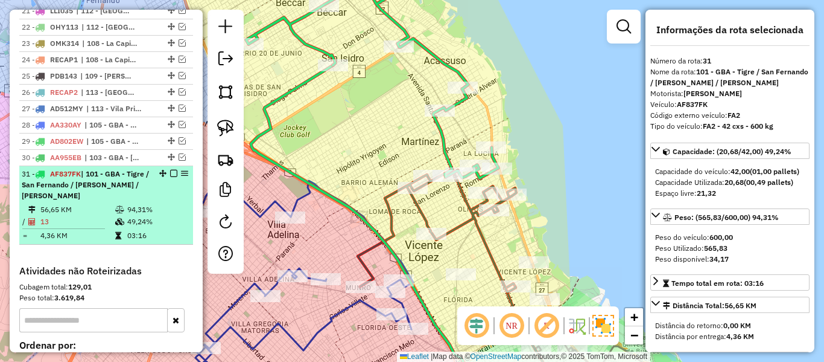
click at [171, 170] on em at bounding box center [173, 173] width 7 height 7
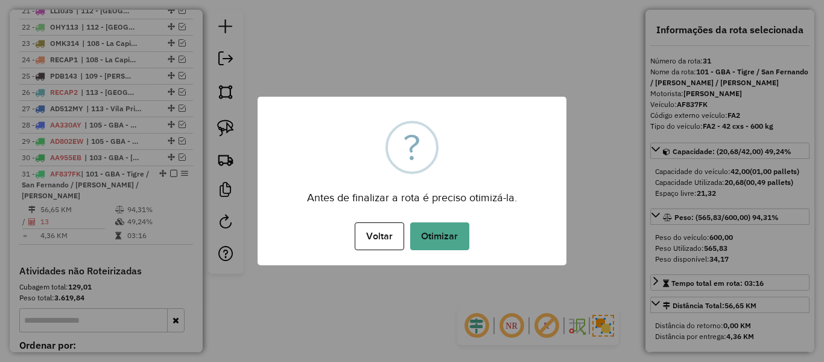
drag, startPoint x: 356, startPoint y: 144, endPoint x: 382, endPoint y: 164, distance: 32.7
click at [358, 144] on div "× ? Antes de finalizar a rota é preciso otimizá-la. Voltar No Otimizar" at bounding box center [412, 181] width 309 height 168
click at [415, 227] on button "Otimizar" at bounding box center [439, 236] width 59 height 28
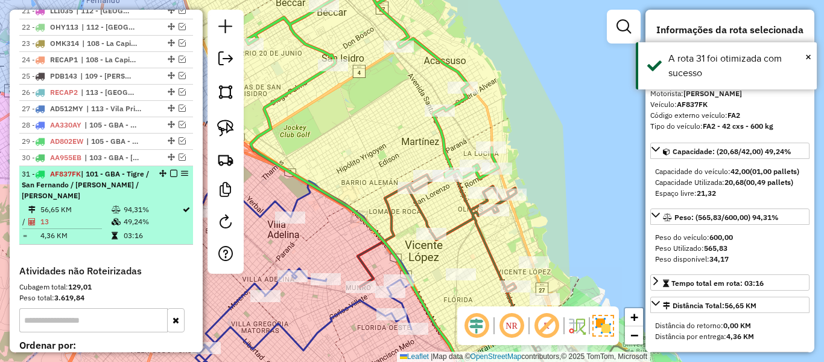
click at [172, 170] on em at bounding box center [173, 173] width 7 height 7
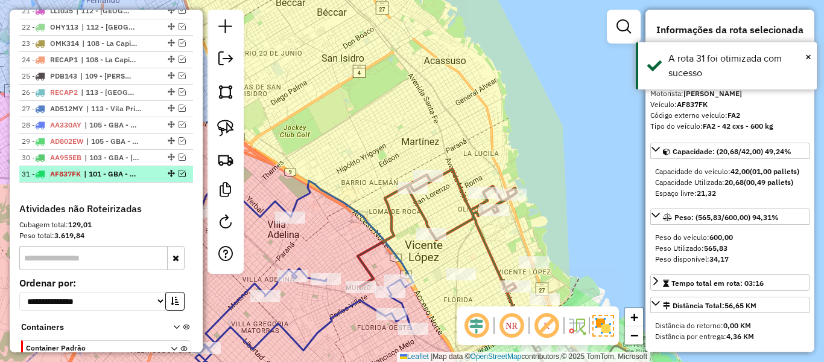
scroll to position [1422, 0]
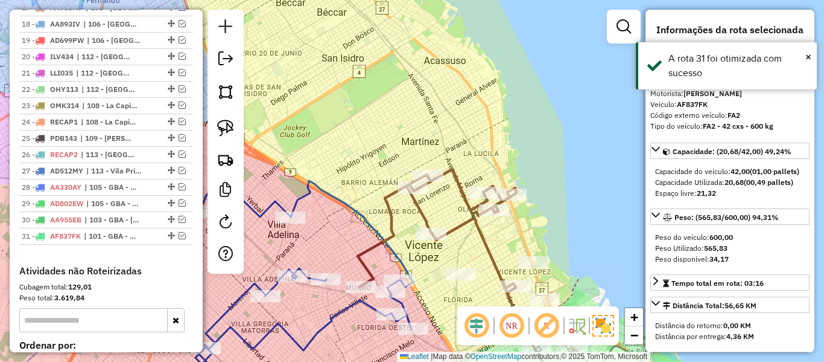
click at [332, 105] on div "Janela de atendimento Grade de atendimento Capacidade Transportadoras Veículos …" at bounding box center [412, 181] width 824 height 362
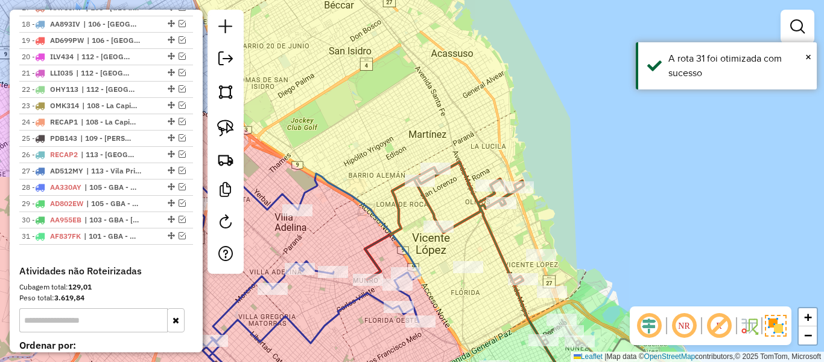
drag, startPoint x: 377, startPoint y: 153, endPoint x: 489, endPoint y: 101, distance: 123.1
click at [488, 101] on div "Janela de atendimento Grade de atendimento Capacidade Transportadoras Veículos …" at bounding box center [412, 181] width 824 height 362
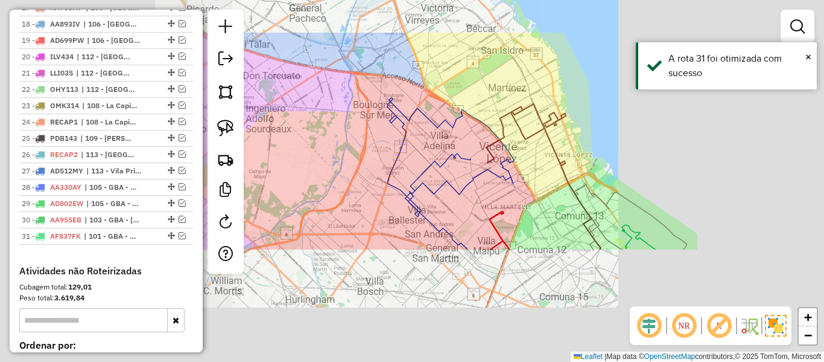
click at [483, 101] on div "Janela de atendimento Grade de atendimento Capacidade Transportadoras Veículos …" at bounding box center [412, 181] width 824 height 362
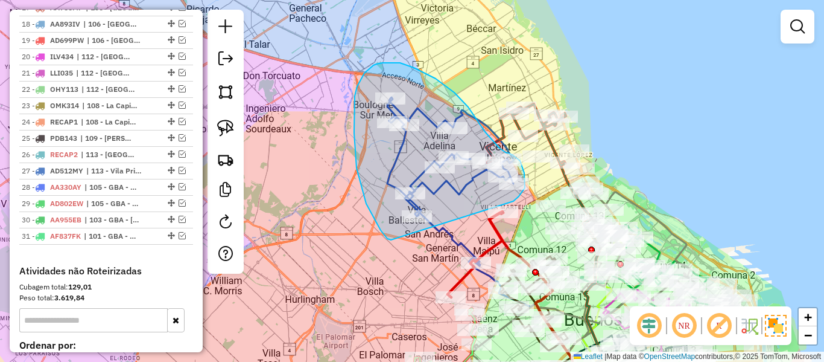
drag, startPoint x: 364, startPoint y: 194, endPoint x: 514, endPoint y: 201, distance: 149.8
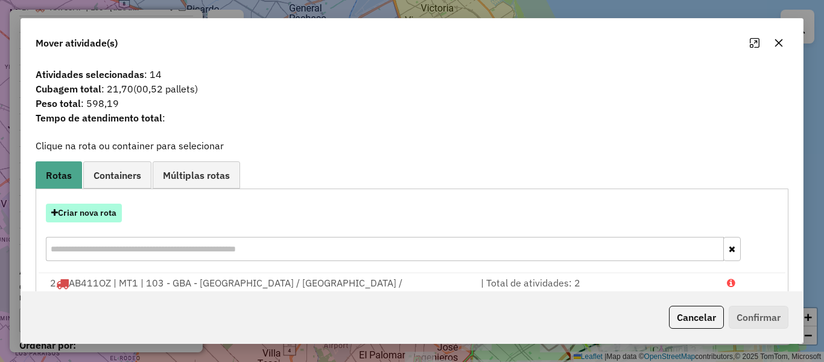
click at [103, 214] on button "Criar nova rota" at bounding box center [84, 212] width 76 height 19
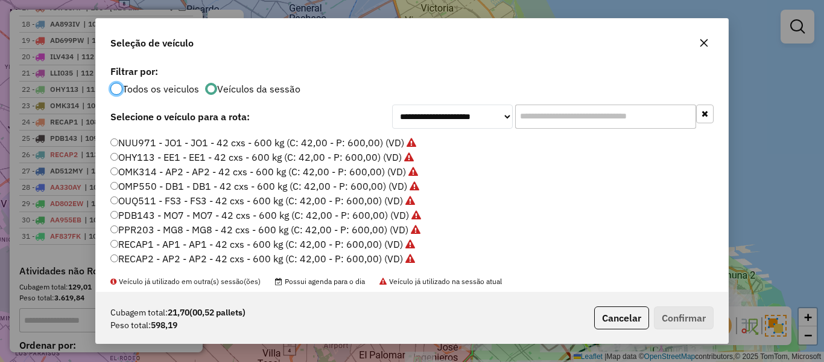
scroll to position [331, 0]
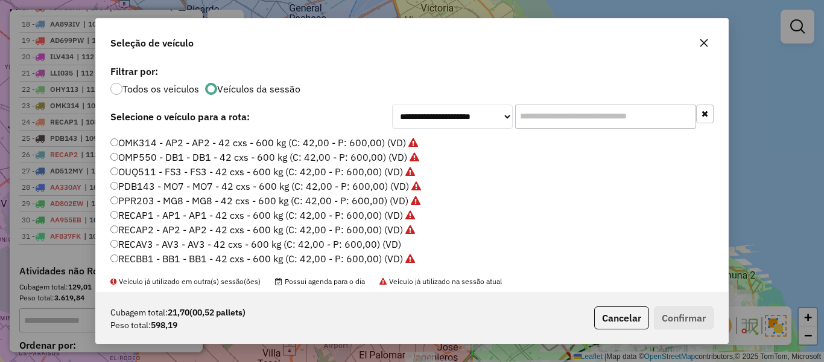
click at [390, 243] on label "RECAV3 - AV3 - AV3 - 42 cxs - 600 kg (C: 42,00 - P: 600,00) (VD)" at bounding box center [255, 244] width 291 height 14
click at [721, 322] on div "Cubagem total: 21,70 (00,52 pallets) Peso total: 598,19 Cancelar Confirmar" at bounding box center [412, 317] width 632 height 52
click at [678, 324] on button "Confirmar" at bounding box center [684, 317] width 60 height 23
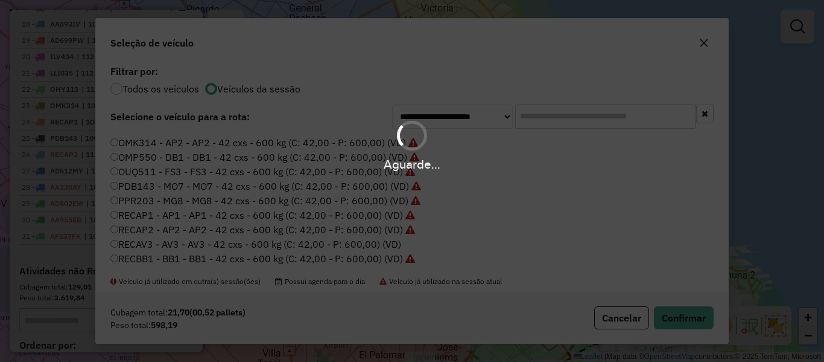
scroll to position [1484, 0]
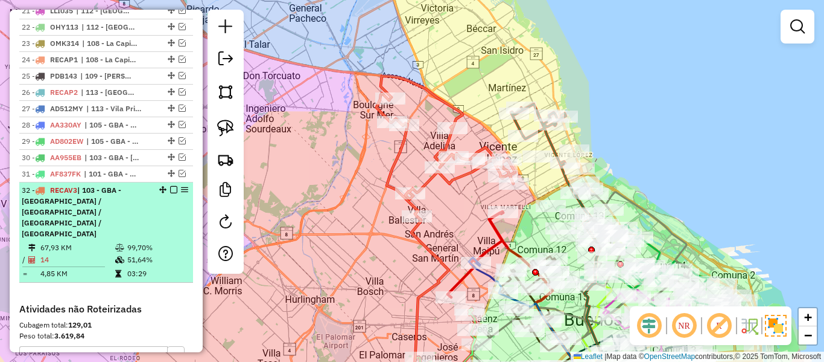
click at [170, 186] on em at bounding box center [173, 189] width 7 height 7
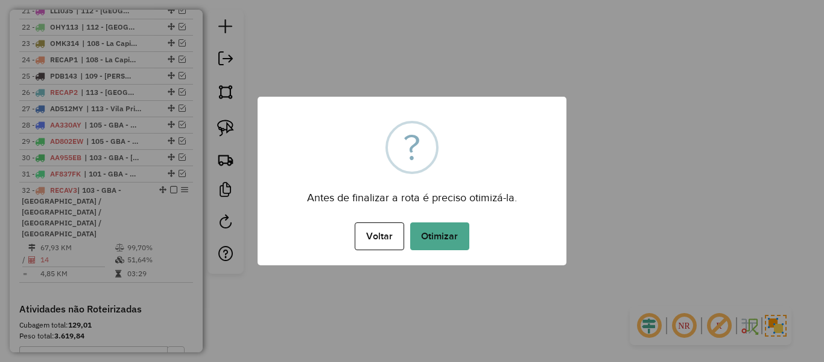
drag, startPoint x: 377, startPoint y: 170, endPoint x: 413, endPoint y: 214, distance: 56.6
click at [377, 174] on div "× ? Antes de finalizar a rota é preciso otimizá-la. Voltar No Otimizar" at bounding box center [412, 181] width 309 height 168
click at [422, 219] on div "Voltar No Otimizar" at bounding box center [412, 236] width 309 height 34
click at [456, 235] on button "Otimizar" at bounding box center [439, 236] width 59 height 28
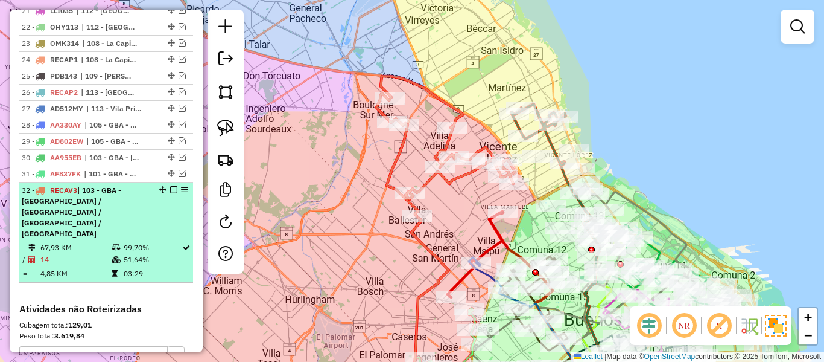
click at [171, 186] on em at bounding box center [173, 189] width 7 height 7
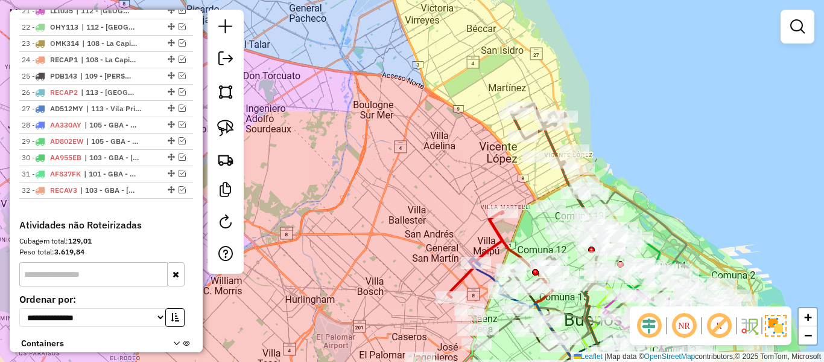
scroll to position [1438, 0]
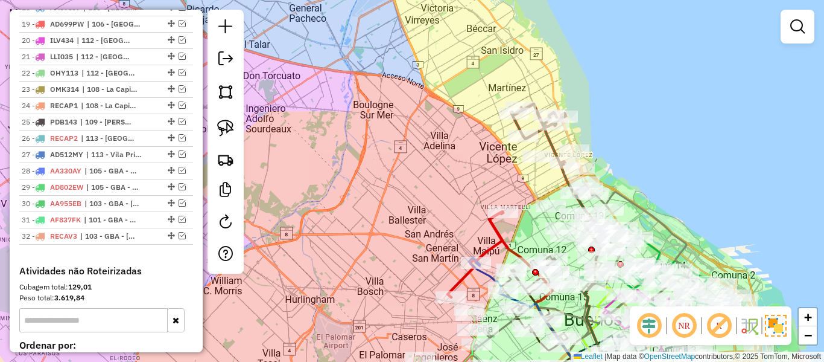
click at [372, 196] on div "Janela de atendimento Grade de atendimento Capacidade Transportadoras Veículos …" at bounding box center [412, 181] width 824 height 362
click at [375, 131] on div "Janela de atendimento Grade de atendimento Capacidade Transportadoras Veículos …" at bounding box center [412, 181] width 824 height 362
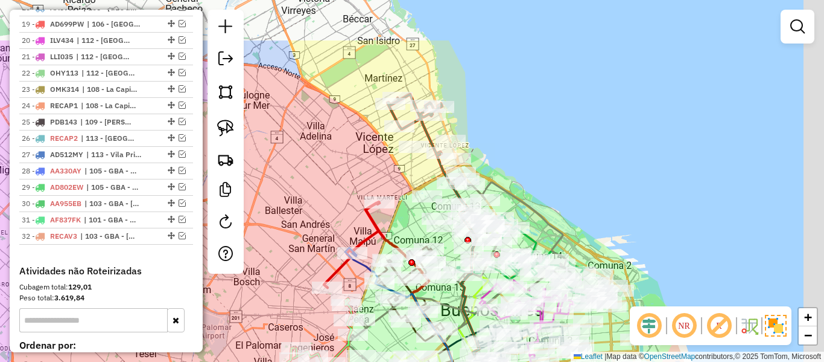
drag, startPoint x: 393, startPoint y: 63, endPoint x: 296, endPoint y: 140, distance: 123.8
click at [296, 140] on div "Janela de atendimento Grade de atendimento Capacidade Transportadoras Veículos …" at bounding box center [412, 181] width 824 height 362
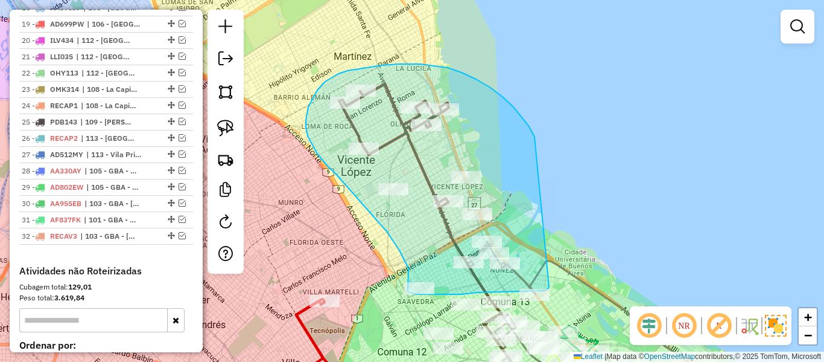
drag, startPoint x: 521, startPoint y: 116, endPoint x: 549, endPoint y: 286, distance: 171.8
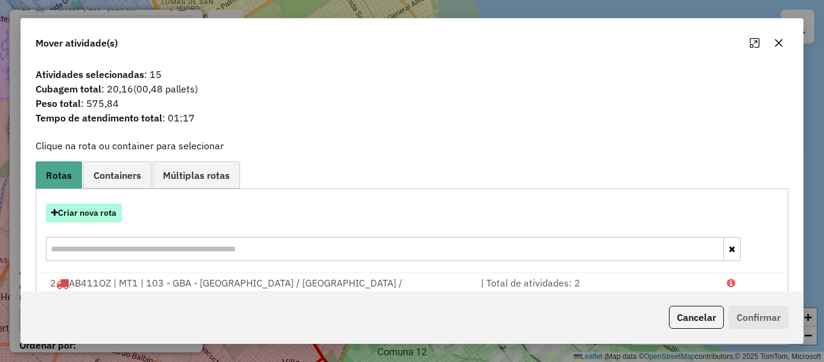
click at [109, 207] on button "Criar nova rota" at bounding box center [84, 212] width 76 height 19
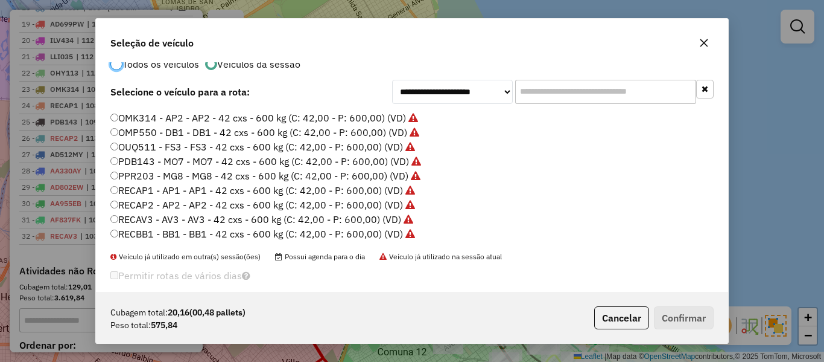
scroll to position [38, 0]
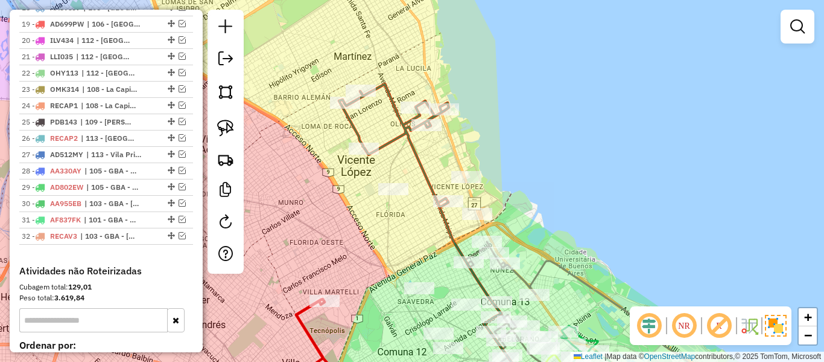
click at [426, 154] on div "Janela de atendimento Grade de atendimento Capacidade Transportadoras Veículos …" at bounding box center [412, 181] width 824 height 362
click at [422, 158] on icon at bounding box center [394, 145] width 110 height 123
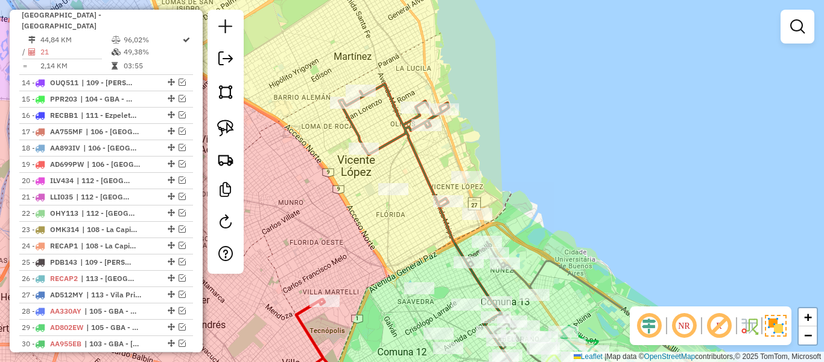
select select "**********"
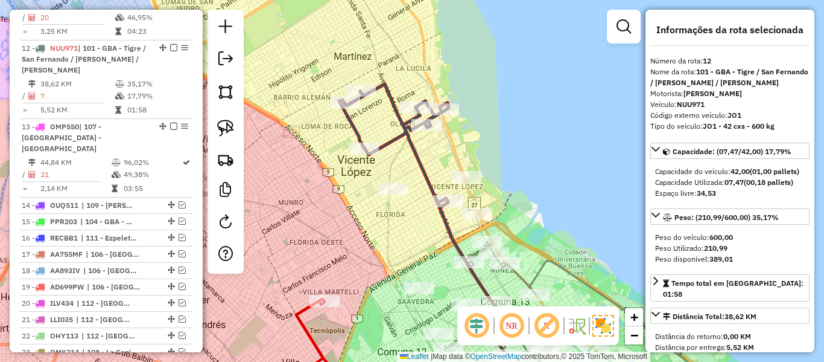
scroll to position [1087, 0]
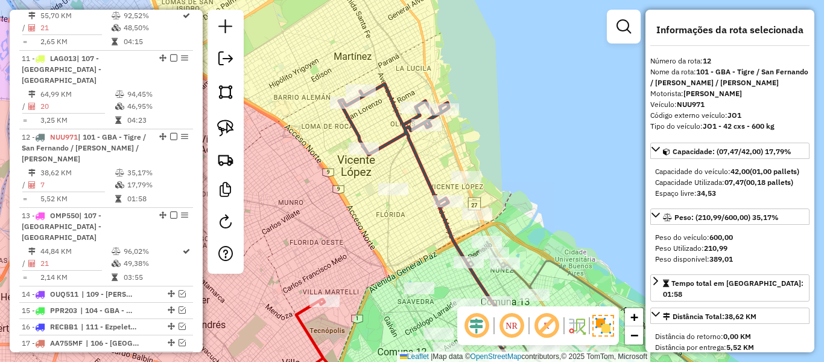
click at [422, 158] on icon at bounding box center [394, 145] width 110 height 123
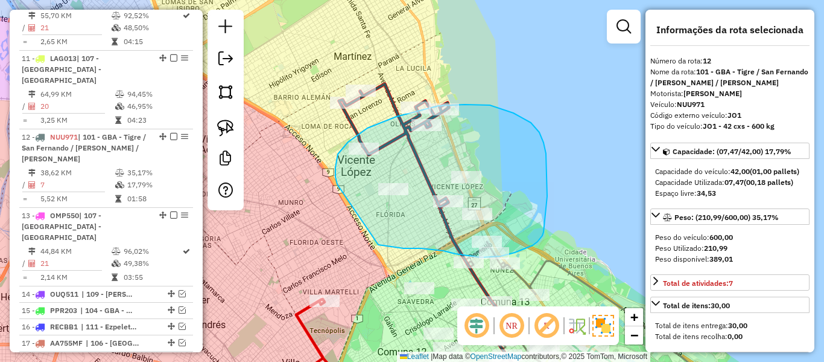
drag, startPoint x: 337, startPoint y: 184, endPoint x: 378, endPoint y: 244, distance: 73.0
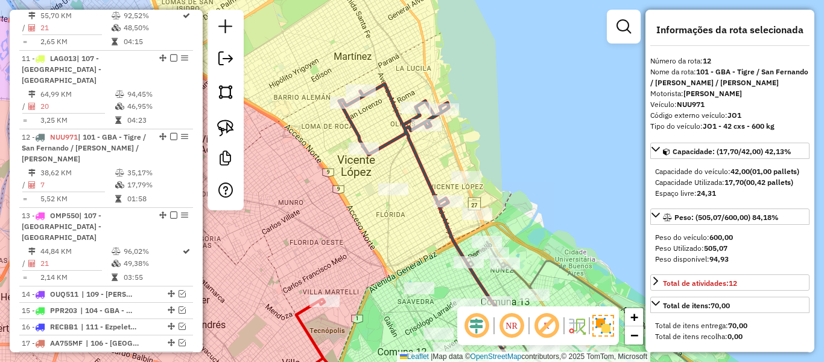
click at [415, 169] on div "Janela de atendimento Grade de atendimento Capacidade Transportadoras Veículos …" at bounding box center [412, 181] width 824 height 362
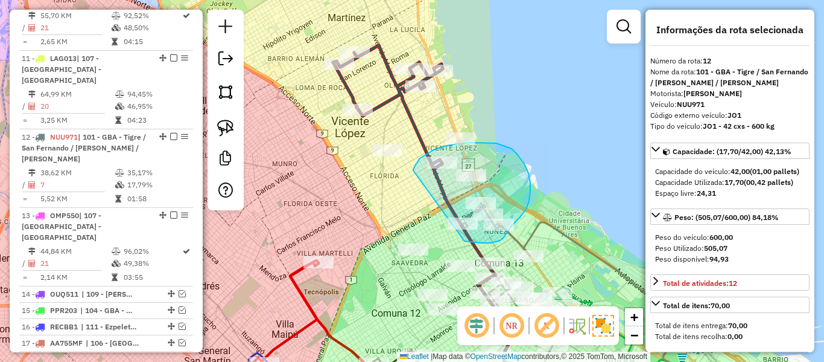
drag, startPoint x: 426, startPoint y: 154, endPoint x: 434, endPoint y: 235, distance: 81.9
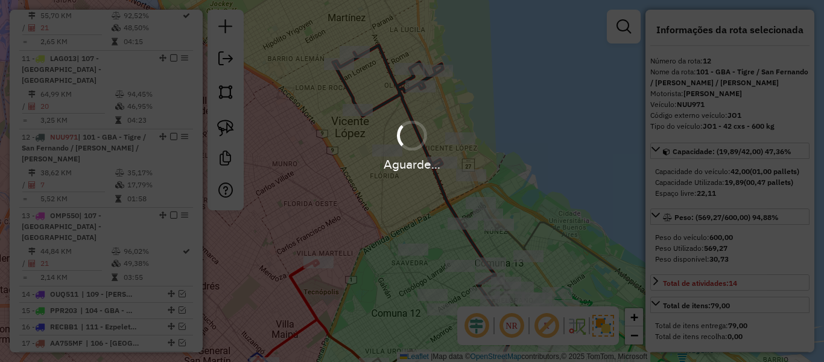
select select "**********"
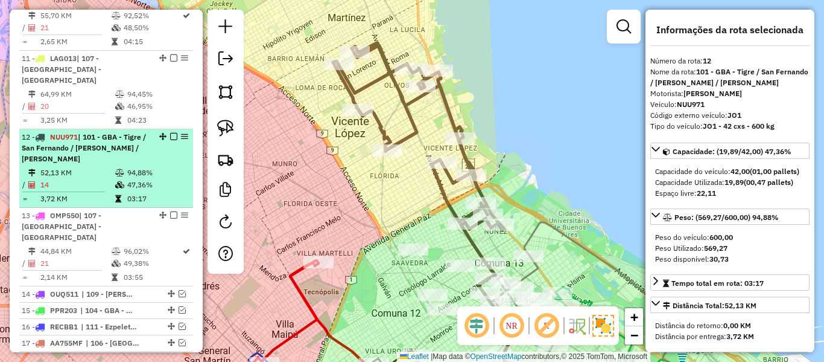
click at [172, 133] on em at bounding box center [173, 136] width 7 height 7
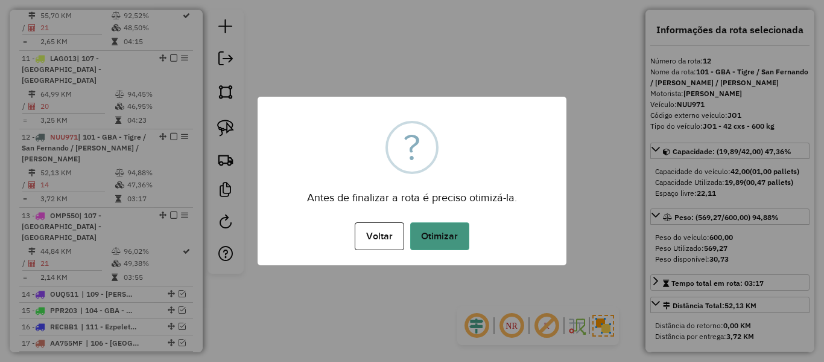
click at [445, 236] on button "Otimizar" at bounding box center [439, 236] width 59 height 28
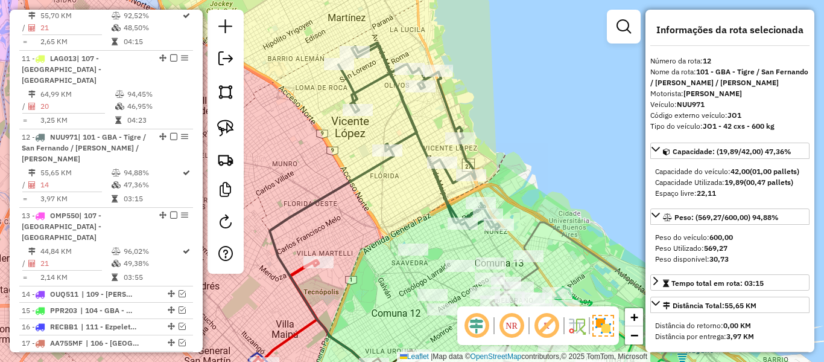
click at [445, 176] on icon at bounding box center [419, 136] width 161 height 186
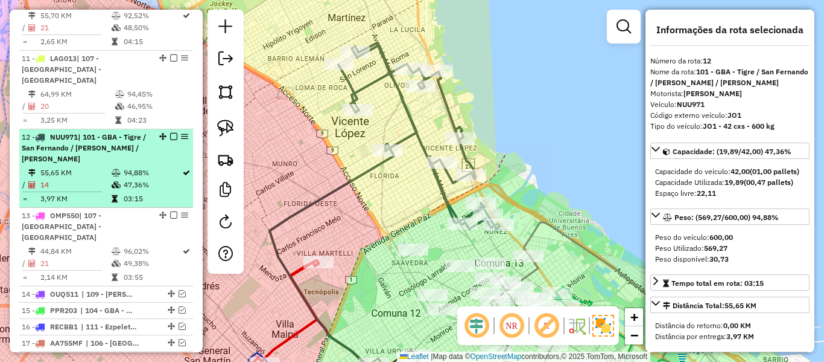
click at [172, 133] on em at bounding box center [173, 136] width 7 height 7
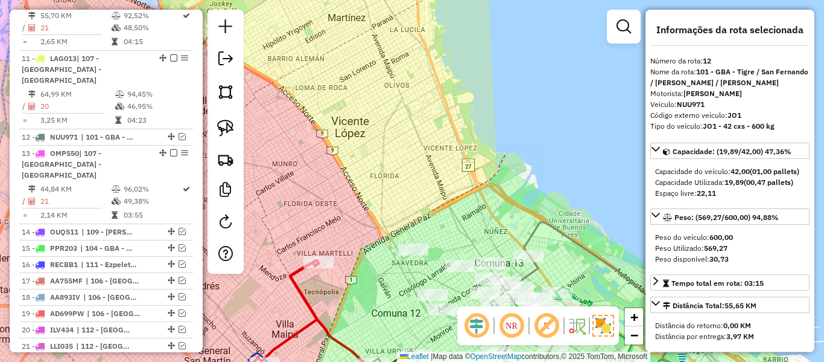
scroll to position [1025, 0]
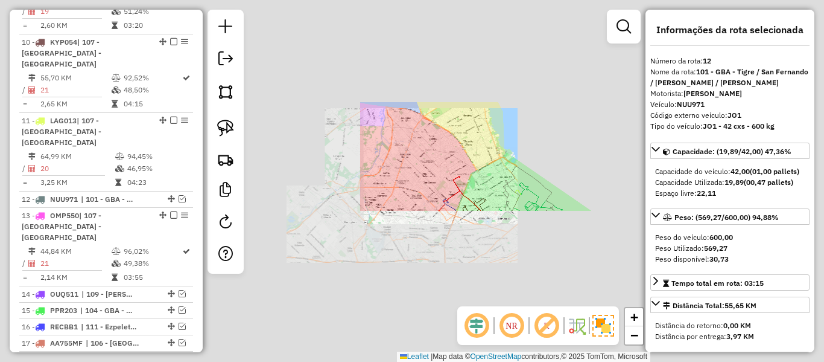
click at [509, 148] on div "Janela de atendimento Grade de atendimento Capacidade Transportadoras Veículos …" at bounding box center [412, 181] width 824 height 362
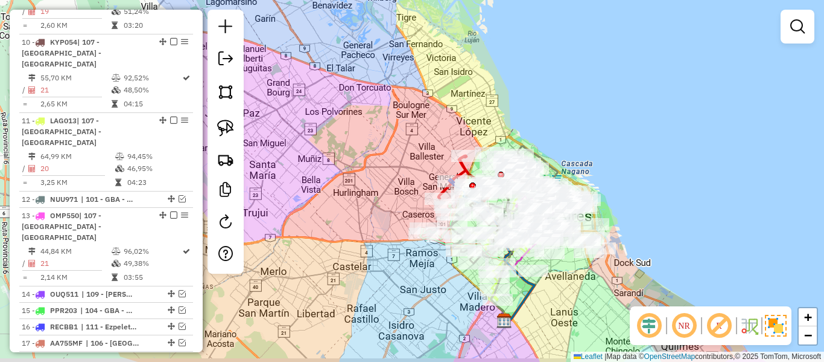
drag, startPoint x: 463, startPoint y: 139, endPoint x: 492, endPoint y: 95, distance: 53.6
click at [493, 92] on div "Janela de atendimento Grade de atendimento Capacidade Transportadoras Veículos …" at bounding box center [412, 181] width 824 height 362
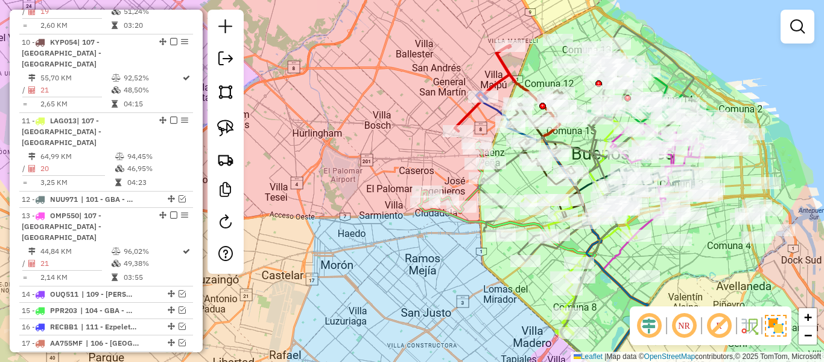
click at [463, 260] on div "Janela de atendimento Grade de atendimento Capacidade Transportadoras Veículos …" at bounding box center [412, 181] width 824 height 362
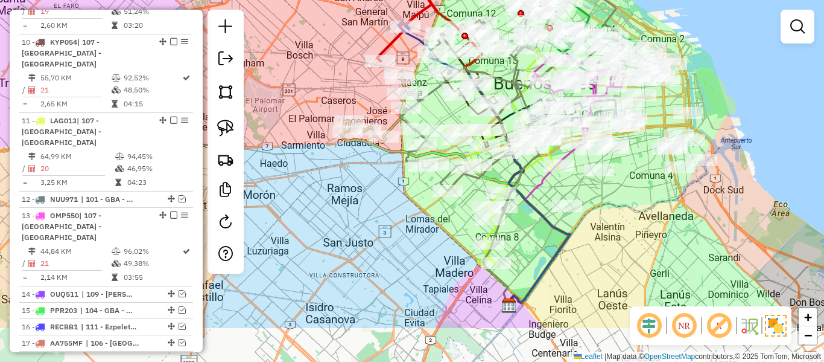
drag, startPoint x: 417, startPoint y: 244, endPoint x: 601, endPoint y: 257, distance: 184.5
click at [367, 199] on div "Janela de atendimento Grade de atendimento Capacidade Transportadoras Veículos …" at bounding box center [412, 181] width 824 height 362
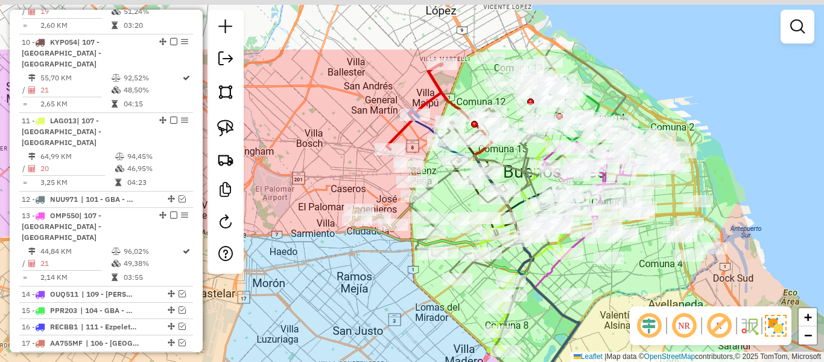
drag, startPoint x: 629, startPoint y: 244, endPoint x: 476, endPoint y: 190, distance: 162.4
click at [640, 356] on div "Janela de atendimento Grade de atendimento Capacidade Transportadoras Veículos …" at bounding box center [412, 181] width 824 height 362
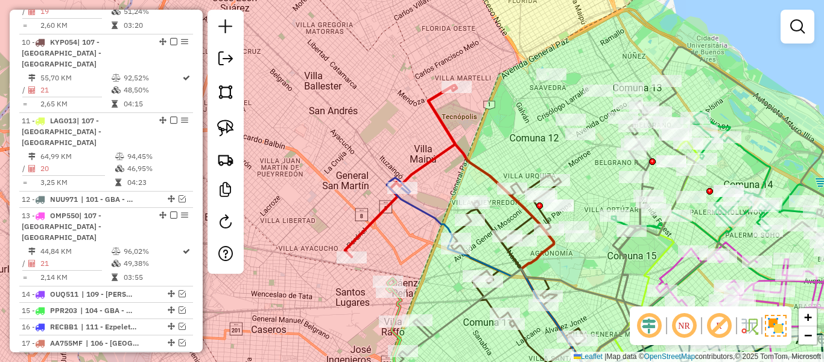
drag, startPoint x: 470, startPoint y: 130, endPoint x: 498, endPoint y: 89, distance: 50.4
click at [498, 89] on div "Janela de atendimento Grade de atendimento Capacidade Transportadoras Veículos …" at bounding box center [412, 181] width 824 height 362
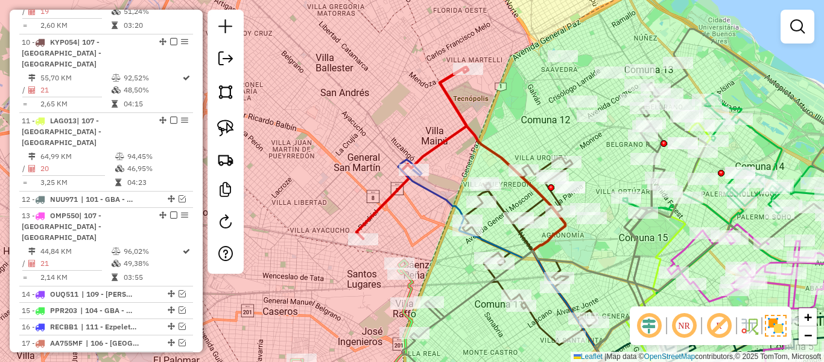
click at [463, 122] on icon at bounding box center [412, 152] width 111 height 171
select select "**********"
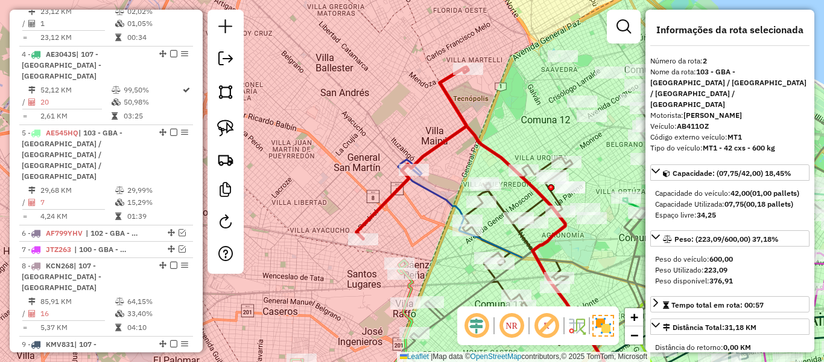
scroll to position [481, 0]
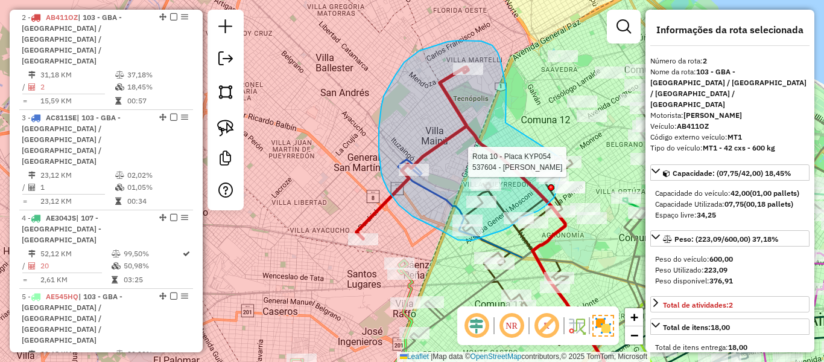
click at [561, 158] on div "Rota 10 - Placa KYP054 537604 - Lucas Terminiello Janela de atendimento Grade d…" at bounding box center [412, 181] width 824 height 362
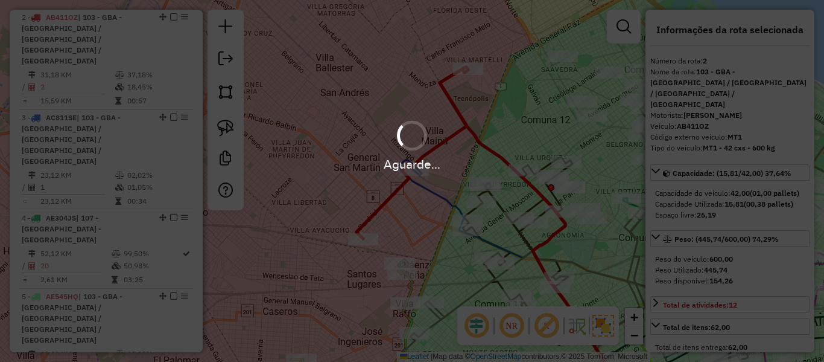
select select "**********"
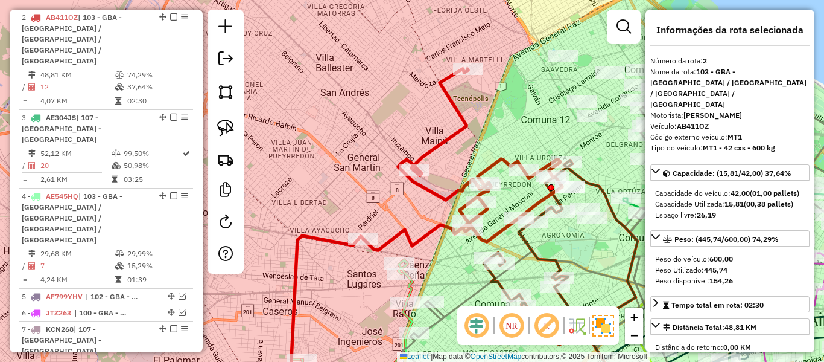
click at [462, 126] on icon at bounding box center [462, 159] width 199 height 181
click at [451, 125] on div "Janela de atendimento Grade de atendimento Capacidade Transportadoras Veículos …" at bounding box center [412, 181] width 824 height 362
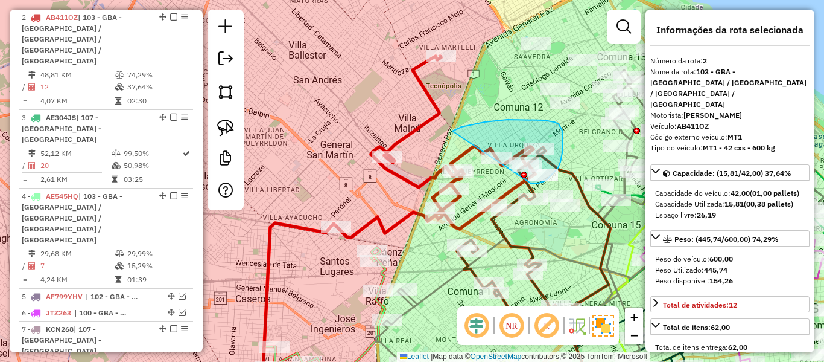
drag, startPoint x: 453, startPoint y: 131, endPoint x: 507, endPoint y: 174, distance: 69.2
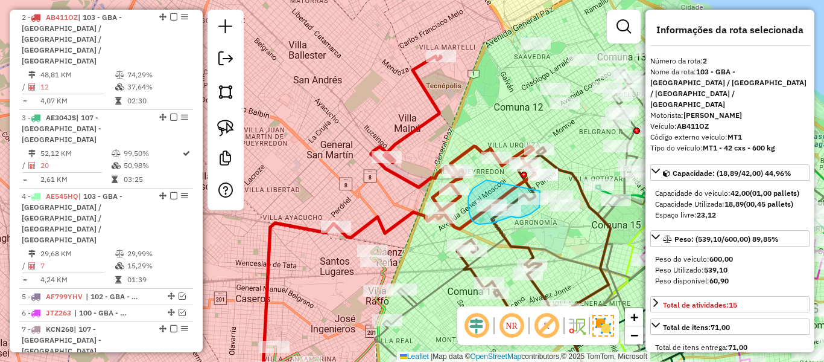
click at [534, 172] on div "Rota 9 - Placa KYP054 484574 - MAXIMILIANO POMARES Janela de atendimento Grade …" at bounding box center [412, 181] width 824 height 362
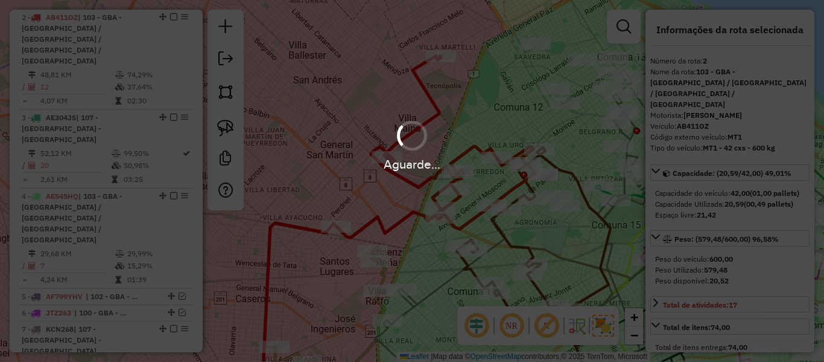
select select "**********"
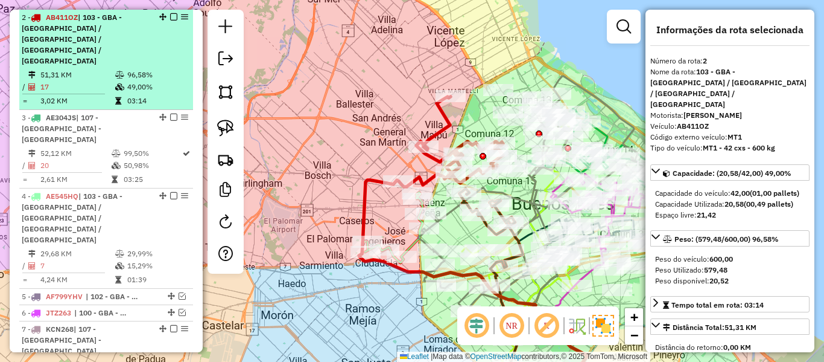
click at [170, 18] on em at bounding box center [173, 16] width 7 height 7
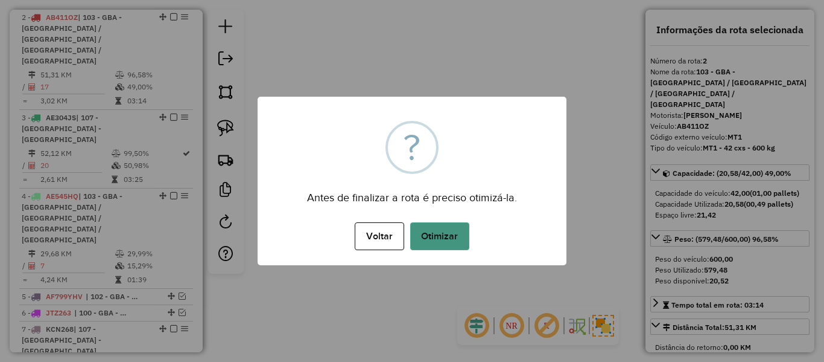
click at [433, 228] on button "Otimizar" at bounding box center [439, 236] width 59 height 28
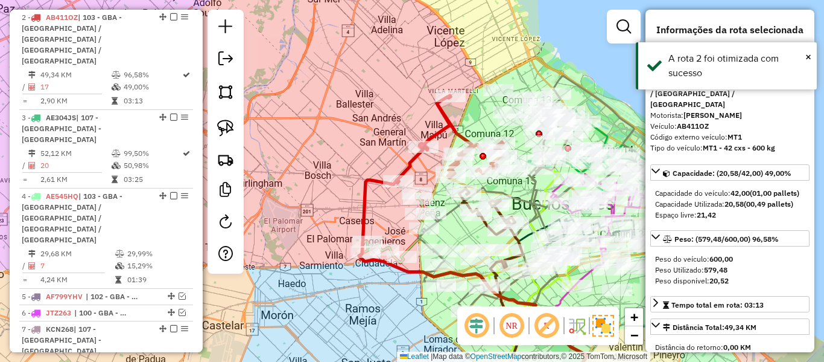
click at [170, 16] on em at bounding box center [173, 16] width 7 height 7
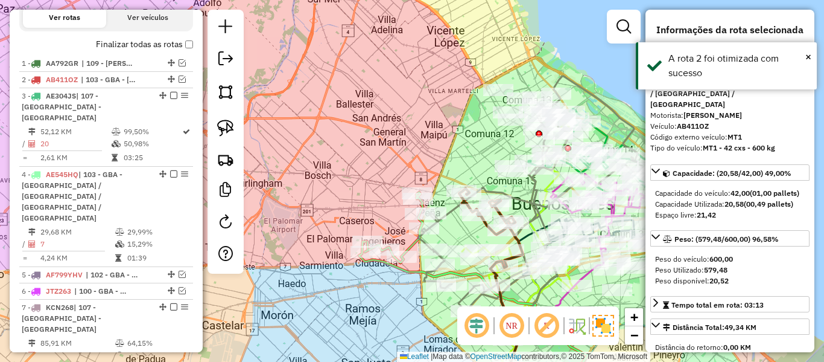
drag, startPoint x: 356, startPoint y: 127, endPoint x: 368, endPoint y: 71, distance: 57.4
click at [368, 71] on div "Janela de atendimento Grade de atendimento Capacidade Transportadoras Veículos …" at bounding box center [412, 181] width 824 height 362
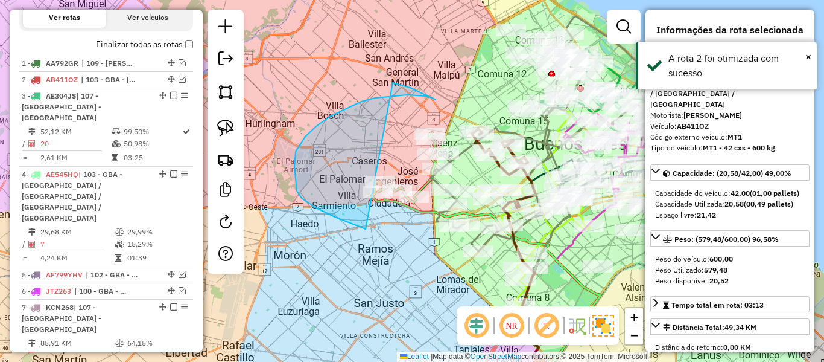
drag, startPoint x: 297, startPoint y: 191, endPoint x: 362, endPoint y: 103, distance: 109.1
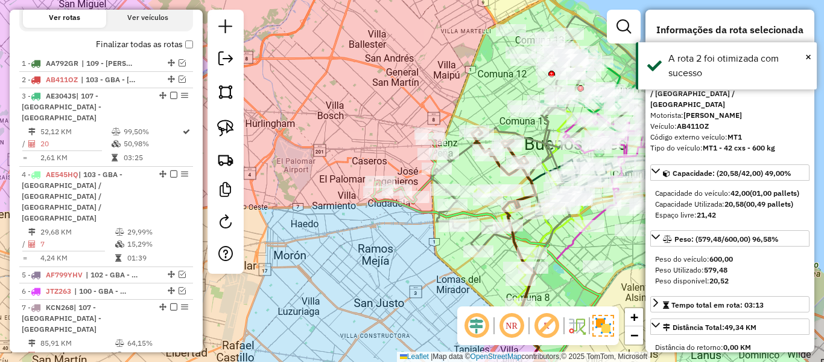
click at [431, 180] on icon at bounding box center [543, 133] width 225 height 235
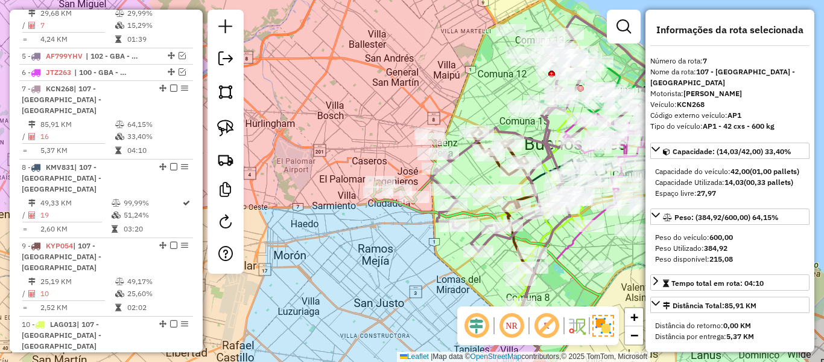
scroll to position [676, 0]
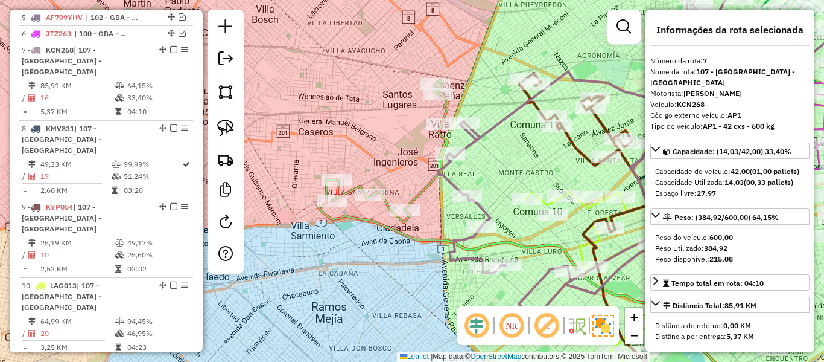
click at [428, 182] on icon at bounding box center [391, 151] width 116 height 142
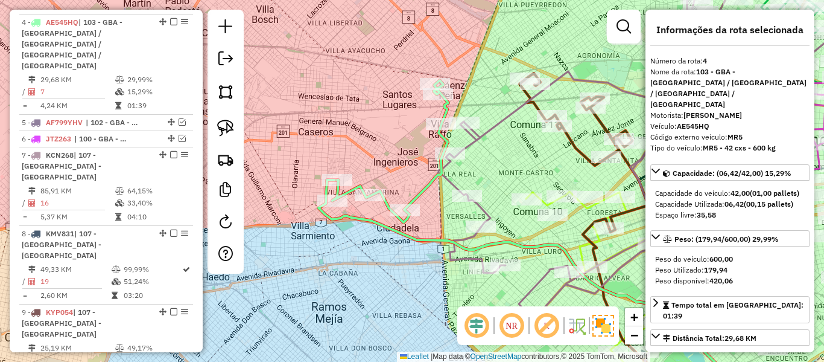
scroll to position [565, 0]
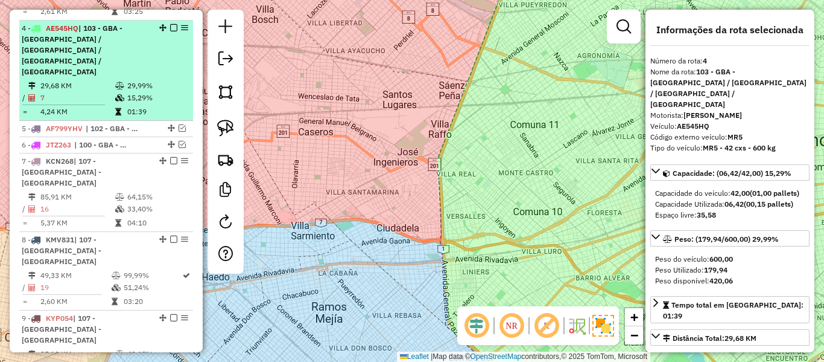
click at [127, 80] on td "29,99%" at bounding box center [157, 86] width 61 height 12
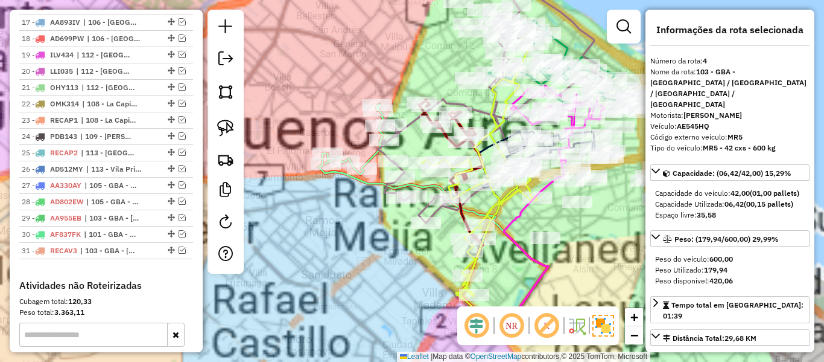
scroll to position [1235, 0]
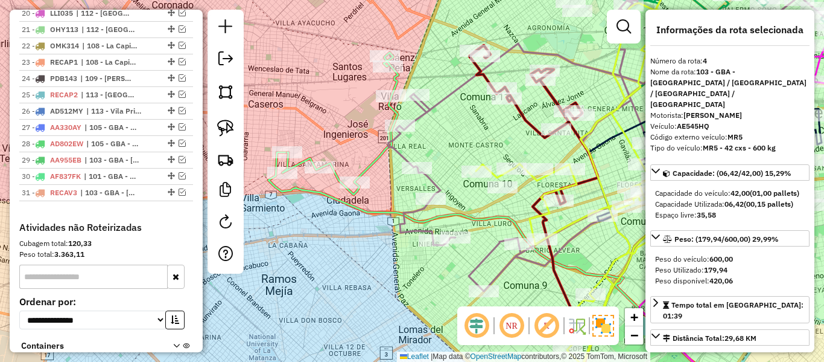
click at [366, 165] on icon at bounding box center [340, 124] width 116 height 142
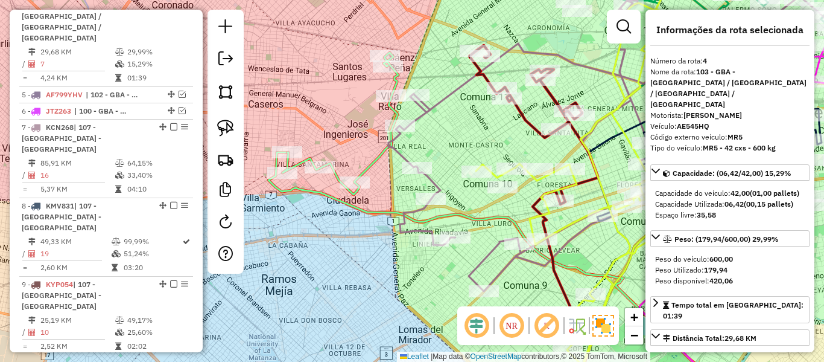
scroll to position [565, 0]
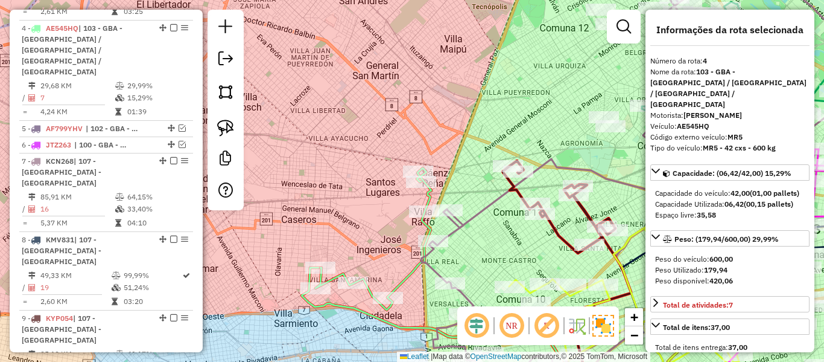
drag, startPoint x: 378, startPoint y: 202, endPoint x: 368, endPoint y: 145, distance: 57.8
click at [368, 145] on div "Janela de atendimento Grade de atendimento Capacidade Transportadoras Veículos …" at bounding box center [412, 181] width 824 height 362
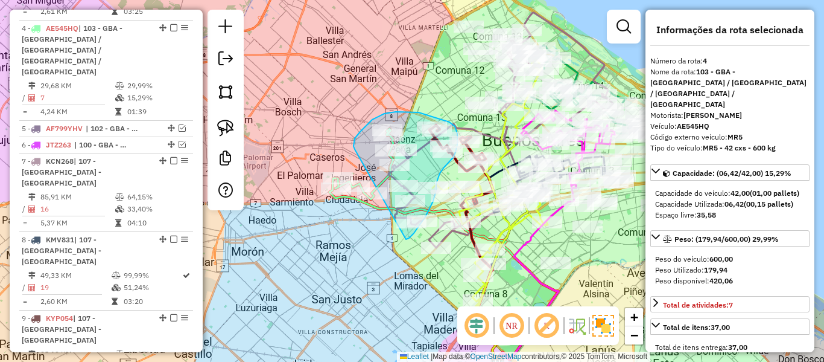
click at [353, 186] on div "Rota 7 - Placa KCN268 484694 - Brenda Barragan Janela de atendimento Grade de a…" at bounding box center [412, 181] width 824 height 362
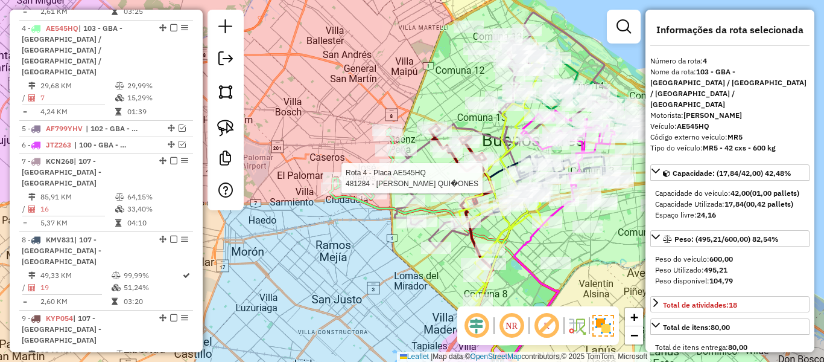
select select "**********"
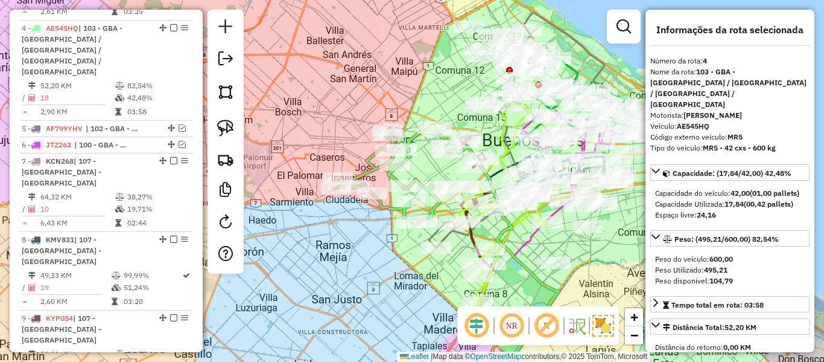
click at [381, 206] on icon at bounding box center [396, 175] width 120 height 100
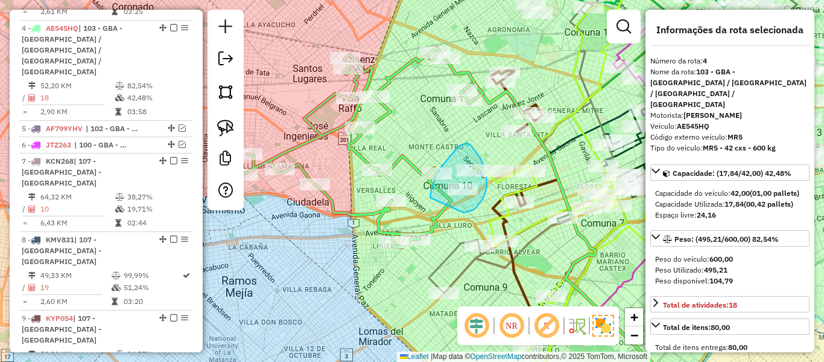
drag, startPoint x: 432, startPoint y: 190, endPoint x: 459, endPoint y: 212, distance: 35.5
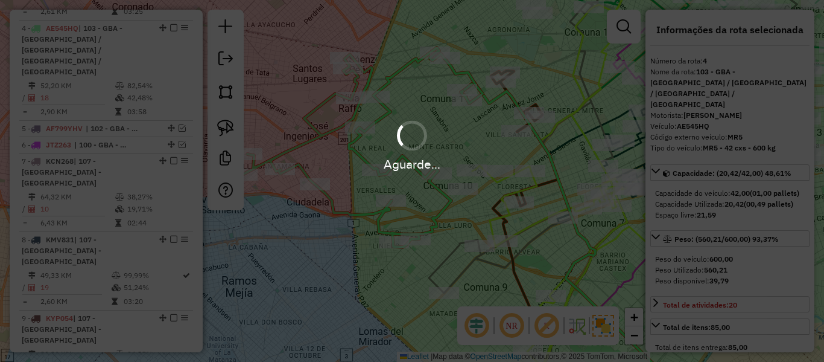
select select "**********"
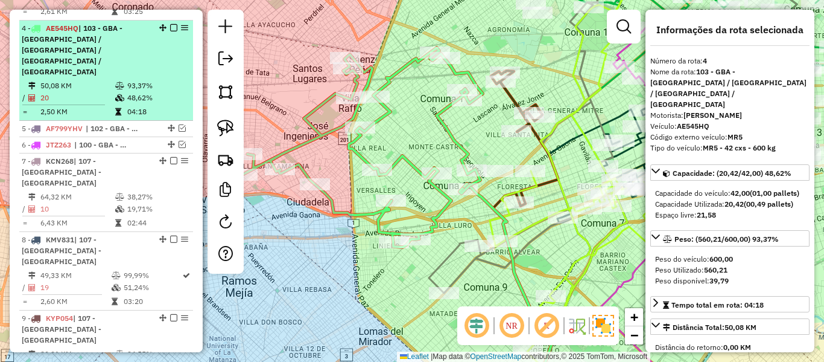
click at [171, 24] on em at bounding box center [173, 27] width 7 height 7
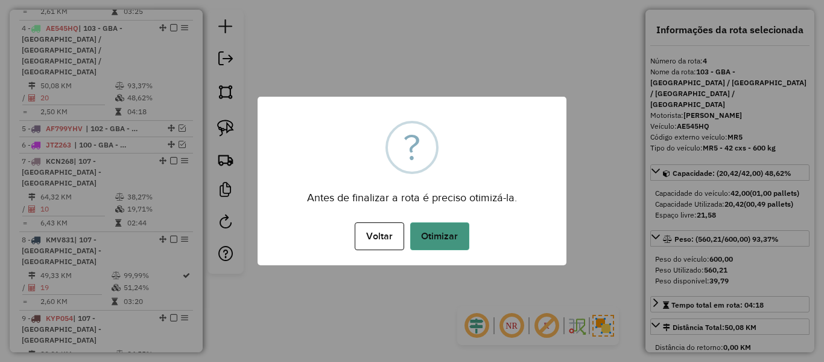
click at [436, 220] on div "× ? Antes de finalizar a rota é preciso otimizá-la. Voltar No Otimizar" at bounding box center [412, 181] width 309 height 168
click at [438, 234] on button "Otimizar" at bounding box center [439, 236] width 59 height 28
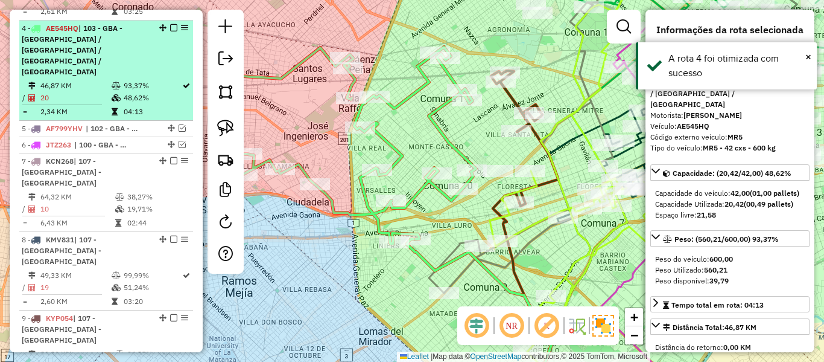
click at [171, 24] on em at bounding box center [173, 27] width 7 height 7
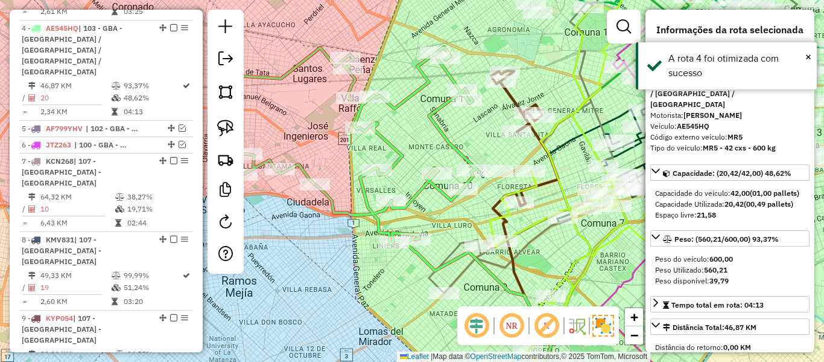
scroll to position [503, 0]
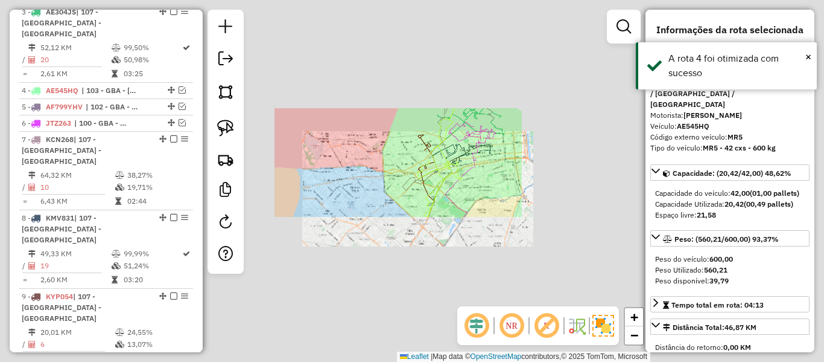
click at [395, 165] on div "Janela de atendimento Grade de atendimento Capacidade Transportadoras Veículos …" at bounding box center [412, 181] width 824 height 362
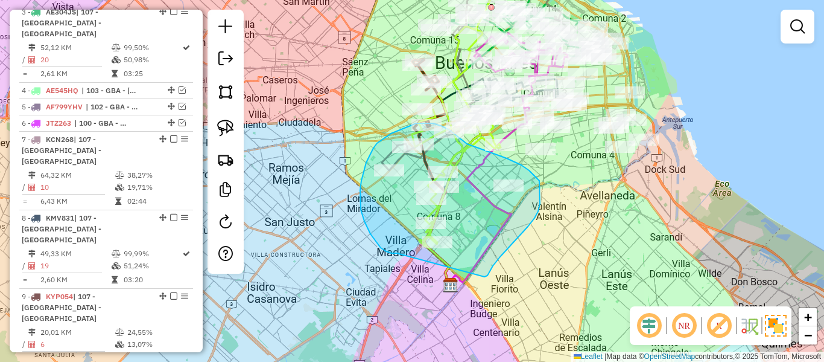
drag, startPoint x: 485, startPoint y: 276, endPoint x: 402, endPoint y: 253, distance: 86.0
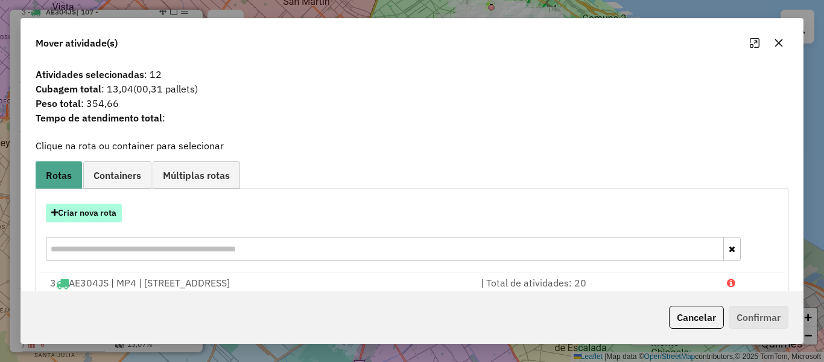
click at [96, 212] on button "Criar nova rota" at bounding box center [84, 212] width 76 height 19
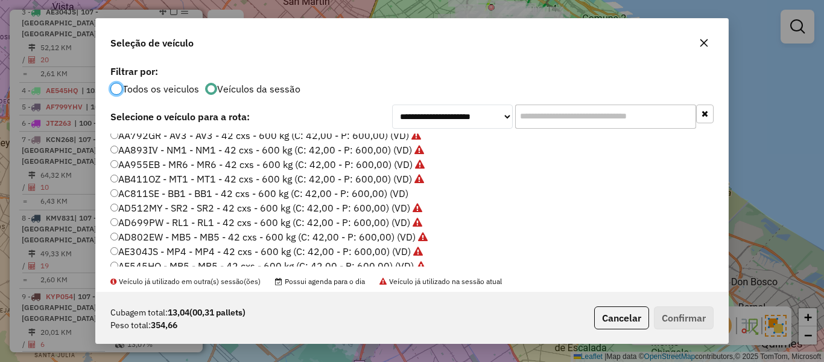
scroll to position [60, 0]
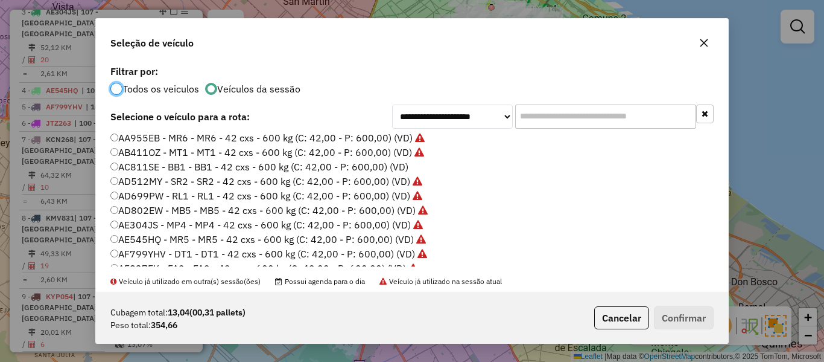
click at [399, 167] on label "AC811SE - BB1 - BB1 - 42 cxs - 600 kg (C: 42,00 - P: 600,00) (VD)" at bounding box center [259, 166] width 298 height 14
click at [696, 313] on button "Confirmar" at bounding box center [684, 317] width 60 height 23
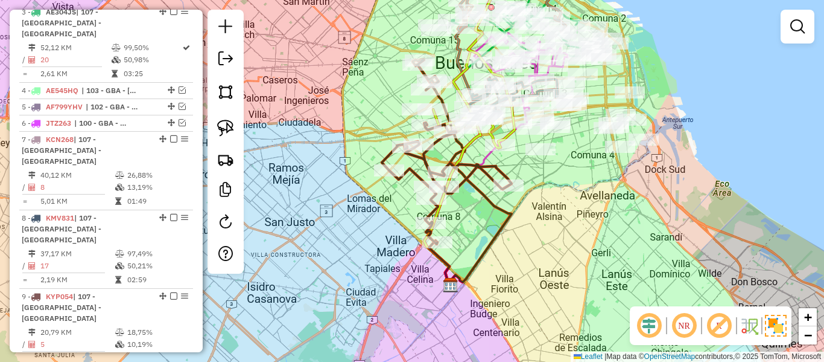
click at [476, 173] on icon at bounding box center [447, 183] width 130 height 121
select select "**********"
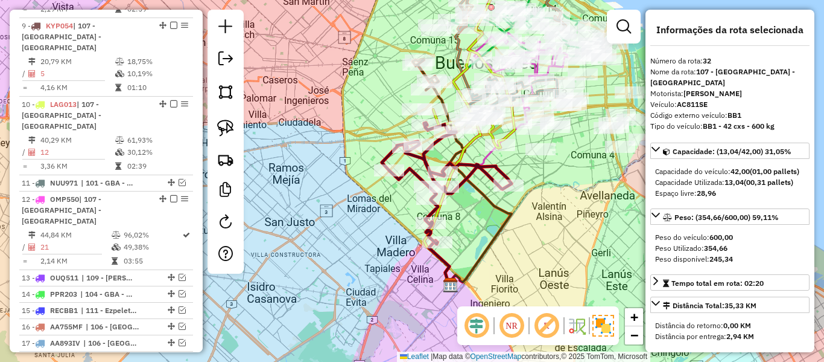
scroll to position [1241, 0]
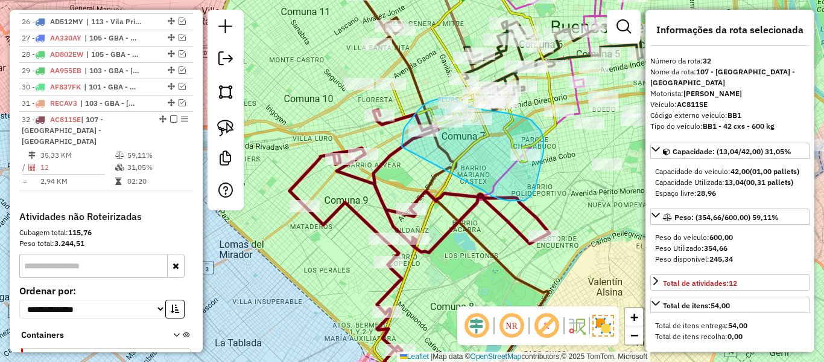
drag, startPoint x: 517, startPoint y: 200, endPoint x: 402, endPoint y: 147, distance: 127.2
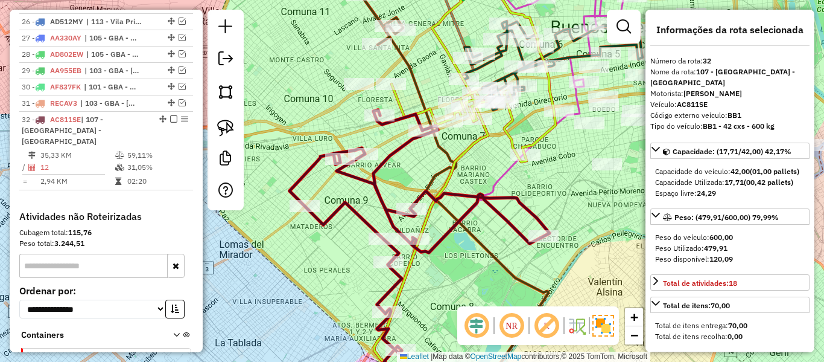
drag, startPoint x: 398, startPoint y: 142, endPoint x: 406, endPoint y: 86, distance: 56.8
click at [406, 86] on hb-app "Aguarde... Pop-up bloqueado! Seu navegador bloqueou automáticamente a abertura …" at bounding box center [412, 181] width 824 height 362
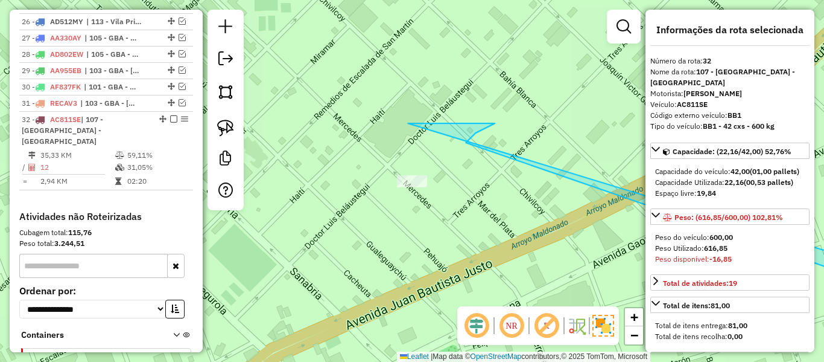
click at [789, 199] on div "Espaço livre: 19,84" at bounding box center [730, 193] width 150 height 11
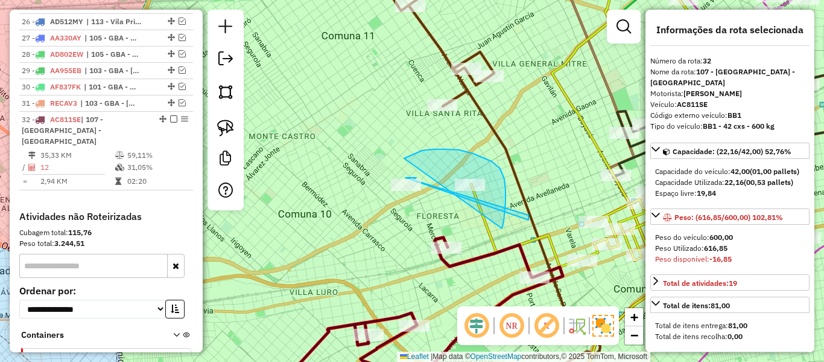
drag, startPoint x: 502, startPoint y: 228, endPoint x: 392, endPoint y: 211, distance: 111.8
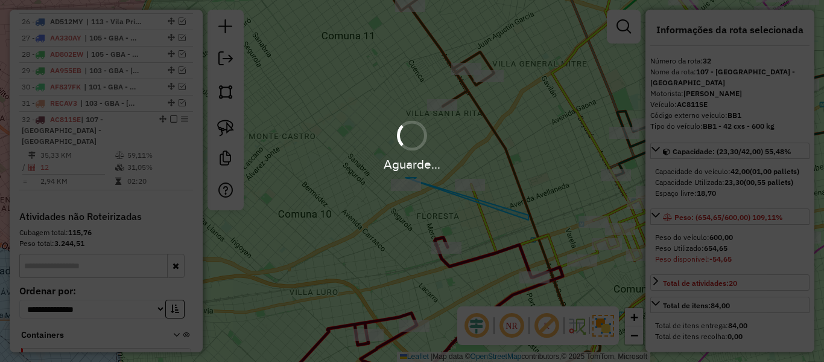
select select "**********"
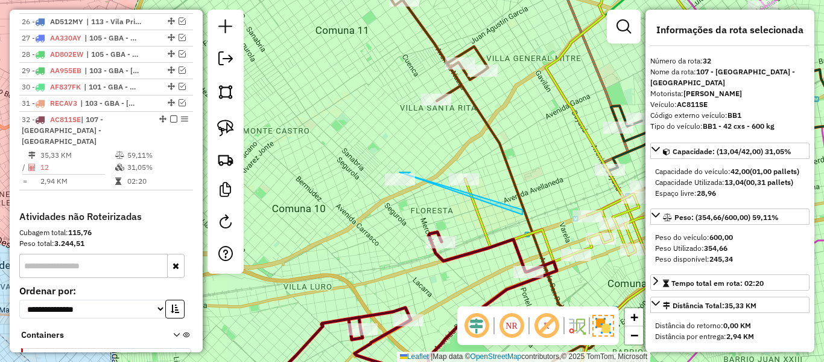
drag, startPoint x: 532, startPoint y: 212, endPoint x: 492, endPoint y: 202, distance: 40.7
click at [510, 186] on icon at bounding box center [499, 196] width 191 height 391
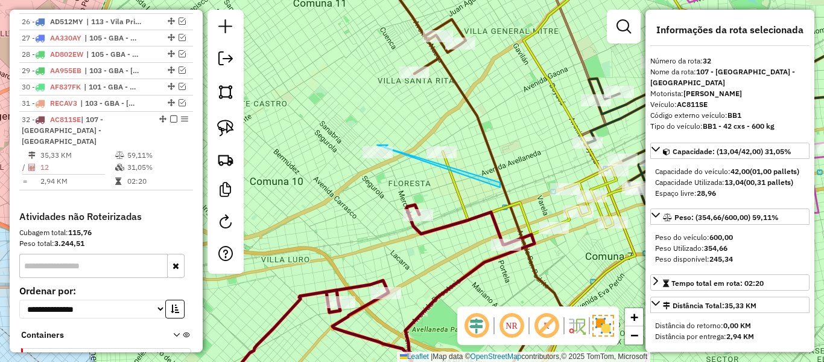
click at [445, 223] on icon at bounding box center [474, 301] width 470 height 193
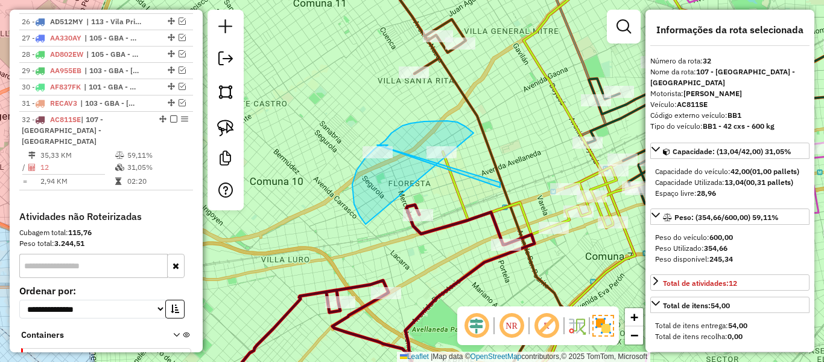
drag, startPoint x: 352, startPoint y: 184, endPoint x: 502, endPoint y: 185, distance: 149.7
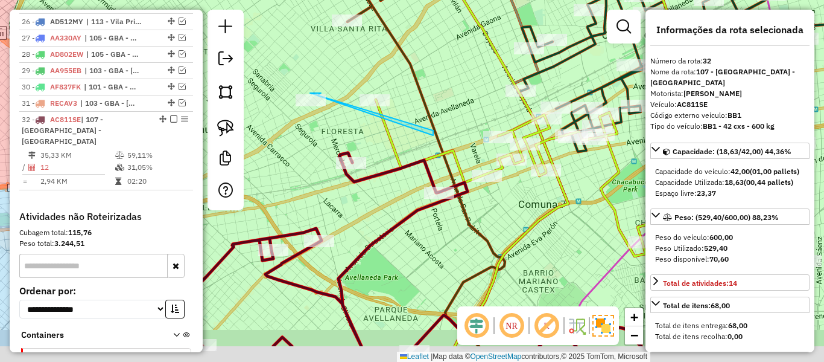
drag, startPoint x: 561, startPoint y: 252, endPoint x: 500, endPoint y: 207, distance: 75.6
click at [500, 207] on div "Janela de atendimento Grade de atendimento Capacidade Transportadoras Veículos …" at bounding box center [412, 181] width 824 height 362
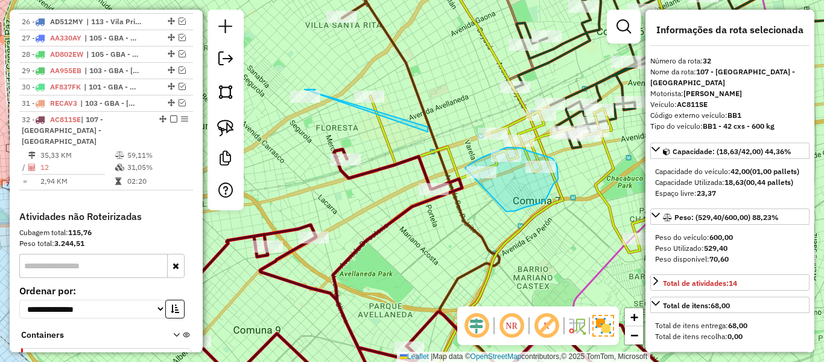
drag, startPoint x: 506, startPoint y: 211, endPoint x: 457, endPoint y: 185, distance: 55.3
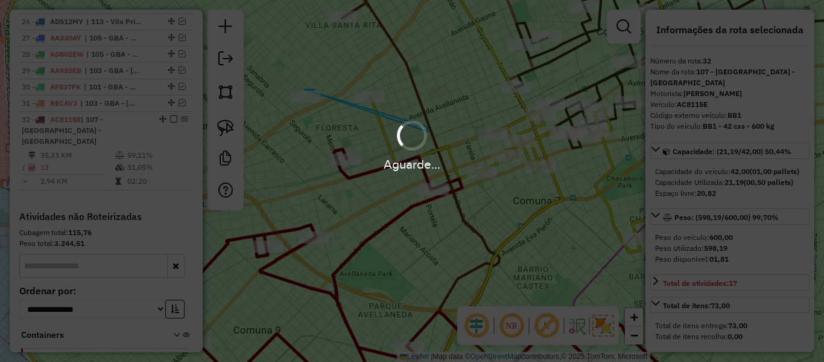
select select "**********"
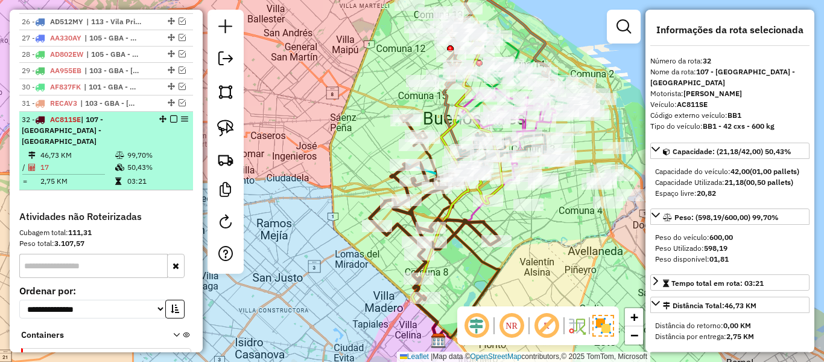
click at [170, 115] on em at bounding box center [173, 118] width 7 height 7
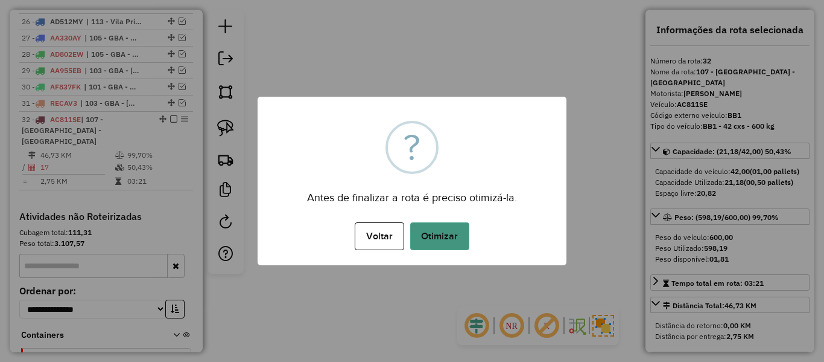
click at [456, 226] on button "Otimizar" at bounding box center [439, 236] width 59 height 28
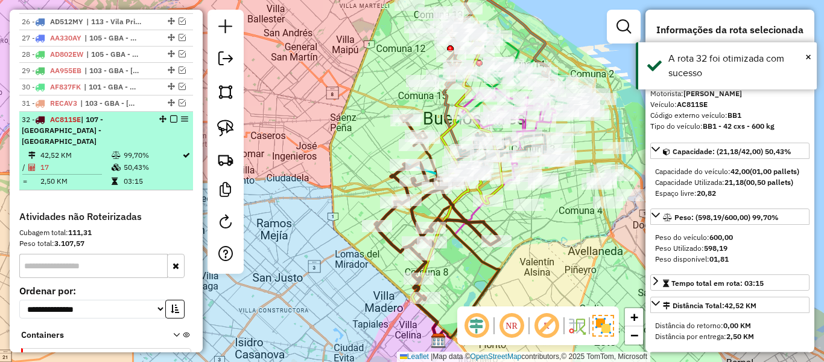
click at [172, 115] on em at bounding box center [173, 118] width 7 height 7
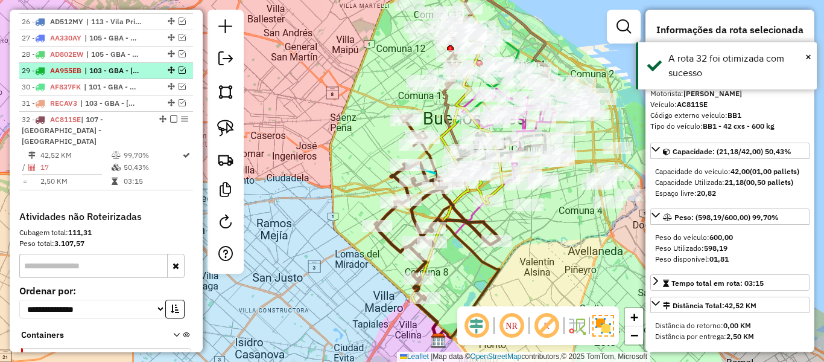
scroll to position [1190, 0]
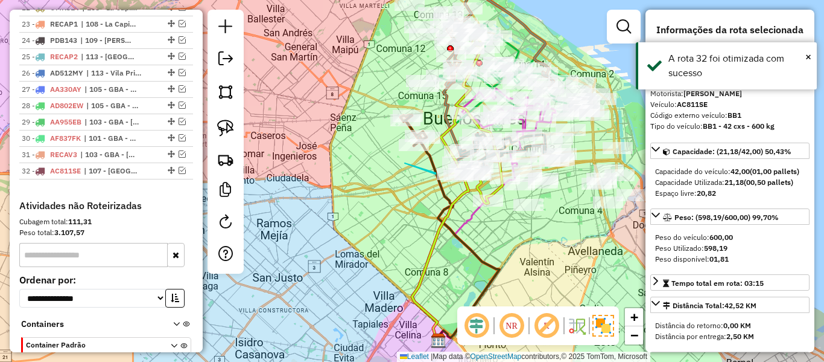
click at [421, 250] on div "Janela de atendimento Grade de atendimento Capacidade Transportadoras Veículos …" at bounding box center [412, 181] width 824 height 362
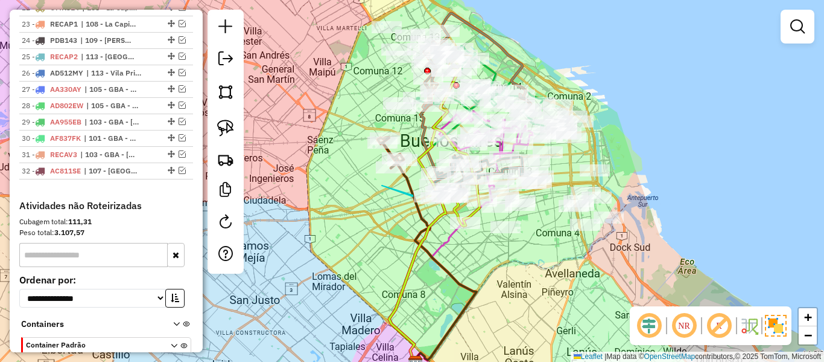
drag, startPoint x: 417, startPoint y: 244, endPoint x: 355, endPoint y: 314, distance: 93.6
click at [354, 326] on div "Janela de atendimento Grade de atendimento Capacidade Transportadoras Veículos …" at bounding box center [412, 181] width 824 height 362
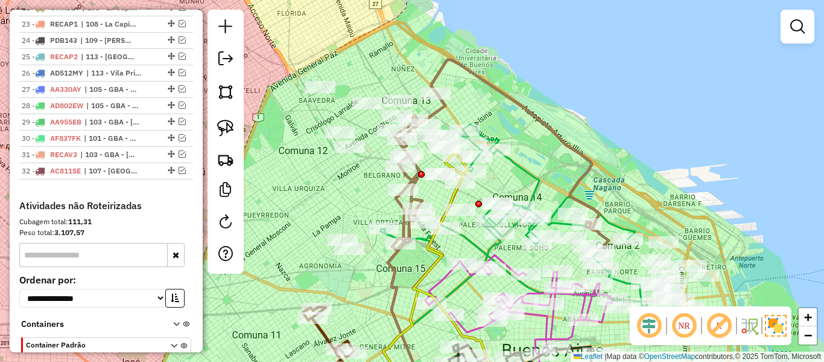
drag, startPoint x: 453, startPoint y: 102, endPoint x: 491, endPoint y: 104, distance: 37.5
click at [490, 104] on div "Janela de atendimento Grade de atendimento Capacidade Transportadoras Veículos …" at bounding box center [412, 181] width 824 height 362
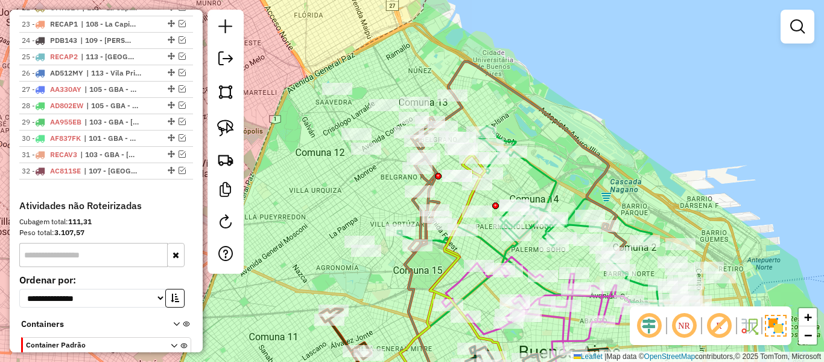
click at [494, 76] on icon at bounding box center [517, 157] width 217 height 191
select select "**********"
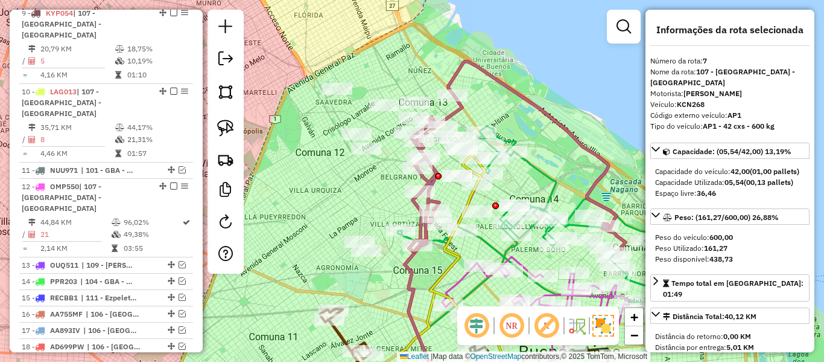
scroll to position [614, 0]
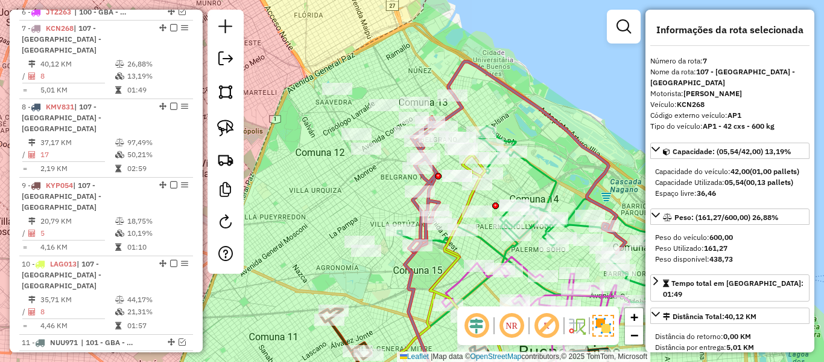
click at [489, 91] on div "Janela de atendimento Grade de atendimento Capacidade Transportadoras Veículos …" at bounding box center [412, 181] width 824 height 362
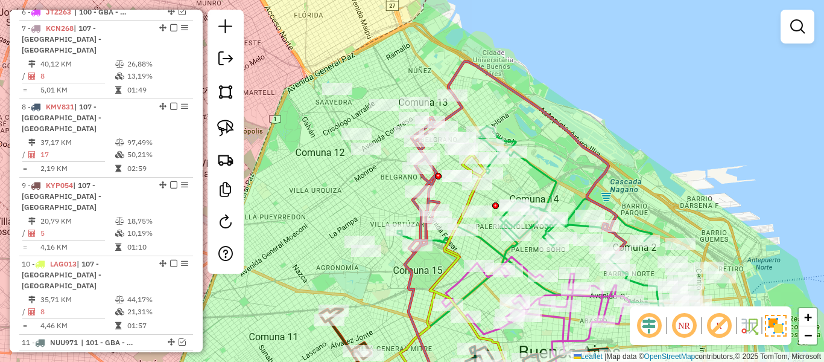
click at [498, 76] on icon at bounding box center [517, 157] width 217 height 191
select select "**********"
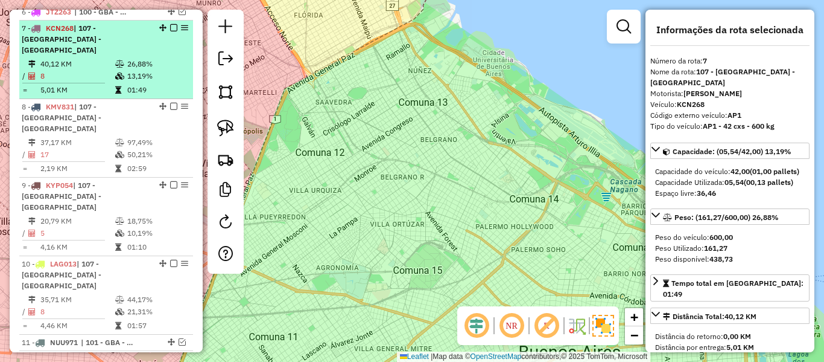
click at [142, 70] on td "13,19%" at bounding box center [157, 76] width 61 height 12
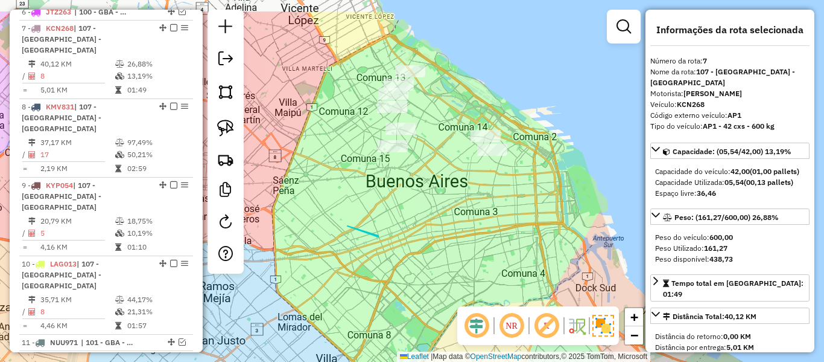
drag, startPoint x: 450, startPoint y: 162, endPoint x: 465, endPoint y: 210, distance: 49.8
click at [465, 210] on div "Janela de atendimento Grade de atendimento Capacidade Transportadoras Veículos …" at bounding box center [412, 181] width 824 height 362
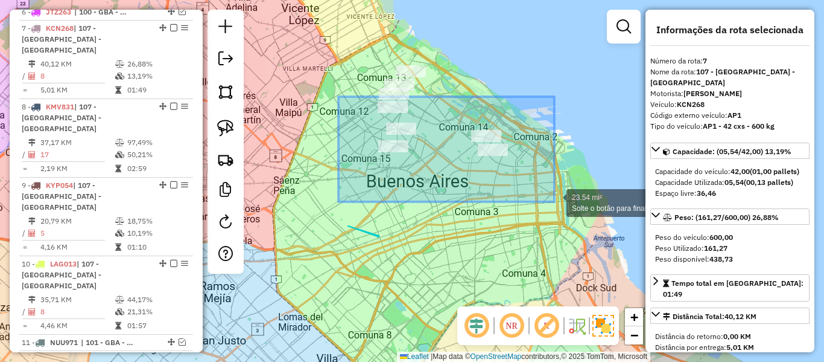
drag, startPoint x: 339, startPoint y: 97, endPoint x: 541, endPoint y: 212, distance: 232.7
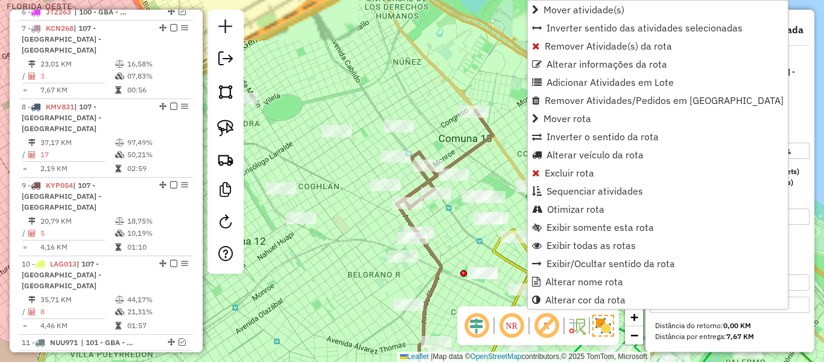
click at [498, 94] on div "Janela de atendimento Grade de atendimento Capacidade Transportadoras Veículos …" at bounding box center [412, 181] width 824 height 362
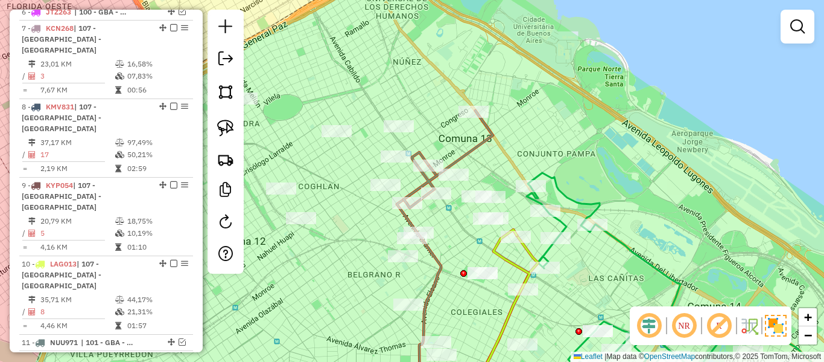
click at [493, 137] on icon at bounding box center [448, 158] width 89 height 97
select select "**********"
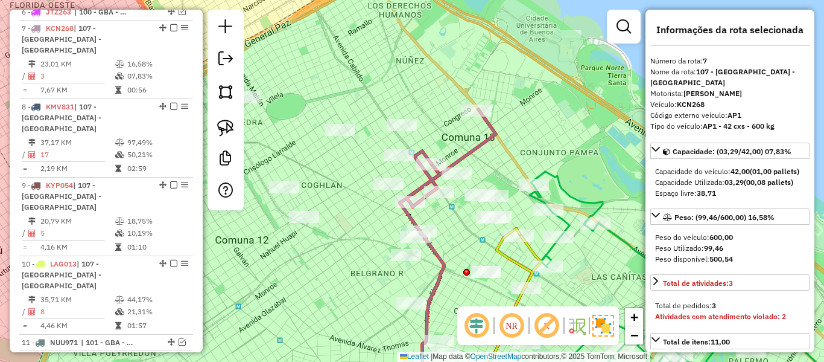
drag, startPoint x: 511, startPoint y: 147, endPoint x: 620, endPoint y: 142, distance: 109.3
click at [620, 142] on div "Janela de atendimento Grade de atendimento Capacidade Transportadoras Veículos …" at bounding box center [412, 181] width 824 height 362
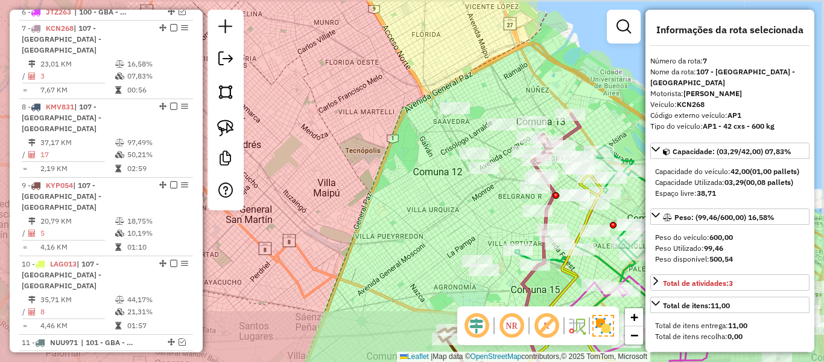
drag, startPoint x: 555, startPoint y: 81, endPoint x: 549, endPoint y: 90, distance: 11.2
click at [529, 78] on div "Janela de atendimento Grade de atendimento Capacidade Transportadoras Veículos …" at bounding box center [412, 181] width 824 height 362
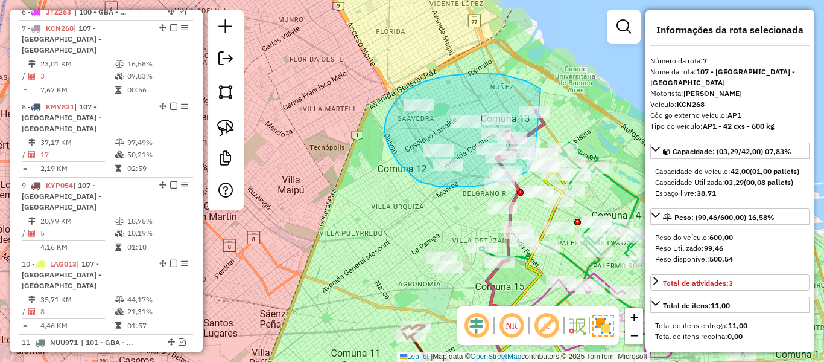
drag, startPoint x: 502, startPoint y: 74, endPoint x: 549, endPoint y: 140, distance: 80.5
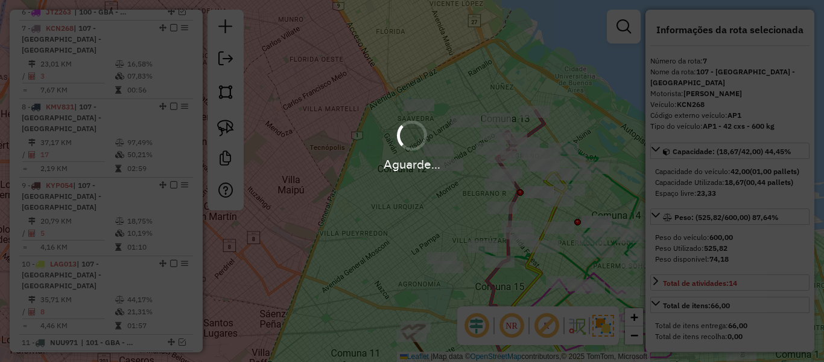
select select "**********"
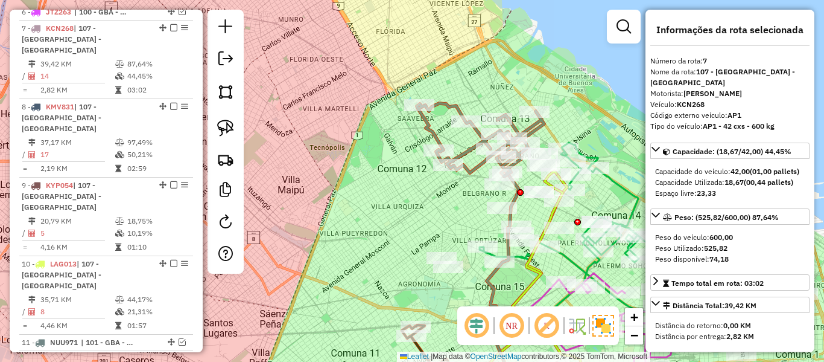
click at [431, 132] on icon at bounding box center [480, 139] width 127 height 73
click at [386, 92] on div "Janela de atendimento Grade de atendimento Capacidade Transportadoras Veículos …" at bounding box center [412, 181] width 824 height 362
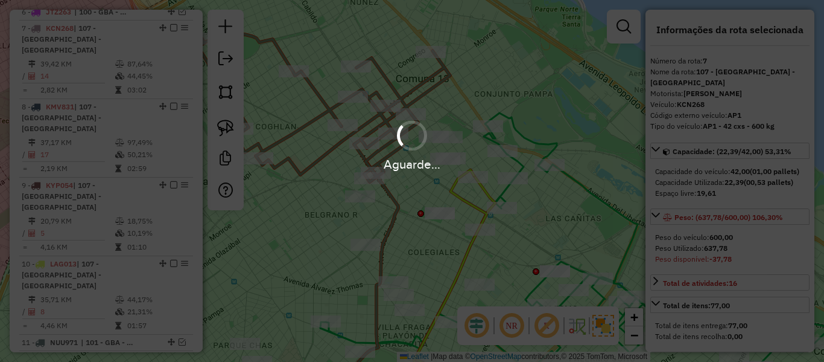
select select "**********"
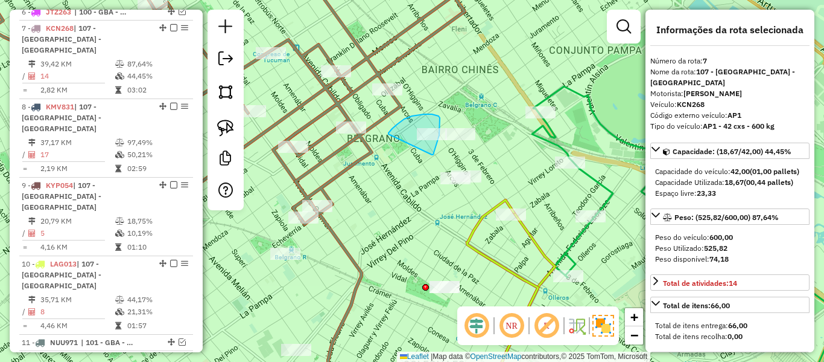
drag, startPoint x: 432, startPoint y: 154, endPoint x: 389, endPoint y: 134, distance: 48.1
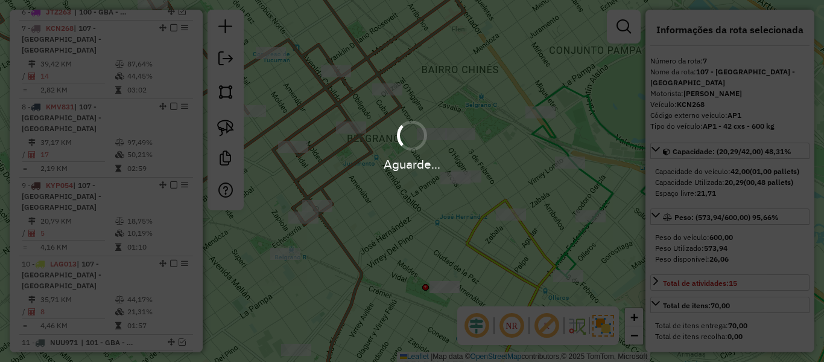
select select "**********"
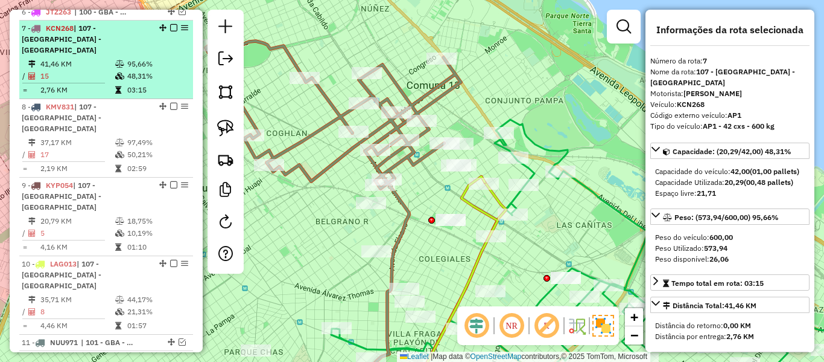
click at [171, 24] on em at bounding box center [173, 27] width 7 height 7
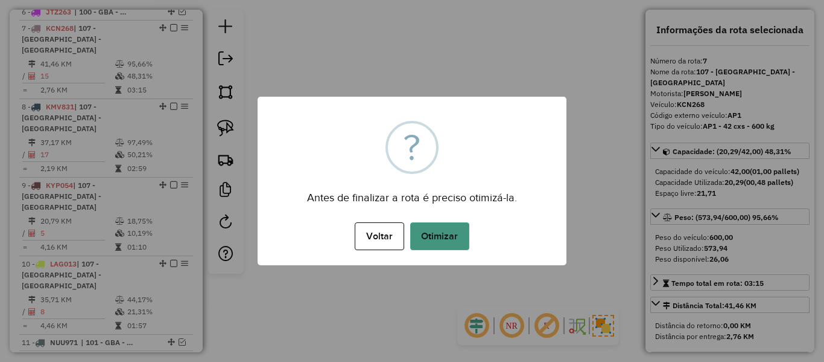
click at [444, 232] on button "Otimizar" at bounding box center [439, 236] width 59 height 28
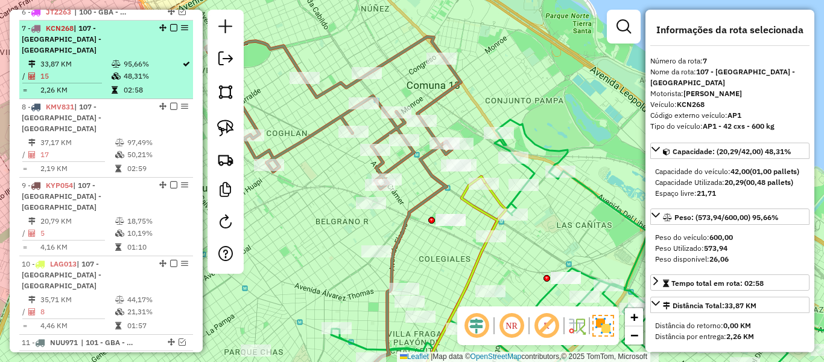
click at [171, 24] on em at bounding box center [173, 27] width 7 height 7
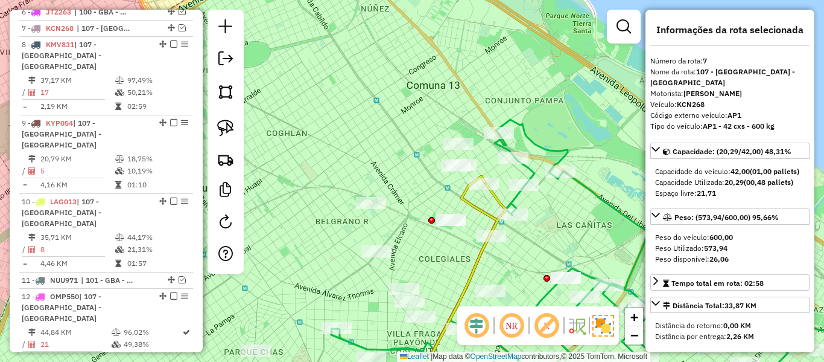
scroll to position [562, 0]
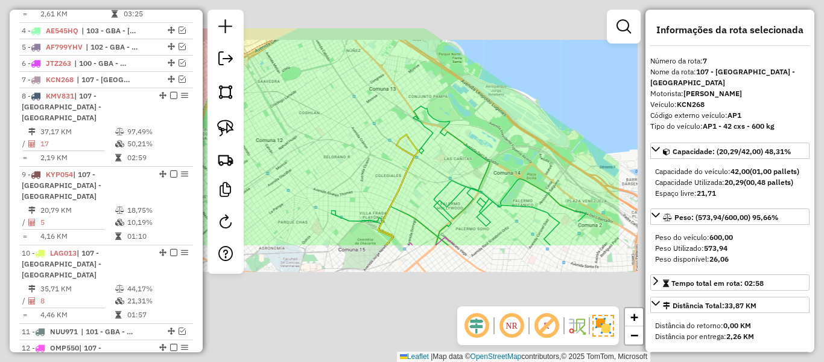
click at [336, 101] on div "Janela de atendimento Grade de atendimento Capacidade Transportadoras Veículos …" at bounding box center [412, 181] width 824 height 362
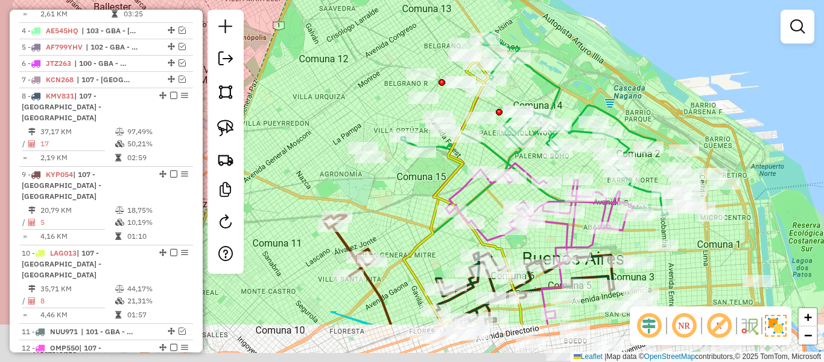
drag, startPoint x: 385, startPoint y: 63, endPoint x: 395, endPoint y: 48, distance: 17.9
click at [393, 49] on div "Janela de atendimento Grade de atendimento Capacidade Transportadoras Veículos …" at bounding box center [412, 181] width 824 height 362
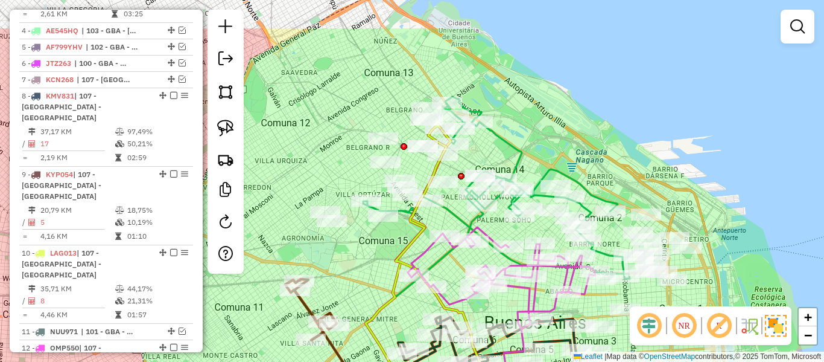
drag, startPoint x: 381, startPoint y: 81, endPoint x: 359, endPoint y: 120, distance: 44.6
click at [359, 120] on div "Janela de atendimento Grade de atendimento Capacidade Transportadoras Veículos …" at bounding box center [412, 181] width 824 height 362
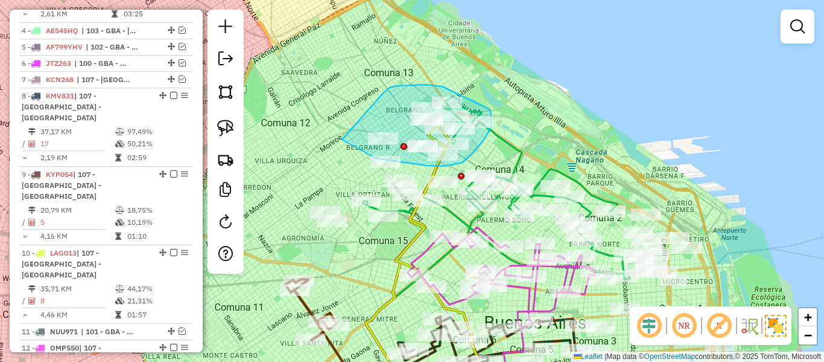
drag, startPoint x: 384, startPoint y: 92, endPoint x: 334, endPoint y: 134, distance: 64.7
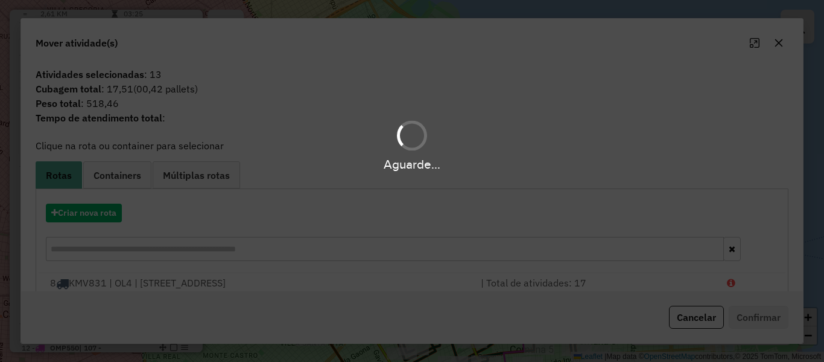
click at [93, 216] on div "Aguarde..." at bounding box center [412, 181] width 824 height 362
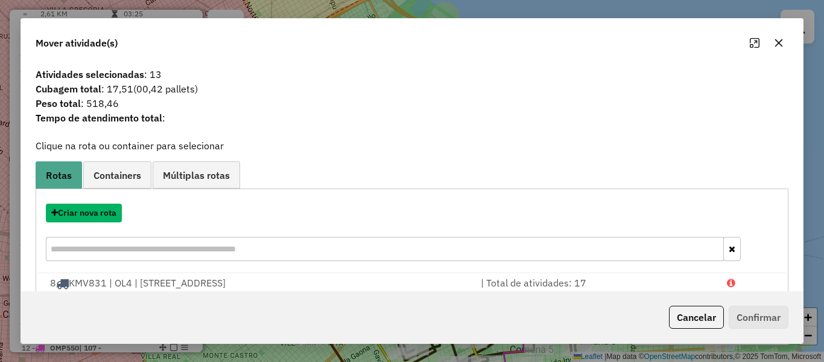
click at [93, 216] on button "Criar nova rota" at bounding box center [84, 212] width 76 height 19
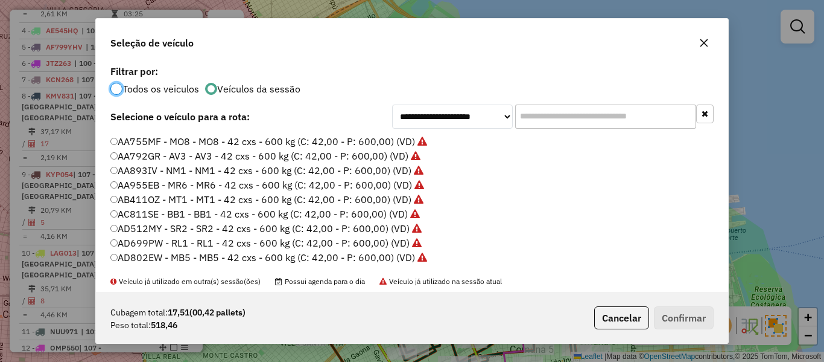
scroll to position [0, 0]
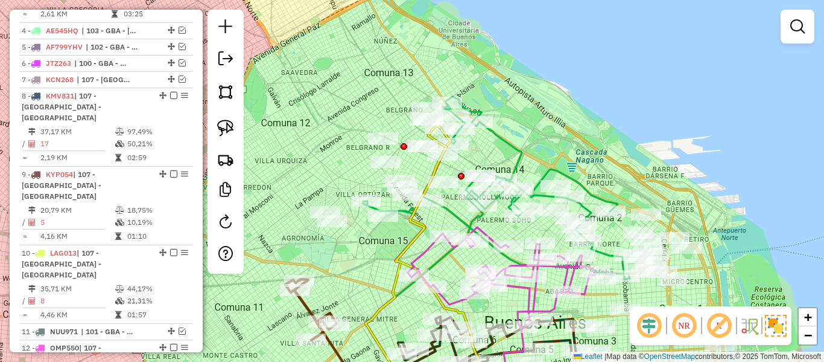
click at [481, 142] on div "Janela de atendimento Grade de atendimento Capacidade Transportadoras Veículos …" at bounding box center [412, 181] width 824 height 362
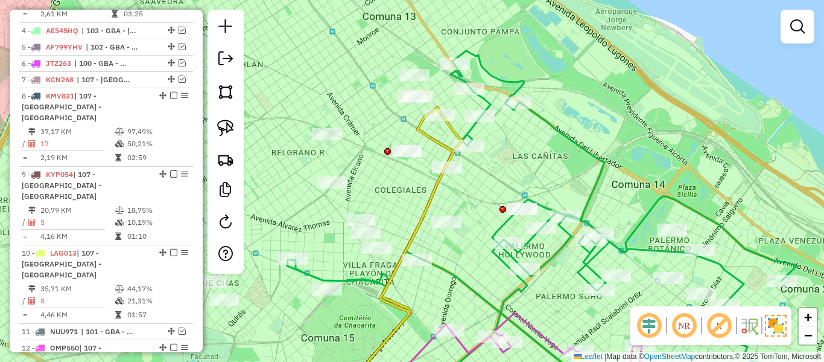
click at [435, 141] on icon at bounding box center [403, 252] width 101 height 290
select select "**********"
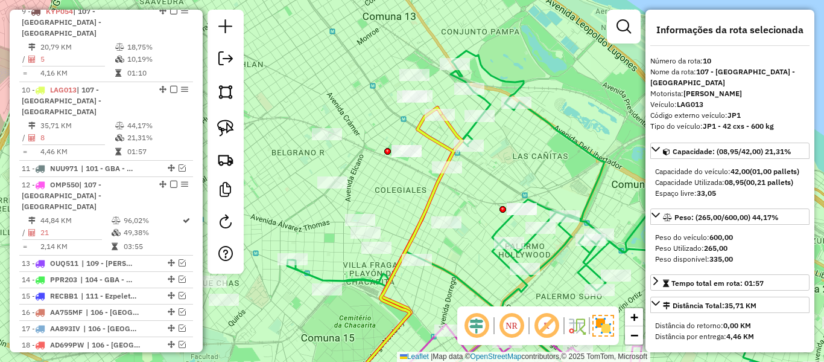
scroll to position [765, 0]
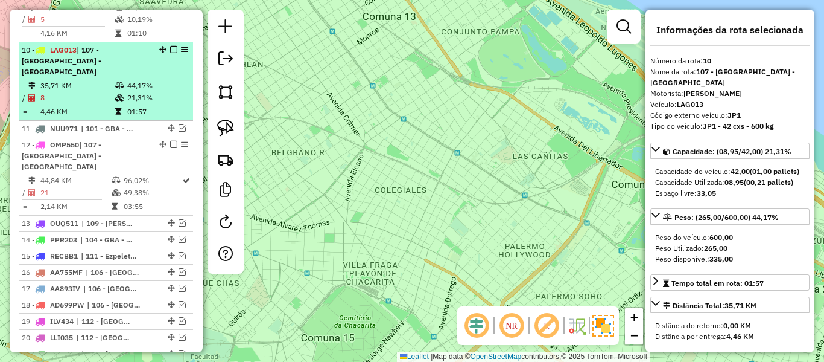
click at [144, 42] on li "10 - LAG013 | 107 - Ciudad Autónoma de Buenos Aires - CABA 35,71 KM 44,17% / 8 …" at bounding box center [106, 81] width 174 height 78
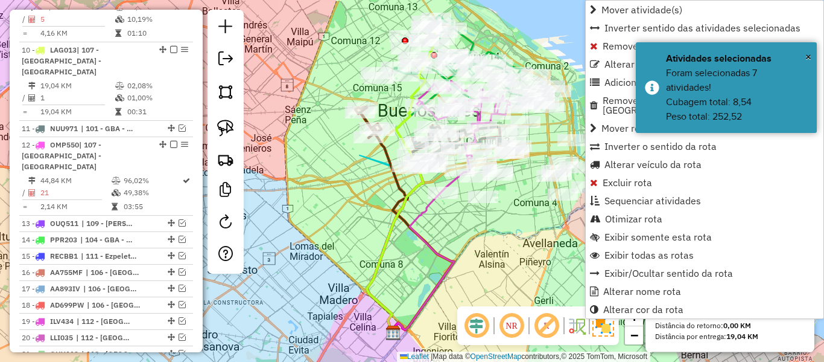
drag, startPoint x: 440, startPoint y: 223, endPoint x: 434, endPoint y: 261, distance: 38.5
click at [434, 261] on div "Janela de atendimento Grade de atendimento Capacidade Transportadoras Veículos …" at bounding box center [412, 181] width 824 height 362
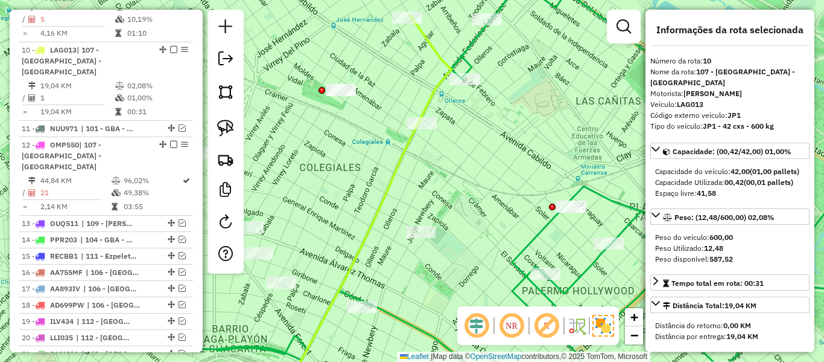
click at [428, 40] on icon at bounding box center [372, 207] width 159 height 382
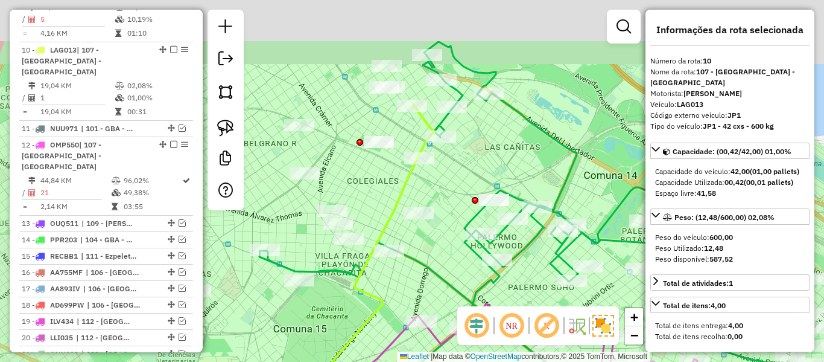
drag, startPoint x: 502, startPoint y: 118, endPoint x: 495, endPoint y: 139, distance: 22.3
click at [497, 137] on div "Janela de atendimento Grade de atendimento Capacidade Transportadoras Veículos …" at bounding box center [412, 181] width 824 height 362
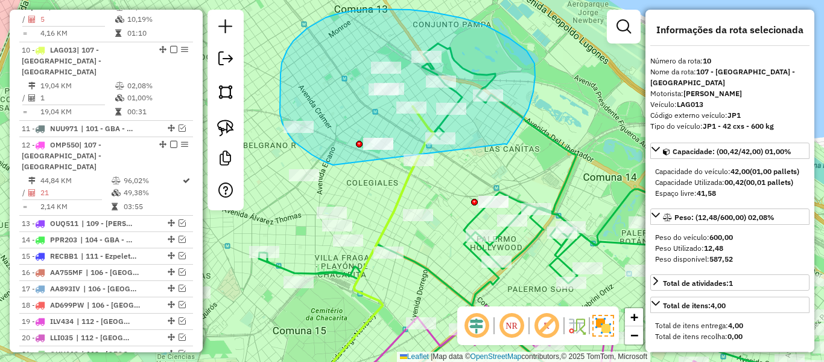
drag, startPoint x: 529, startPoint y: 109, endPoint x: 470, endPoint y: 183, distance: 94.9
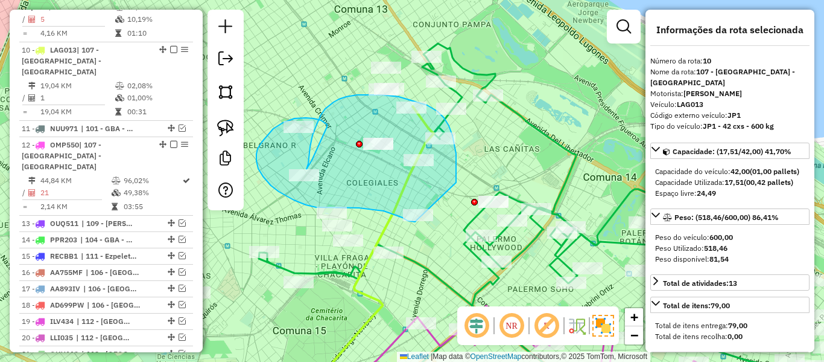
drag, startPoint x: 456, startPoint y: 153, endPoint x: 435, endPoint y: 227, distance: 76.8
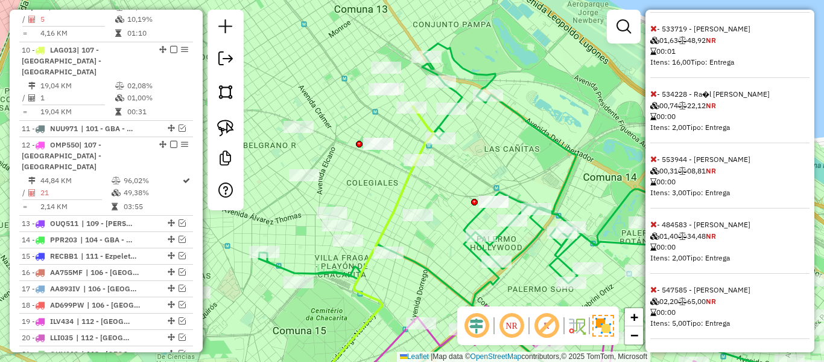
scroll to position [1028, 0]
click at [656, 288] on icon at bounding box center [654, 288] width 7 height 8
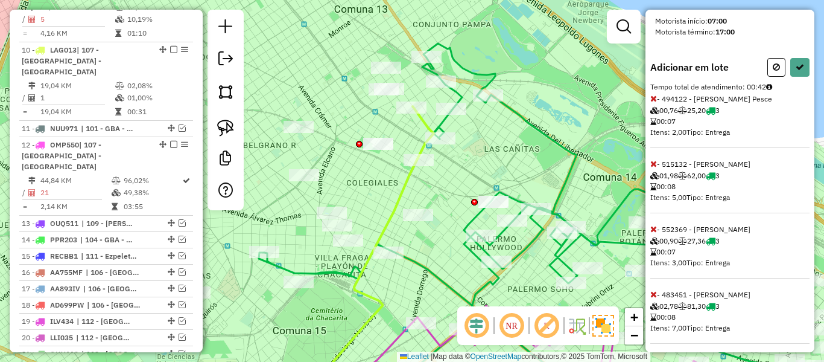
scroll to position [0, 0]
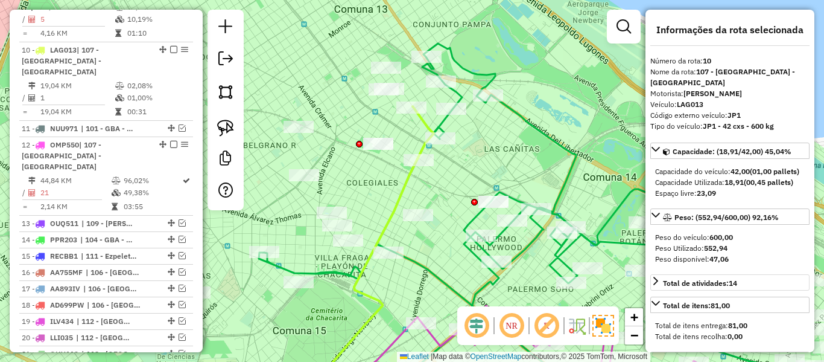
select select "**********"
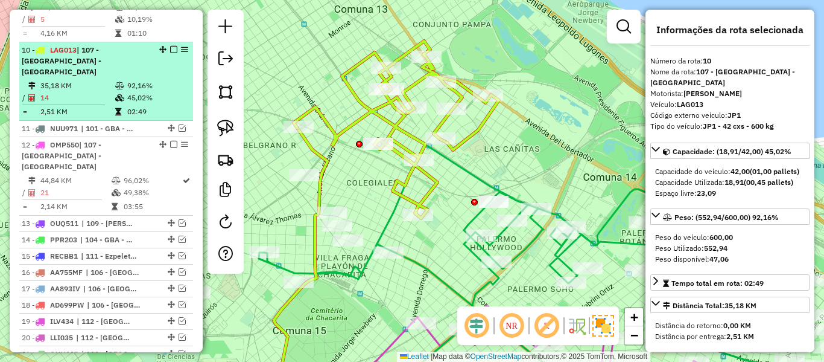
click at [170, 46] on em at bounding box center [173, 49] width 7 height 7
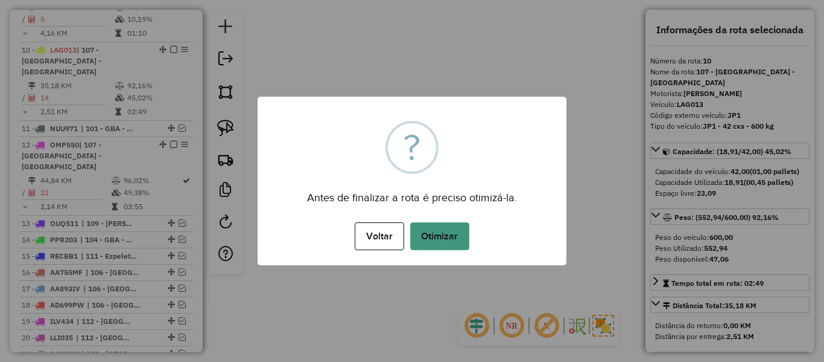
click at [432, 235] on button "Otimizar" at bounding box center [439, 236] width 59 height 28
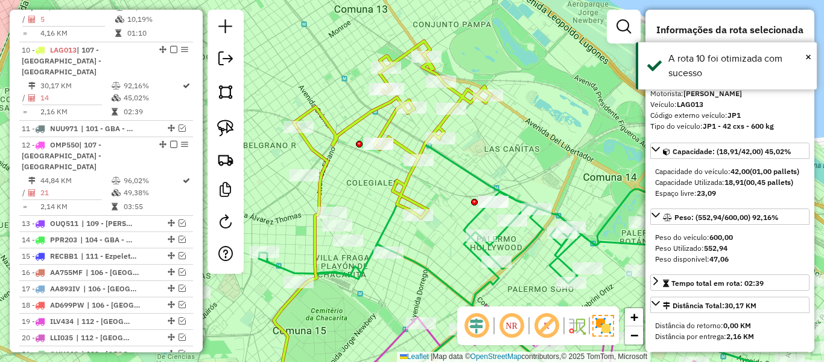
click at [173, 46] on em at bounding box center [173, 49] width 7 height 7
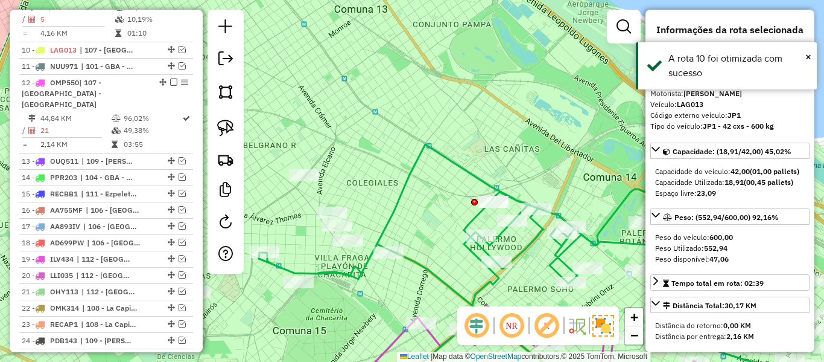
scroll to position [714, 0]
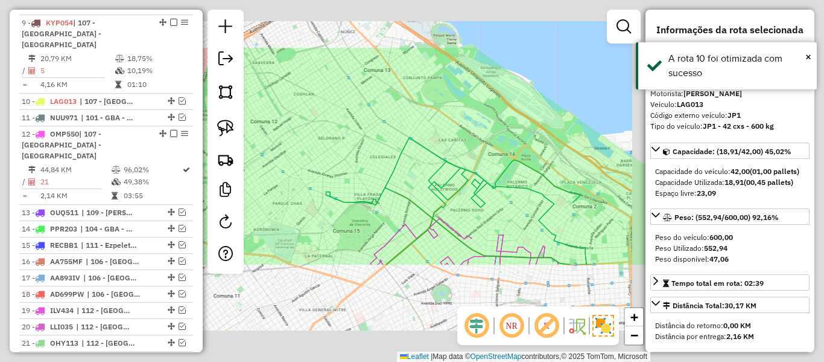
click at [396, 133] on div "Janela de atendimento Grade de atendimento Capacidade Transportadoras Veículos …" at bounding box center [412, 181] width 824 height 362
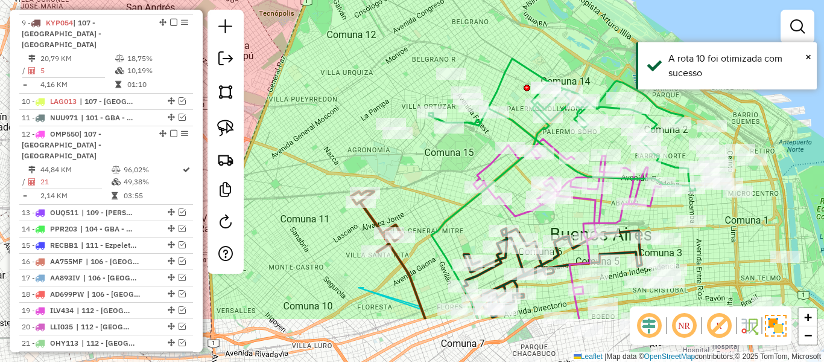
drag, startPoint x: 381, startPoint y: 130, endPoint x: 482, endPoint y: 18, distance: 150.4
click at [482, 18] on div "Janela de atendimento Grade de atendimento Capacidade Transportadoras Veículos …" at bounding box center [412, 181] width 824 height 362
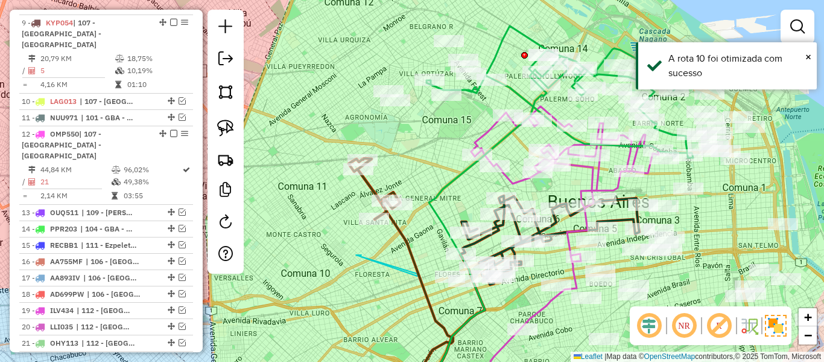
click at [408, 241] on icon at bounding box center [407, 283] width 99 height 229
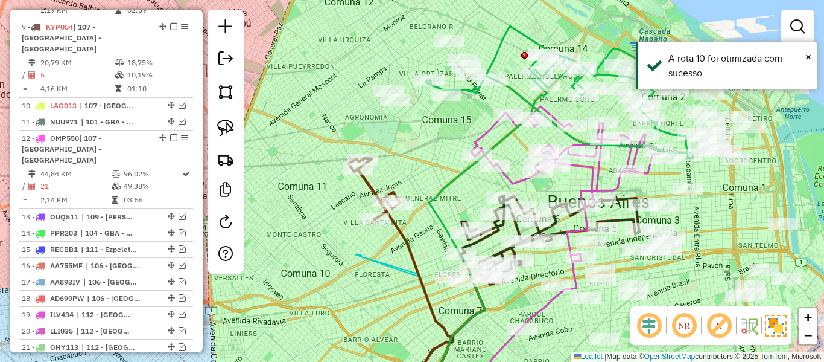
select select "**********"
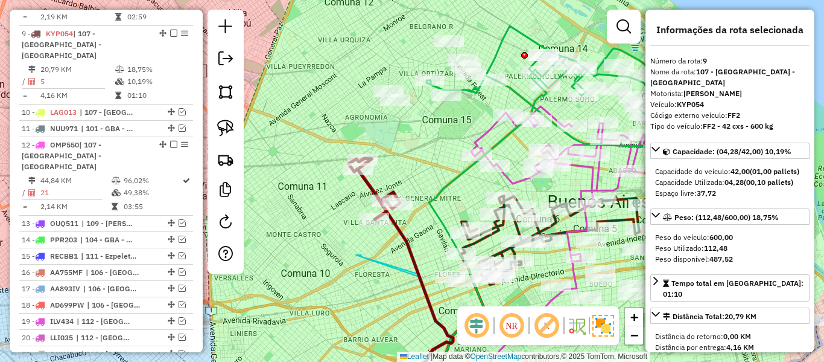
scroll to position [698, 0]
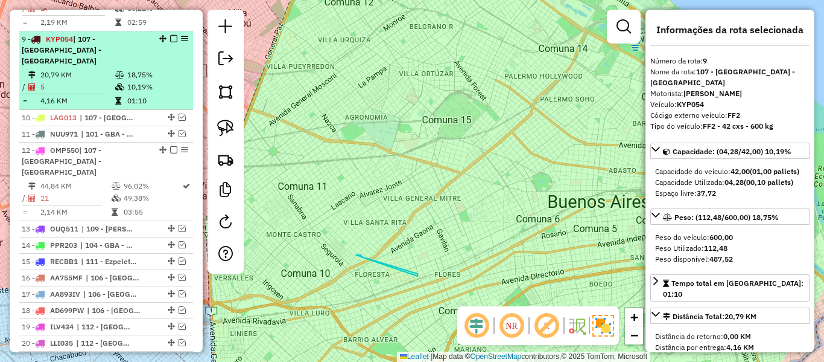
click at [133, 81] on td "10,19%" at bounding box center [157, 87] width 61 height 12
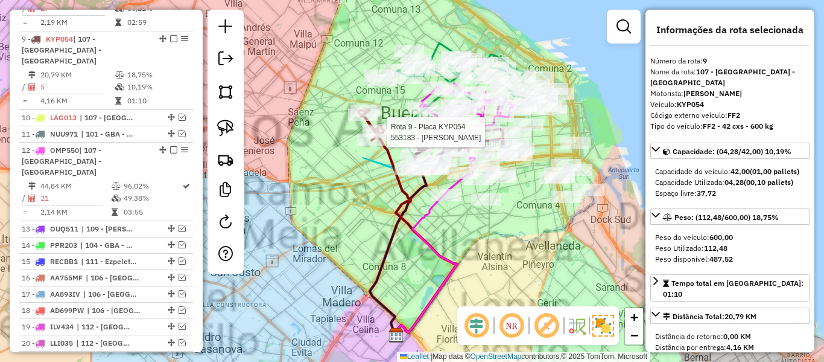
scroll to position [1087, 0]
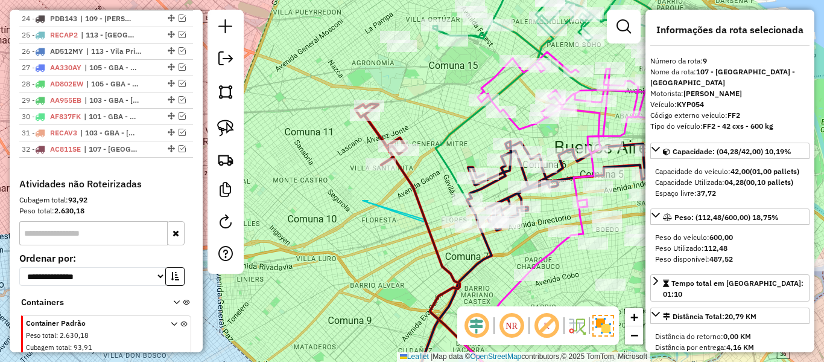
click at [375, 131] on icon at bounding box center [380, 134] width 51 height 61
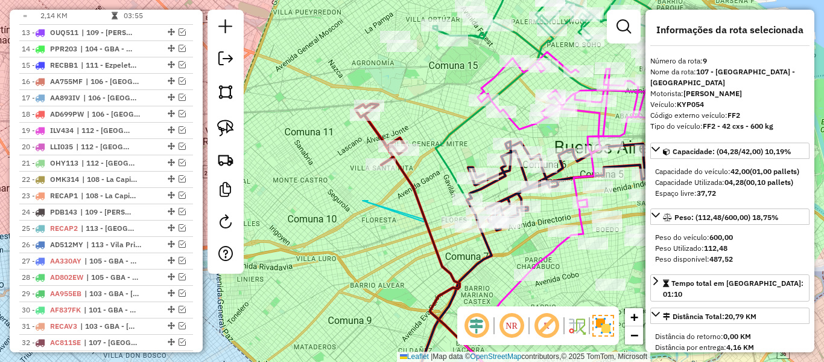
scroll to position [698, 0]
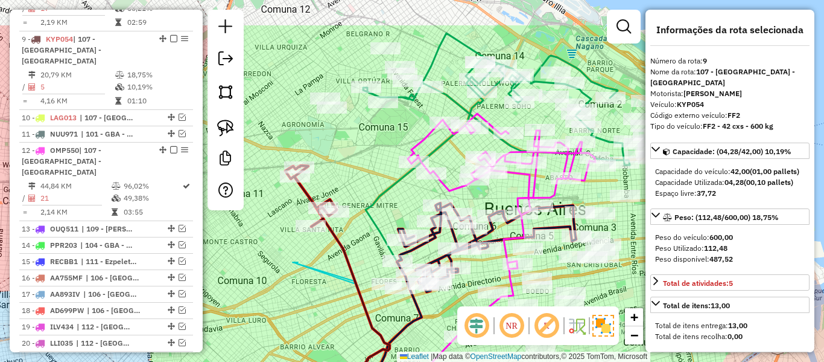
drag, startPoint x: 398, startPoint y: 116, endPoint x: 337, endPoint y: 162, distance: 76.3
click at [334, 185] on div "Janela de atendimento Grade de atendimento Capacidade Transportadoras Veículos …" at bounding box center [412, 181] width 824 height 362
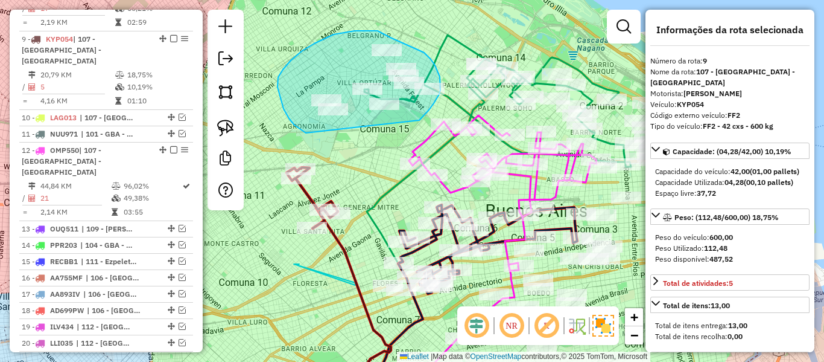
drag, startPoint x: 291, startPoint y: 60, endPoint x: 375, endPoint y: 156, distance: 127.4
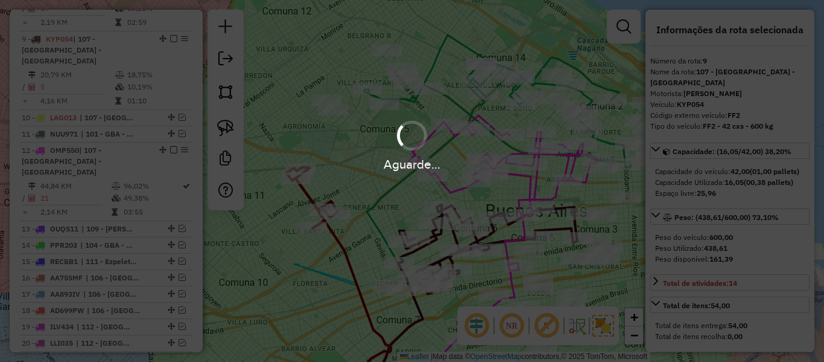
select select "**********"
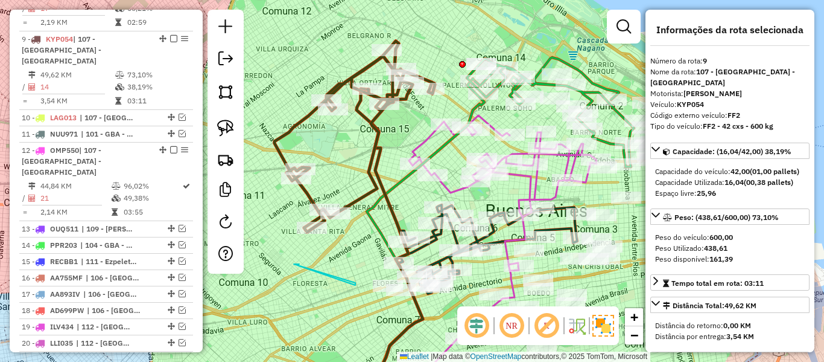
click at [376, 149] on icon at bounding box center [355, 136] width 161 height 191
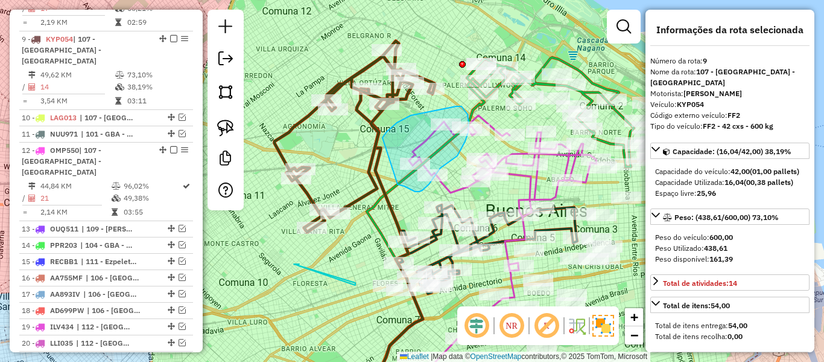
drag, startPoint x: 456, startPoint y: 106, endPoint x: 362, endPoint y: 164, distance: 110.7
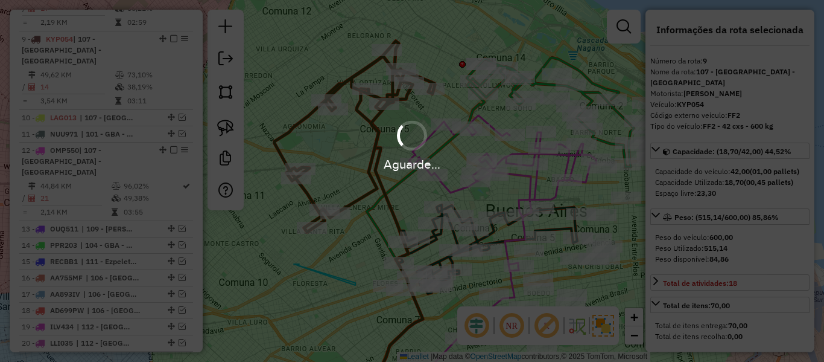
select select "**********"
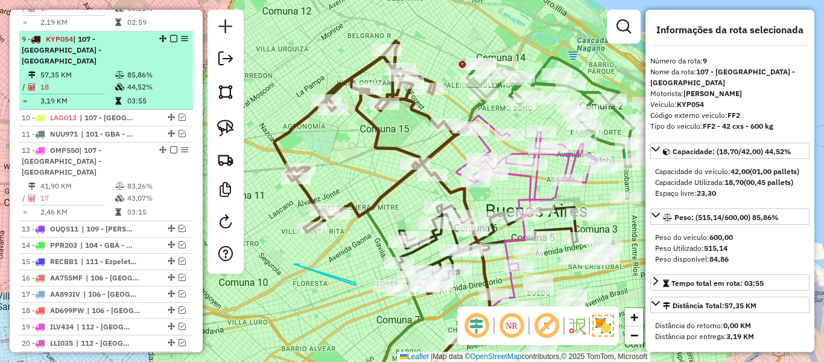
click at [170, 35] on em at bounding box center [173, 38] width 7 height 7
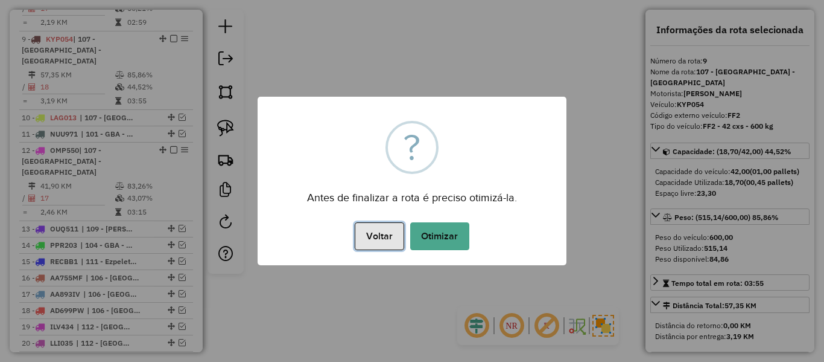
drag, startPoint x: 389, startPoint y: 241, endPoint x: 397, endPoint y: 234, distance: 10.7
click at [389, 240] on button "Voltar" at bounding box center [379, 236] width 49 height 28
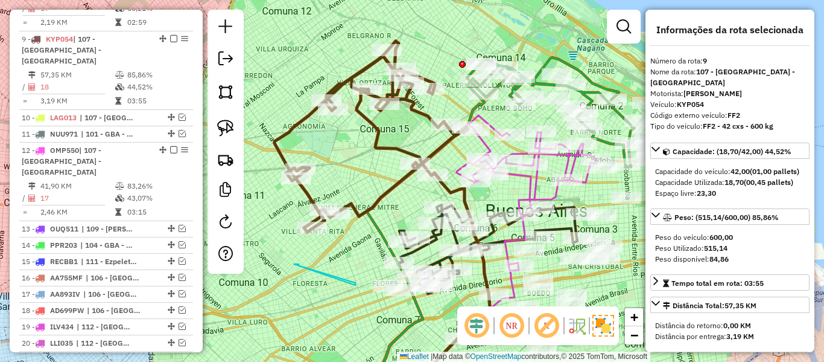
click at [400, 151] on icon at bounding box center [372, 136] width 194 height 191
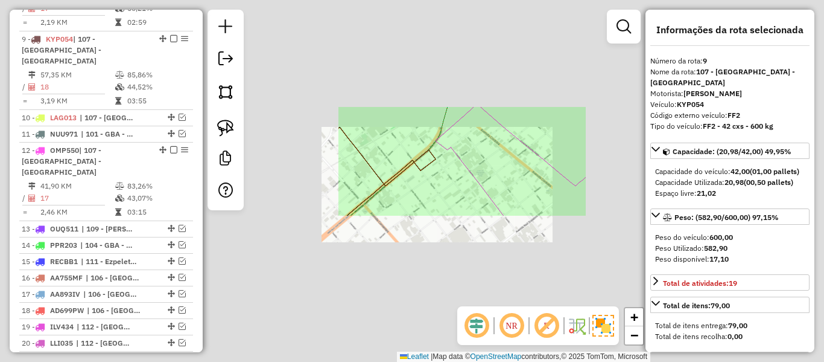
select select "**********"
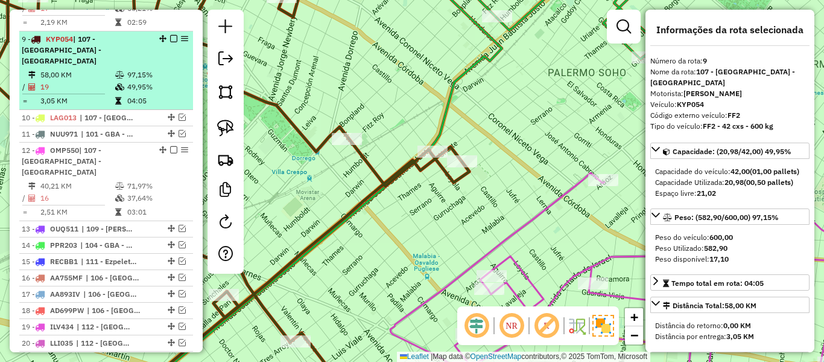
click at [172, 35] on em at bounding box center [173, 38] width 7 height 7
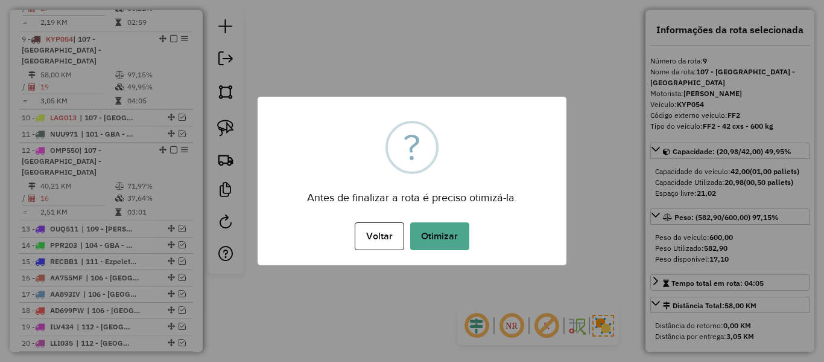
drag, startPoint x: 427, startPoint y: 240, endPoint x: 460, endPoint y: 235, distance: 34.1
click at [427, 237] on button "Otimizar" at bounding box center [439, 236] width 59 height 28
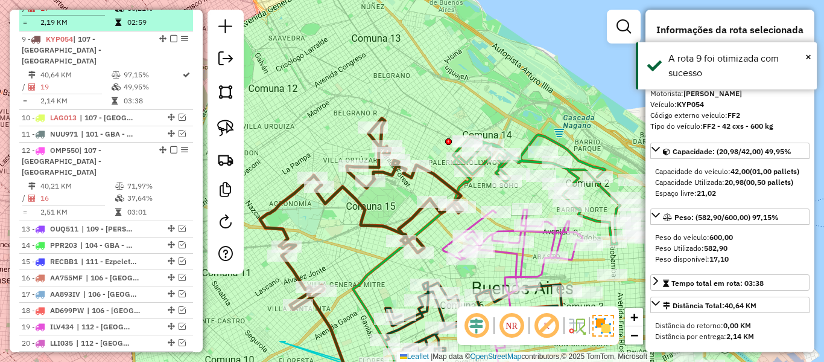
drag, startPoint x: 169, startPoint y: 17, endPoint x: 175, endPoint y: 15, distance: 6.3
click at [170, 35] on em at bounding box center [173, 38] width 7 height 7
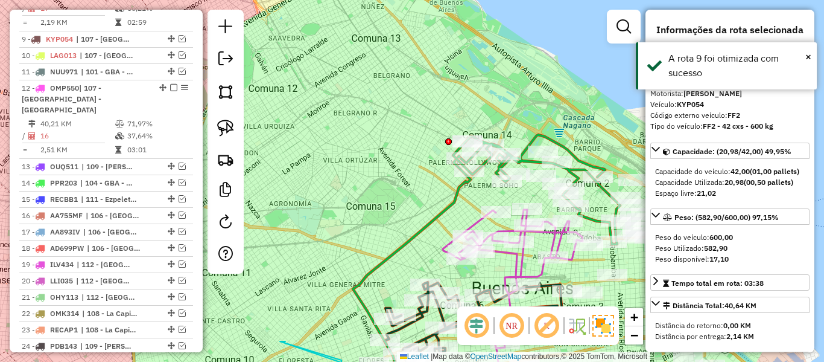
scroll to position [646, 0]
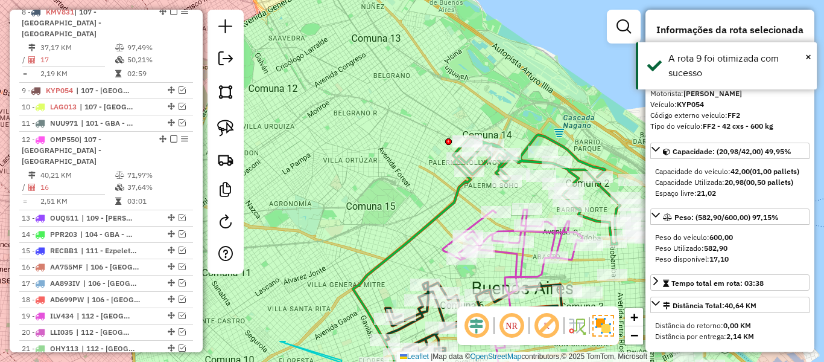
drag, startPoint x: 409, startPoint y: 129, endPoint x: 243, endPoint y: 199, distance: 180.4
click at [372, 62] on div "Janela de atendimento Grade de atendimento Capacidade Transportadoras Veículos …" at bounding box center [412, 181] width 824 height 362
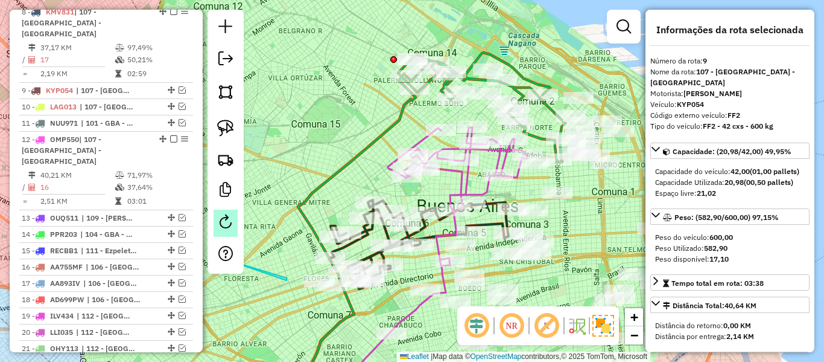
click at [223, 229] on link at bounding box center [226, 222] width 24 height 27
select select "*"
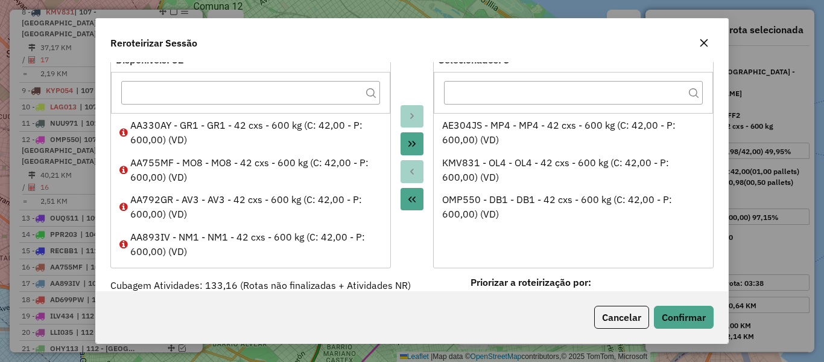
scroll to position [0, 0]
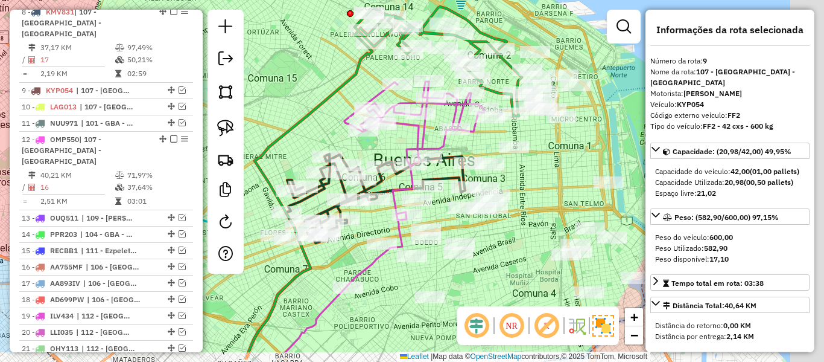
drag, startPoint x: 325, startPoint y: 127, endPoint x: 319, endPoint y: 22, distance: 105.2
click at [313, 28] on icon at bounding box center [311, 190] width 124 height 324
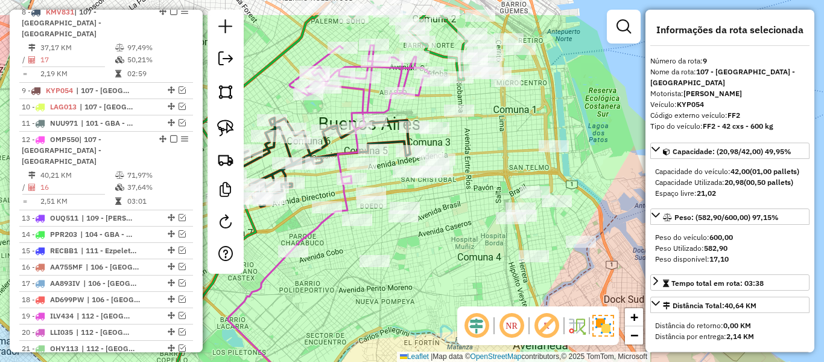
drag, startPoint x: 578, startPoint y: 242, endPoint x: 524, endPoint y: 199, distance: 68.6
click at [549, 325] on hb-router-mapa "Informações da Sessão 1289330 - 07/10/2025 Criação: 06/10/2025 12:50 Depósito: …" at bounding box center [412, 181] width 824 height 362
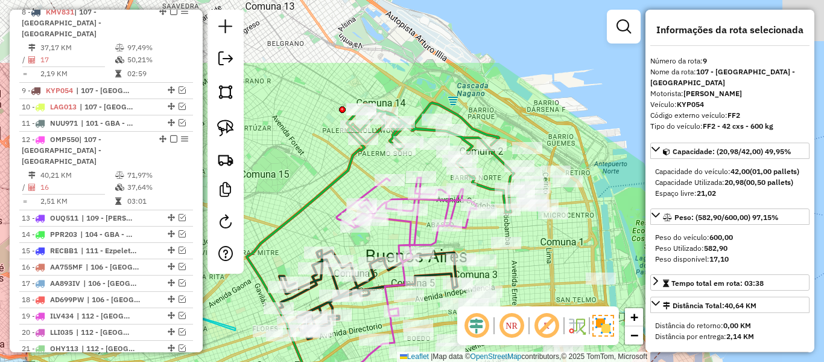
drag, startPoint x: 537, startPoint y: 250, endPoint x: 547, endPoint y: 287, distance: 38.2
click at [548, 288] on div "Janela de atendimento Grade de atendimento Capacidade Transportadoras Veículos …" at bounding box center [412, 181] width 824 height 362
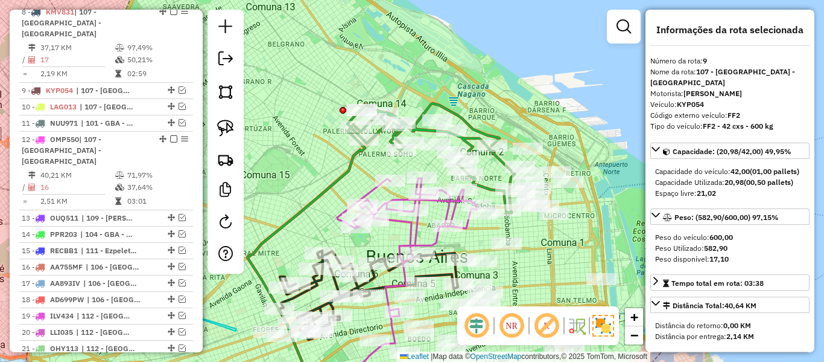
click at [440, 103] on icon at bounding box center [431, 157] width 167 height 109
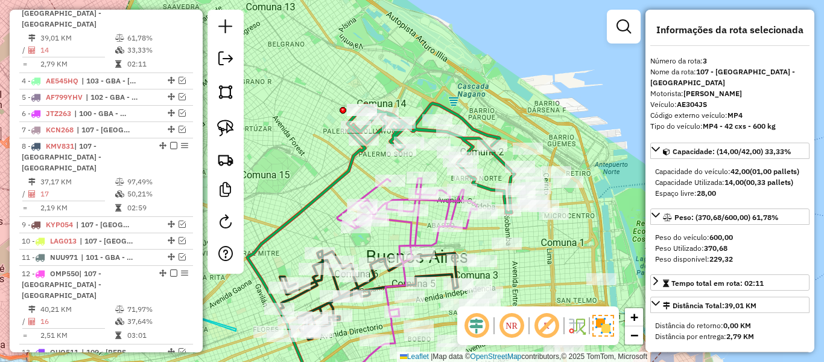
scroll to position [497, 0]
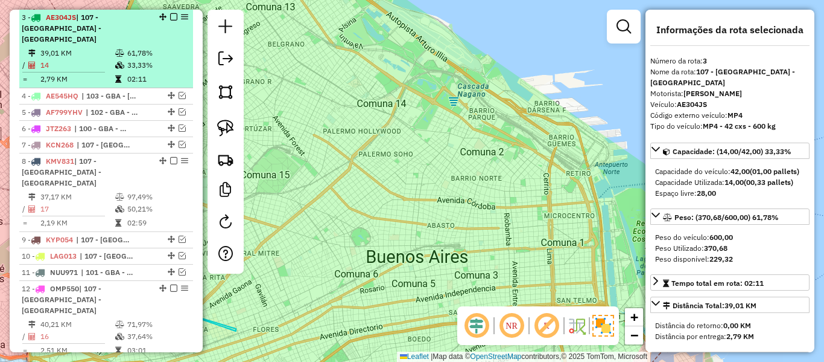
click at [154, 47] on td "61,78%" at bounding box center [157, 53] width 61 height 12
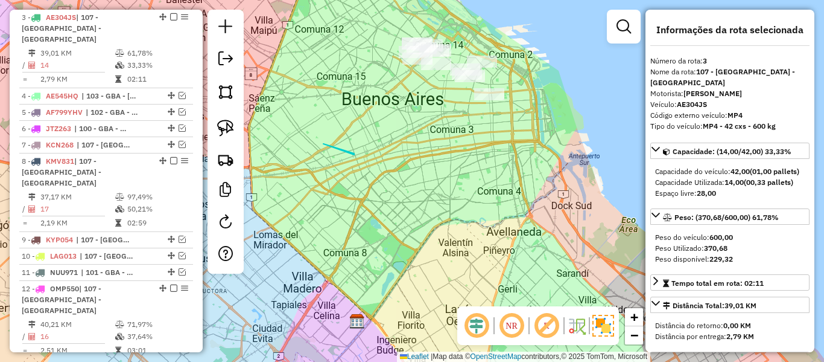
click at [493, 210] on div "Rota 3 - Placa AE304JS 553943 - Alejandro De Winne Janela de atendimento Grade …" at bounding box center [412, 181] width 824 height 362
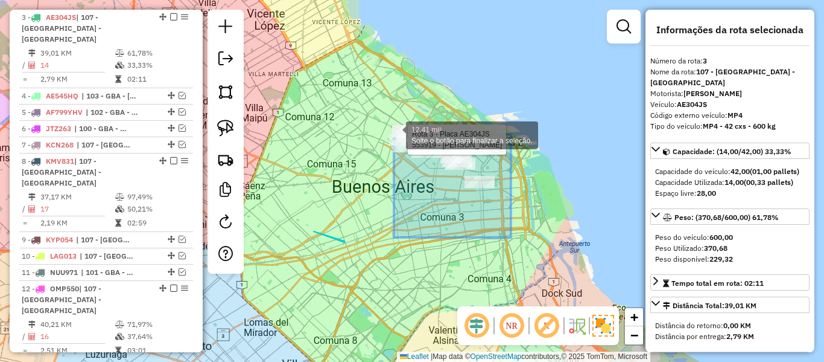
drag, startPoint x: 511, startPoint y: 237, endPoint x: 383, endPoint y: 134, distance: 164.8
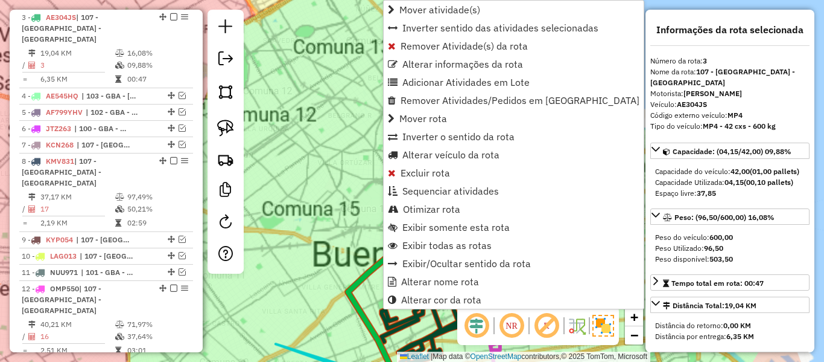
click at [353, 121] on div "Janela de atendimento Grade de atendimento Capacidade Transportadoras Veículos …" at bounding box center [412, 181] width 824 height 362
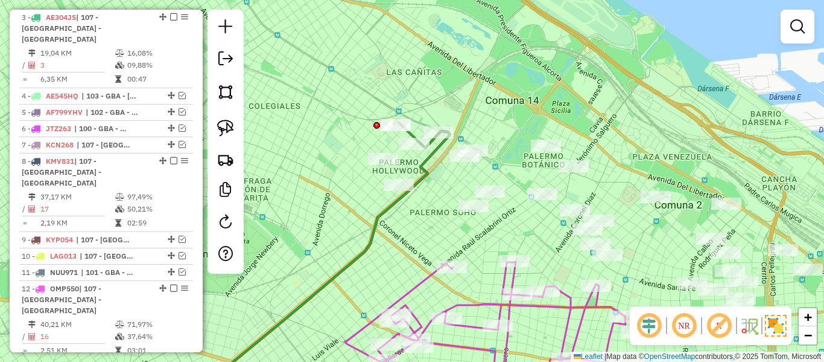
click at [419, 161] on icon at bounding box center [320, 264] width 259 height 267
select select "**********"
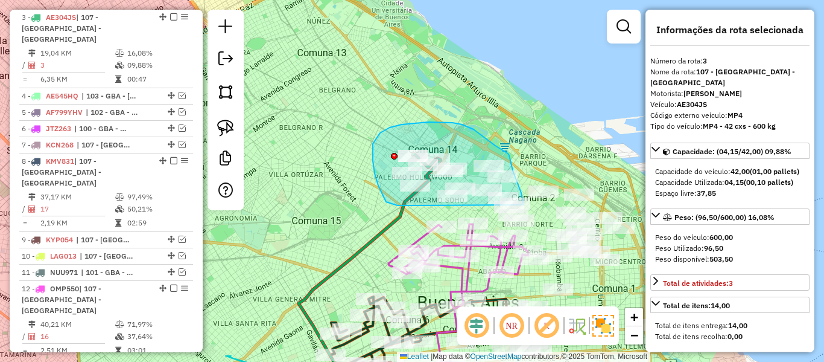
click at [523, 217] on div "Janela de atendimento Grade de atendimento Capacidade Transportadoras Veículos …" at bounding box center [412, 181] width 824 height 362
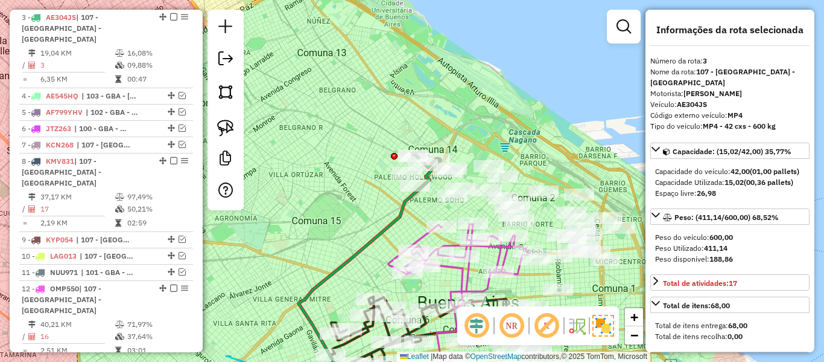
select select "**********"
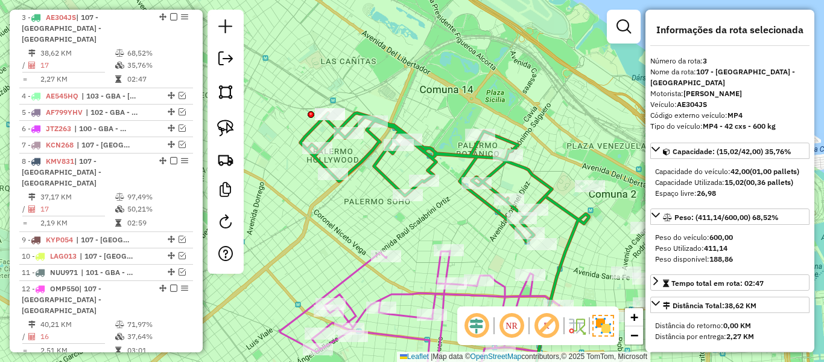
click at [530, 176] on icon at bounding box center [427, 177] width 252 height 129
drag, startPoint x: 543, startPoint y: 165, endPoint x: 486, endPoint y: 136, distance: 63.4
click at [486, 136] on div "Janela de atendimento Grade de atendimento Capacidade Transportadoras Veículos …" at bounding box center [412, 181] width 824 height 362
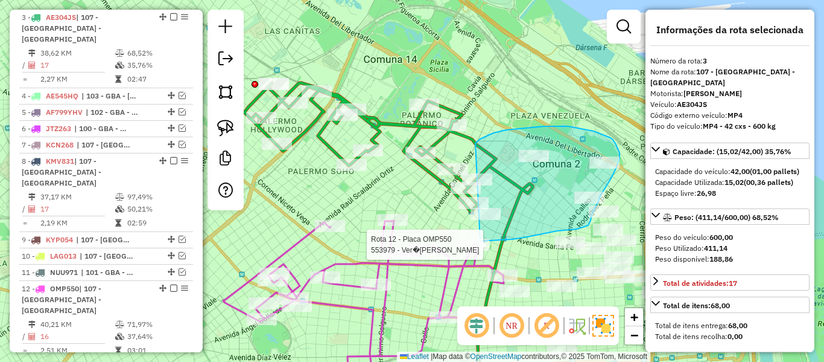
drag, startPoint x: 476, startPoint y: 143, endPoint x: 444, endPoint y: 208, distance: 72.3
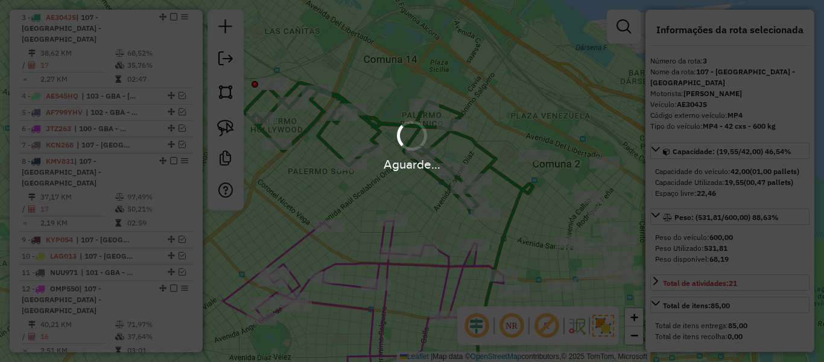
select select "**********"
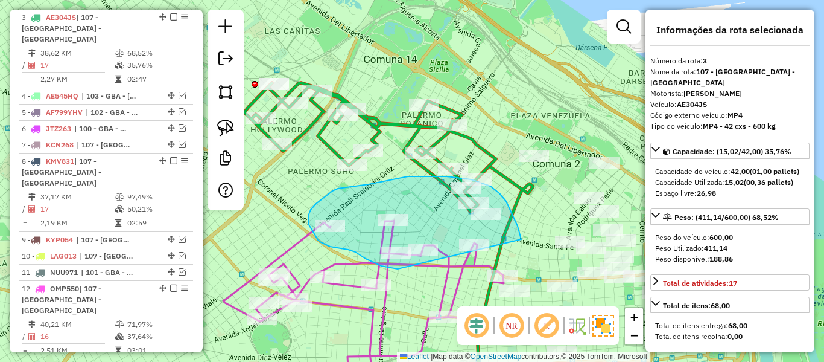
drag, startPoint x: 514, startPoint y: 217, endPoint x: 406, endPoint y: 266, distance: 118.9
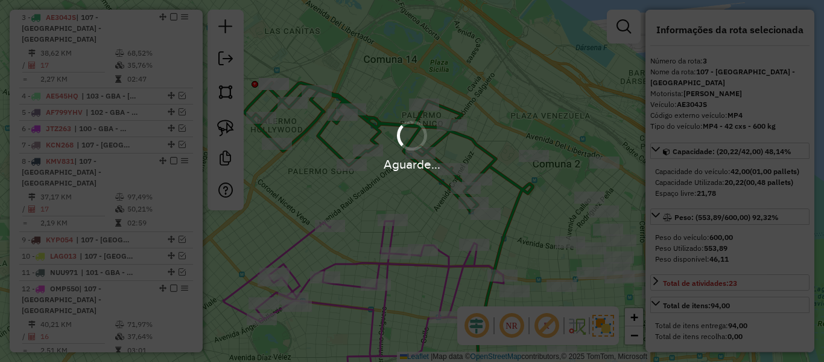
select select "**********"
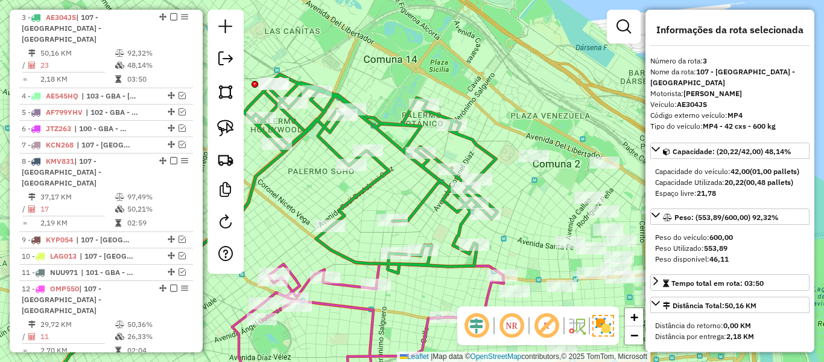
click at [453, 232] on icon at bounding box center [370, 173] width 253 height 199
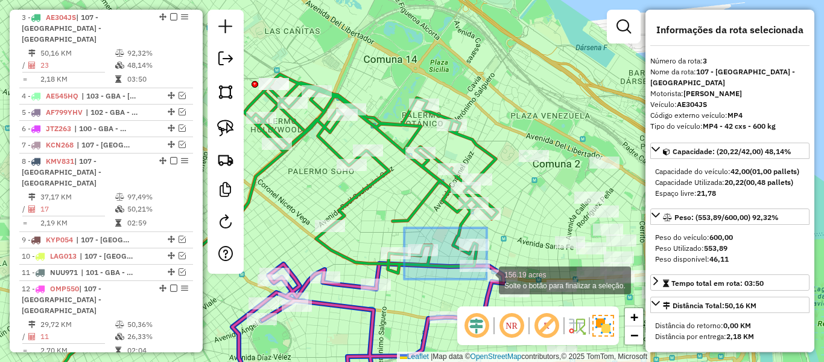
drag, startPoint x: 404, startPoint y: 228, endPoint x: 487, endPoint y: 279, distance: 97.3
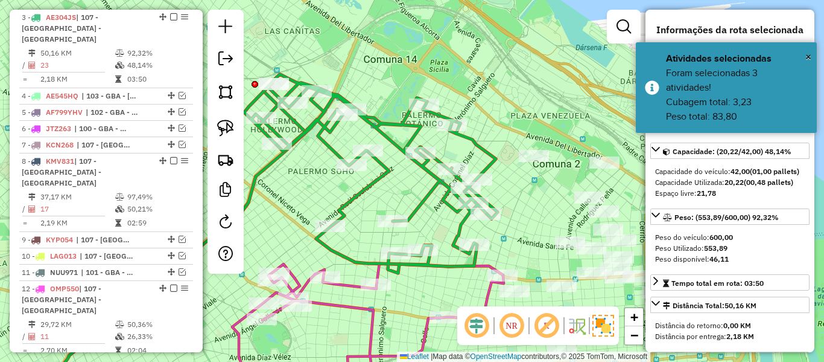
click at [456, 224] on icon at bounding box center [370, 173] width 253 height 199
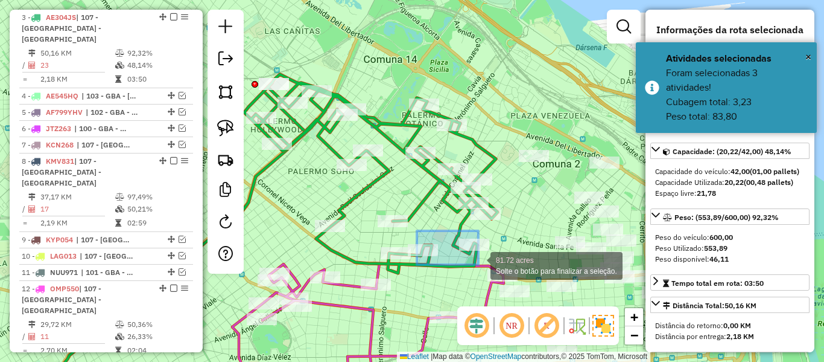
drag, startPoint x: 451, startPoint y: 250, endPoint x: 479, endPoint y: 265, distance: 32.1
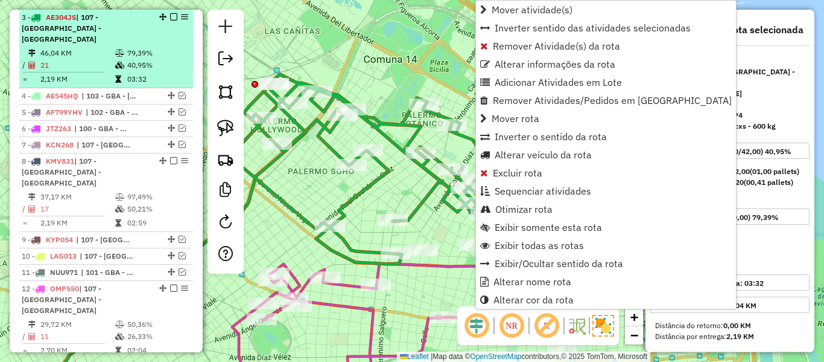
click at [170, 17] on em at bounding box center [173, 16] width 7 height 7
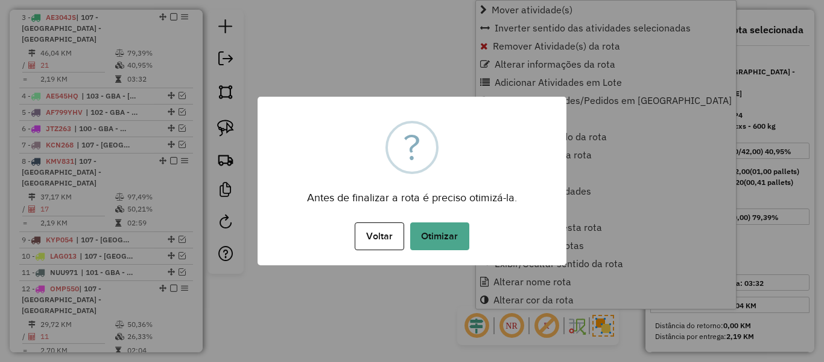
click at [404, 116] on div "× ? Antes de finalizar a rota é preciso otimizá-la. Voltar No Otimizar" at bounding box center [412, 181] width 309 height 168
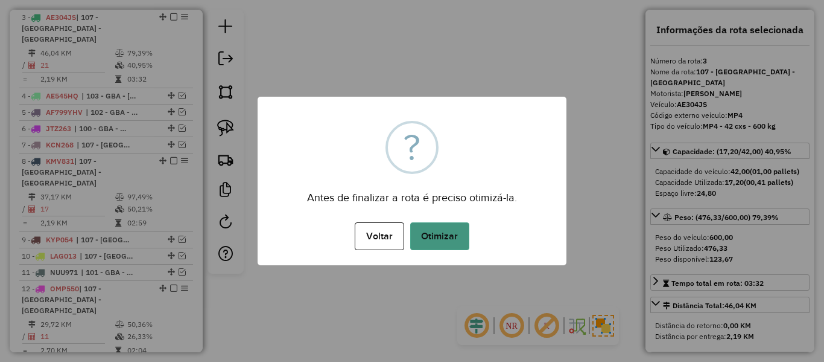
click at [446, 239] on button "Otimizar" at bounding box center [439, 236] width 59 height 28
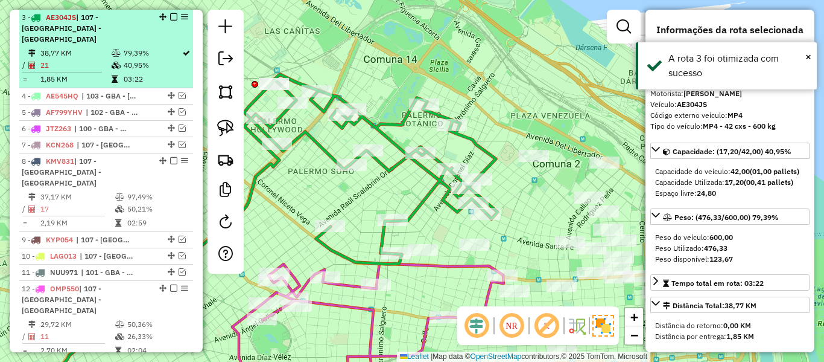
click at [170, 15] on em at bounding box center [173, 16] width 7 height 7
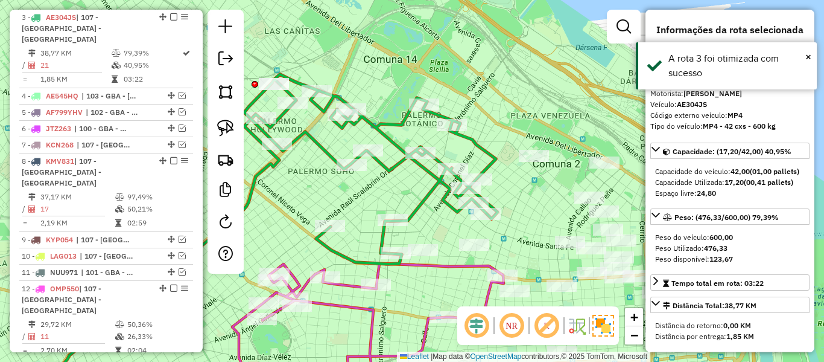
scroll to position [446, 0]
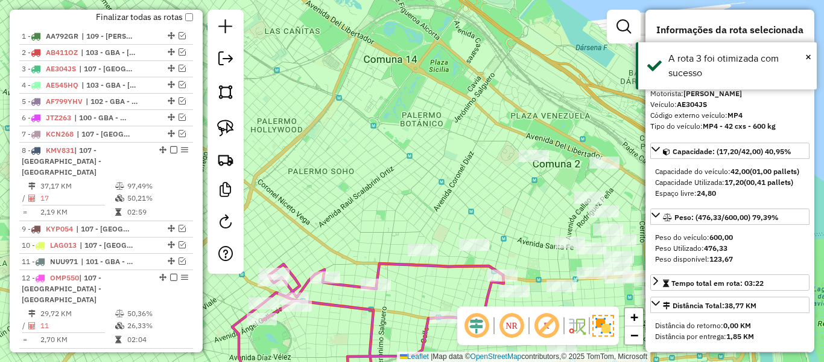
click at [440, 116] on div "Janela de atendimento Grade de atendimento Capacidade Transportadoras Veículos …" at bounding box center [412, 181] width 824 height 362
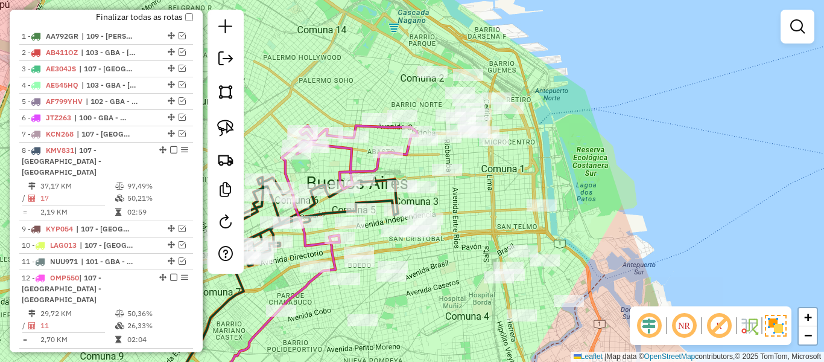
drag, startPoint x: 489, startPoint y: 185, endPoint x: 517, endPoint y: 115, distance: 75.1
click at [517, 115] on div "Janela de atendimento Grade de atendimento Capacidade Transportadoras Veículos …" at bounding box center [412, 181] width 824 height 362
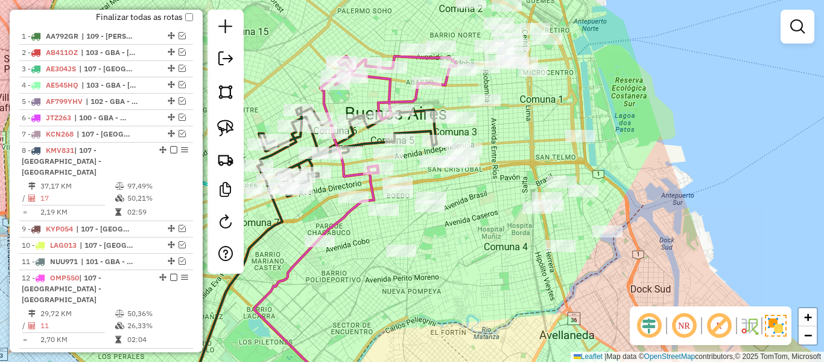
click at [574, 110] on div "Janela de atendimento Grade de atendimento Capacidade Transportadoras Veículos …" at bounding box center [412, 181] width 824 height 362
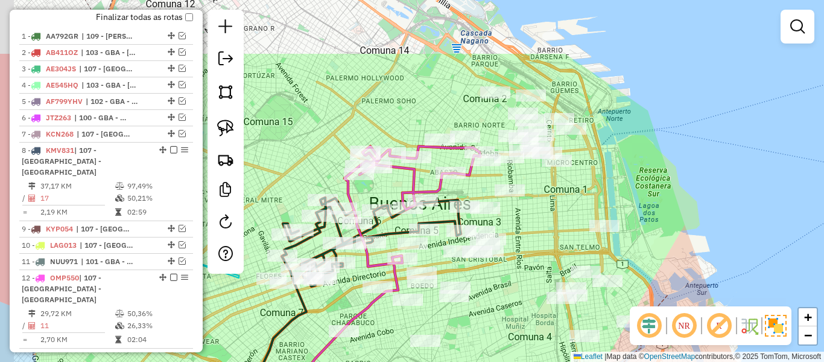
drag, startPoint x: 545, startPoint y: 118, endPoint x: 579, endPoint y: 223, distance: 110.5
click at [579, 223] on div "Janela de atendimento Grade de atendimento Capacidade Transportadoras Veículos …" at bounding box center [412, 181] width 824 height 362
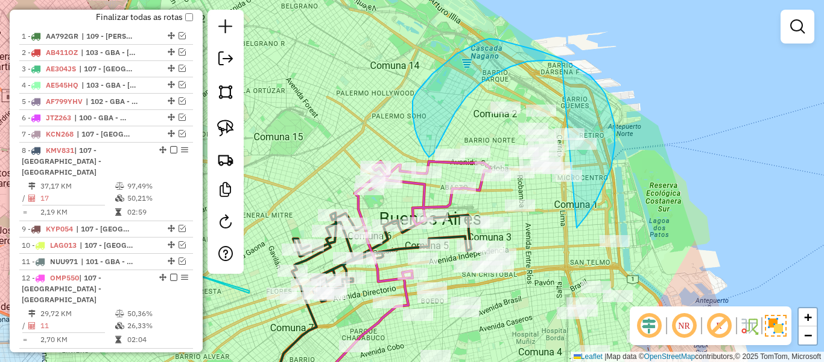
drag, startPoint x: 611, startPoint y: 168, endPoint x: 704, endPoint y: 184, distance: 93.8
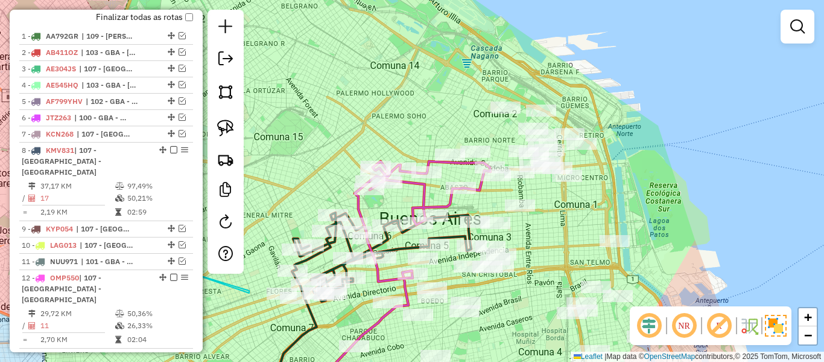
click at [704, 184] on div "Janela de atendimento Grade de atendimento Capacidade Transportadoras Veículos …" at bounding box center [412, 181] width 824 height 362
click at [477, 188] on icon at bounding box center [423, 221] width 136 height 120
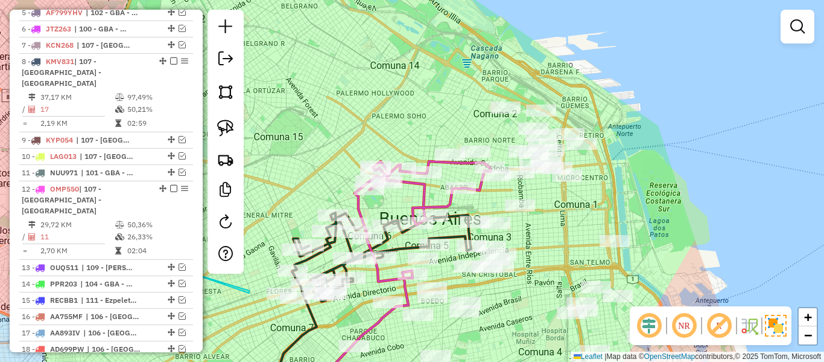
select select "**********"
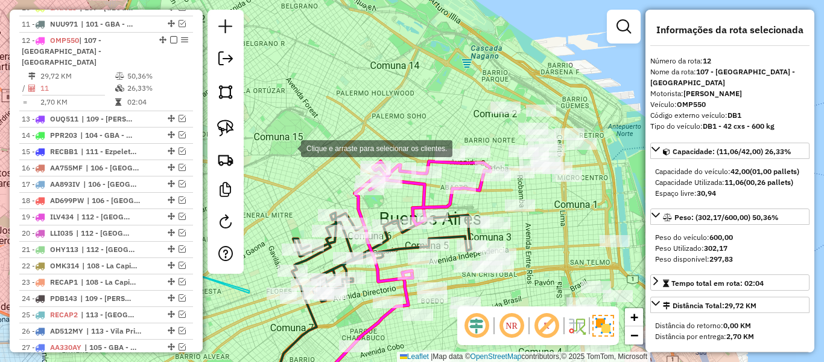
scroll to position [695, 0]
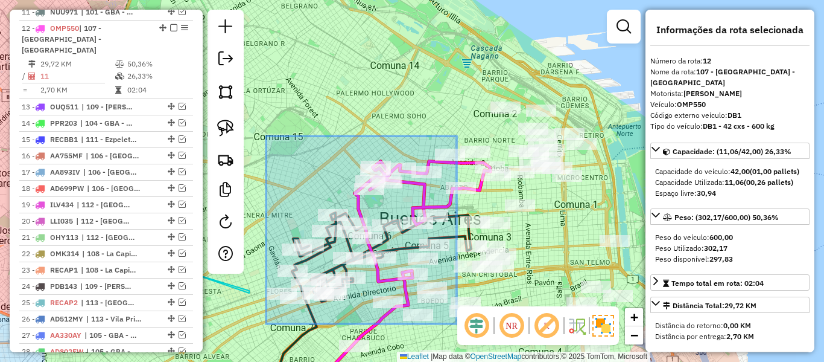
drag, startPoint x: 280, startPoint y: 169, endPoint x: 494, endPoint y: 308, distance: 255.3
click at [494, 308] on hb-router-mapa "Informações da Sessão 1289330 - 07/10/2025 Criação: 06/10/2025 12:50 Depósito: …" at bounding box center [412, 181] width 824 height 362
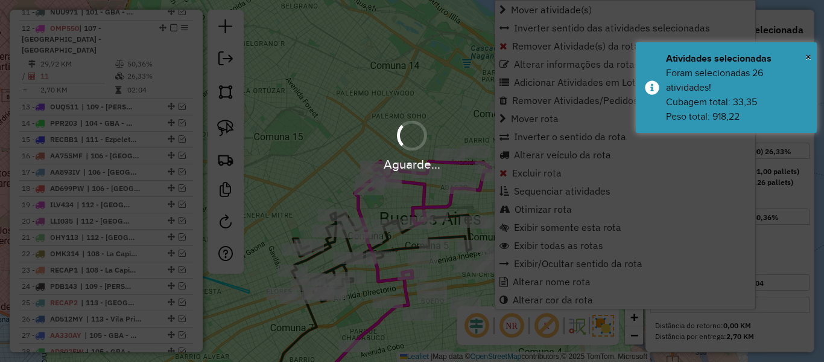
click at [371, 119] on div "Aguarde..." at bounding box center [412, 144] width 824 height 57
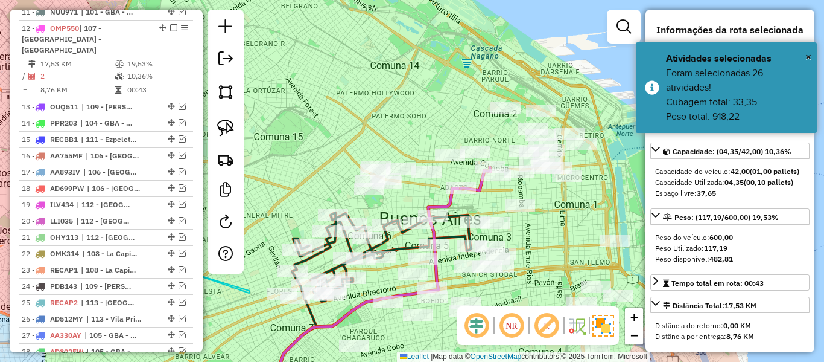
click at [400, 148] on div "Janela de atendimento Grade de atendimento Capacidade Transportadoras Veículos …" at bounding box center [412, 181] width 824 height 362
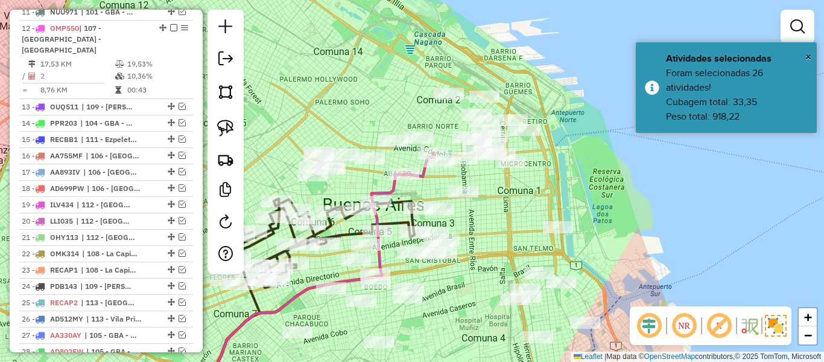
click at [425, 174] on icon at bounding box center [419, 164] width 30 height 23
select select "**********"
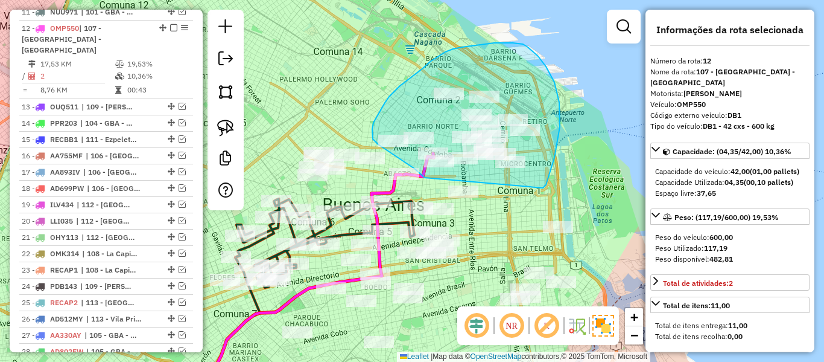
drag, startPoint x: 543, startPoint y: 188, endPoint x: 445, endPoint y: 177, distance: 98.9
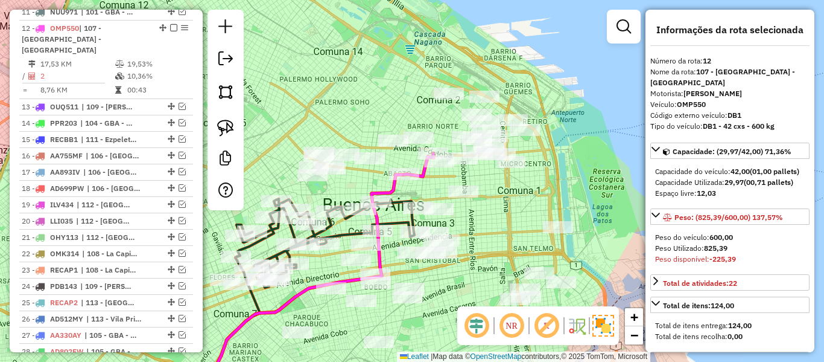
select select "**********"
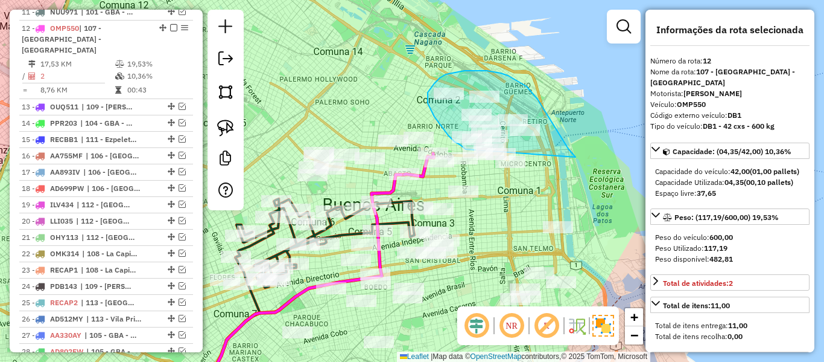
click at [470, 152] on div "Janela de atendimento Grade de atendimento Capacidade Transportadoras Veículos …" at bounding box center [412, 181] width 824 height 362
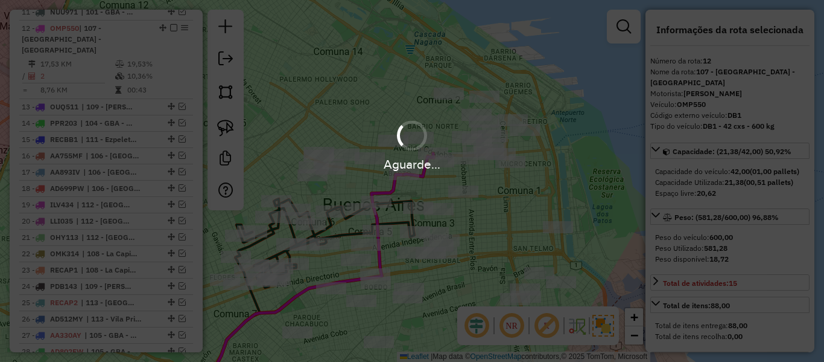
select select "**********"
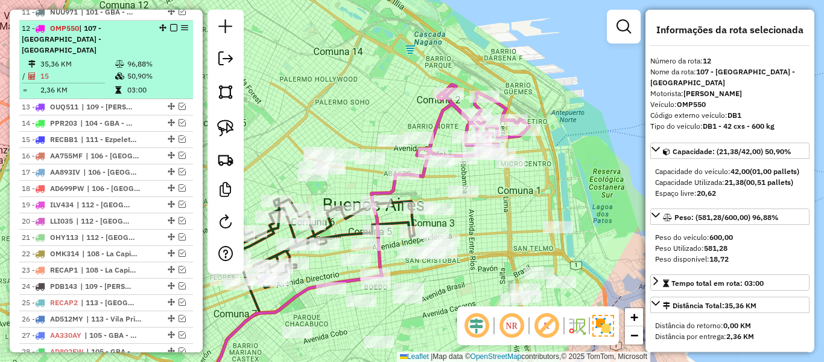
click at [170, 24] on em at bounding box center [173, 27] width 7 height 7
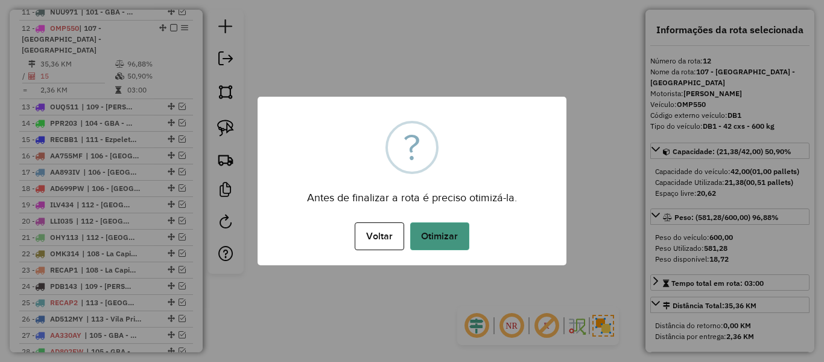
click at [433, 229] on button "Otimizar" at bounding box center [439, 236] width 59 height 28
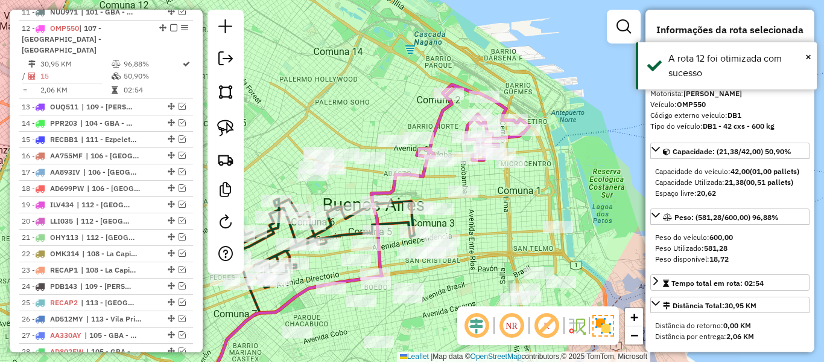
click at [501, 209] on div "Janela de atendimento Grade de atendimento Capacidade Transportadoras Veículos …" at bounding box center [412, 181] width 824 height 362
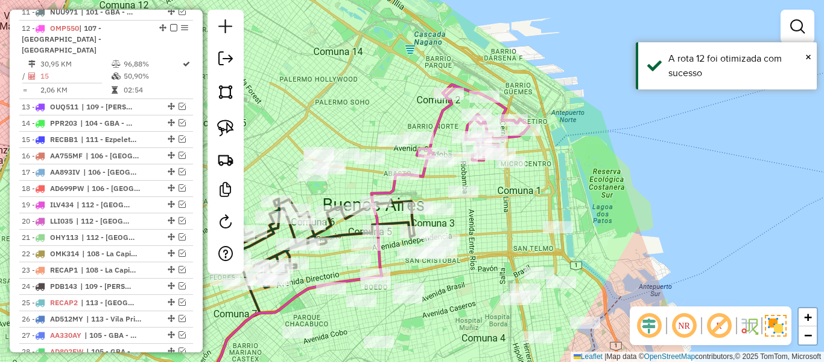
click at [170, 24] on em at bounding box center [173, 27] width 7 height 7
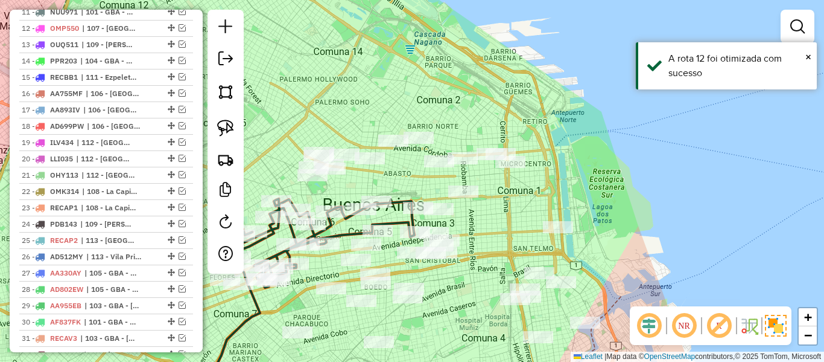
scroll to position [644, 0]
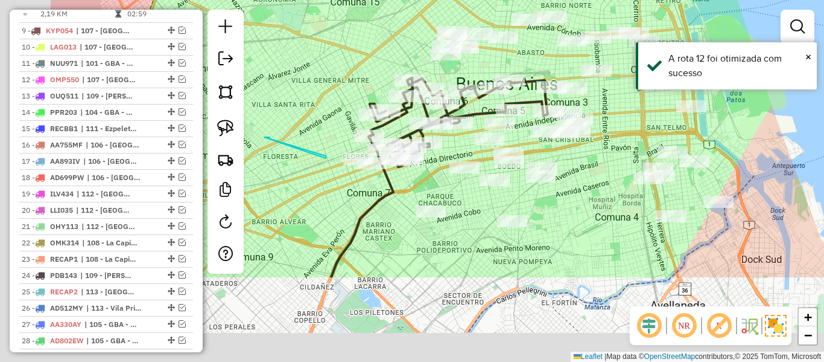
drag, startPoint x: 512, startPoint y: 211, endPoint x: 594, endPoint y: 132, distance: 113.5
click at [646, 90] on div "Janela de atendimento Grade de atendimento Capacidade Transportadoras Veículos …" at bounding box center [412, 181] width 824 height 362
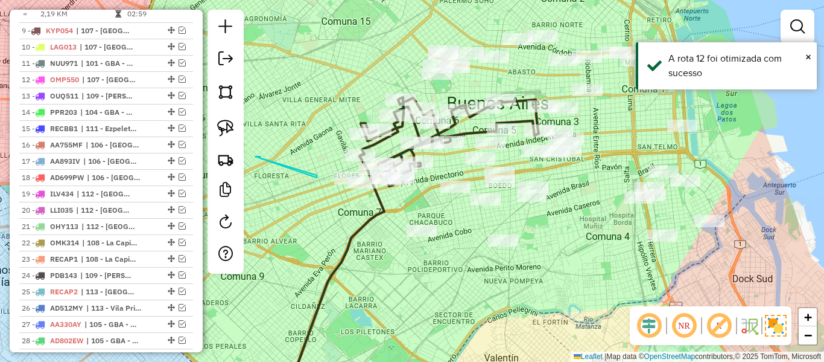
drag, startPoint x: 395, startPoint y: 210, endPoint x: 387, endPoint y: 227, distance: 18.6
click at [387, 227] on div "Janela de atendimento Grade de atendimento Capacidade Transportadoras Veículos …" at bounding box center [412, 181] width 824 height 362
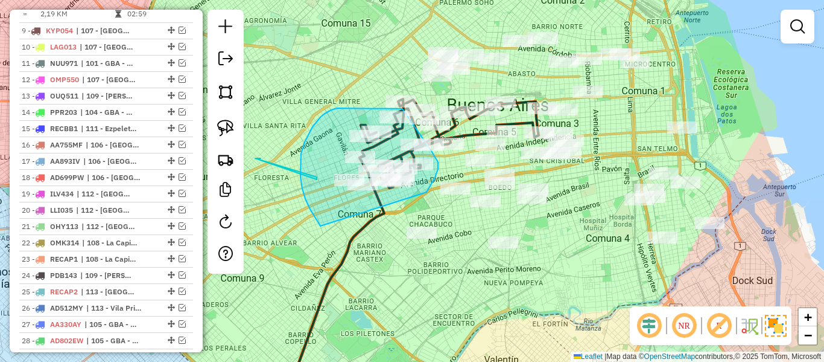
drag, startPoint x: 301, startPoint y: 153, endPoint x: 421, endPoint y: 198, distance: 127.6
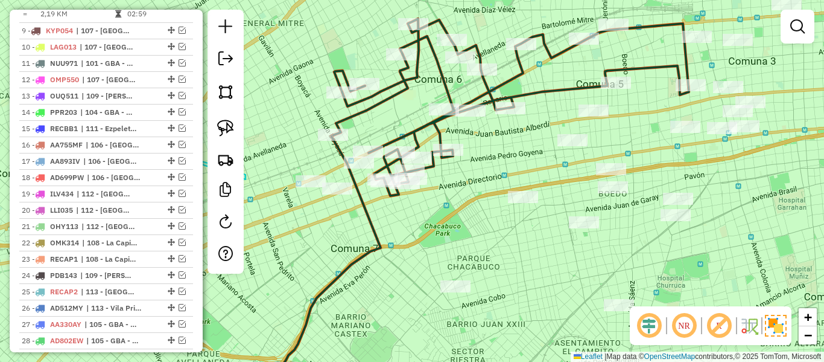
drag, startPoint x: 416, startPoint y: 211, endPoint x: 464, endPoint y: 244, distance: 58.1
click at [460, 235] on div "Janela de atendimento Grade de atendimento Capacidade Transportadoras Veículos …" at bounding box center [412, 181] width 824 height 362
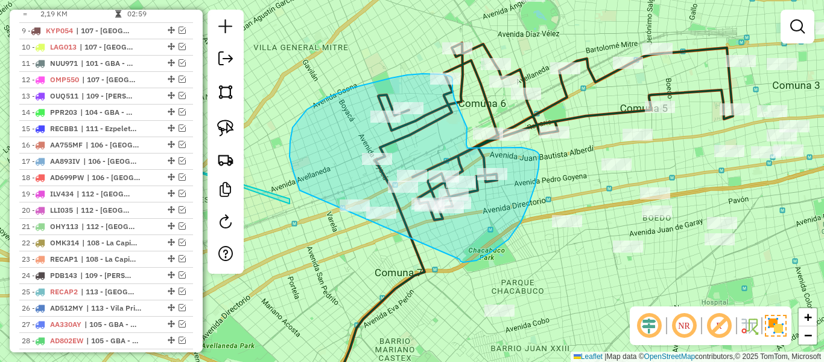
drag, startPoint x: 460, startPoint y: 259, endPoint x: 353, endPoint y: 252, distance: 107.0
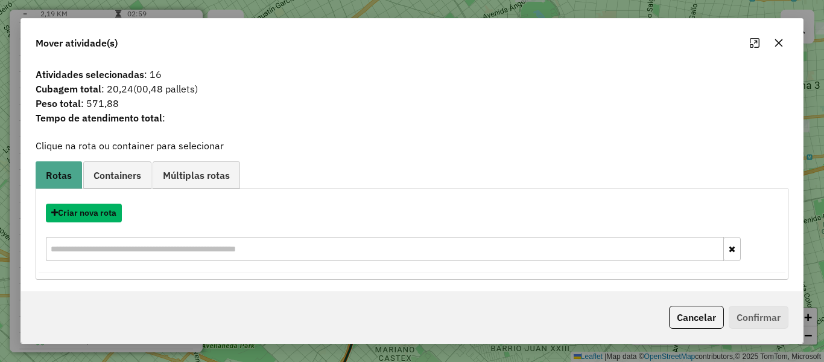
click at [102, 209] on button "Criar nova rota" at bounding box center [84, 212] width 76 height 19
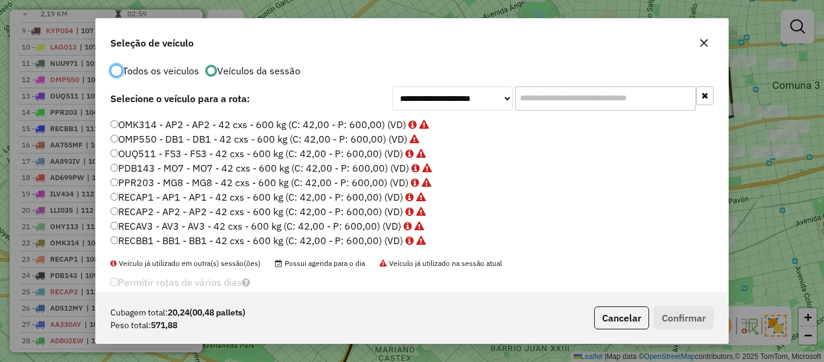
scroll to position [0, 0]
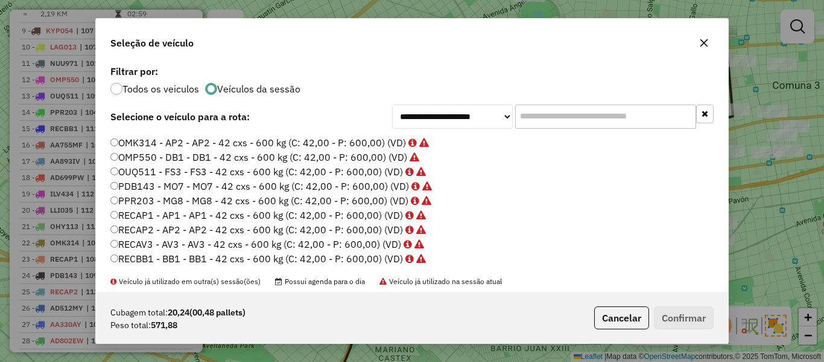
drag, startPoint x: 401, startPoint y: 154, endPoint x: 427, endPoint y: 160, distance: 26.5
click at [401, 155] on label "OMP550 - DB1 - DB1 - 42 cxs - 600 kg (C: 42,00 - P: 600,00) (VD)" at bounding box center [264, 157] width 309 height 14
click at [684, 310] on button "Confirmar" at bounding box center [684, 317] width 60 height 23
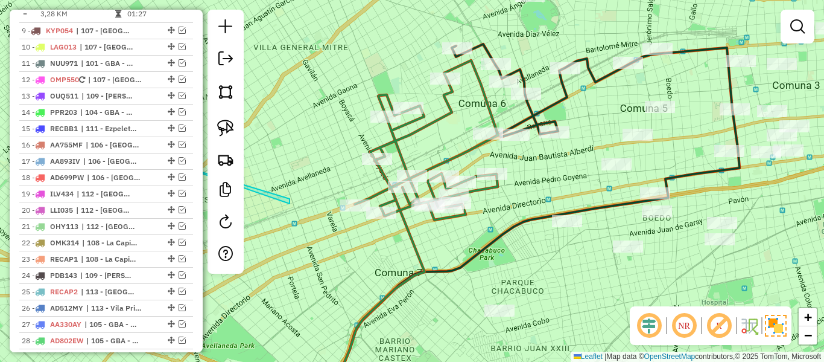
click at [439, 124] on icon at bounding box center [427, 139] width 144 height 159
select select "**********"
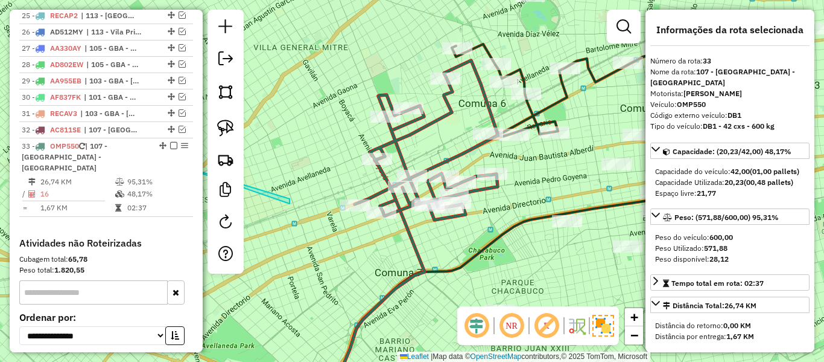
scroll to position [1001, 0]
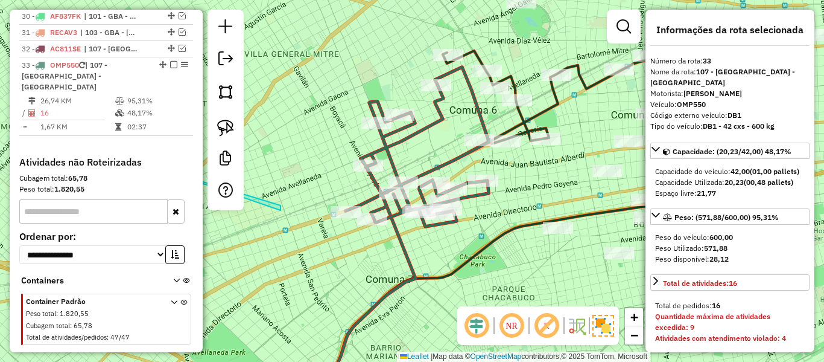
drag, startPoint x: 440, startPoint y: 138, endPoint x: 407, endPoint y: 154, distance: 36.7
click at [407, 154] on div "Janela de atendimento Grade de atendimento Capacidade Transportadoras Veículos …" at bounding box center [412, 181] width 824 height 362
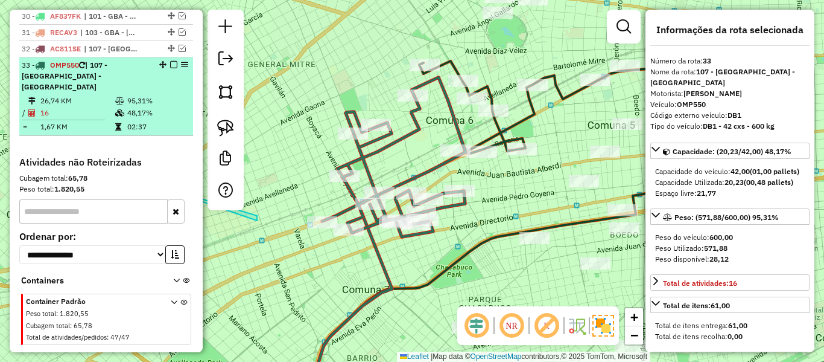
click at [170, 61] on em at bounding box center [173, 64] width 7 height 7
select select "**********"
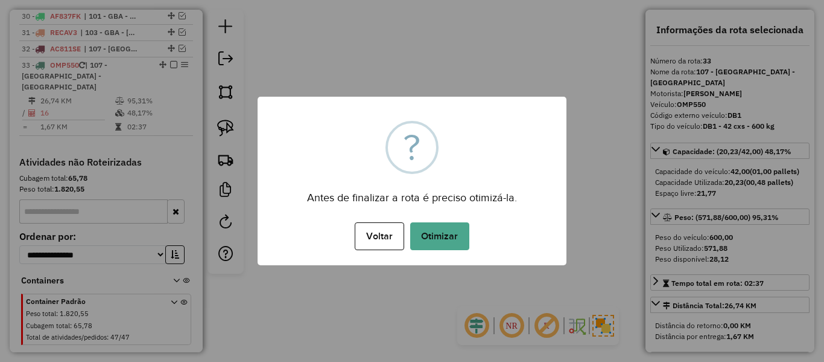
click at [436, 238] on button "Otimizar" at bounding box center [439, 236] width 59 height 28
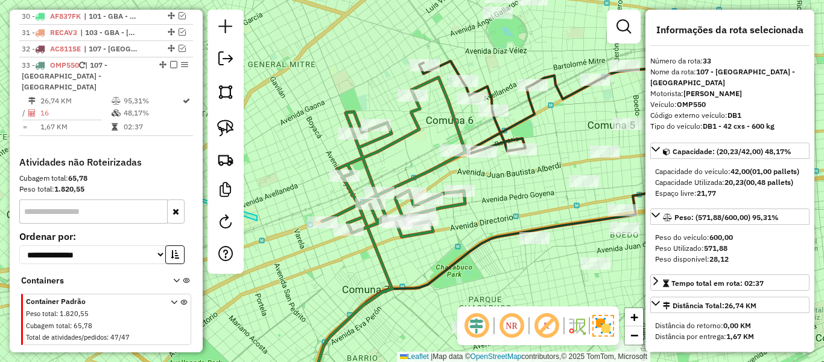
click at [171, 61] on em at bounding box center [173, 64] width 7 height 7
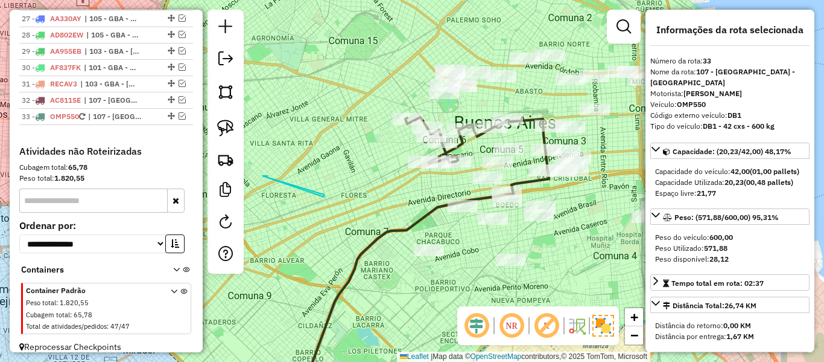
drag, startPoint x: 358, startPoint y: 199, endPoint x: 329, endPoint y: 219, distance: 35.7
click at [341, 218] on div "Janela de atendimento Grade de atendimento Capacidade Transportadoras Veículos …" at bounding box center [412, 181] width 824 height 362
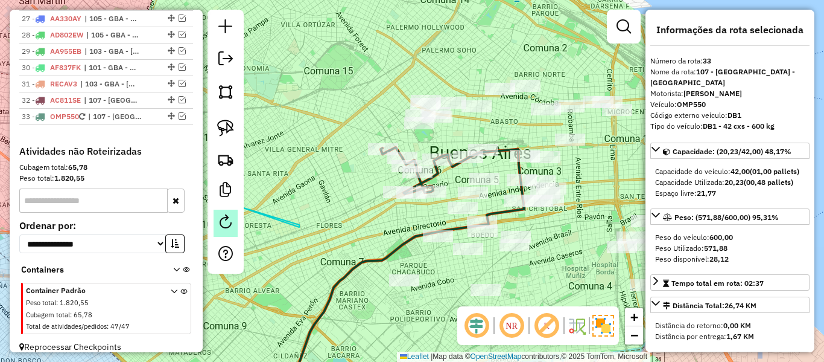
click at [228, 212] on link at bounding box center [226, 222] width 24 height 27
select select "*"
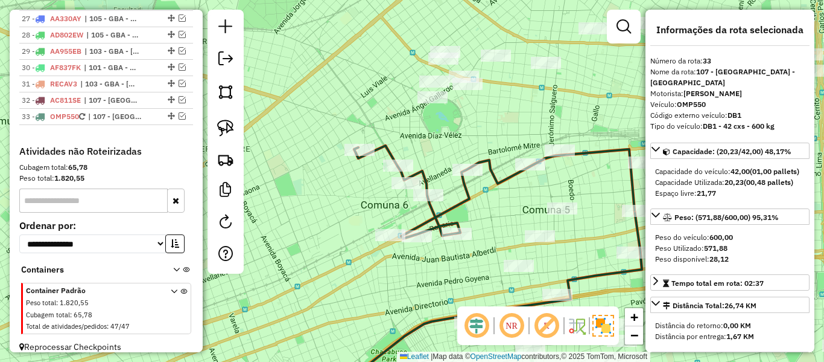
click at [393, 151] on icon at bounding box center [494, 191] width 281 height 93
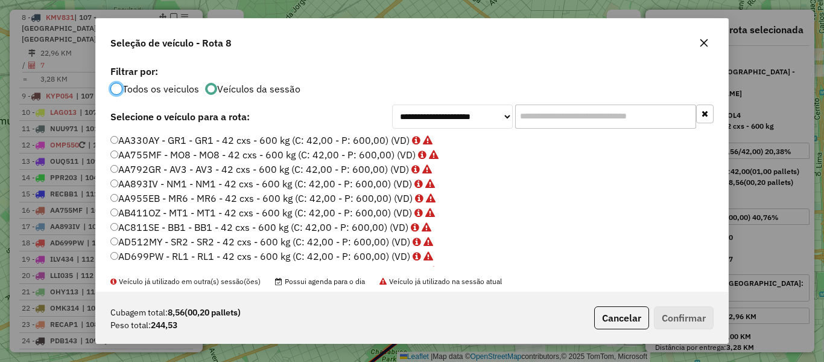
scroll to position [7, 4]
click at [542, 117] on input "text" at bounding box center [605, 116] width 181 height 24
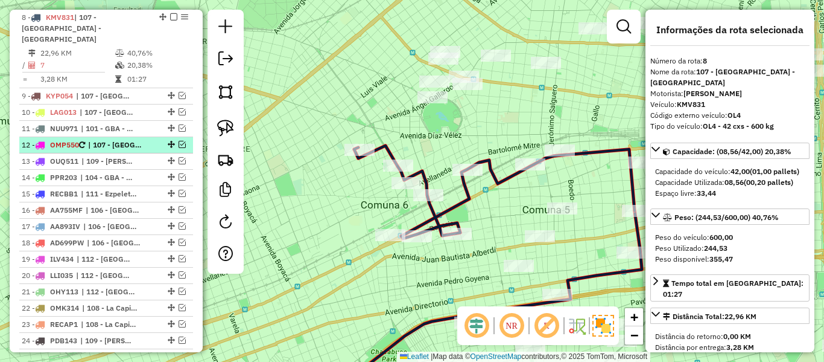
click at [179, 141] on em at bounding box center [182, 144] width 7 height 7
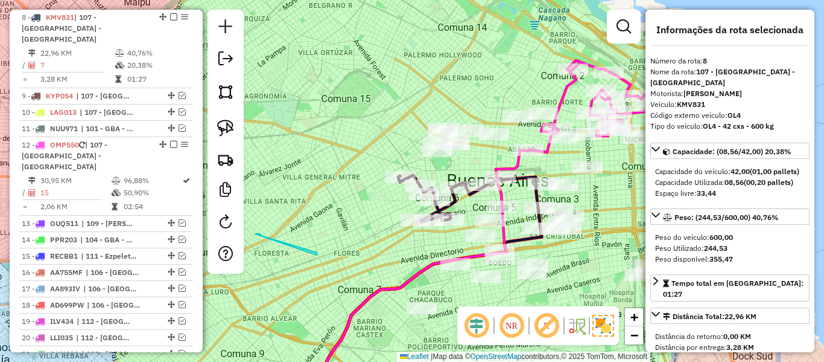
click at [548, 152] on icon at bounding box center [591, 106] width 125 height 92
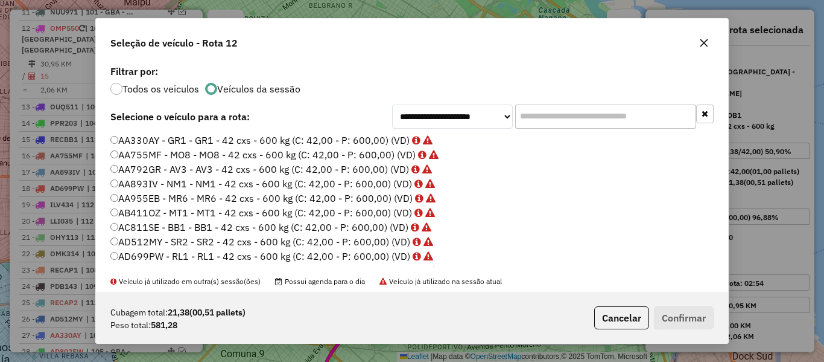
drag, startPoint x: 617, startPoint y: 115, endPoint x: 604, endPoint y: 115, distance: 13.9
click at [617, 115] on input "text" at bounding box center [605, 116] width 181 height 24
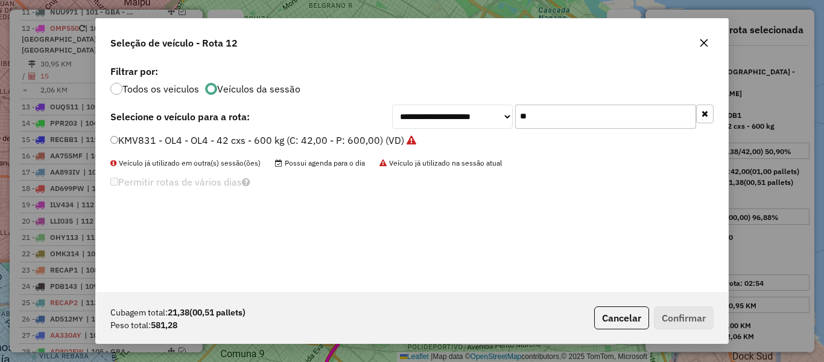
type input "**"
drag, startPoint x: 400, startPoint y: 143, endPoint x: 434, endPoint y: 151, distance: 34.7
click at [400, 142] on label "KMV831 - OL4 - OL4 - 42 cxs - 600 kg (C: 42,00 - P: 600,00) (VD)" at bounding box center [263, 140] width 306 height 14
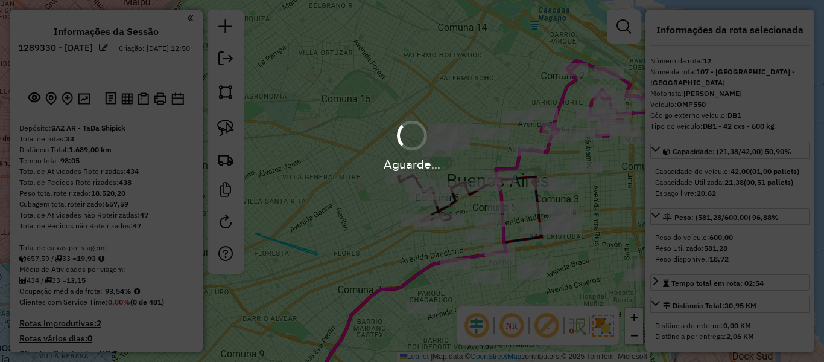
select select "**********"
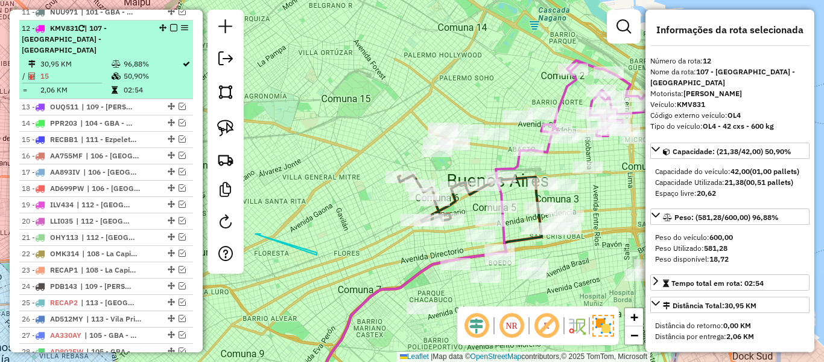
click at [170, 24] on em at bounding box center [173, 27] width 7 height 7
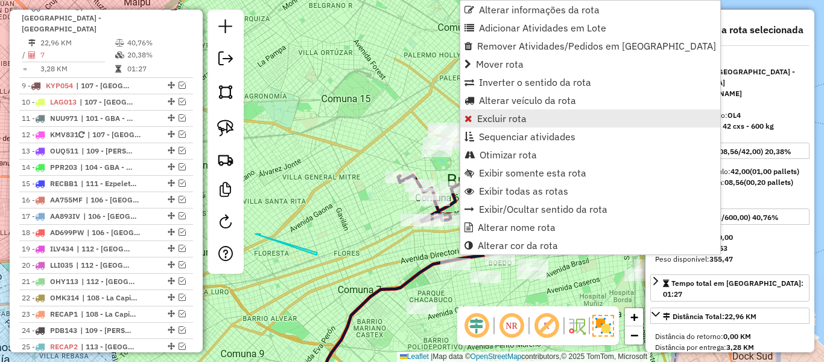
scroll to position [579, 0]
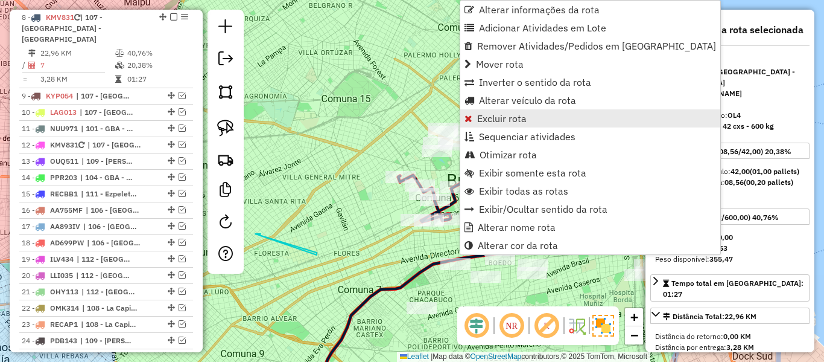
click at [503, 120] on span "Excluir rota" at bounding box center [501, 118] width 49 height 10
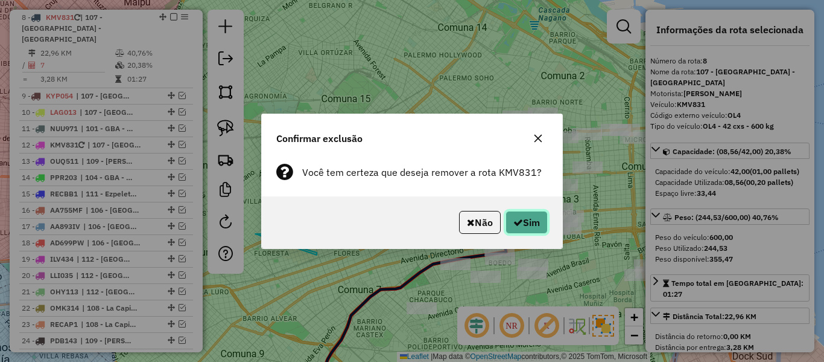
click at [523, 223] on button "Sim" at bounding box center [527, 222] width 42 height 23
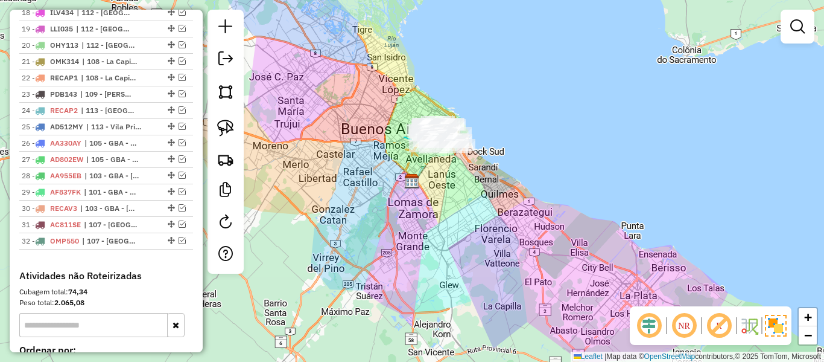
scroll to position [813, 0]
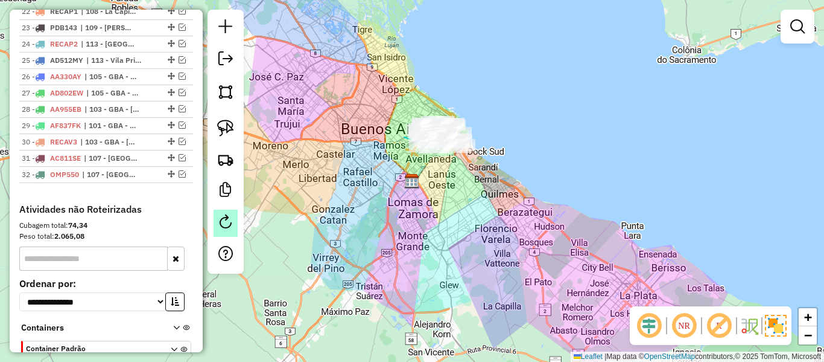
click at [231, 217] on em at bounding box center [225, 221] width 14 height 14
select select "*"
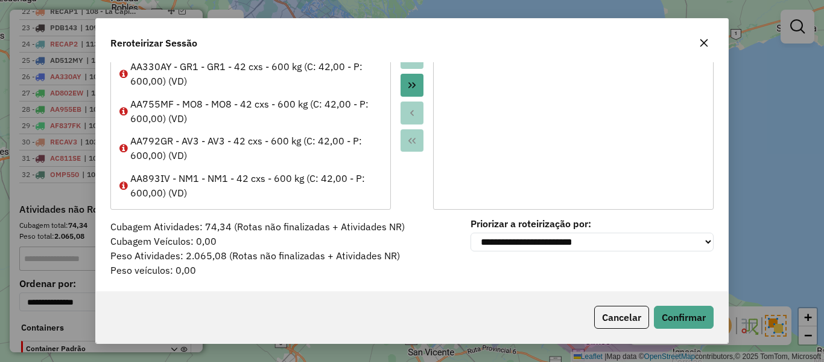
scroll to position [0, 0]
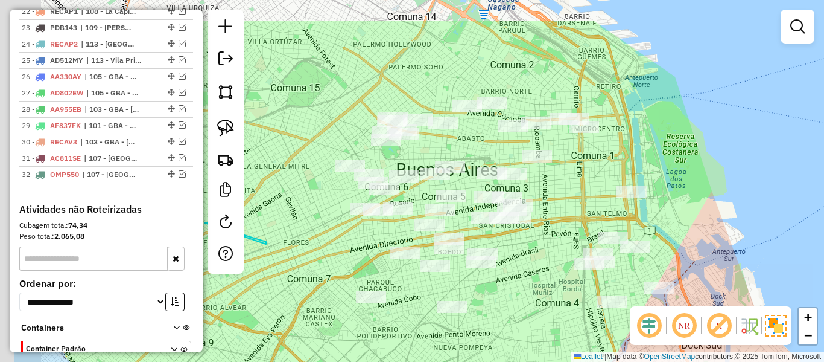
drag, startPoint x: 471, startPoint y: 197, endPoint x: 580, endPoint y: 260, distance: 125.7
click at [582, 260] on div "Janela de atendimento Grade de atendimento Capacidade Transportadoras Veículos …" at bounding box center [412, 181] width 824 height 362
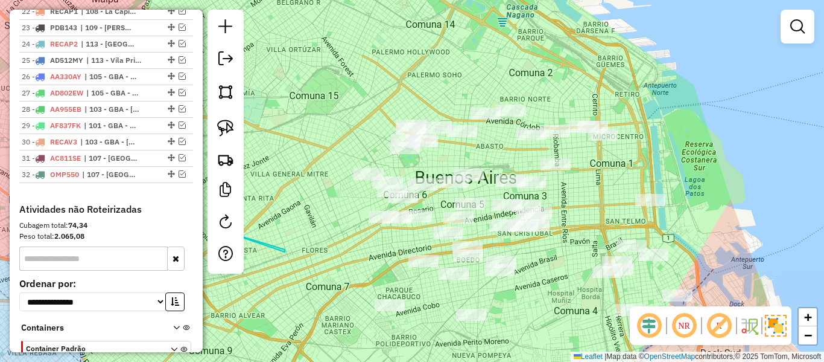
drag, startPoint x: 550, startPoint y: 221, endPoint x: 524, endPoint y: 196, distance: 36.3
click at [524, 196] on div "Janela de atendimento Grade de atendimento Capacidade Transportadoras Veículos …" at bounding box center [412, 181] width 824 height 362
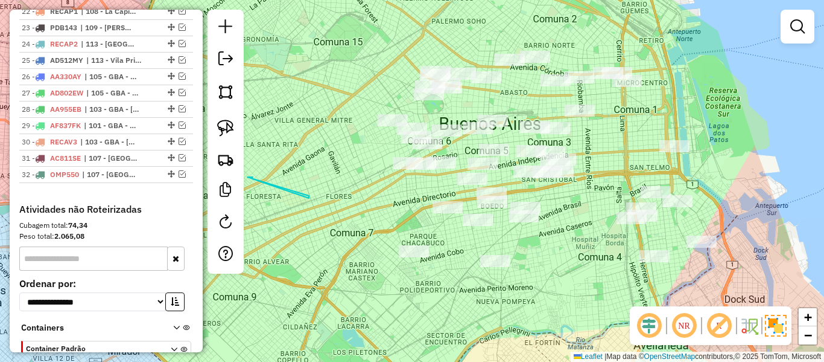
drag, startPoint x: 514, startPoint y: 214, endPoint x: 588, endPoint y: 227, distance: 75.4
click at [595, 221] on div "Janela de atendimento Grade de atendimento Capacidade Transportadoras Veículos …" at bounding box center [412, 181] width 824 height 362
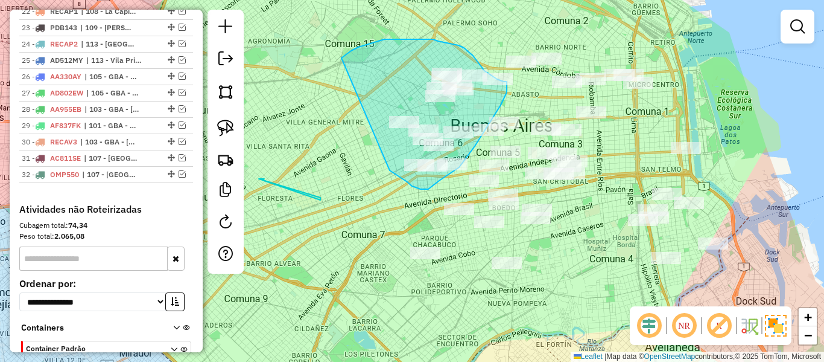
drag, startPoint x: 342, startPoint y: 58, endPoint x: 378, endPoint y: 158, distance: 106.7
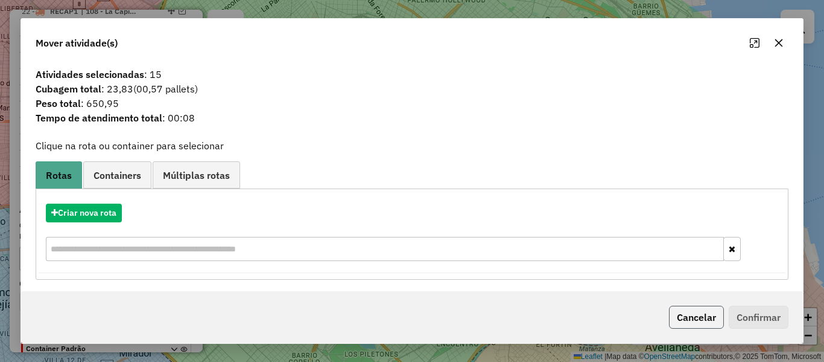
click at [708, 325] on button "Cancelar" at bounding box center [696, 316] width 55 height 23
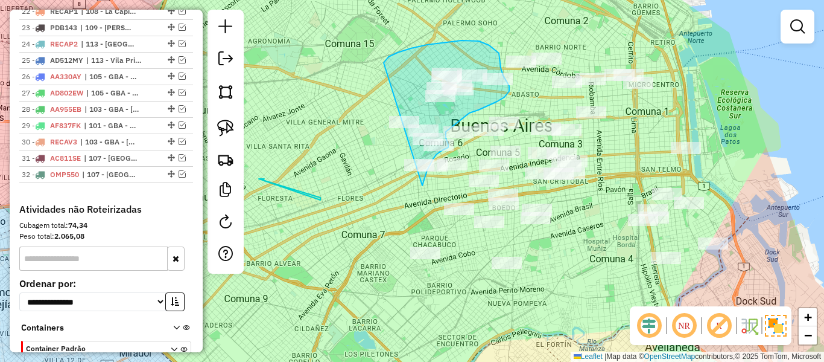
drag, startPoint x: 384, startPoint y: 63, endPoint x: 364, endPoint y: 145, distance: 84.5
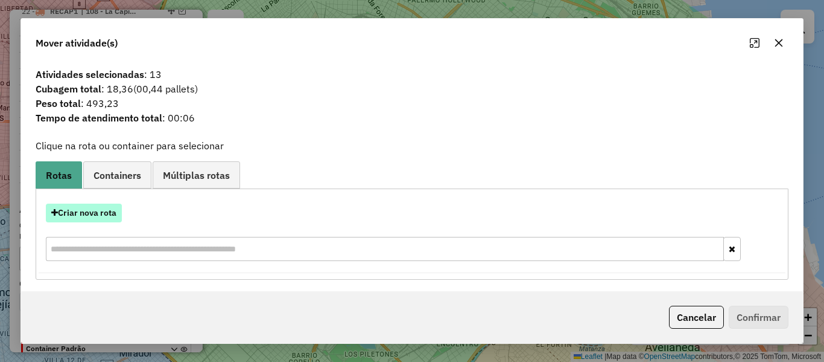
click at [92, 214] on button "Criar nova rota" at bounding box center [84, 212] width 76 height 19
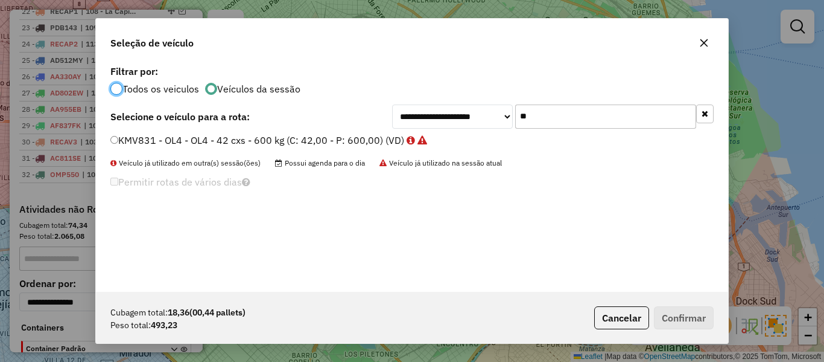
scroll to position [7, 4]
drag, startPoint x: 711, startPoint y: 113, endPoint x: 695, endPoint y: 112, distance: 15.7
click at [712, 113] on button "button" at bounding box center [705, 113] width 18 height 19
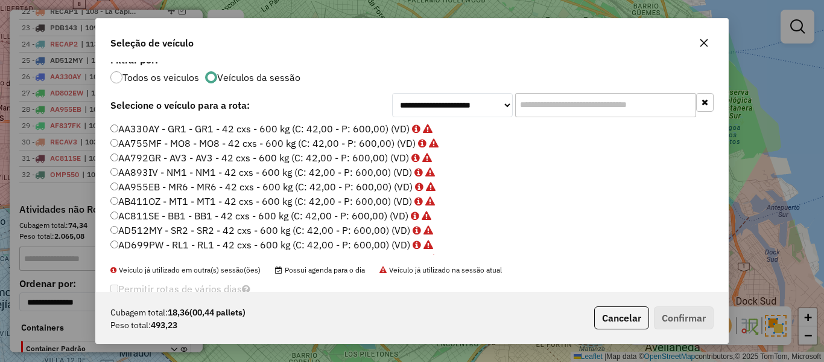
scroll to position [0, 0]
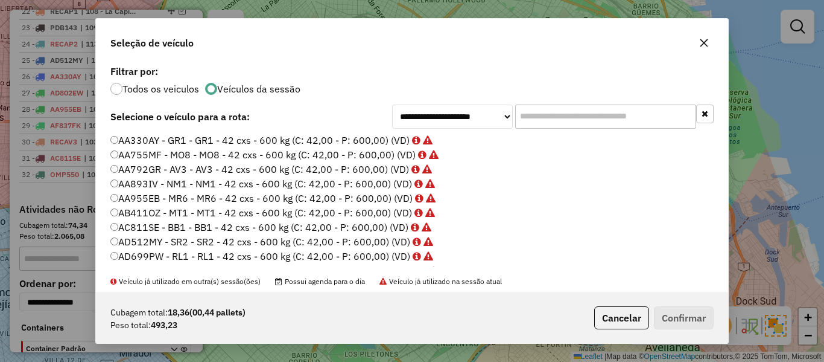
click at [146, 83] on p-radiobutton "Todos os veiculos" at bounding box center [154, 89] width 89 height 12
click at [156, 88] on label "Todos os veiculos" at bounding box center [161, 89] width 77 height 10
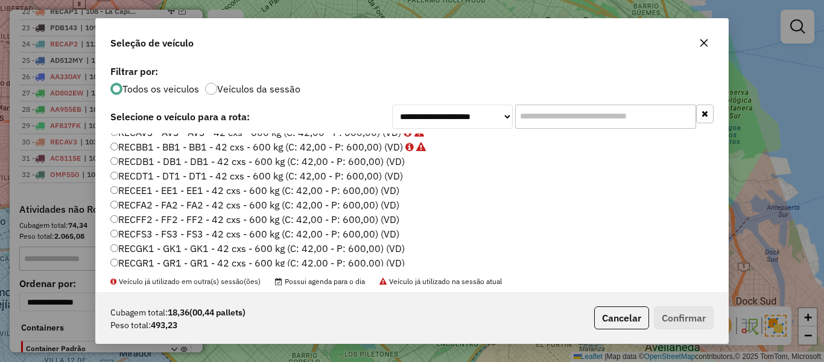
scroll to position [422, 0]
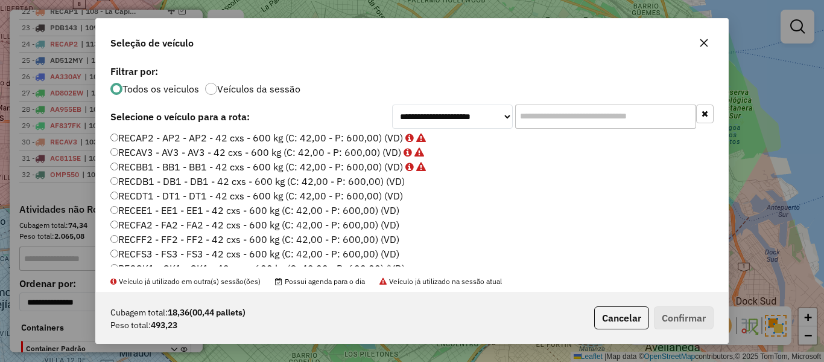
click at [389, 179] on label "RECDB1 - DB1 - DB1 - 42 cxs - 600 kg (C: 42,00 - P: 600,00) (VD)" at bounding box center [257, 181] width 295 height 14
click at [709, 317] on button "Confirmar" at bounding box center [684, 317] width 60 height 23
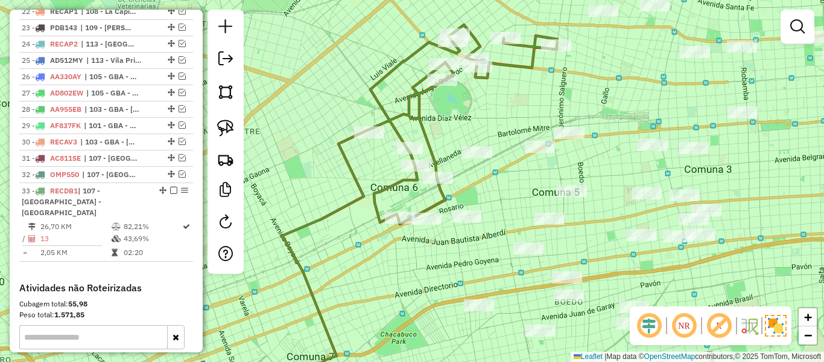
click at [416, 113] on icon at bounding box center [463, 124] width 190 height 199
select select "**********"
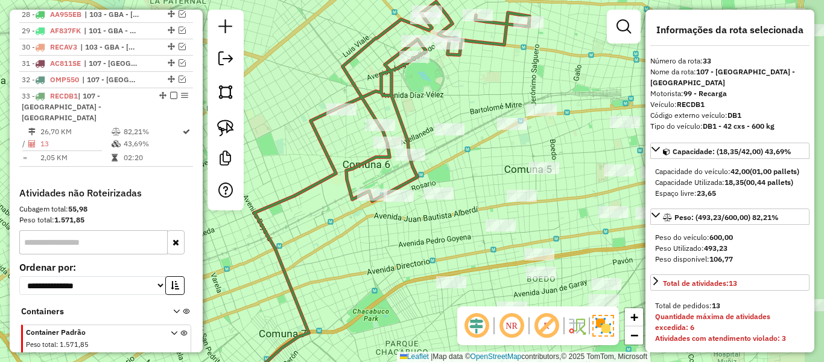
click at [408, 113] on div "Janela de atendimento Grade de atendimento Capacidade Transportadoras Veículos …" at bounding box center [412, 181] width 824 height 362
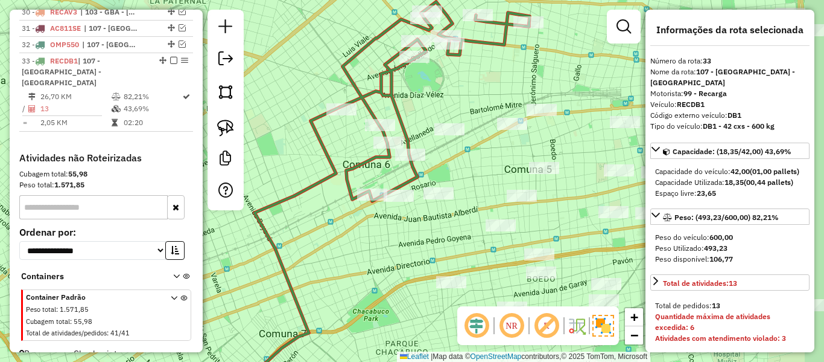
scroll to position [949, 0]
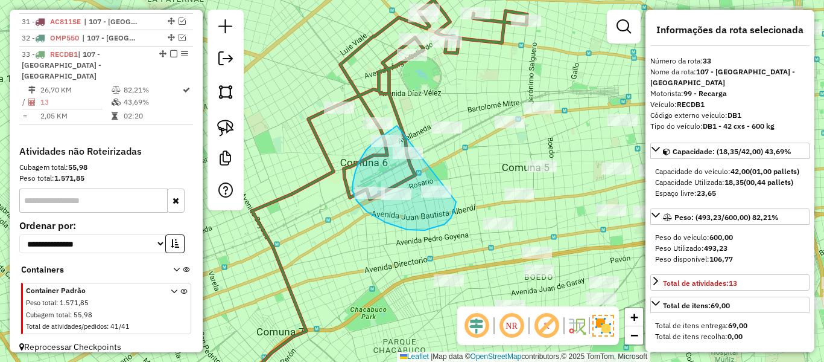
drag, startPoint x: 397, startPoint y: 126, endPoint x: 456, endPoint y: 183, distance: 82.8
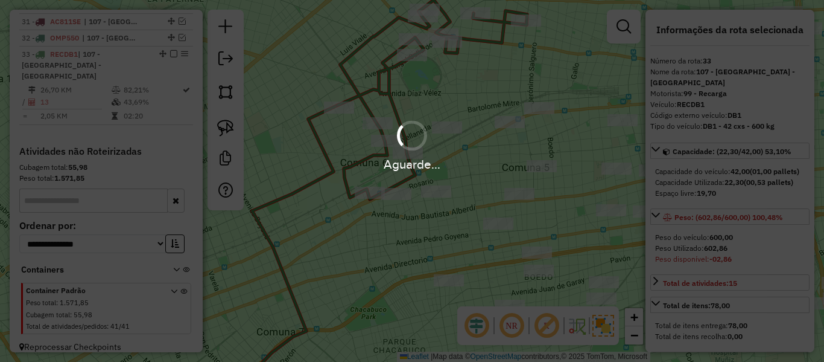
select select "**********"
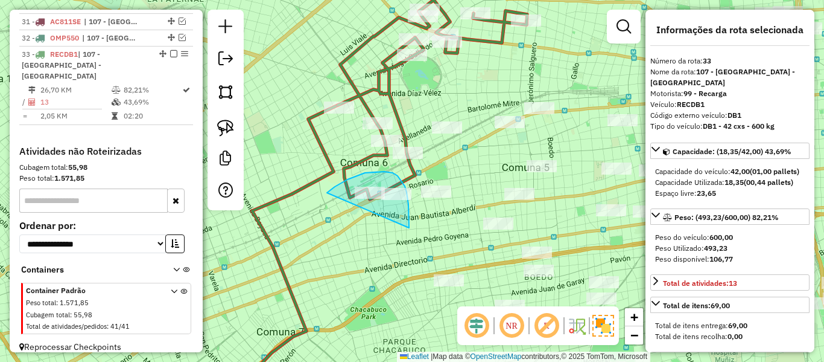
drag, startPoint x: 409, startPoint y: 228, endPoint x: 326, endPoint y: 203, distance: 86.7
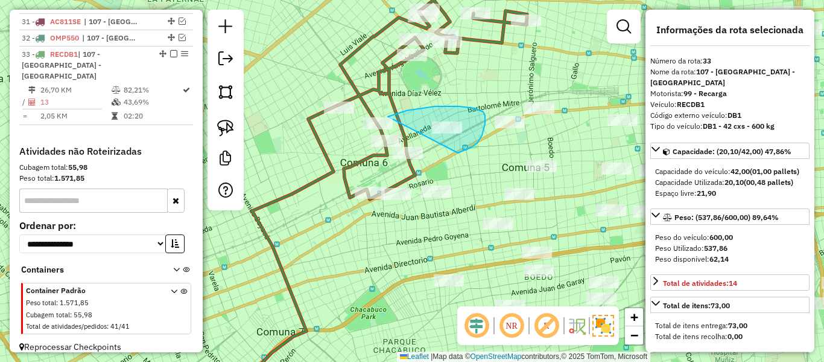
click at [381, 125] on div "Janela de atendimento Grade de atendimento Capacidade Transportadoras Veículos …" at bounding box center [412, 181] width 824 height 362
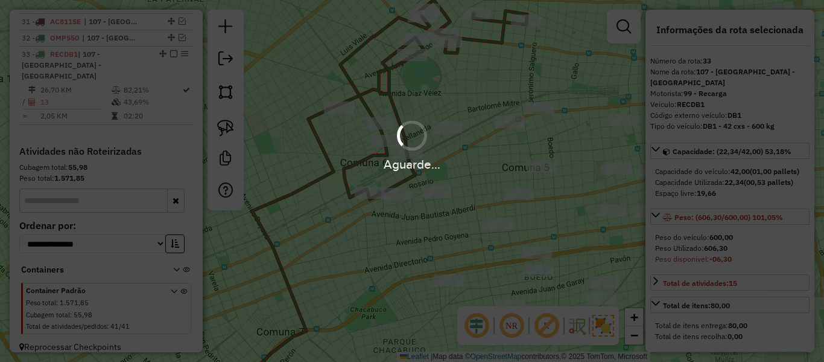
select select "**********"
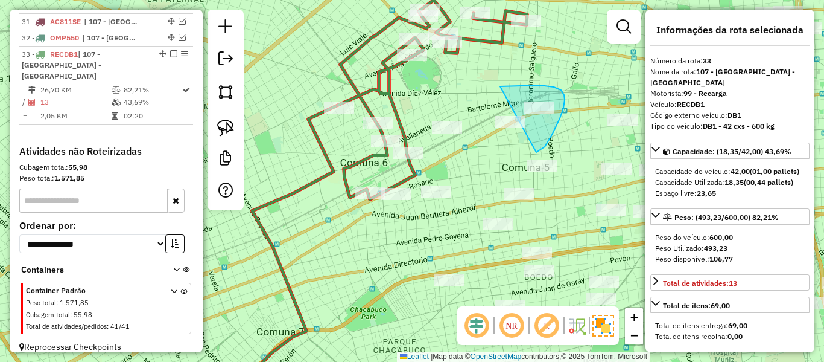
drag, startPoint x: 560, startPoint y: 118, endPoint x: 444, endPoint y: 112, distance: 116.0
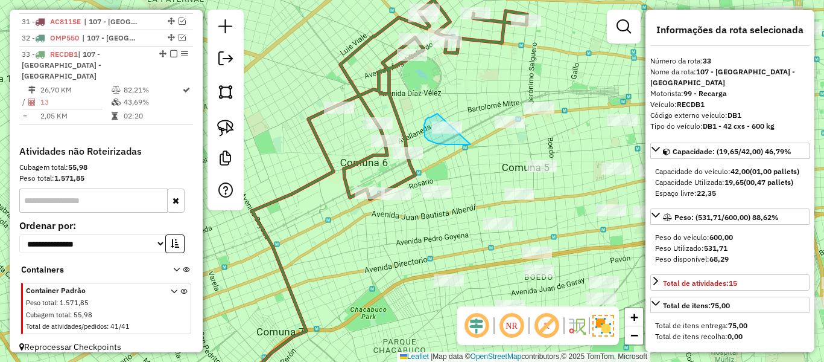
drag, startPoint x: 432, startPoint y: 116, endPoint x: 476, endPoint y: 111, distance: 44.4
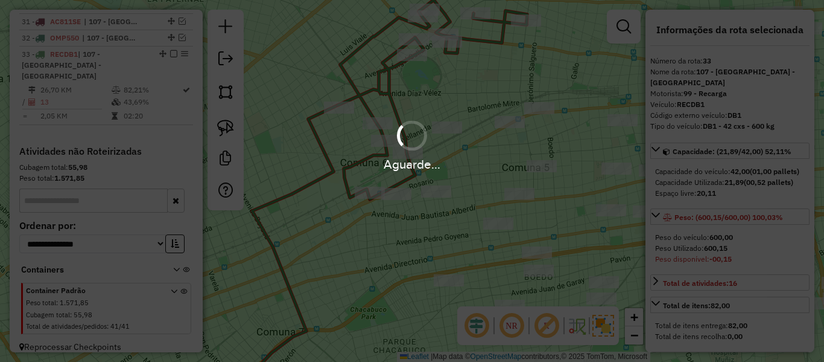
select select "**********"
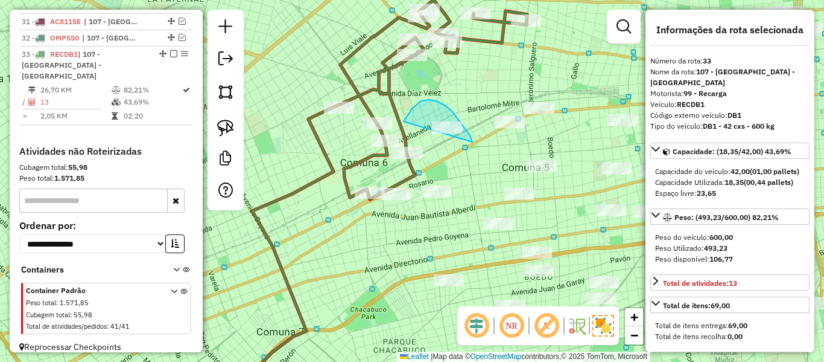
click at [400, 144] on div "Janela de atendimento Grade de atendimento Capacidade Transportadoras Veículos …" at bounding box center [412, 181] width 824 height 362
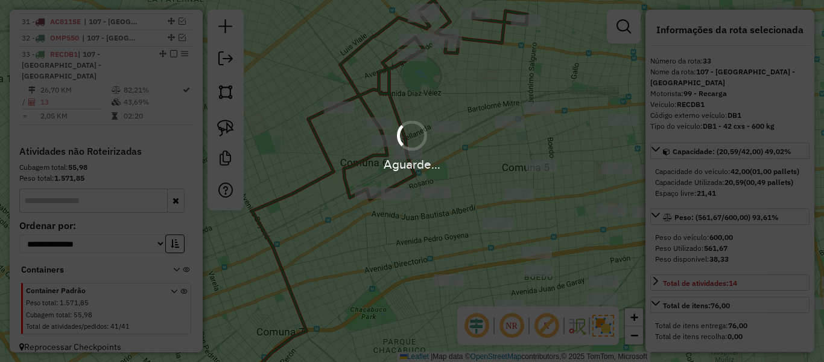
select select "**********"
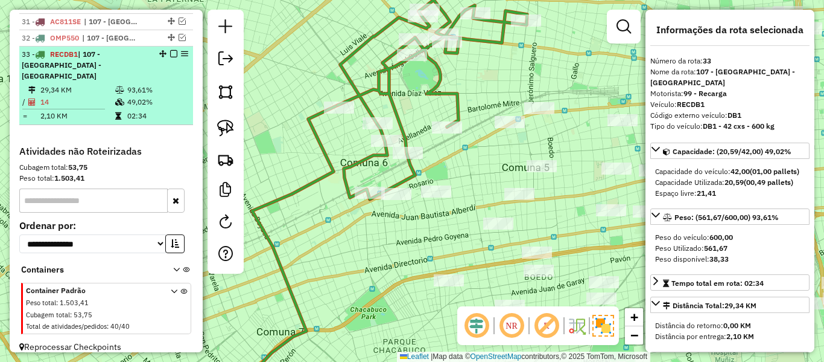
click at [170, 53] on em at bounding box center [173, 53] width 7 height 7
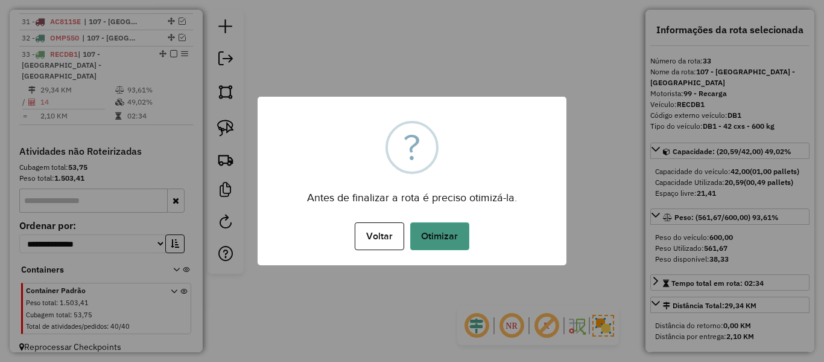
click at [452, 244] on button "Otimizar" at bounding box center [439, 236] width 59 height 28
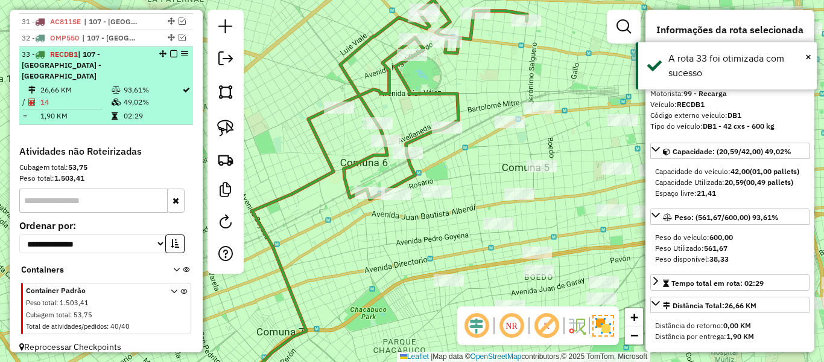
click at [170, 53] on em at bounding box center [173, 53] width 7 height 7
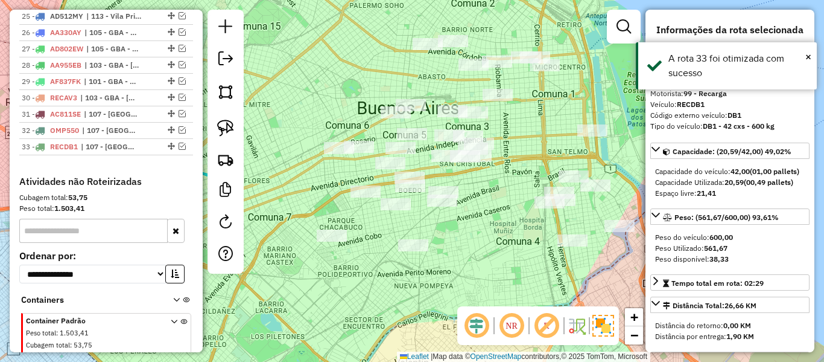
scroll to position [838, 0]
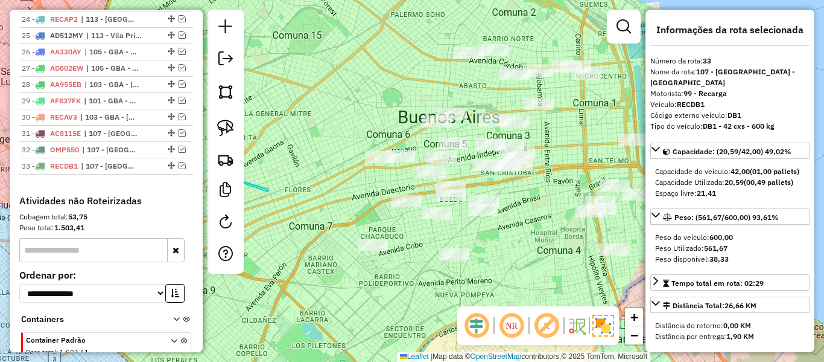
drag, startPoint x: 443, startPoint y: 296, endPoint x: 538, endPoint y: 281, distance: 96.5
click at [539, 282] on div "Janela de atendimento Grade de atendimento Capacidade Transportadoras Veículos …" at bounding box center [412, 181] width 824 height 362
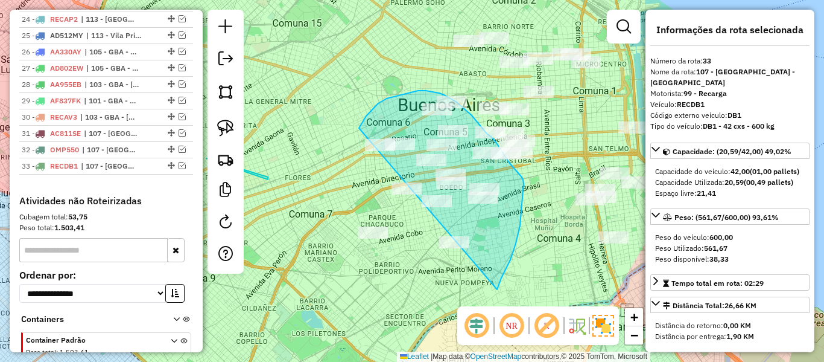
drag, startPoint x: 497, startPoint y: 289, endPoint x: 362, endPoint y: 273, distance: 136.8
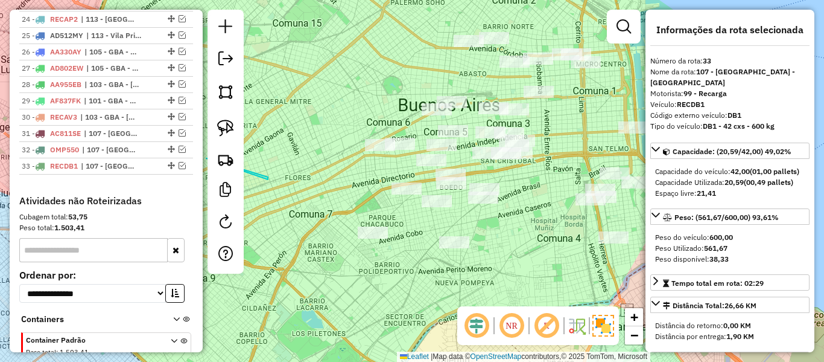
click at [571, 123] on div "Janela de atendimento Grade de atendimento Capacidade Transportadoras Veículos …" at bounding box center [412, 181] width 824 height 362
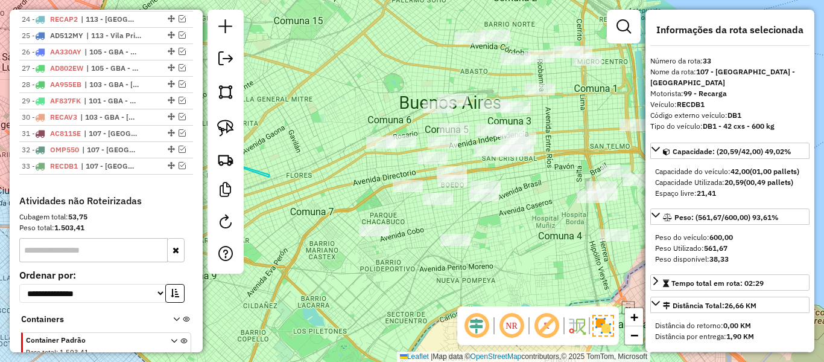
drag, startPoint x: 581, startPoint y: 108, endPoint x: 540, endPoint y: 140, distance: 52.5
click at [533, 139] on div "Janela de atendimento Grade de atendimento Capacidade Transportadoras Veículos …" at bounding box center [412, 181] width 824 height 362
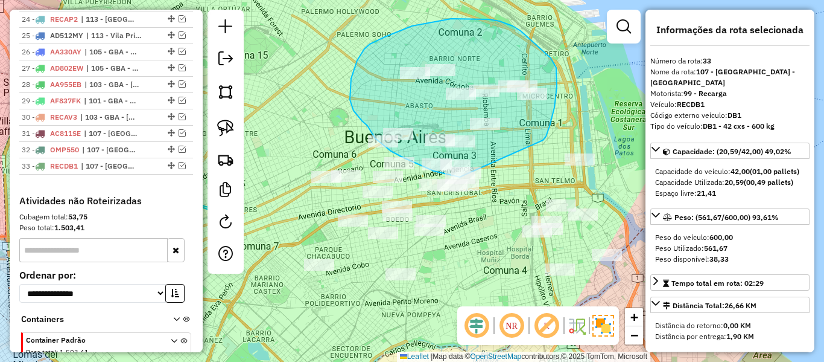
drag, startPoint x: 551, startPoint y: 123, endPoint x: 494, endPoint y: 177, distance: 79.4
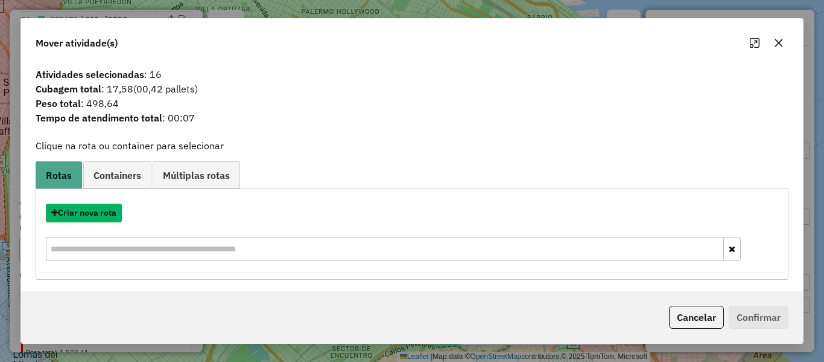
click at [104, 216] on button "Criar nova rota" at bounding box center [84, 212] width 76 height 19
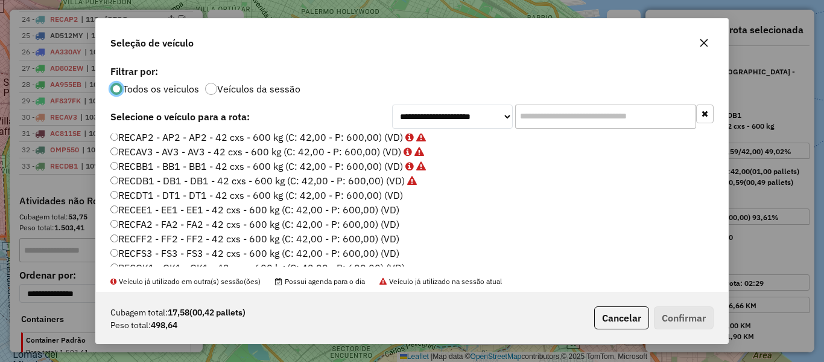
scroll to position [422, 0]
click at [395, 197] on label "RECDT1 - DT1 - DT1 - 42 cxs - 600 kg (C: 42,00 - P: 600,00) (VD)" at bounding box center [256, 195] width 293 height 14
drag, startPoint x: 667, startPoint y: 303, endPoint x: 672, endPoint y: 316, distance: 13.6
click at [667, 304] on div "Cubagem total: 17,58 (00,42 pallets) Peso total: 498,64 Cancelar Confirmar" at bounding box center [412, 317] width 632 height 52
click at [673, 316] on button "Confirmar" at bounding box center [684, 317] width 60 height 23
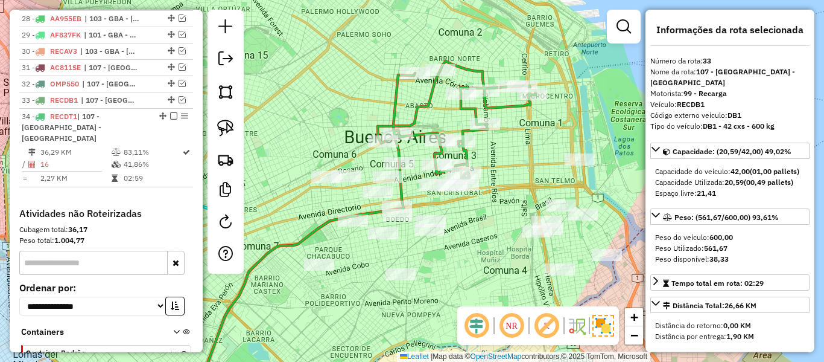
scroll to position [966, 0]
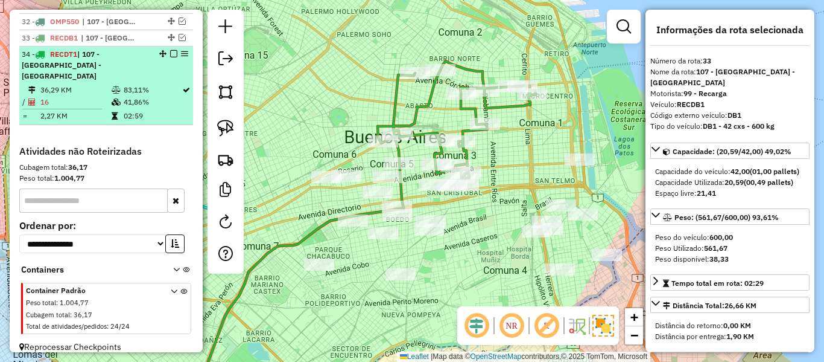
click at [173, 55] on em at bounding box center [173, 53] width 7 height 7
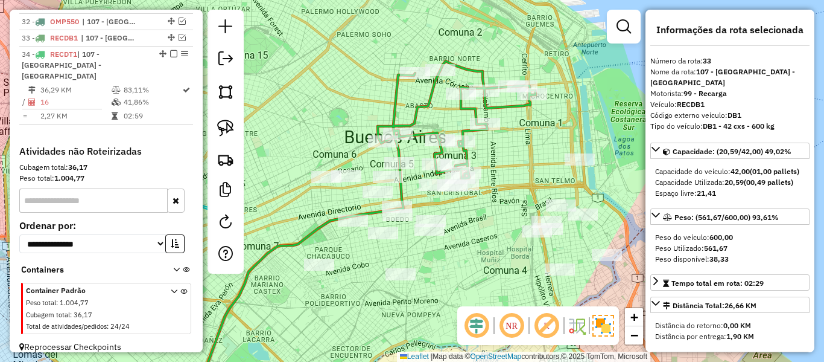
scroll to position [914, 0]
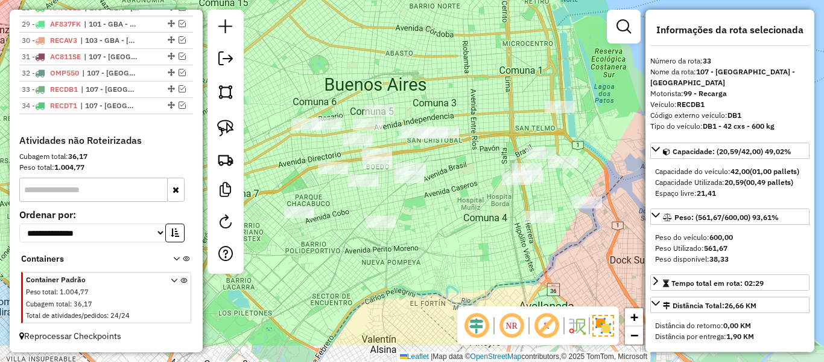
drag, startPoint x: 463, startPoint y: 209, endPoint x: 456, endPoint y: 205, distance: 8.7
click at [456, 205] on div "Janela de atendimento Grade de atendimento Capacidade Transportadoras Veículos …" at bounding box center [412, 181] width 824 height 362
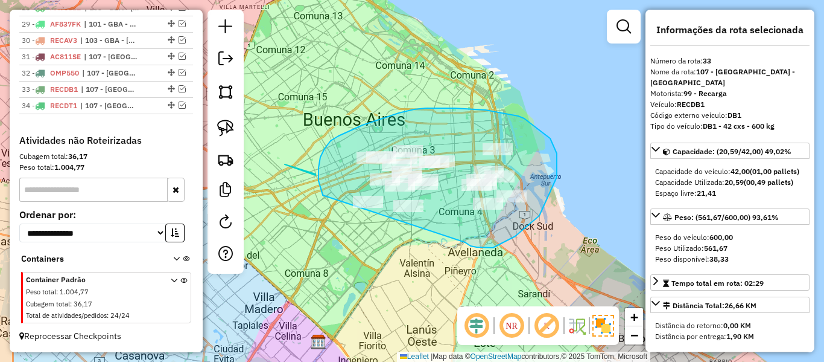
drag, startPoint x: 471, startPoint y: 246, endPoint x: 362, endPoint y: 266, distance: 111.0
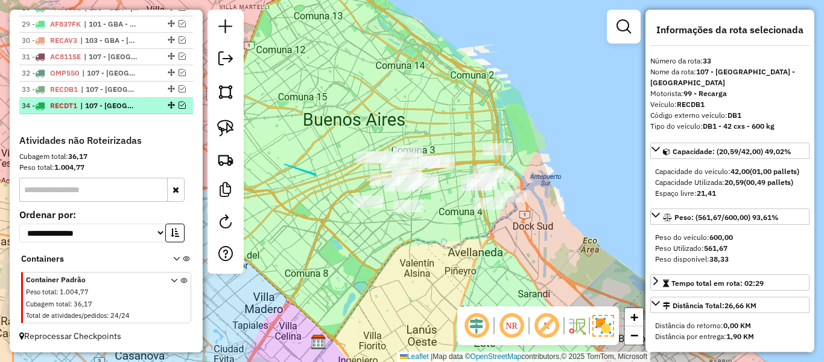
click at [178, 102] on div "34 - RECDT1 | [STREET_ADDRESS]" at bounding box center [106, 105] width 169 height 11
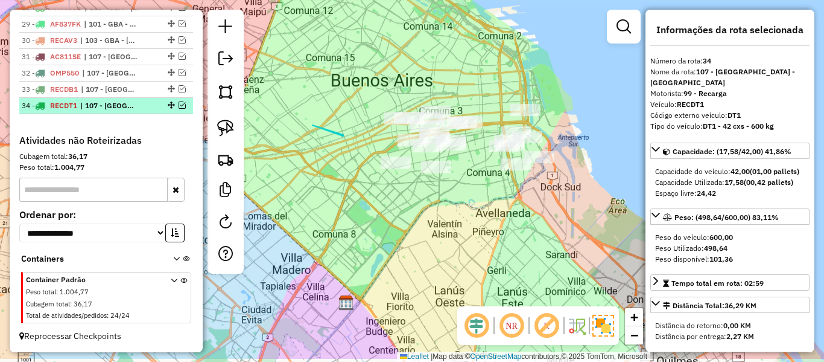
click at [179, 104] on em at bounding box center [182, 104] width 7 height 7
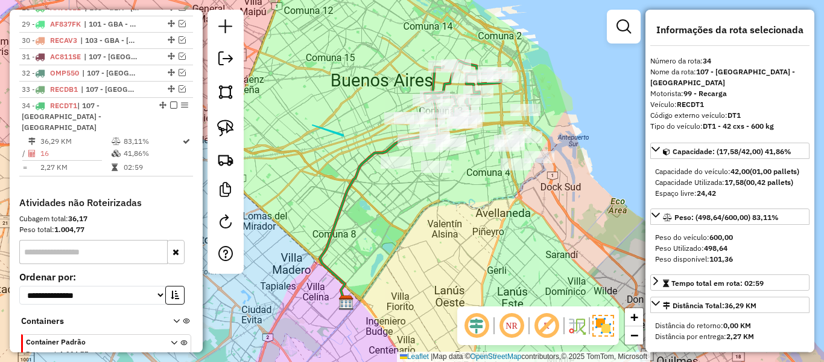
scroll to position [966, 0]
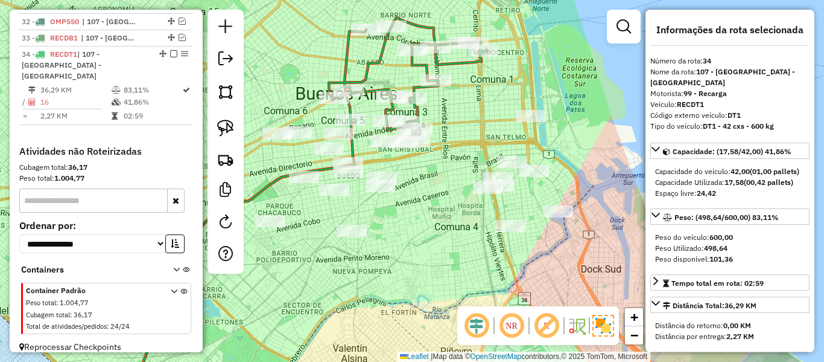
click at [418, 86] on icon at bounding box center [408, 77] width 158 height 118
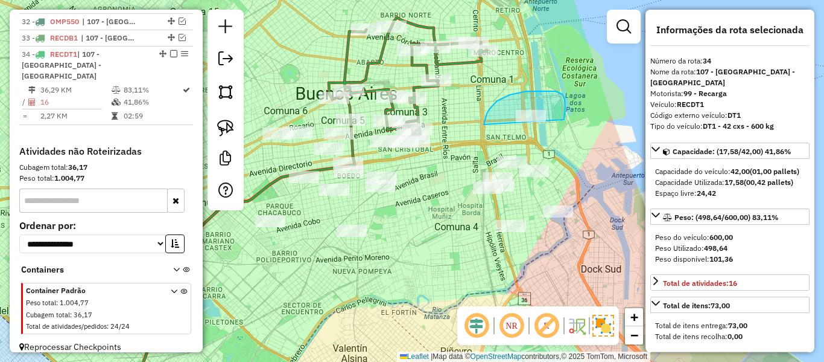
drag, startPoint x: 556, startPoint y: 91, endPoint x: 523, endPoint y: 130, distance: 50.5
select select "**********"
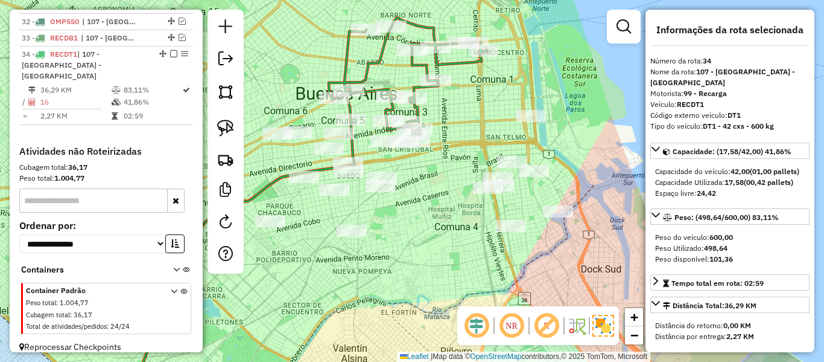
click at [416, 87] on icon at bounding box center [408, 77] width 158 height 118
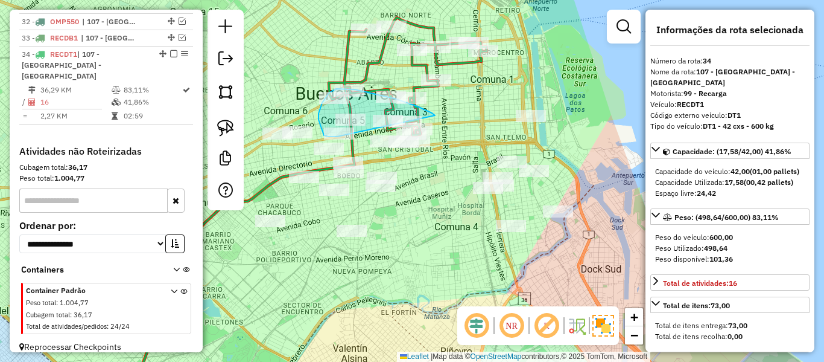
click at [349, 136] on div "Janela de atendimento Grade de atendimento Capacidade Transportadoras Veículos …" at bounding box center [412, 181] width 824 height 362
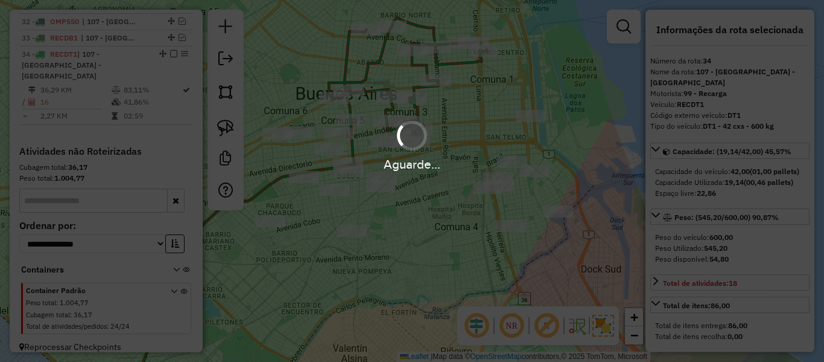
select select "**********"
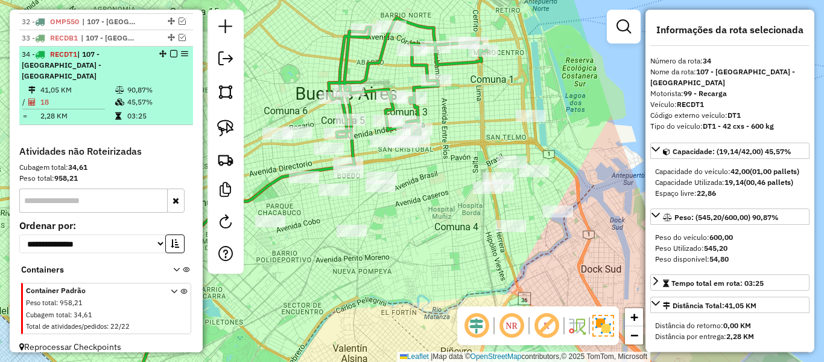
click at [171, 53] on em at bounding box center [173, 53] width 7 height 7
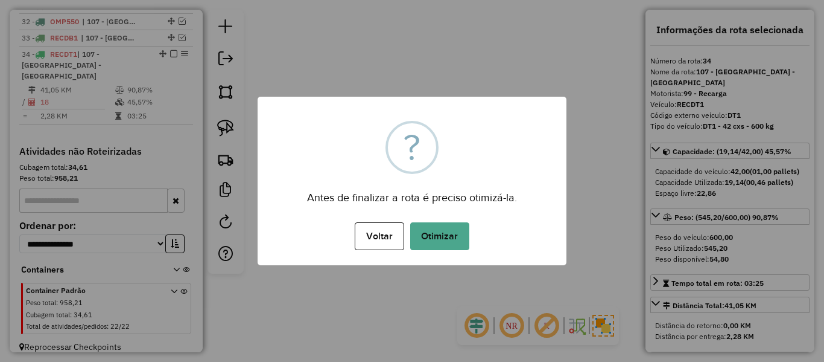
click at [420, 250] on div "Voltar No Otimizar" at bounding box center [412, 236] width 309 height 34
click at [444, 248] on button "Otimizar" at bounding box center [439, 236] width 59 height 28
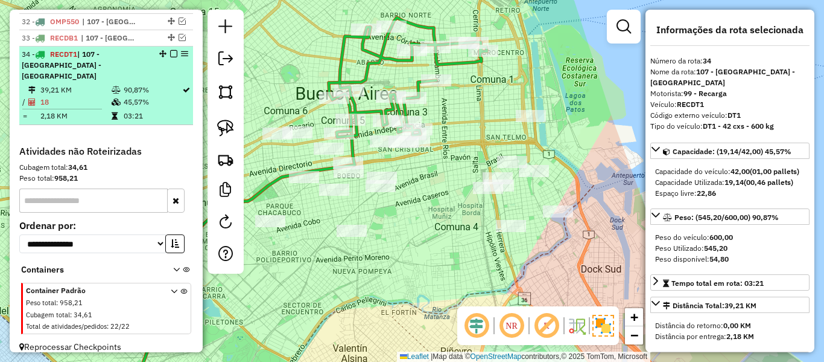
click at [170, 53] on em at bounding box center [173, 53] width 7 height 7
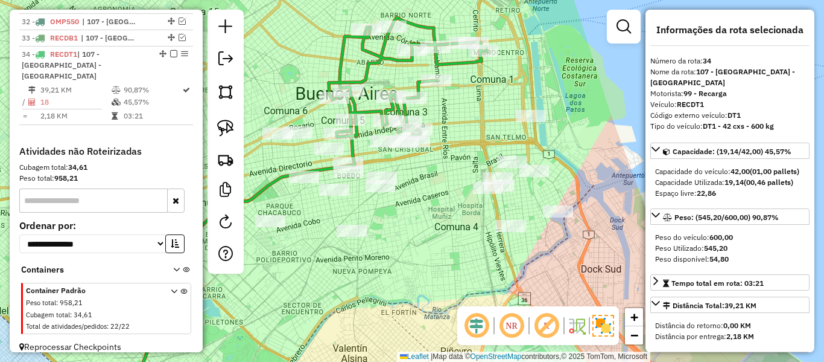
scroll to position [914, 0]
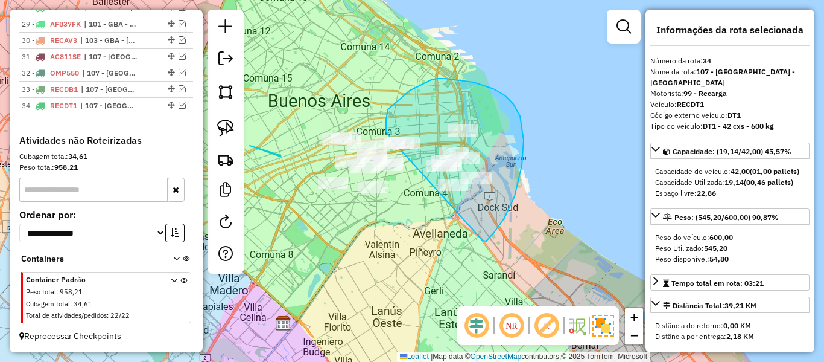
drag, startPoint x: 483, startPoint y: 240, endPoint x: 413, endPoint y: 176, distance: 94.4
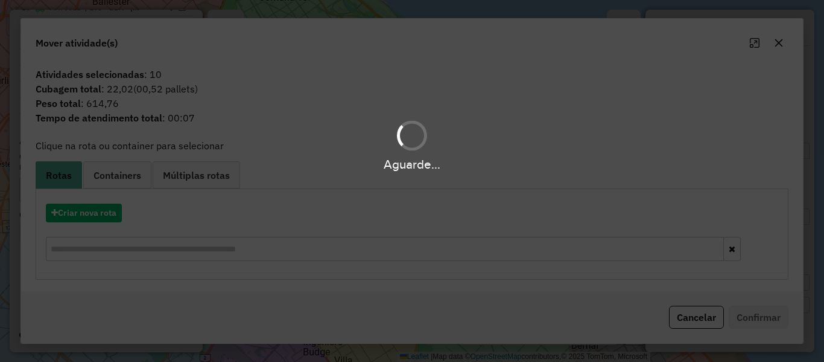
click at [102, 214] on hb-app "Aguarde... Pop-up bloqueado! Seu navegador bloqueou automáticamente a abertura …" at bounding box center [412, 181] width 824 height 362
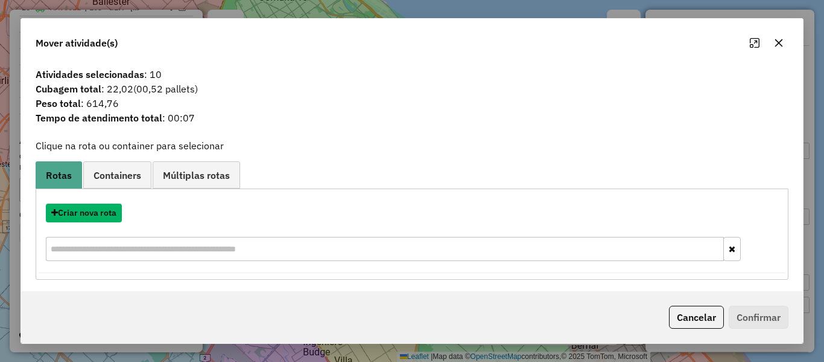
click at [102, 214] on button "Criar nova rota" at bounding box center [84, 212] width 76 height 19
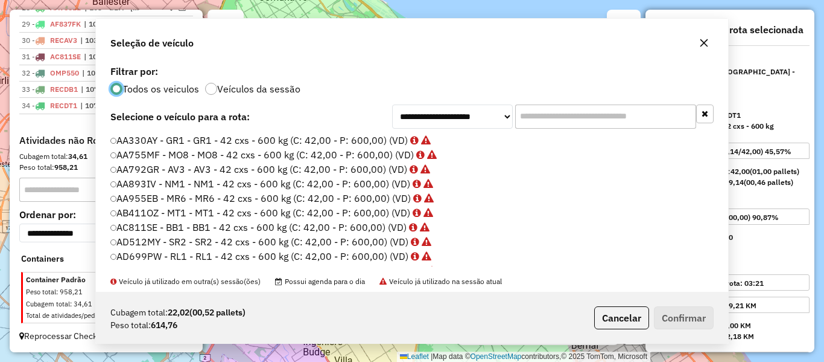
scroll to position [7, 4]
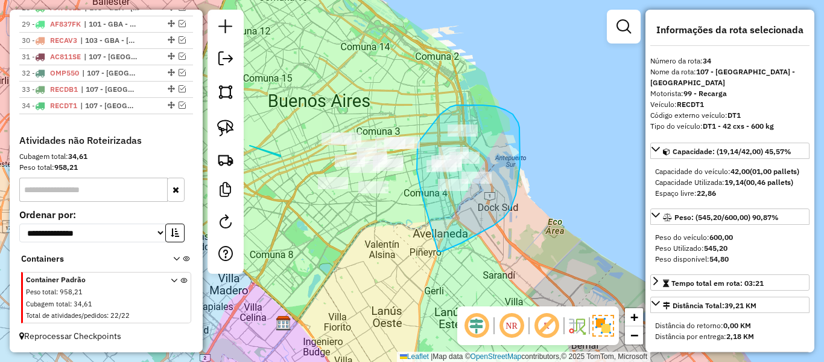
drag, startPoint x: 479, startPoint y: 233, endPoint x: 430, endPoint y: 209, distance: 54.3
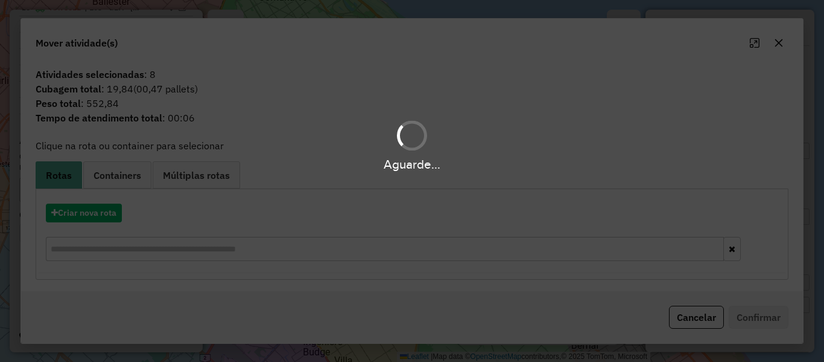
click at [106, 212] on div "Aguarde..." at bounding box center [412, 181] width 824 height 362
click at [104, 212] on hb-app "Aguarde... Pop-up bloqueado! Seu navegador bloqueou automáticamente a abertura …" at bounding box center [412, 181] width 824 height 362
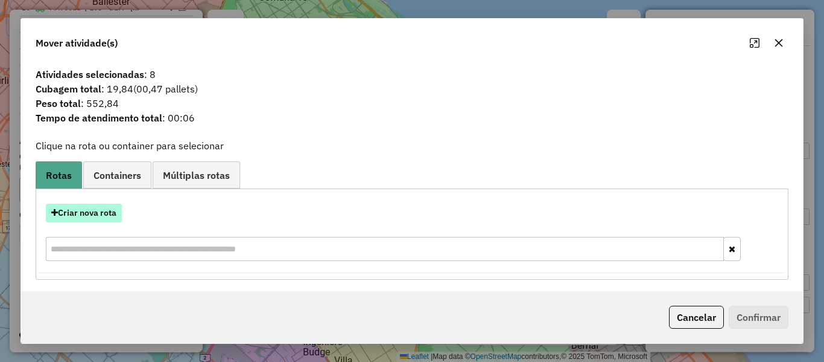
click at [109, 211] on button "Criar nova rota" at bounding box center [84, 212] width 76 height 19
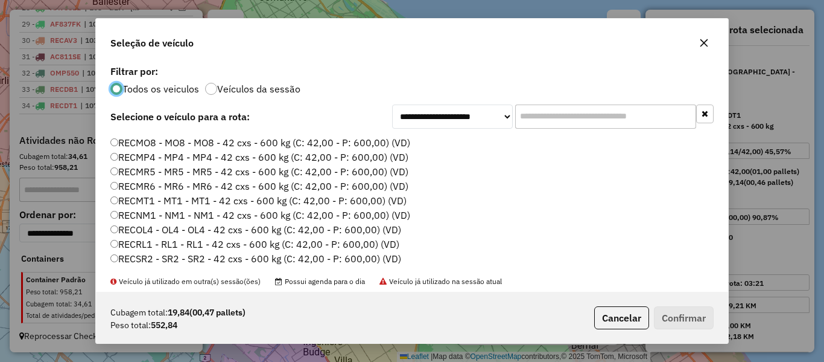
scroll to position [483, 0]
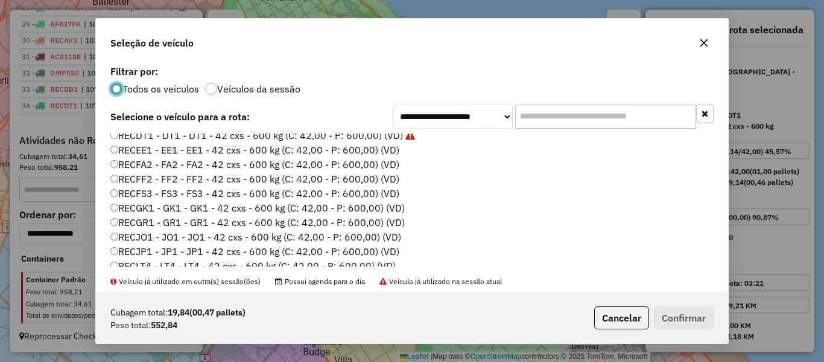
click at [390, 154] on label "RECEE1 - EE1 - EE1 - 42 cxs - 600 kg (C: 42,00 - P: 600,00) (VD)" at bounding box center [254, 149] width 289 height 14
click at [713, 311] on button "Confirmar" at bounding box center [684, 317] width 60 height 23
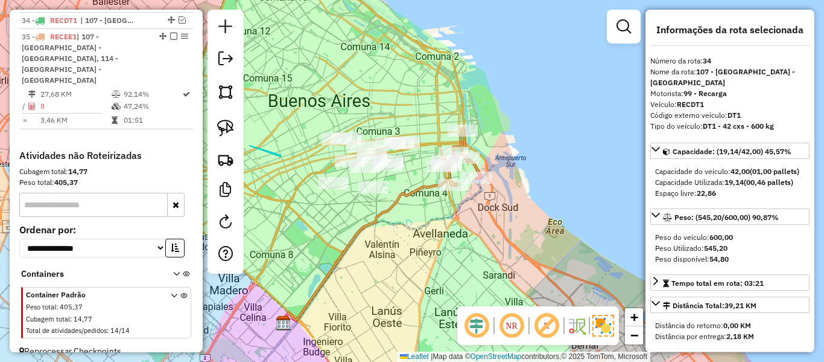
scroll to position [1002, 0]
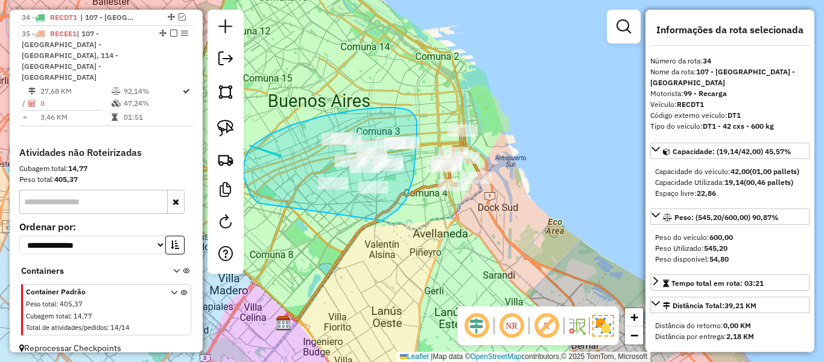
drag, startPoint x: 383, startPoint y: 220, endPoint x: 288, endPoint y: 214, distance: 95.0
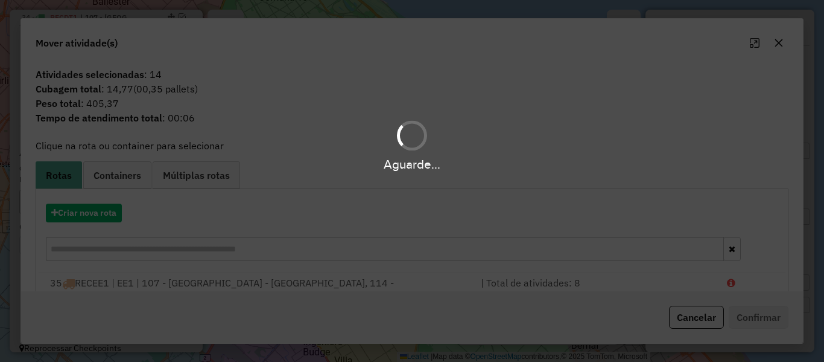
click at [110, 212] on div "Aguarde..." at bounding box center [412, 181] width 824 height 362
click at [110, 212] on button "Criar nova rota" at bounding box center [84, 212] width 76 height 19
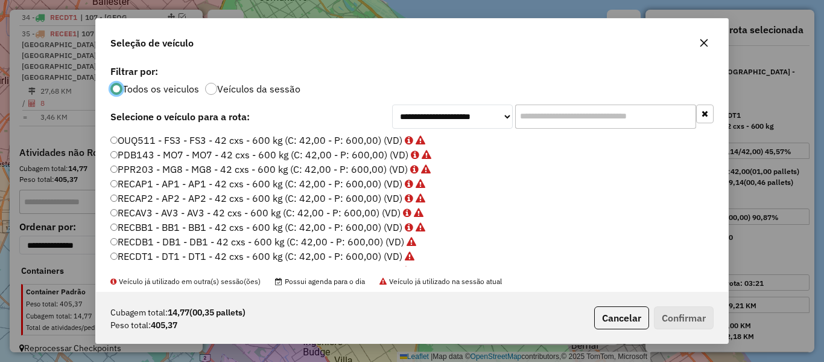
scroll to position [422, 0]
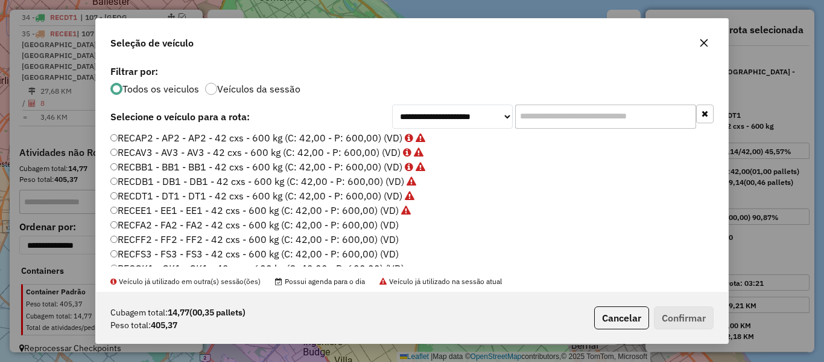
click at [393, 225] on label "RECFA2 - FA2 - FA2 - 42 cxs - 600 kg (C: 42,00 - P: 600,00) (VD)" at bounding box center [254, 224] width 288 height 14
click at [693, 322] on button "Confirmar" at bounding box center [684, 317] width 60 height 23
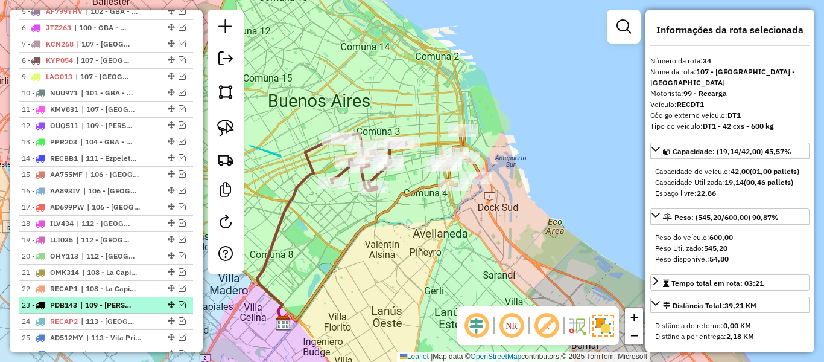
scroll to position [398, 0]
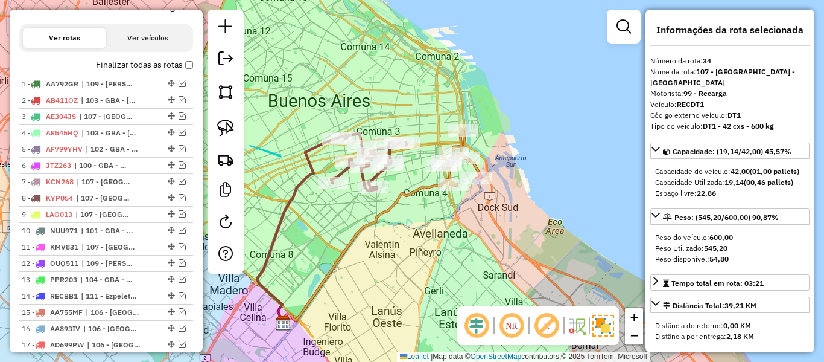
click at [135, 65] on label "Finalizar todas as rotas" at bounding box center [144, 65] width 97 height 13
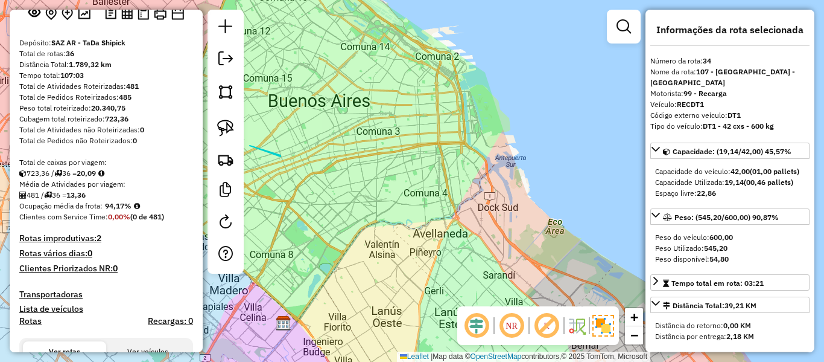
scroll to position [36, 0]
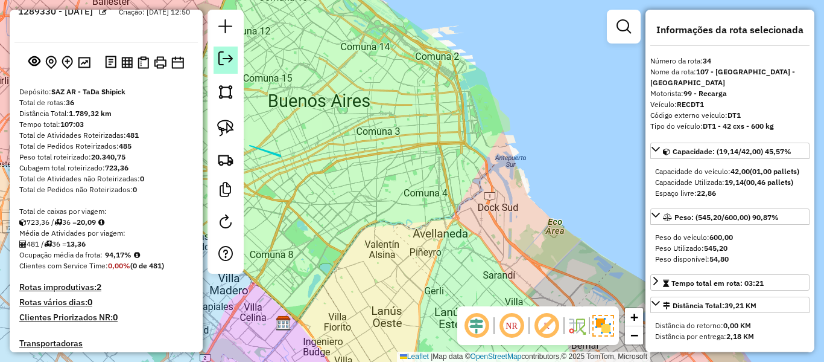
click at [217, 65] on link at bounding box center [226, 59] width 24 height 27
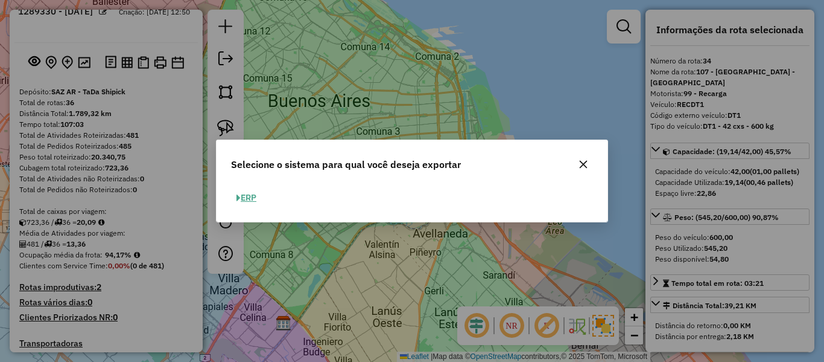
click at [588, 170] on button "button" at bounding box center [583, 163] width 19 height 19
